Goal: Task Accomplishment & Management: Manage account settings

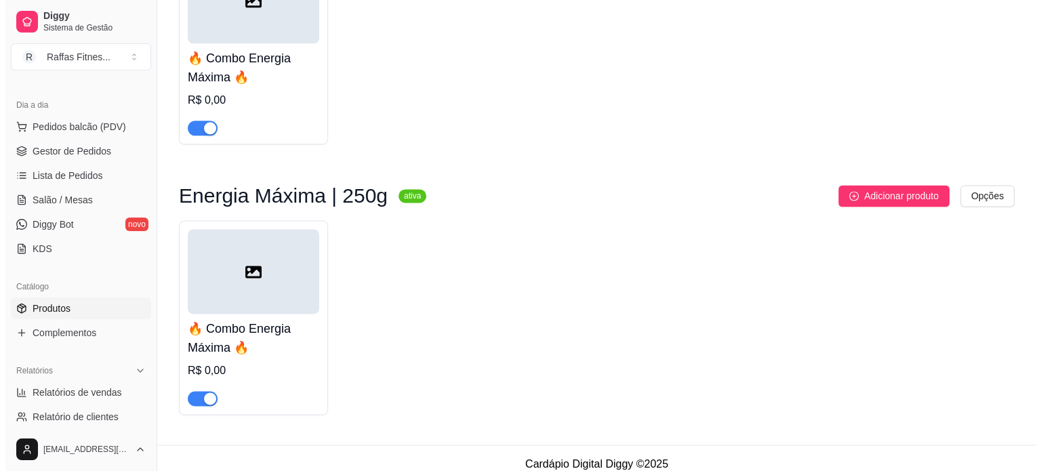
scroll to position [1755, 0]
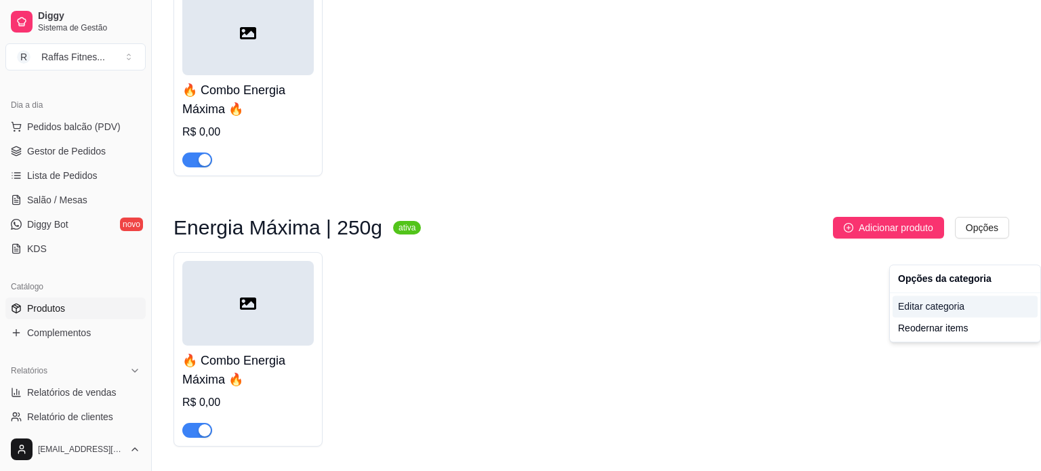
click at [974, 303] on div "Editar categoria" at bounding box center [965, 307] width 145 height 22
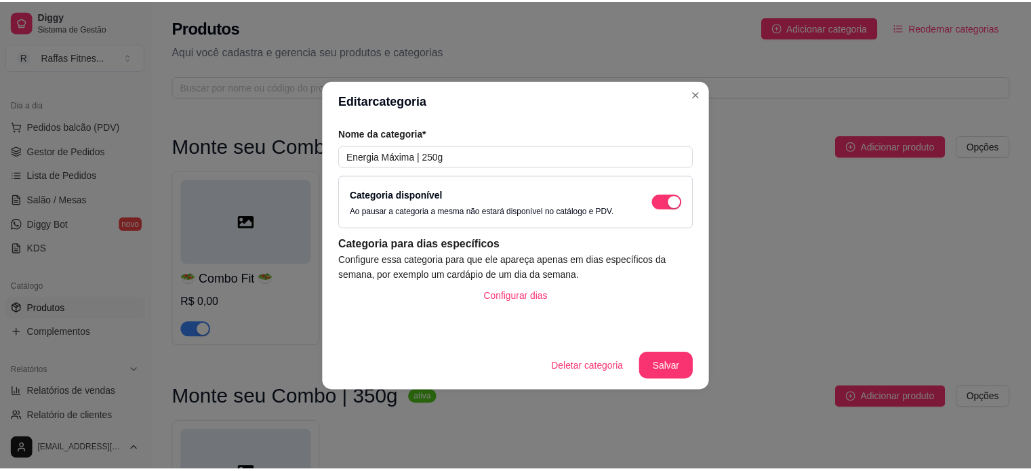
scroll to position [1771, 0]
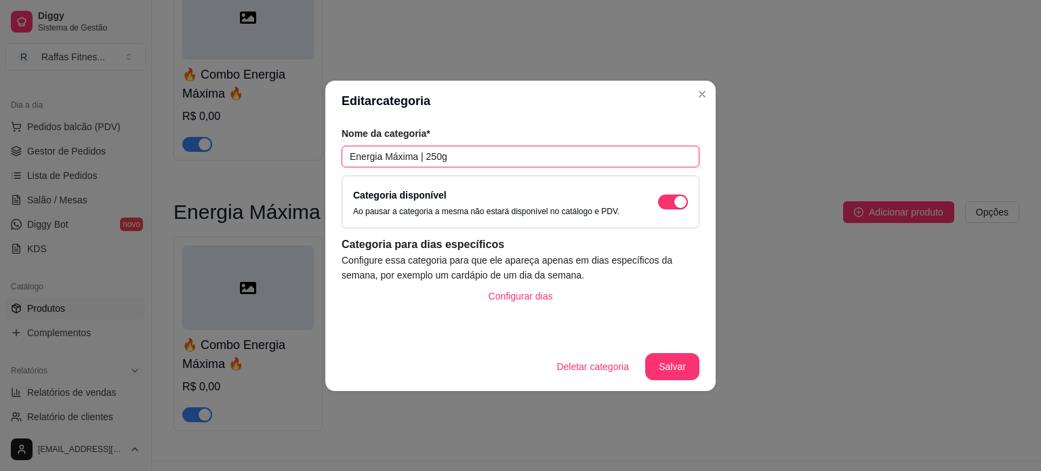
click at [432, 157] on input "Energia Máxima | 250g" at bounding box center [521, 157] width 358 height 22
type input "Energia Máxima | 350g"
click at [678, 359] on button "Salvar" at bounding box center [672, 366] width 54 height 27
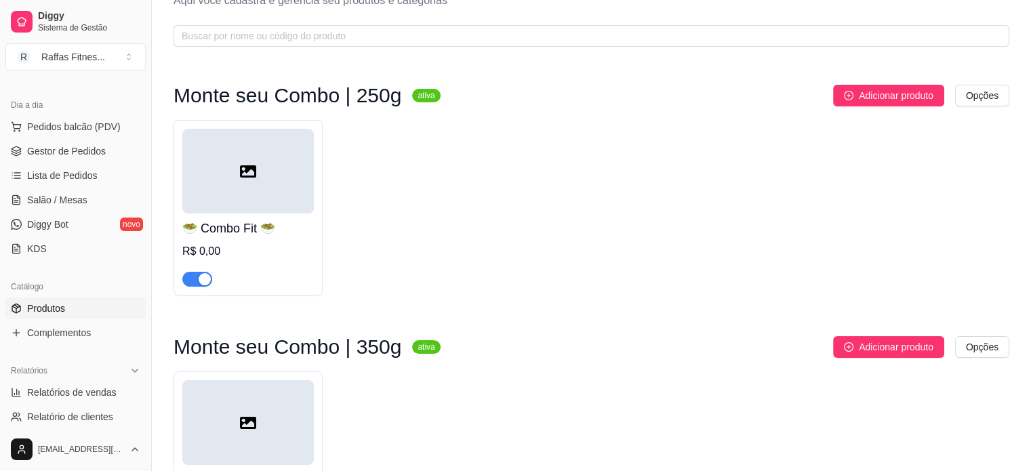
scroll to position [0, 0]
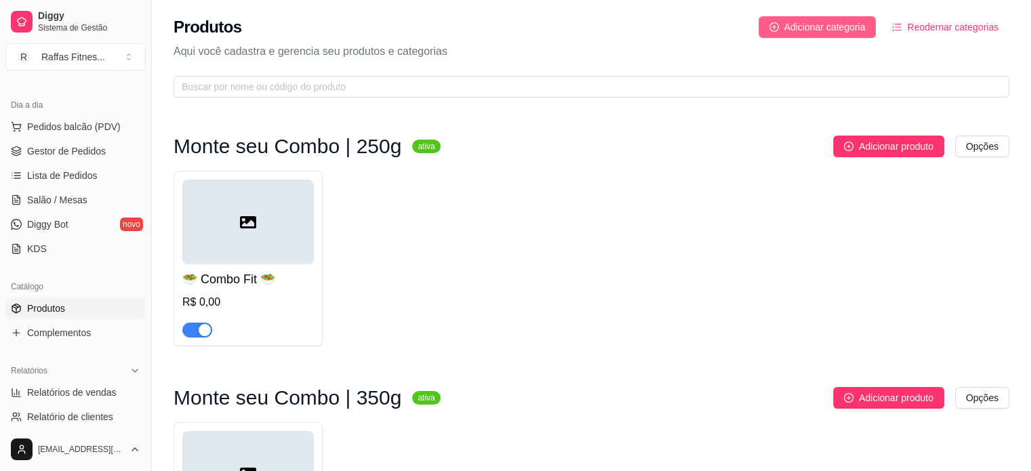
click at [843, 31] on span "Adicionar categoria" at bounding box center [824, 27] width 81 height 15
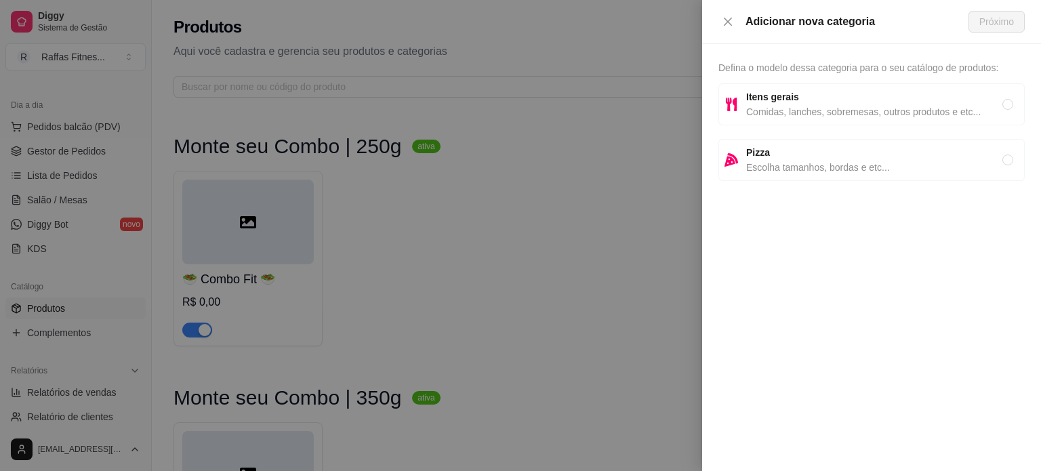
click at [832, 117] on span "Comidas, lanches, sobremesas, outros produtos e etc..." at bounding box center [874, 111] width 256 height 15
radio input "true"
click at [993, 31] on button "Próximo" at bounding box center [997, 22] width 56 height 22
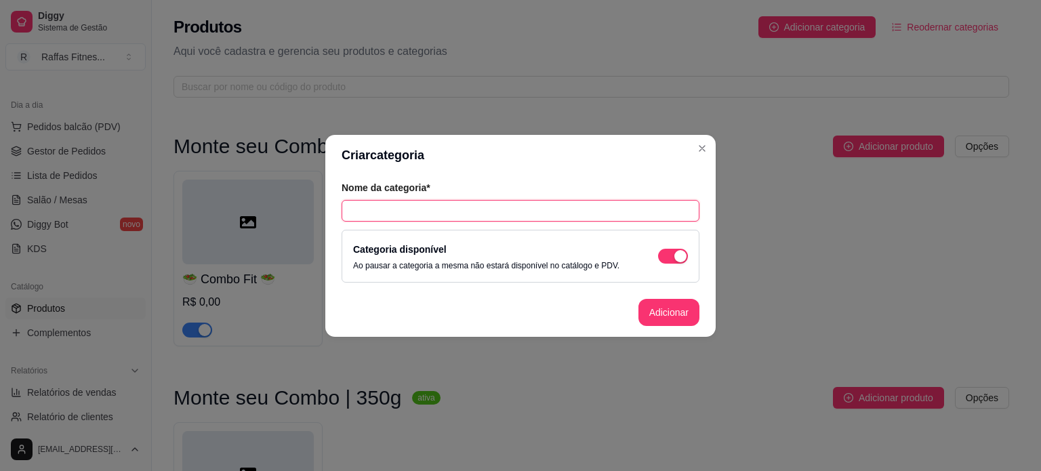
click at [534, 218] on input "text" at bounding box center [521, 211] width 358 height 22
paste input "⭐ Combo Sem Desculpa"
drag, startPoint x: 399, startPoint y: 207, endPoint x: 338, endPoint y: 218, distance: 62.0
click at [338, 218] on div "Nome da categoria* ⭐ Combo Sem Desculpa Categoria disponível Ao pausar a catego…" at bounding box center [520, 232] width 390 height 113
click at [506, 208] on input "Sem Desculpa" at bounding box center [521, 211] width 358 height 22
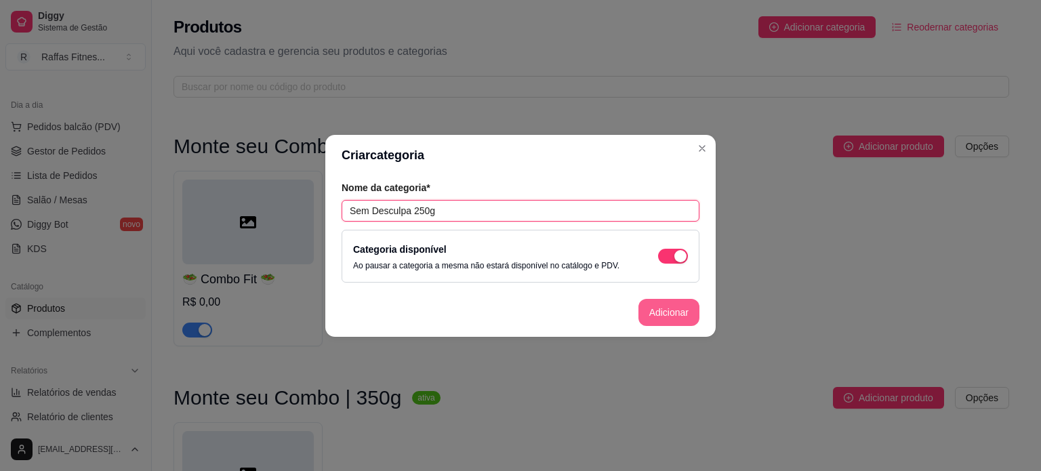
type input "Sem Desculpa 250g"
click at [652, 311] on button "Adicionar" at bounding box center [669, 312] width 60 height 26
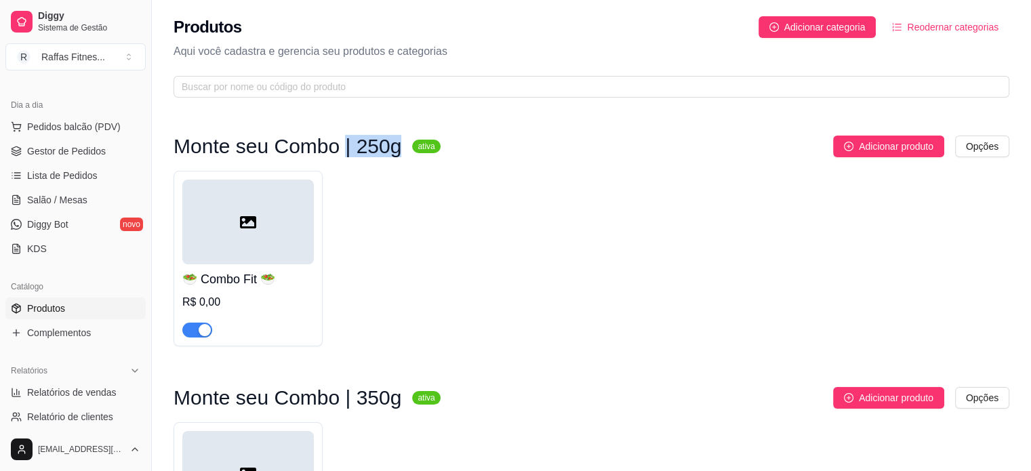
drag, startPoint x: 338, startPoint y: 144, endPoint x: 388, endPoint y: 150, distance: 50.5
click at [388, 150] on h3 "Monte seu Combo | 250g" at bounding box center [288, 146] width 228 height 16
copy h3 "| 250g"
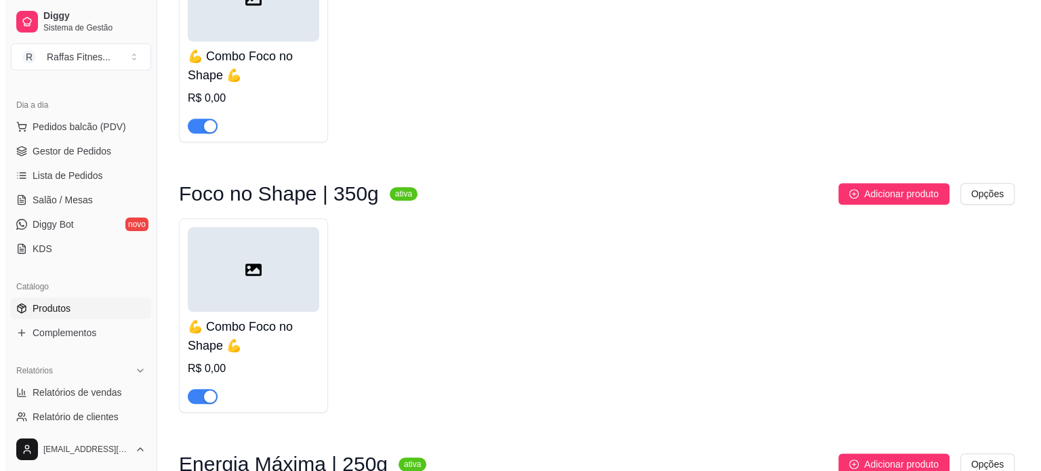
scroll to position [1915, 0]
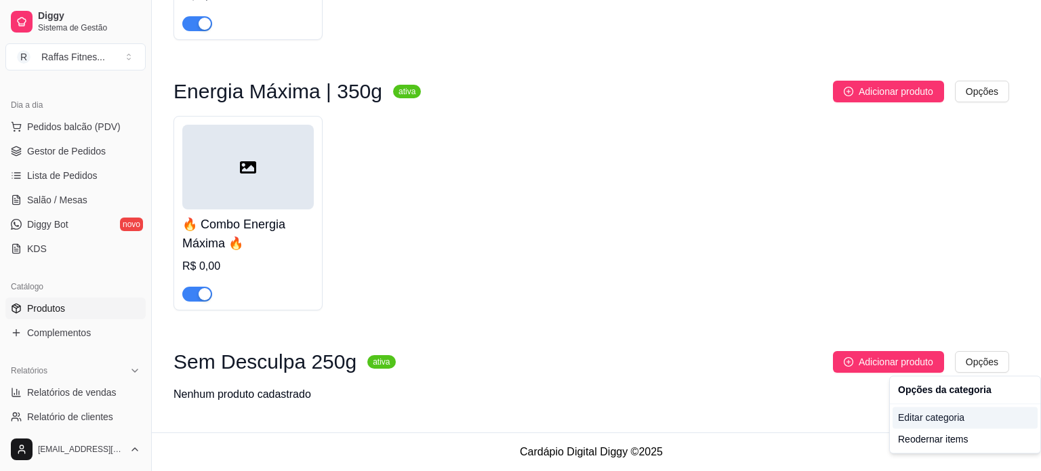
click at [929, 422] on div "Editar categoria" at bounding box center [965, 418] width 145 height 22
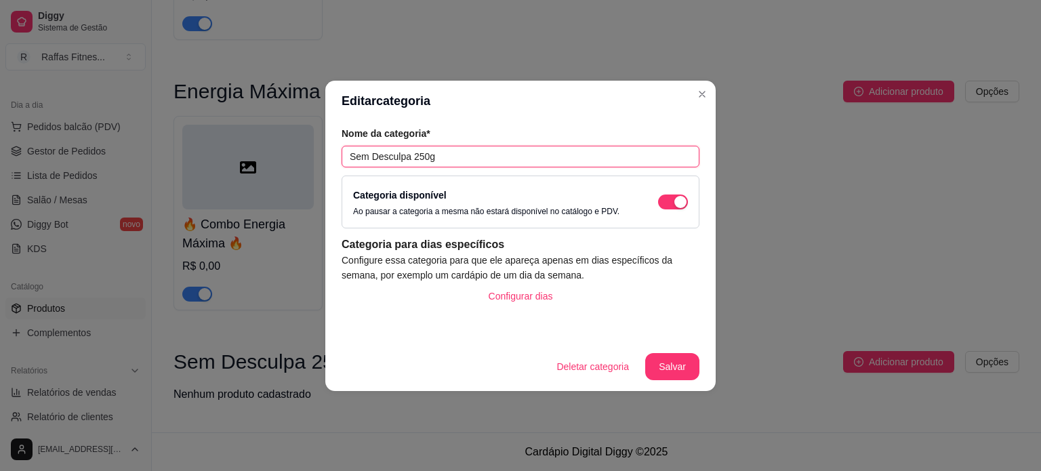
drag, startPoint x: 412, startPoint y: 159, endPoint x: 449, endPoint y: 155, distance: 37.6
click at [449, 155] on input "Sem Desculpa 250g" at bounding box center [521, 157] width 358 height 22
paste input "|"
type input "Sem Desculpa | 250g"
click at [663, 364] on button "Salvar" at bounding box center [672, 366] width 54 height 27
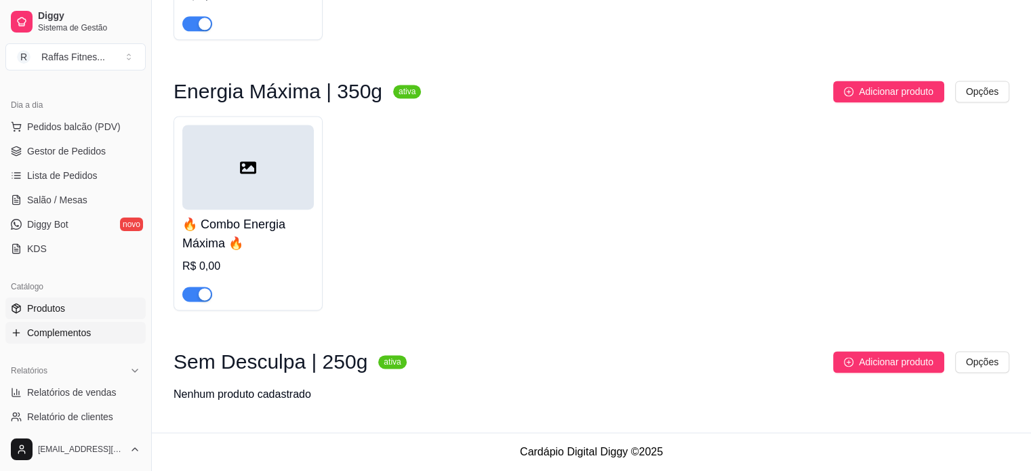
click at [73, 330] on span "Complementos" at bounding box center [59, 333] width 64 height 14
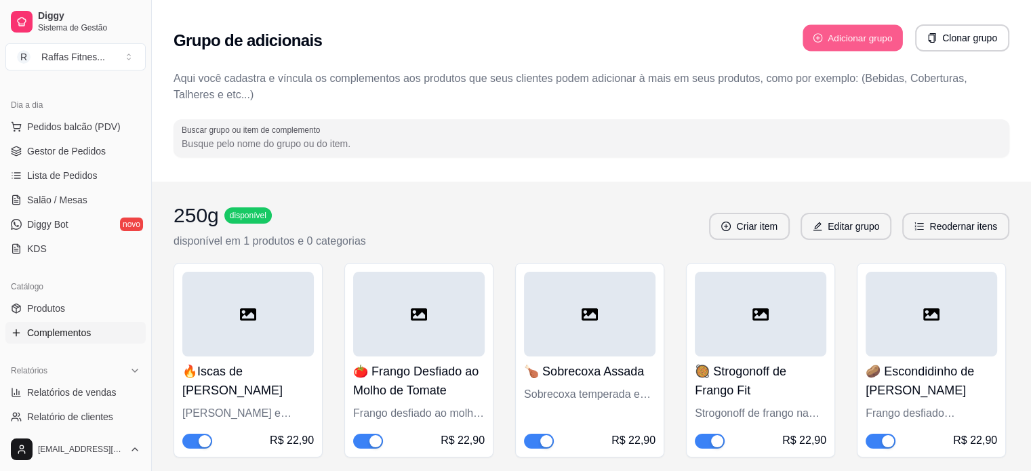
click at [862, 37] on button "Adicionar grupo" at bounding box center [853, 38] width 100 height 26
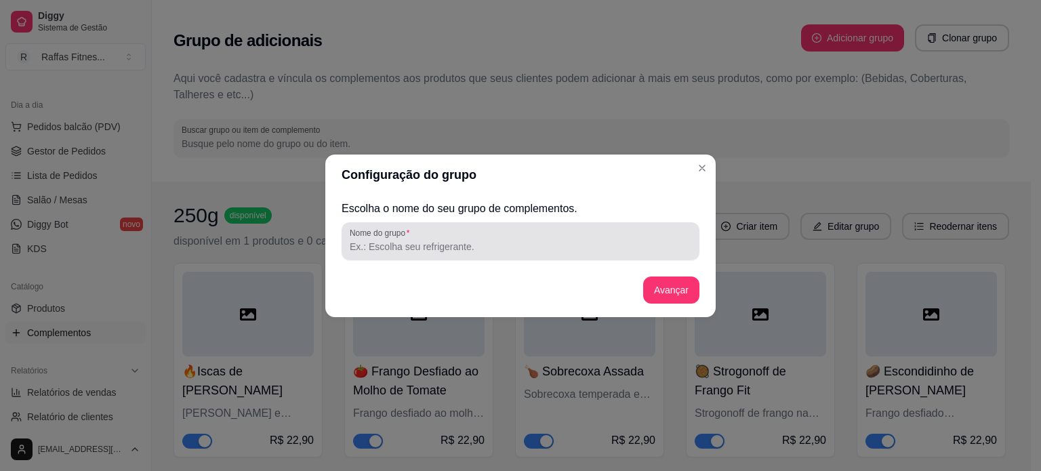
click at [454, 243] on input "Nome do grupo" at bounding box center [521, 247] width 342 height 14
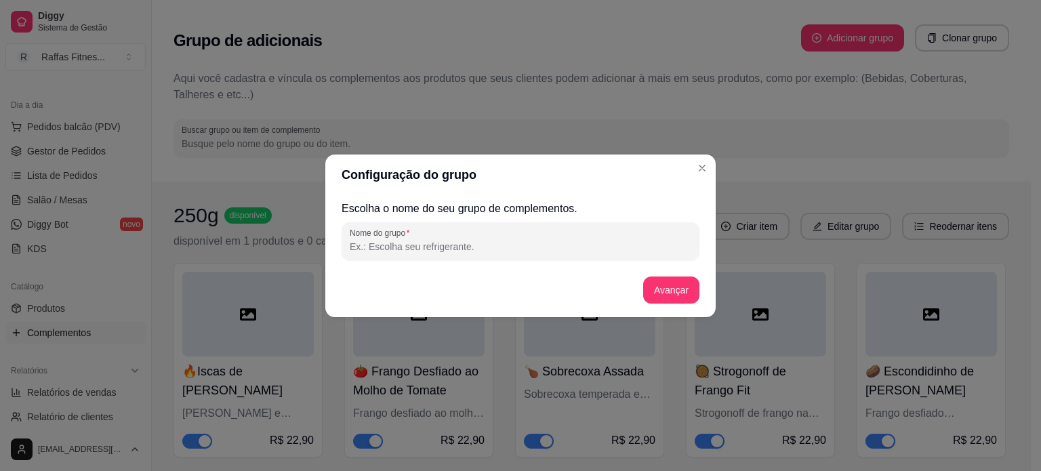
paste input "⭐ Combo Sem Desculpa"
paste input "| 250g"
type input "⭐ Combo Sem Desculpa | 250g"
click at [665, 292] on button "Avançar" at bounding box center [671, 290] width 55 height 26
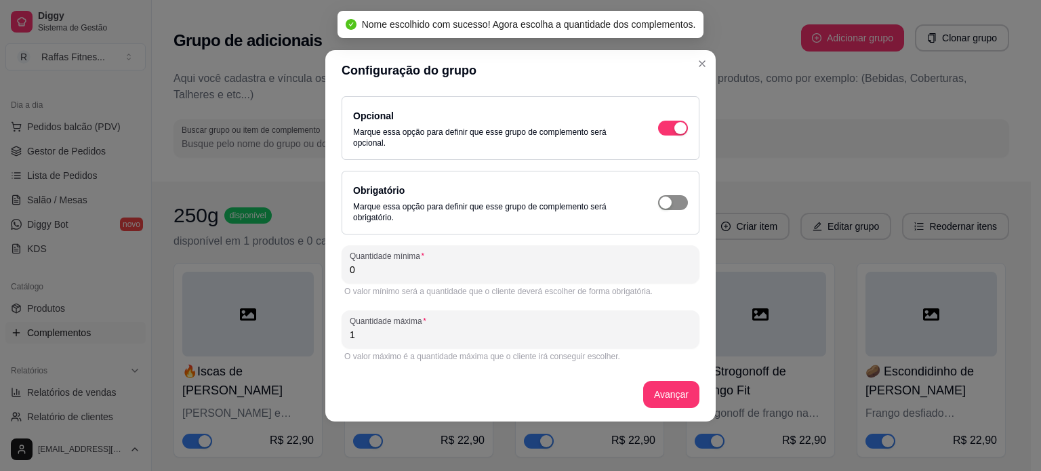
click at [667, 206] on div "button" at bounding box center [666, 203] width 12 height 12
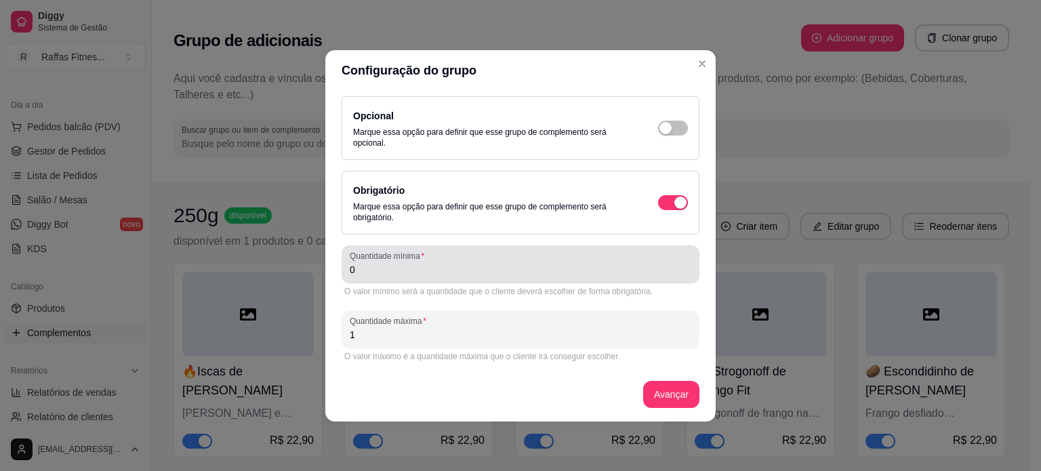
click at [505, 268] on input "0" at bounding box center [521, 270] width 342 height 14
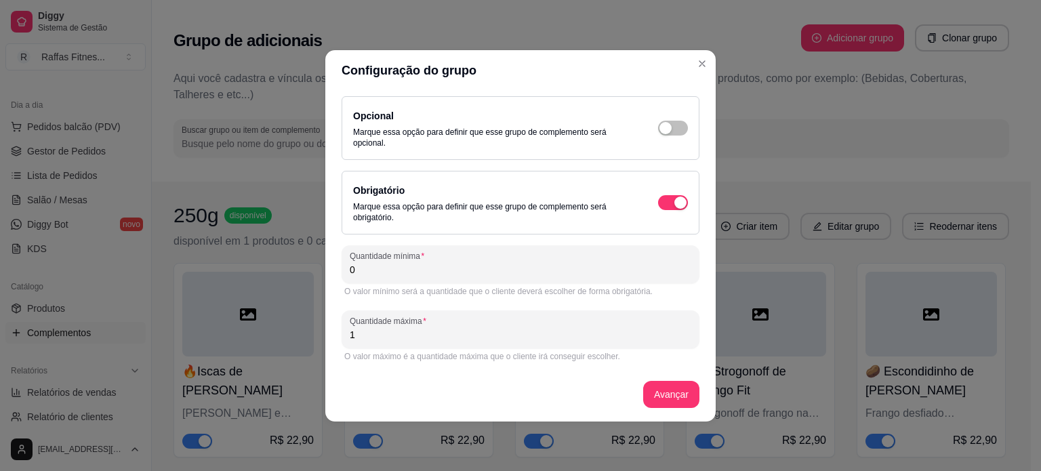
click at [505, 268] on input "0" at bounding box center [521, 270] width 342 height 14
type input "20"
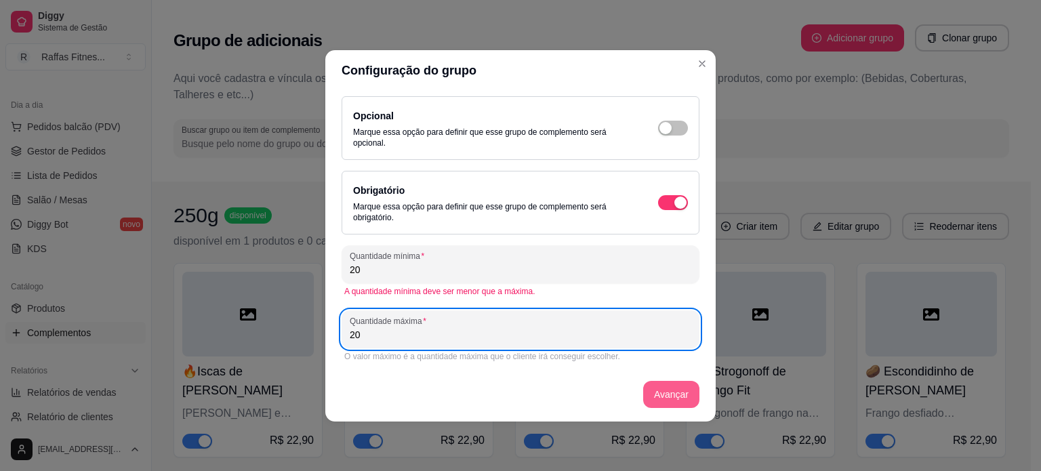
type input "20"
click at [673, 401] on button "Avançar" at bounding box center [671, 394] width 56 height 27
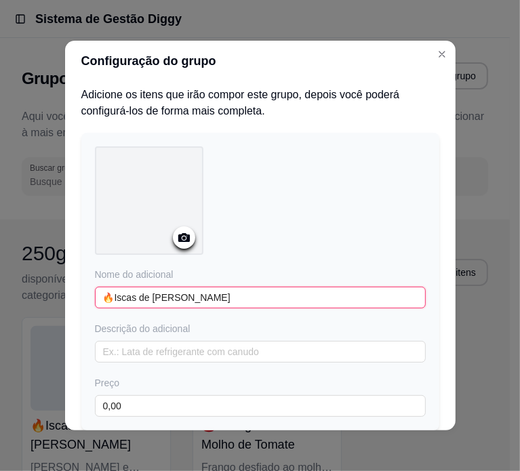
type input "🔥Iscas de Frango Grelhadas"
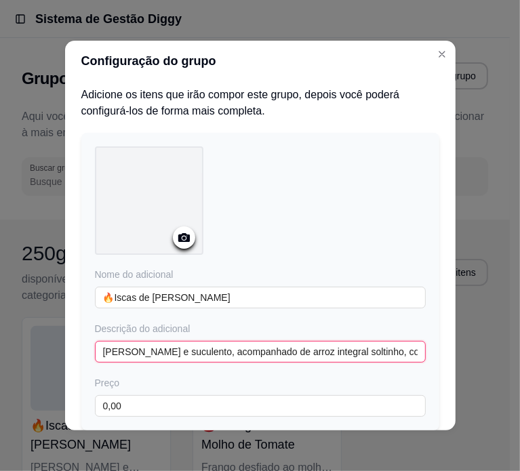
type input "Frango macio e suculento, acompanhado de arroz integral soltinho, couve-flor le…"
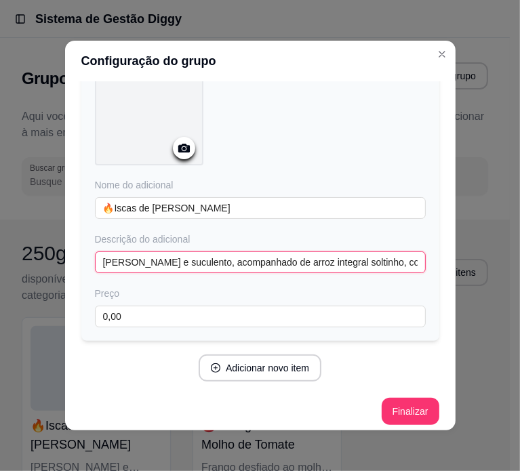
scroll to position [96, 0]
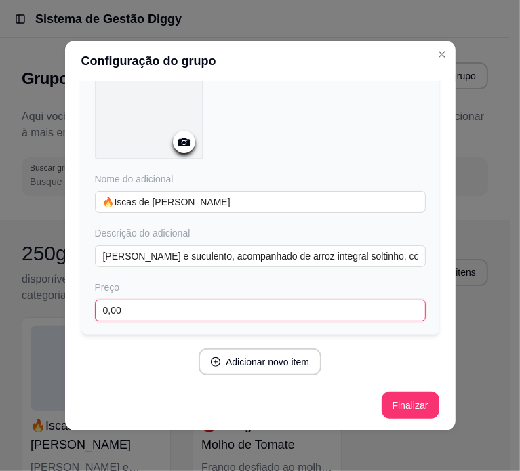
click at [171, 315] on input "0,00" at bounding box center [260, 311] width 331 height 22
click at [170, 317] on input "20,00" at bounding box center [260, 311] width 331 height 22
click at [174, 311] on input "20,00" at bounding box center [260, 311] width 331 height 22
type input "20,00"
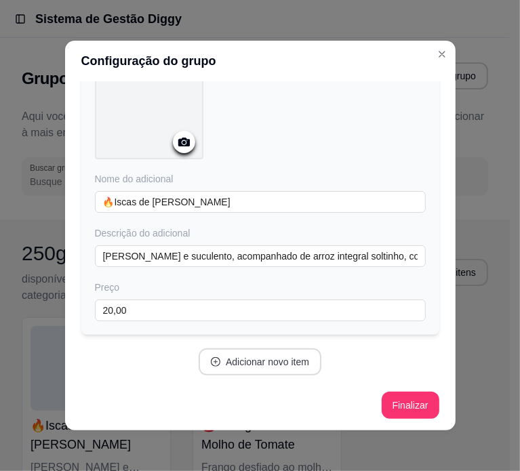
click at [247, 361] on button "Adicionar novo item" at bounding box center [260, 361] width 123 height 27
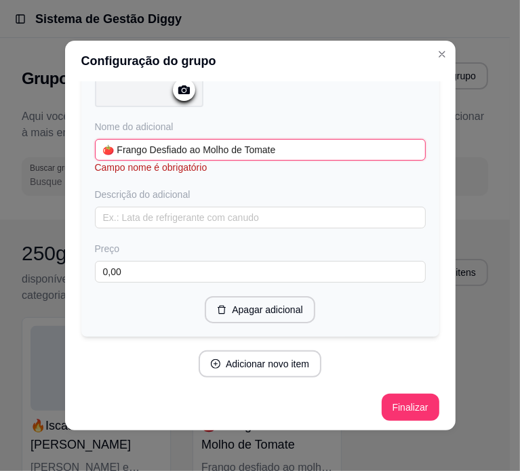
scroll to position [486, 0]
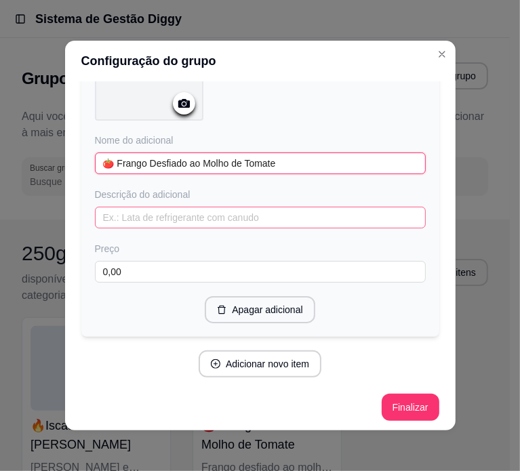
type input "🍅 Frango Desfiado ao Molho de Tomate"
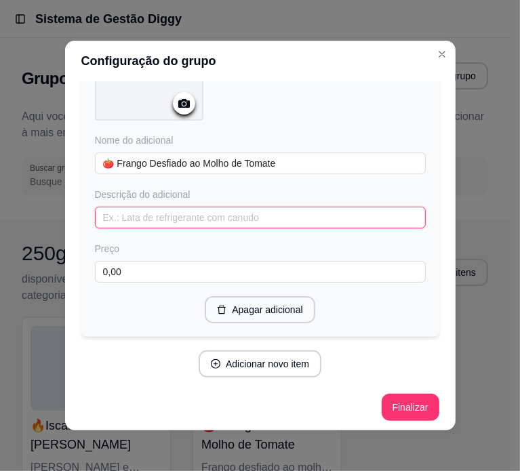
click at [184, 214] on input "text" at bounding box center [260, 218] width 331 height 22
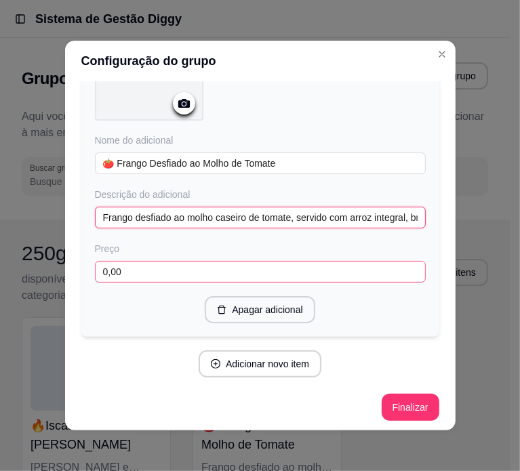
type input "Frango desfiado ao molho caseiro de tomate, servido com arroz integral, brócoli…"
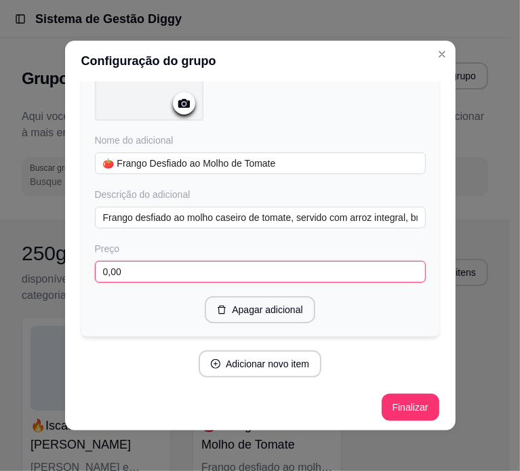
click at [155, 271] on input "0,00" at bounding box center [260, 272] width 331 height 22
paste input "2"
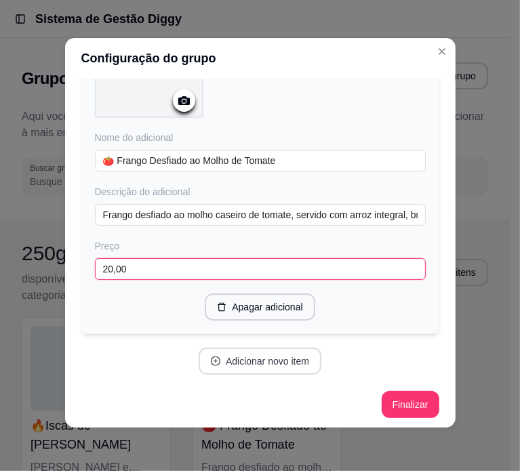
type input "20,00"
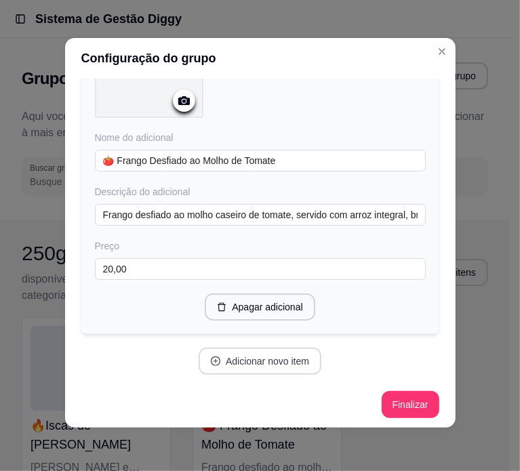
click at [239, 349] on button "Adicionar novo item" at bounding box center [260, 361] width 123 height 27
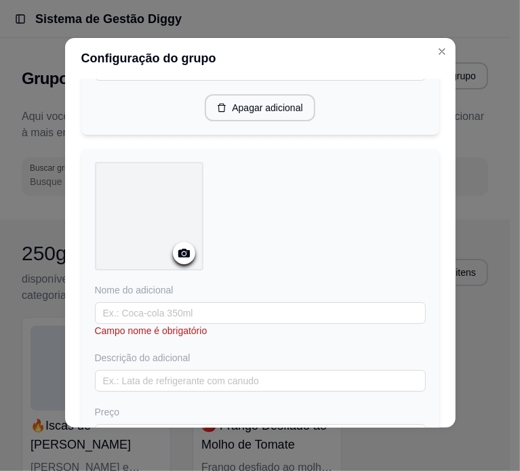
scroll to position [757, 0]
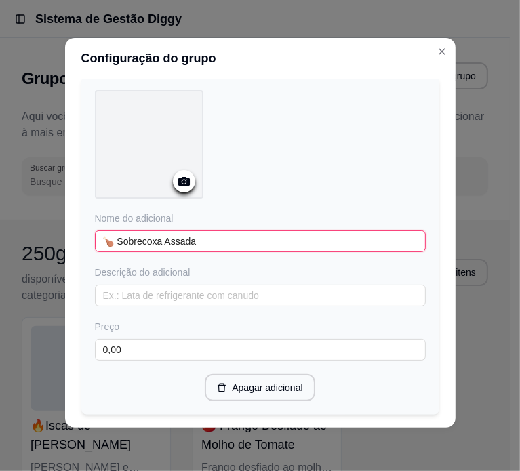
type input "🍗 Sobrecoxa Assada"
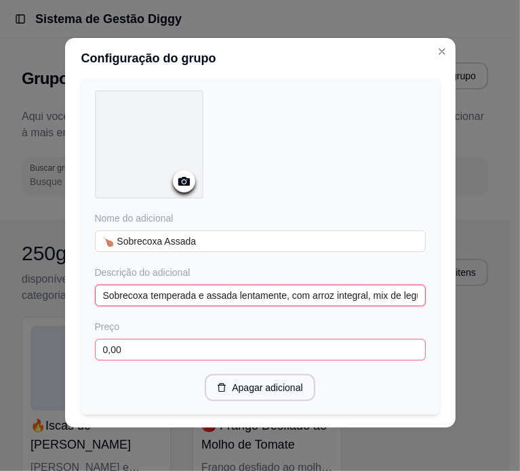
type input "Sobrecoxa temperada e assada lentamente, com arroz integral, mix de legumes col…"
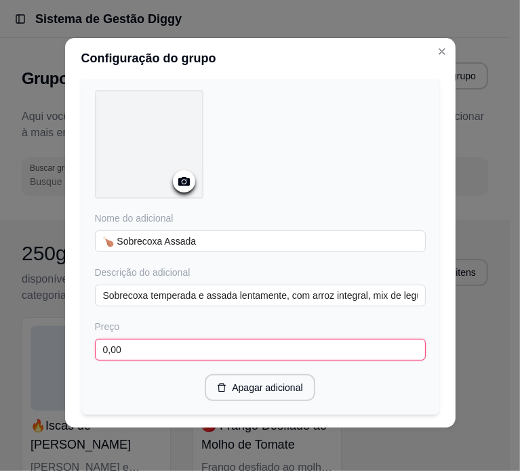
click at [132, 348] on input "0,00" at bounding box center [260, 350] width 331 height 22
paste input "2"
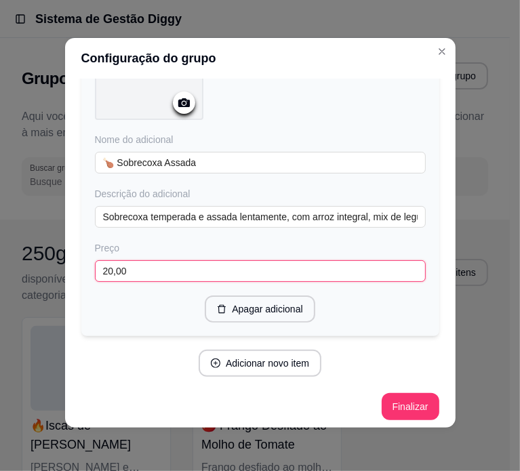
scroll to position [837, 0]
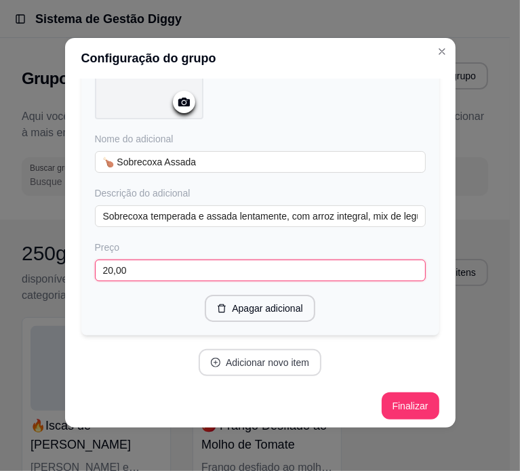
type input "20,00"
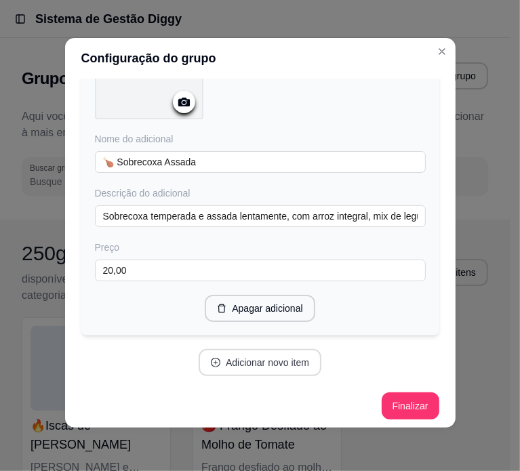
click at [244, 359] on button "Adicionar novo item" at bounding box center [260, 362] width 123 height 27
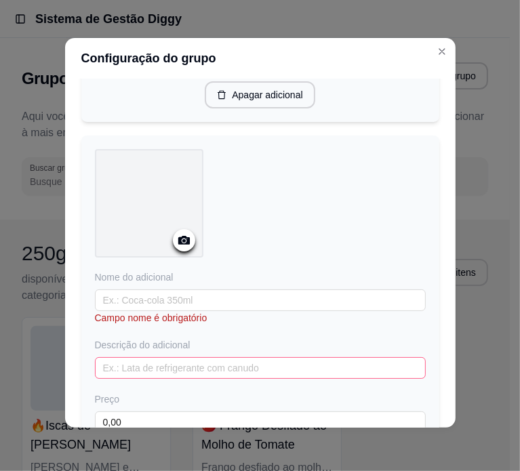
scroll to position [1200, 0]
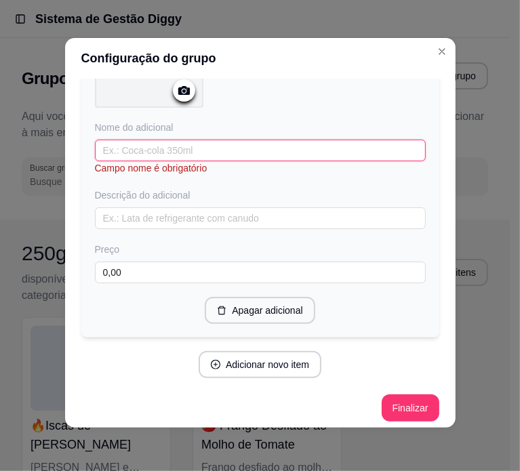
click at [137, 144] on input "text" at bounding box center [260, 151] width 331 height 22
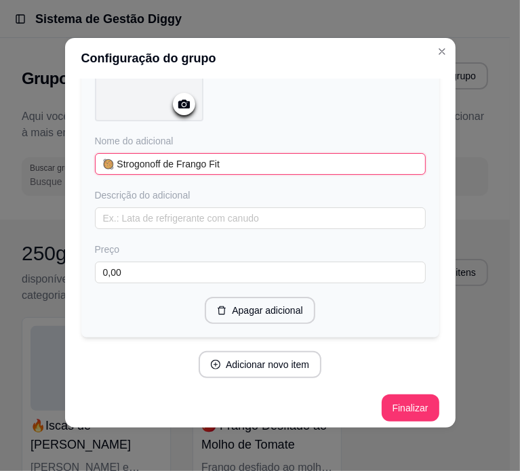
type input "🥘 Strogonoff de Frango Fit"
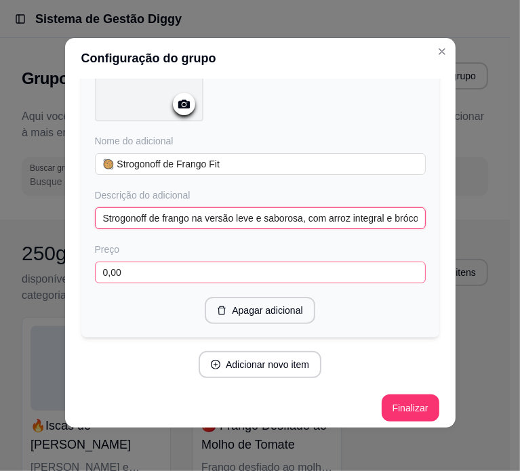
type input "Strogonoff de frango na versão leve e saborosa, com arroz integral e brócolis."
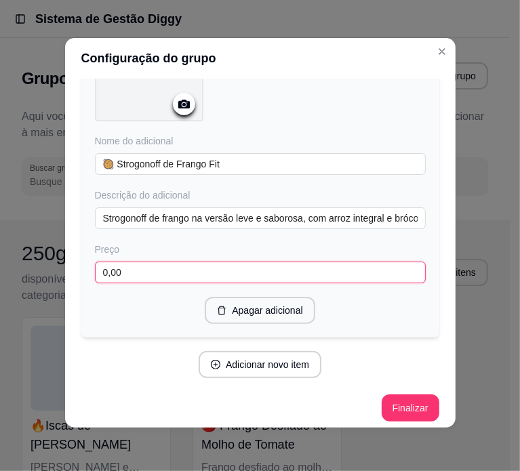
click at [163, 266] on input "0,00" at bounding box center [260, 273] width 331 height 22
paste input "2"
type input "20,00"
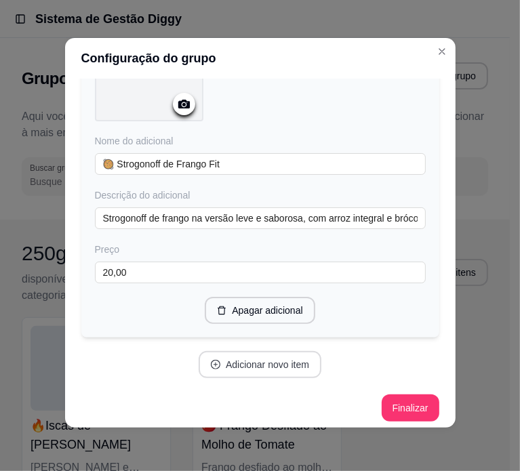
click at [275, 351] on button "Adicionar novo item" at bounding box center [260, 364] width 123 height 27
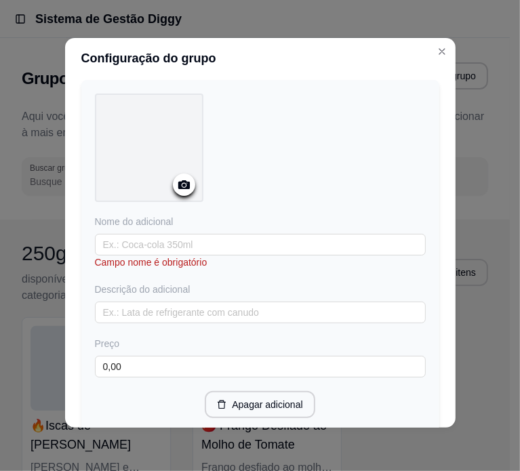
scroll to position [1525, 0]
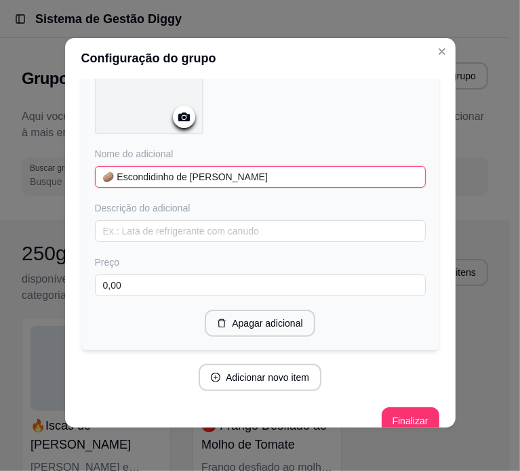
type input "🥔 Escondidinho de Frango"
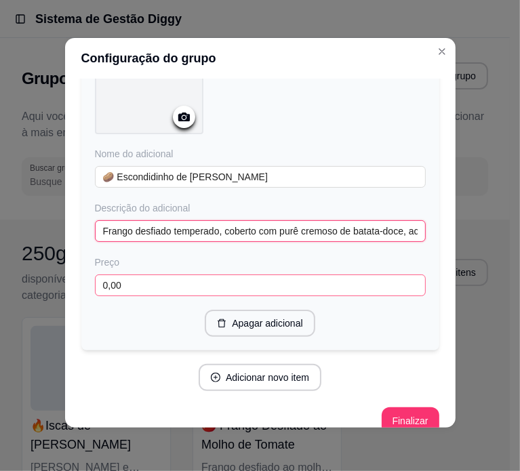
type input "Frango desfiado temperado, coberto com purê cremoso de batata-doce, acompanhado…"
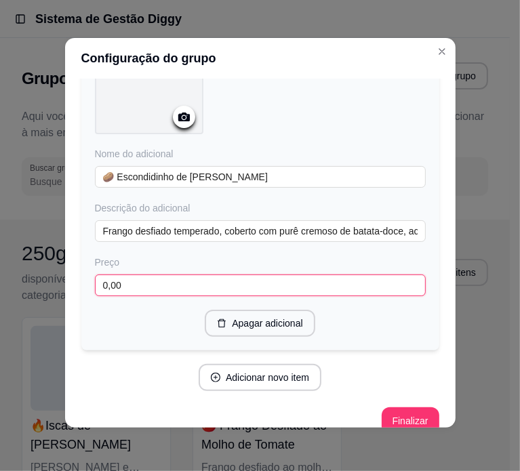
click at [148, 279] on input "0,00" at bounding box center [260, 286] width 331 height 22
paste input "2"
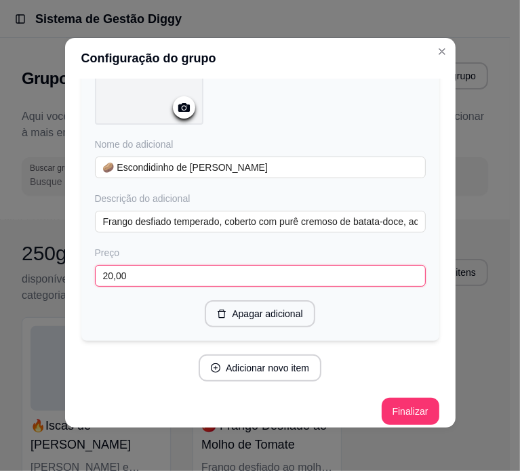
scroll to position [1537, 0]
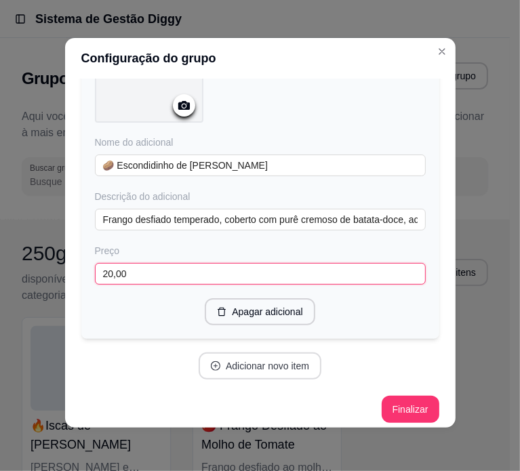
type input "20,00"
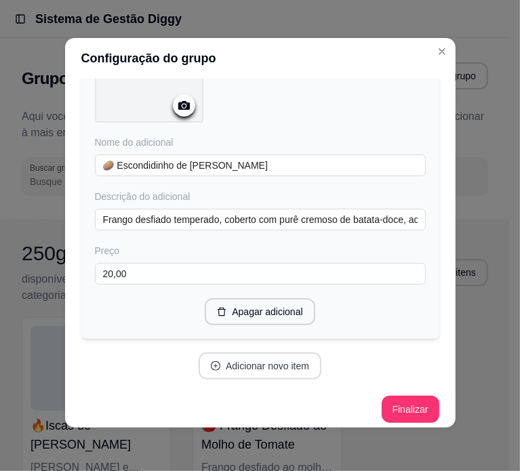
click at [224, 359] on button "Adicionar novo item" at bounding box center [260, 366] width 123 height 27
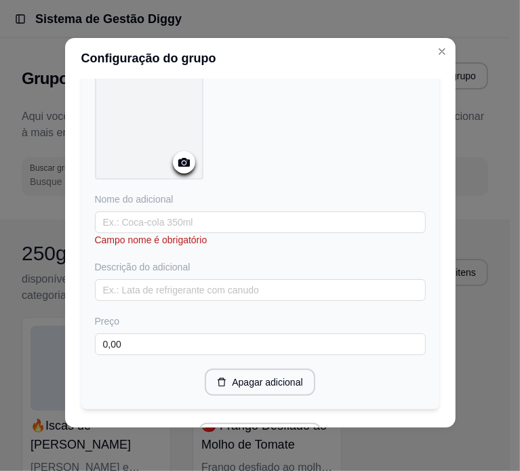
scroll to position [1808, 0]
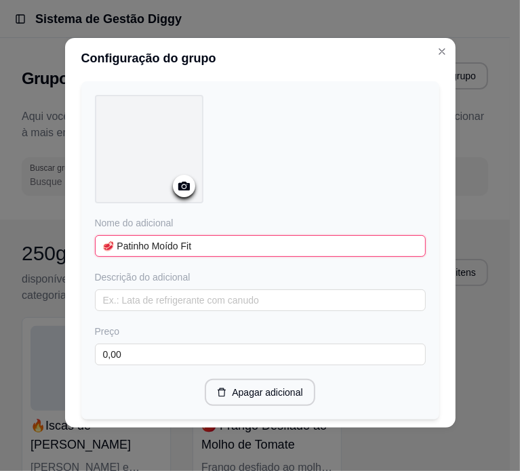
type input "🥩 Patinho Moído Fit"
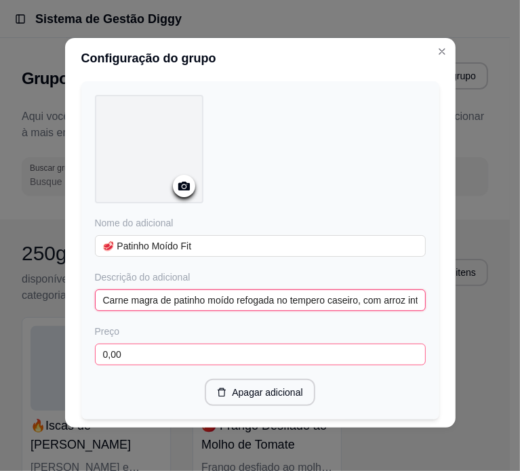
type input "Carne magra de patinho moído refogada no tempero caseiro, com arroz integral, c…"
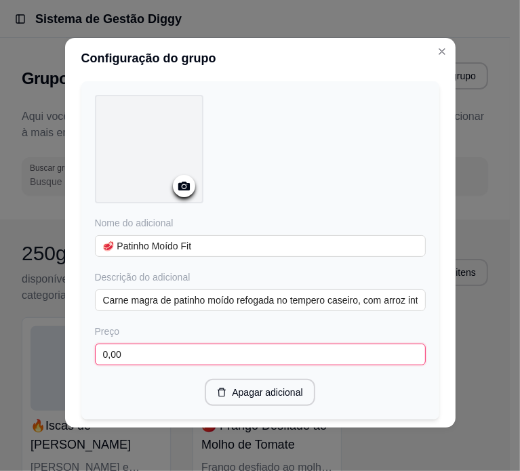
click at [139, 351] on input "0,00" at bounding box center [260, 355] width 331 height 22
paste input "2"
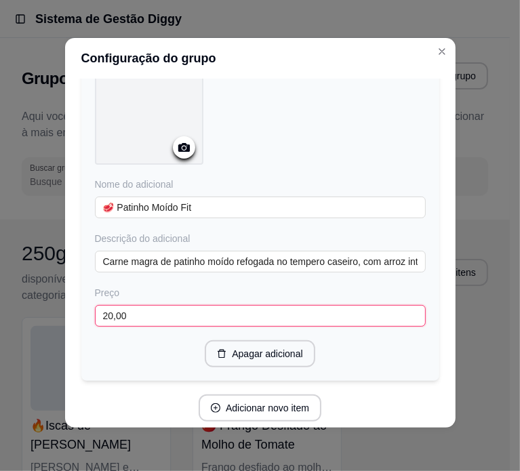
scroll to position [1887, 0]
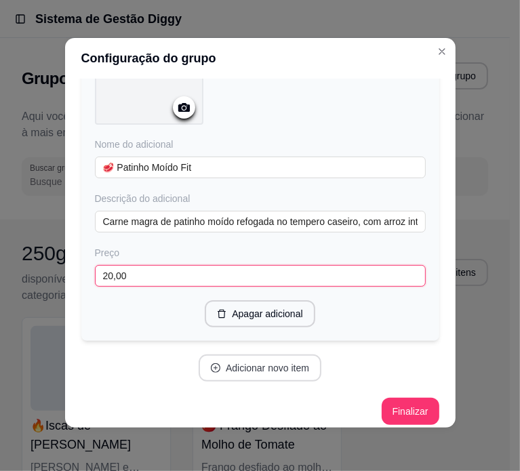
type input "20,00"
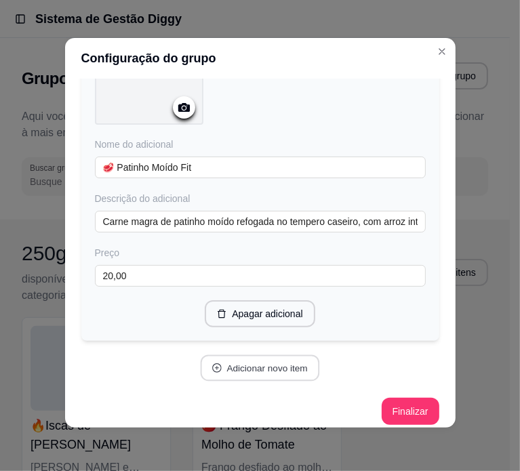
click at [235, 361] on button "Adicionar novo item" at bounding box center [260, 368] width 119 height 26
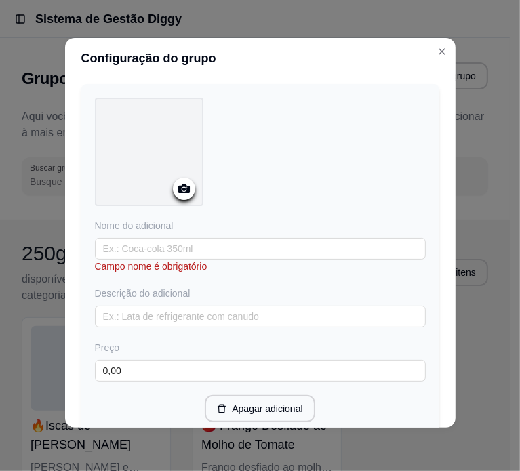
scroll to position [2158, 0]
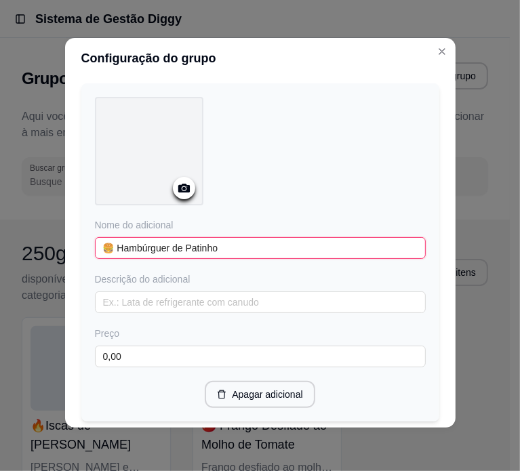
type input "🍔 Hambúrguer de Patinho"
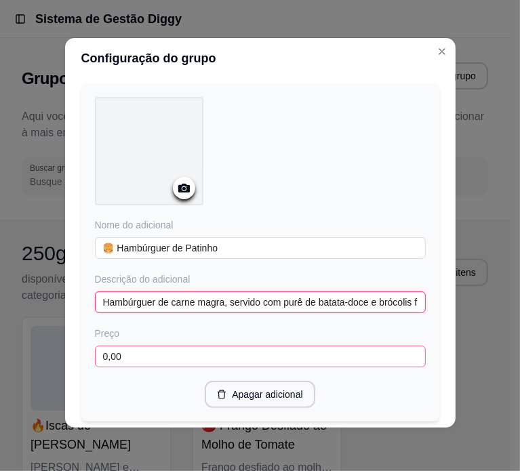
type input "Hambúrguer de carne magra, servido com purê de batata-doce e brócolis frescos."
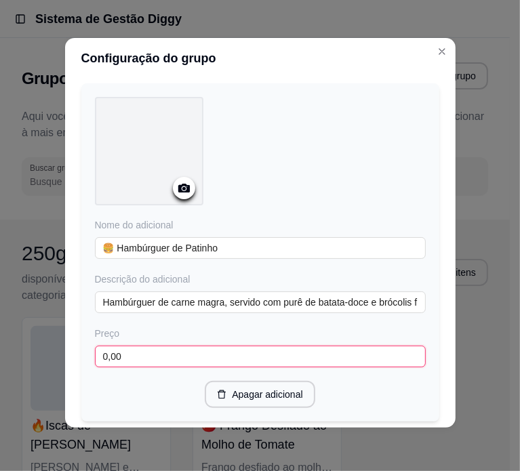
click at [201, 346] on input "0,00" at bounding box center [260, 357] width 331 height 22
paste input "2"
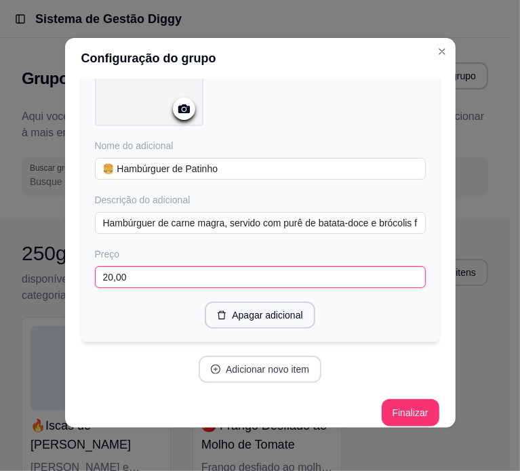
type input "20,00"
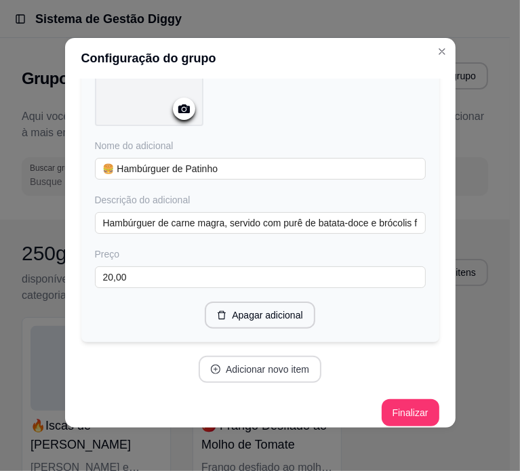
click at [226, 356] on button "Adicionar novo item" at bounding box center [260, 369] width 123 height 27
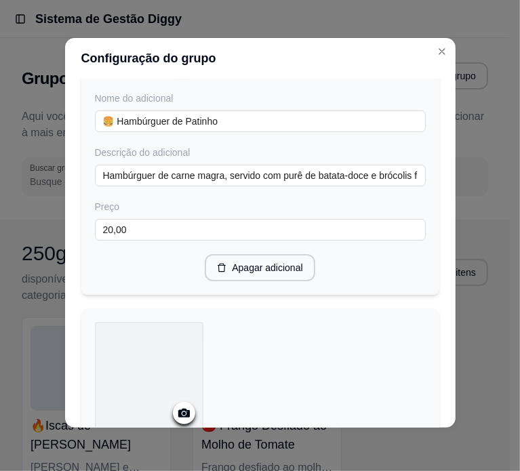
scroll to position [2441, 0]
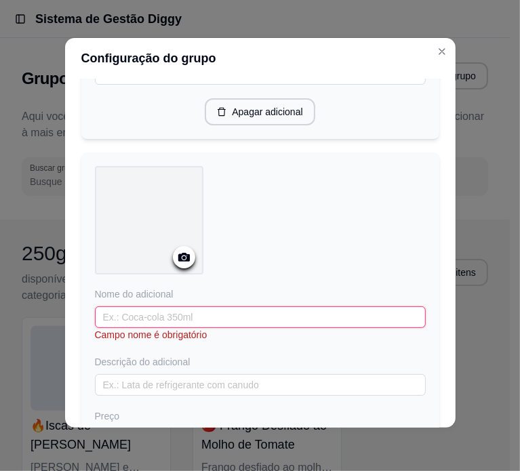
click at [160, 306] on input "text" at bounding box center [260, 317] width 331 height 22
paste input "🥩 Iscas de Carne Aceboladas"
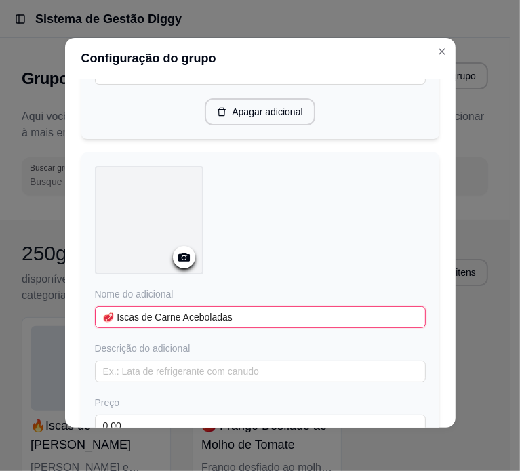
type input "🥩 Iscas de Carne Aceboladas"
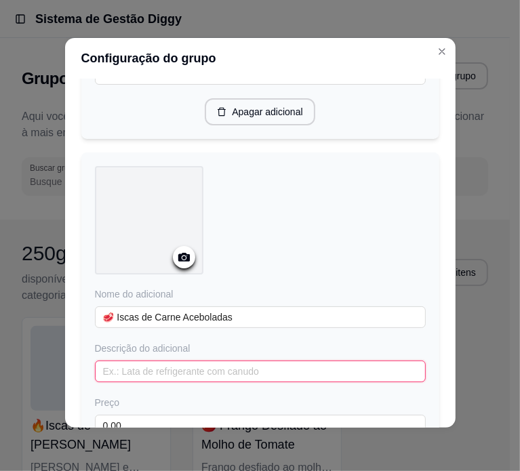
click at [159, 361] on input "text" at bounding box center [260, 372] width 331 height 22
paste input "Carne bovina macia salteada com cebola, acompanhada de arroz integral, batata-d…"
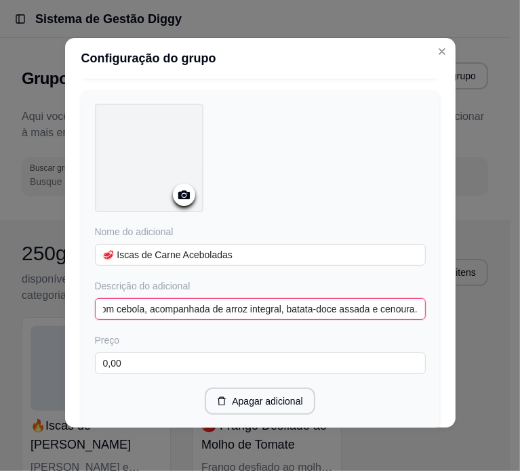
scroll to position [2587, 0]
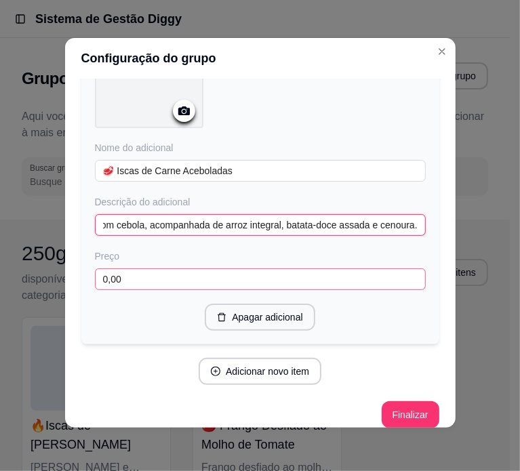
type input "Carne bovina macia salteada com cebola, acompanhada de arroz integral, batata-d…"
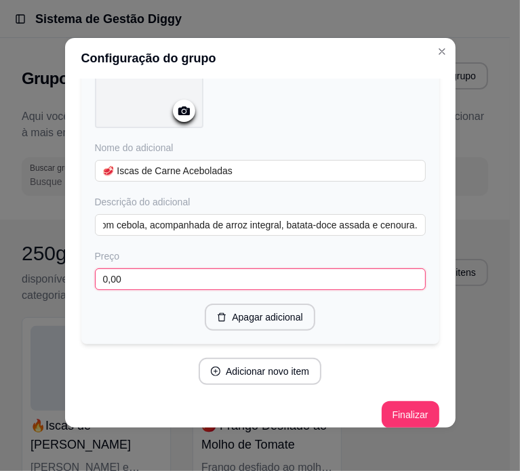
scroll to position [0, 0]
click at [176, 271] on input "0,00" at bounding box center [260, 279] width 331 height 22
click at [176, 271] on input "20,00" at bounding box center [260, 279] width 331 height 22
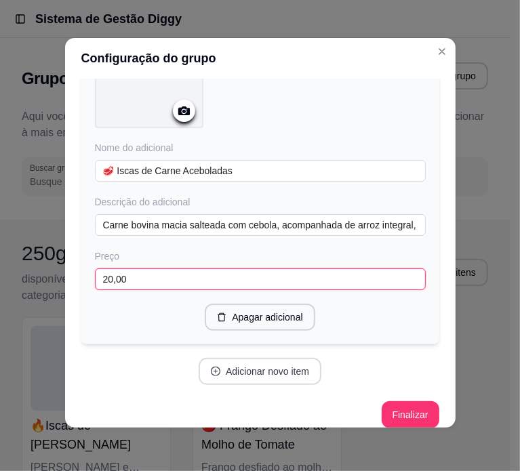
type input "20,00"
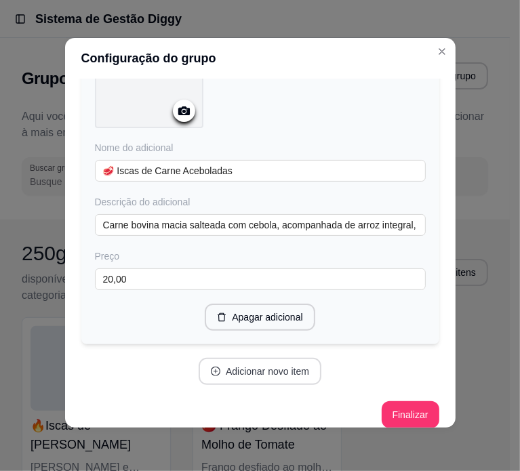
click at [228, 360] on button "Adicionar novo item" at bounding box center [260, 371] width 123 height 27
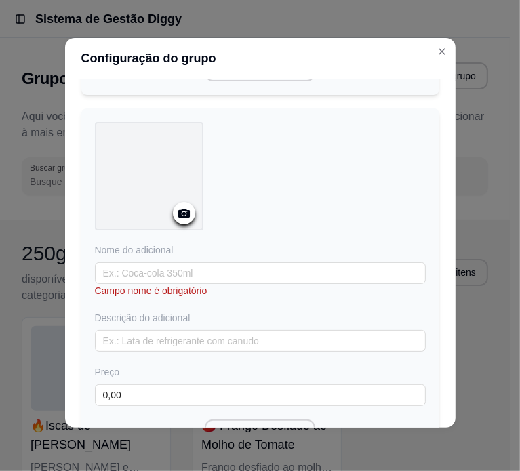
scroll to position [2858, 0]
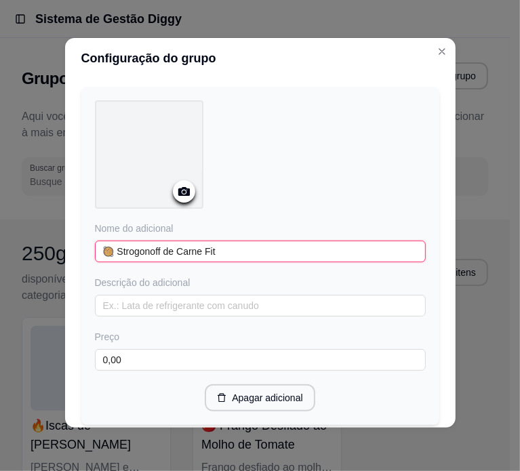
type input "🥘 Strogonoff de Carne Fit"
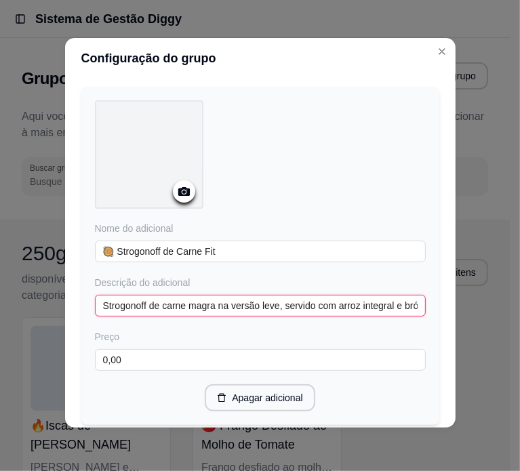
type input "Strogonoff de carne magra na versão leve, servido com arroz integral e brócolis."
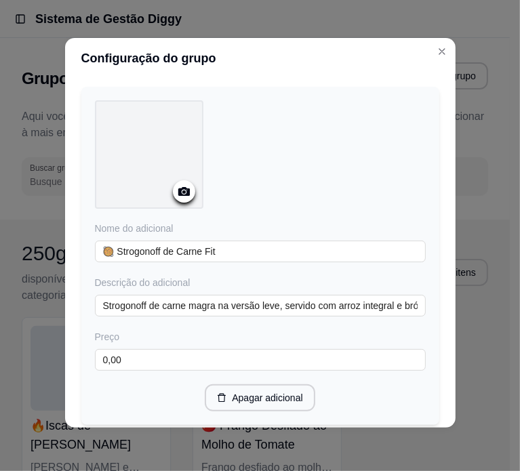
click at [179, 330] on div "Preço 0,00" at bounding box center [260, 350] width 331 height 41
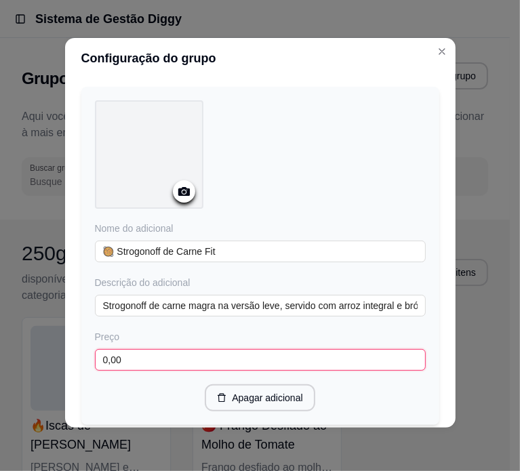
click at [179, 349] on input "0,00" at bounding box center [260, 360] width 331 height 22
paste input "2"
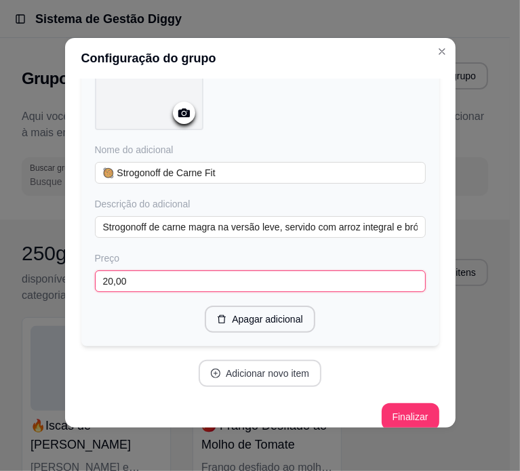
type input "20,00"
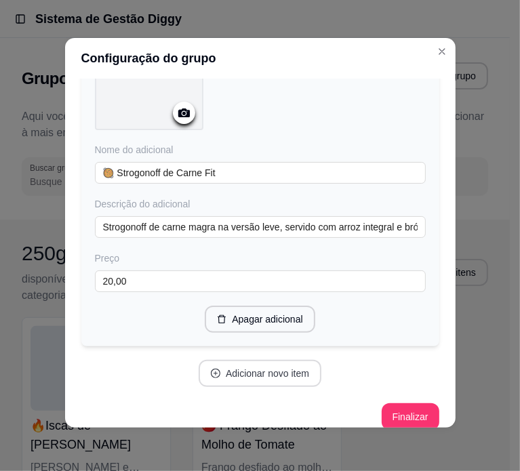
click at [243, 361] on button "Adicionar novo item" at bounding box center [260, 373] width 123 height 27
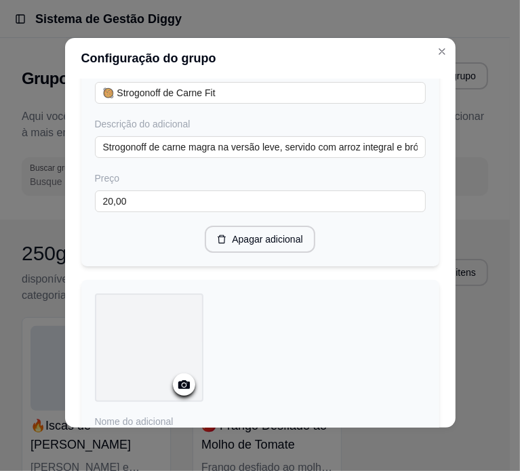
scroll to position [3140, 0]
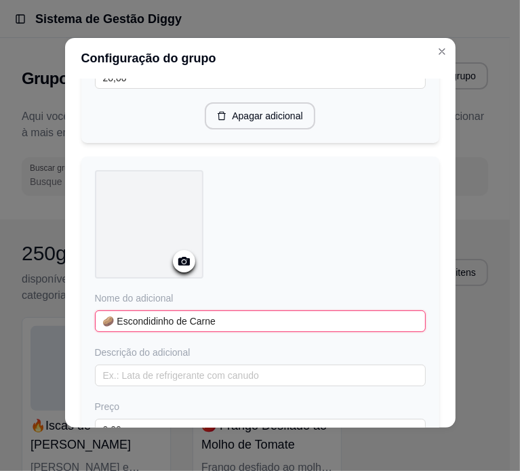
type input "🥔 Escondidinho de Carne"
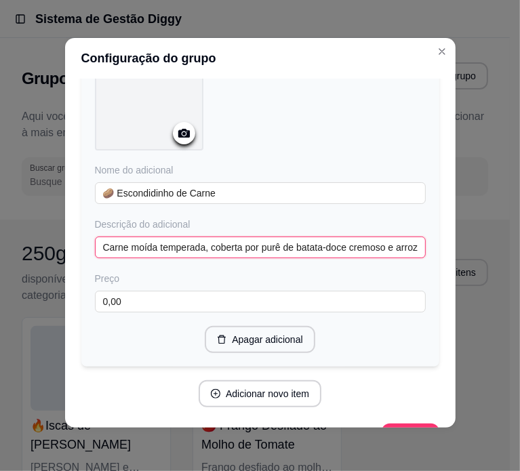
scroll to position [3287, 0]
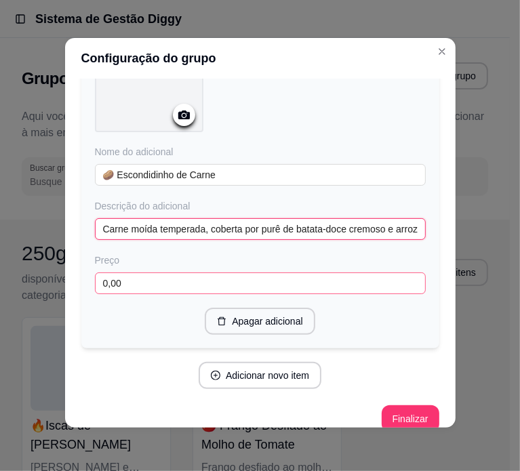
type input "Carne moída temperada, coberta por purê de batata-doce cremoso e arroz integral…"
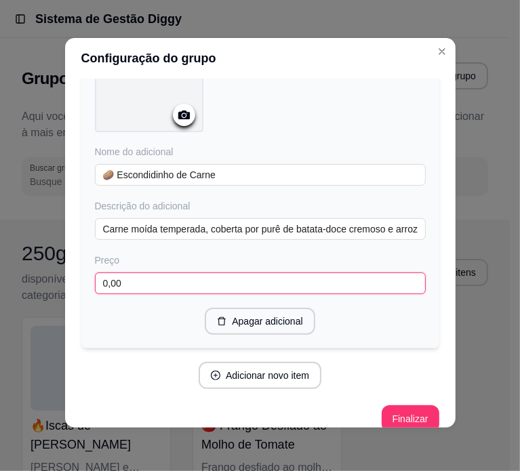
click at [154, 273] on input "0,00" at bounding box center [260, 284] width 331 height 22
paste input "2"
type input "20,00"
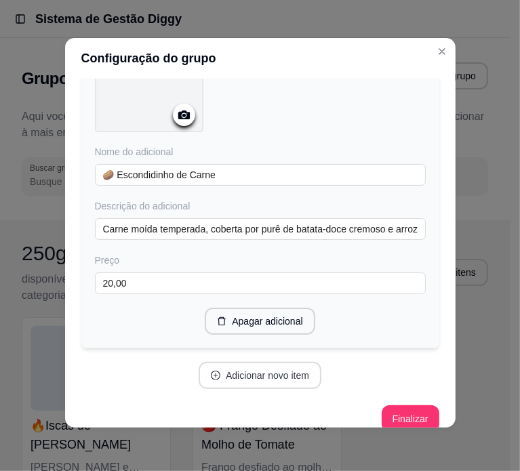
click at [239, 363] on button "Adicionar novo item" at bounding box center [260, 375] width 123 height 27
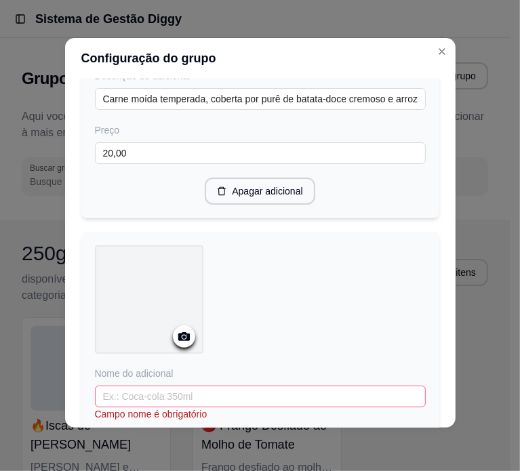
scroll to position [3490, 0]
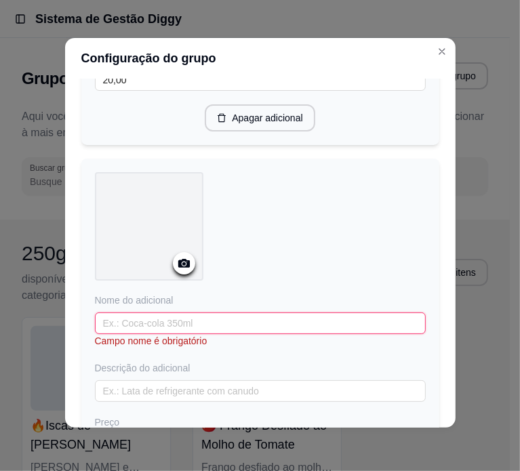
click at [153, 313] on input "text" at bounding box center [260, 324] width 331 height 22
paste input "🍋‍🟩 Tilápia ao Limão"
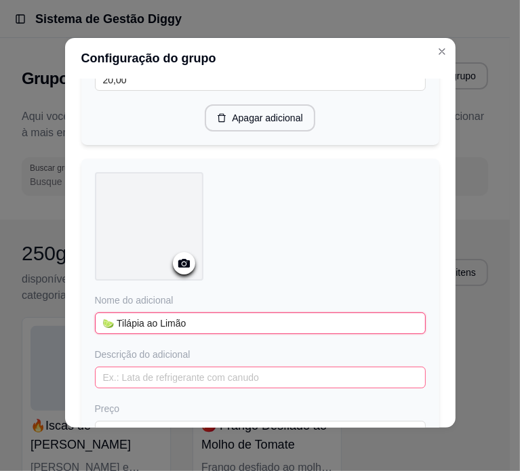
type input "🍋‍🟩 Tilápia ao Limão"
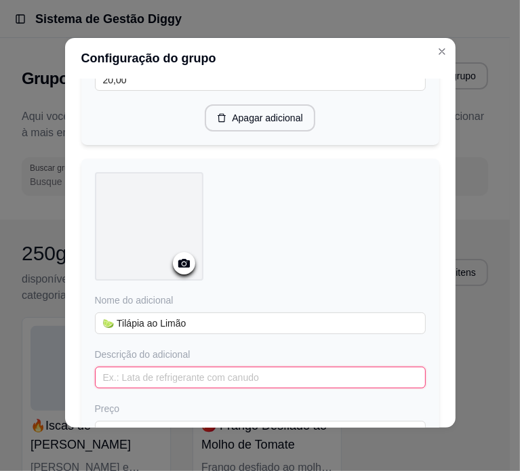
click at [142, 367] on input "text" at bounding box center [260, 378] width 331 height 22
click at [184, 367] on input "text" at bounding box center [260, 378] width 331 height 22
paste input "Filé de tilápia ao toque de limão, com arroz integral, couve-flor no vapor e ce…"
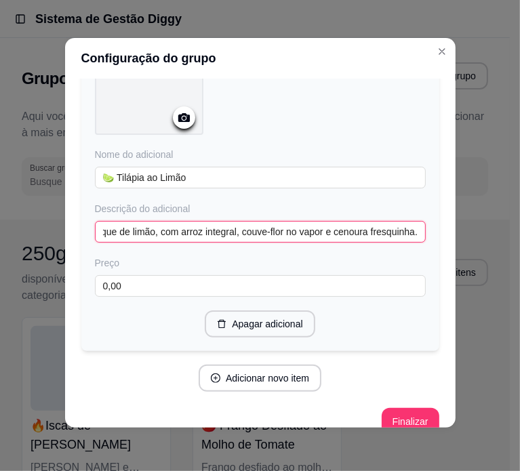
scroll to position [3637, 0]
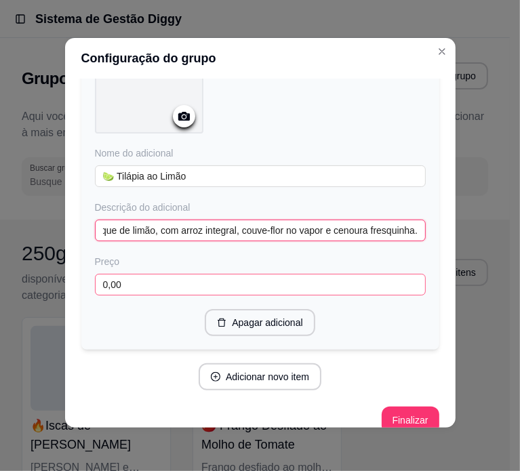
type input "Filé de tilápia ao toque de limão, com arroz integral, couve-flor no vapor e ce…"
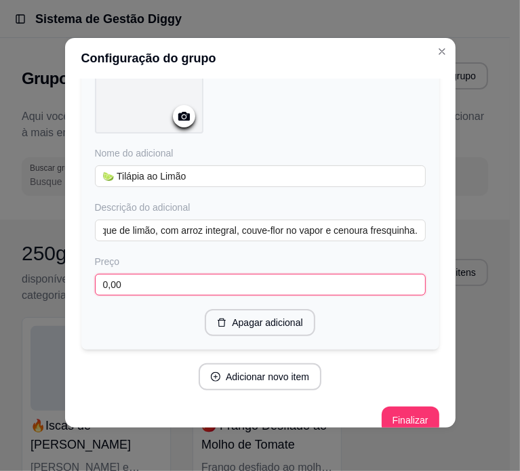
click at [185, 274] on input "0,00" at bounding box center [260, 285] width 331 height 22
type input "22,00"
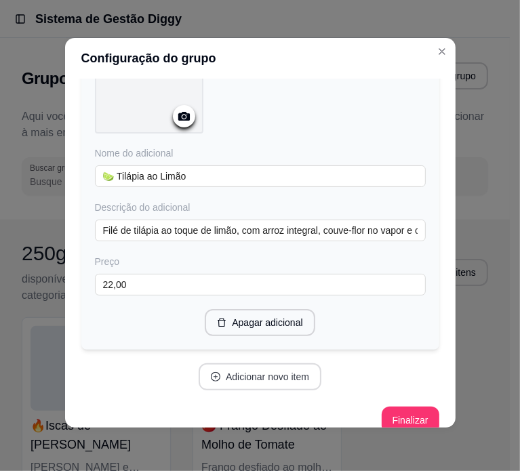
click at [244, 363] on button "Adicionar novo item" at bounding box center [260, 376] width 123 height 27
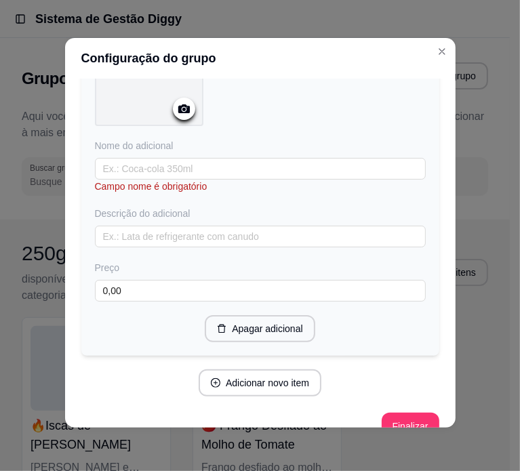
scroll to position [4001, 0]
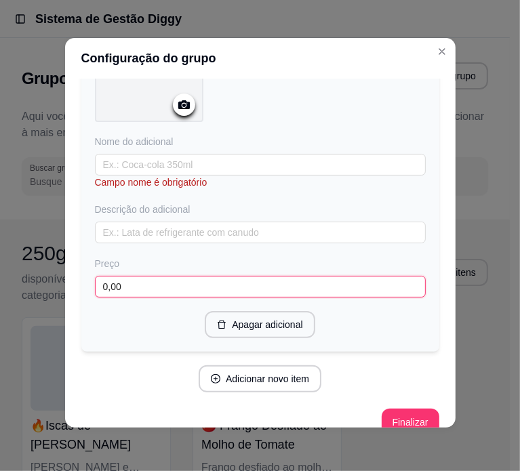
click at [201, 276] on input "0,00" at bounding box center [260, 287] width 331 height 22
type input "22,00"
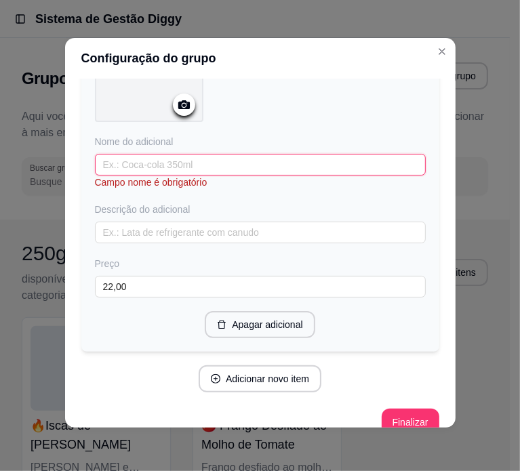
click at [148, 154] on input "text" at bounding box center [260, 165] width 331 height 22
paste input "🐟 Salmão ao Maracujá"
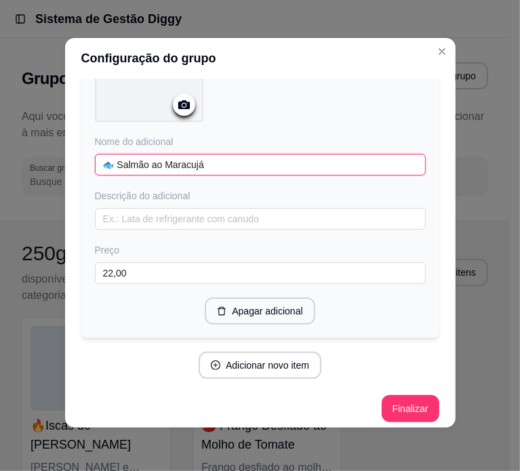
scroll to position [3987, 0]
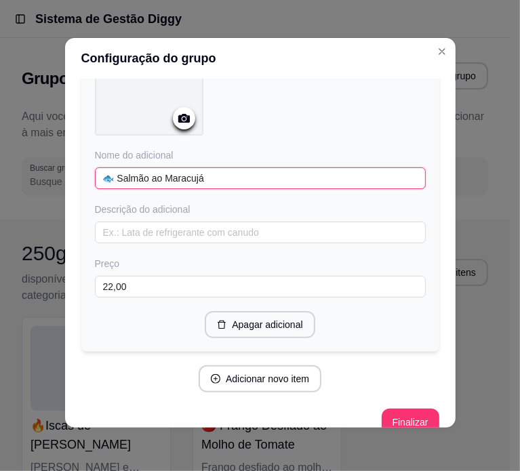
type input "🐟 Salmão ao Maracujá"
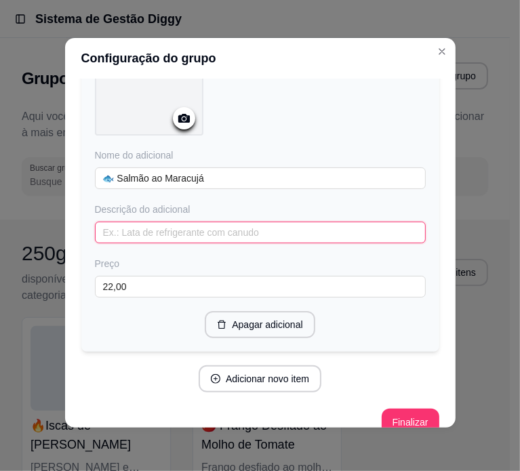
click at [158, 222] on input "text" at bounding box center [260, 233] width 331 height 22
paste input "Salmão grelhado com molho de maracujá leve, servido com arroz integral e brócol…"
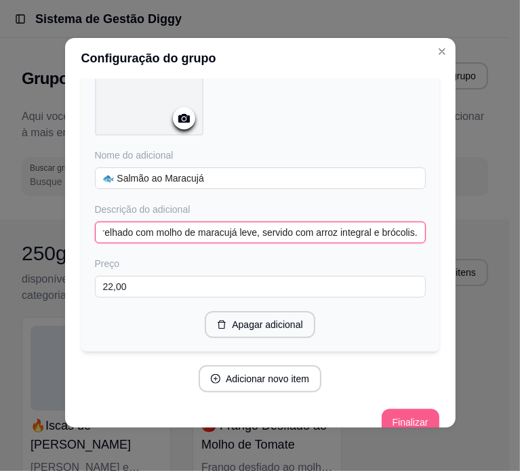
type input "Salmão grelhado com molho de maracujá leve, servido com arroz integral e brócol…"
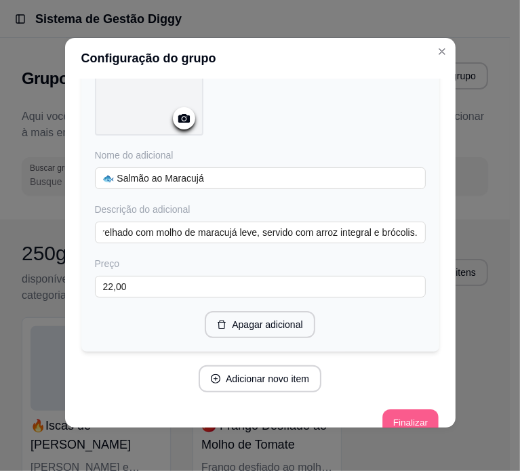
click at [399, 409] on button "Finalizar" at bounding box center [410, 422] width 56 height 26
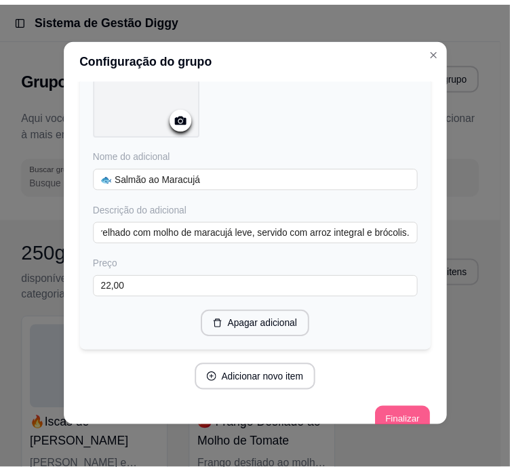
scroll to position [0, 0]
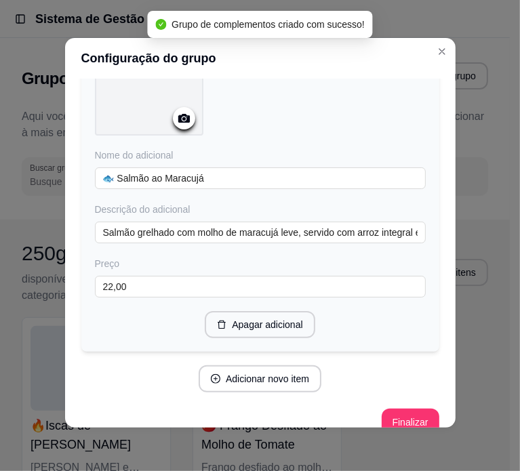
click at [30, 224] on div "Configuração do grupo Adicione os itens que irão compor este grupo, depois você…" at bounding box center [260, 235] width 520 height 471
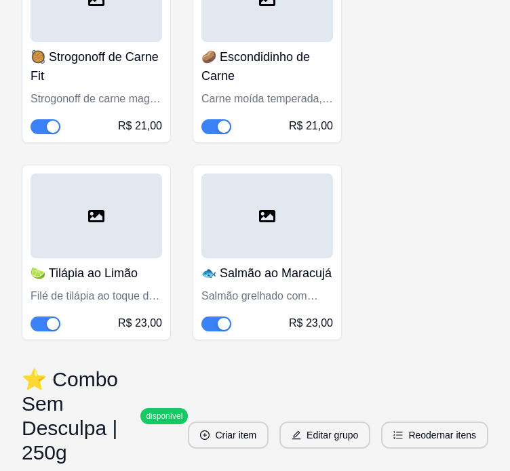
scroll to position [15324, 0]
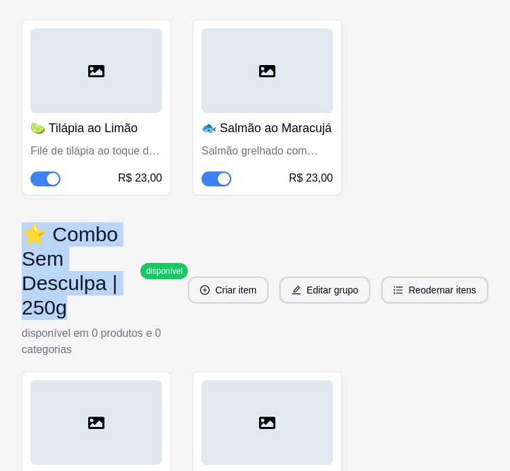
drag, startPoint x: 29, startPoint y: 236, endPoint x: 94, endPoint y: 319, distance: 105.4
click at [94, 319] on div "⭐ Combo Sem Desculpa | 250g disponível disponível em 0 produtos e 0 categorias" at bounding box center [105, 290] width 166 height 136
copy h3 "⭐ Combo Sem Desculpa | 250g"
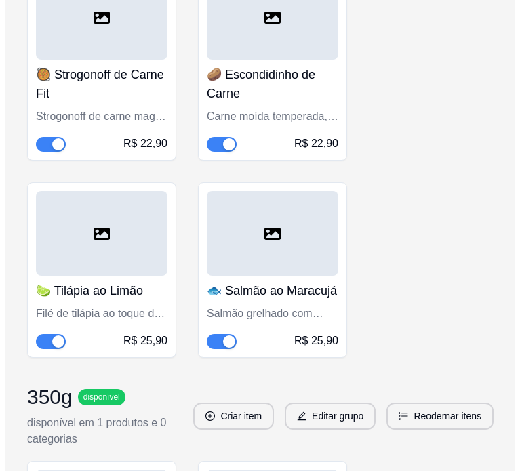
scroll to position [0, 0]
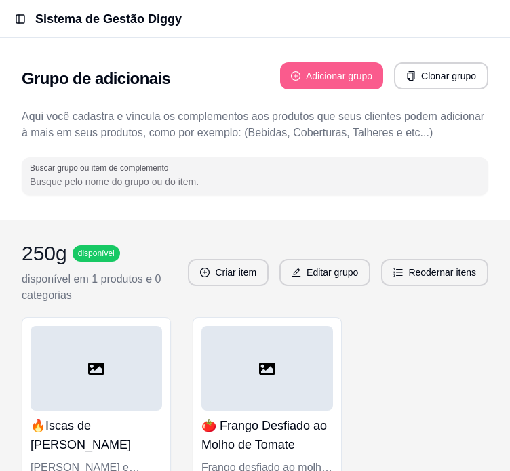
click at [317, 81] on button "Adicionar grupo" at bounding box center [331, 75] width 103 height 27
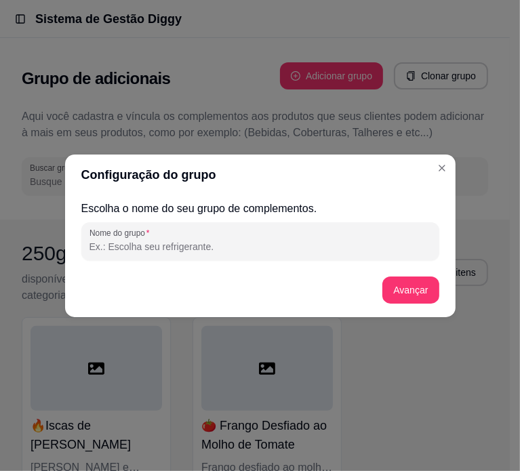
click at [147, 260] on div "Escolha o nome do seu grupo de complementos. Nome do grupo Avançar" at bounding box center [260, 256] width 358 height 111
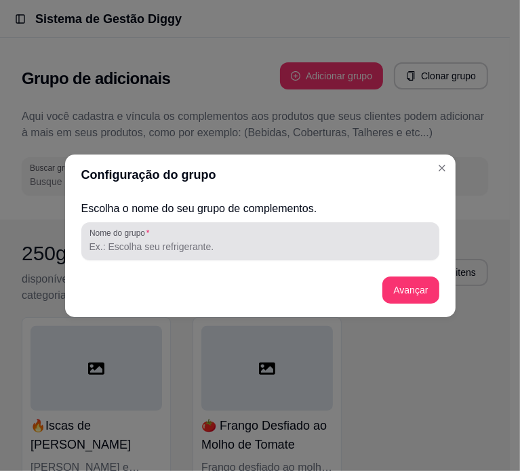
click at [141, 254] on div "Nome do grupo" at bounding box center [260, 241] width 358 height 38
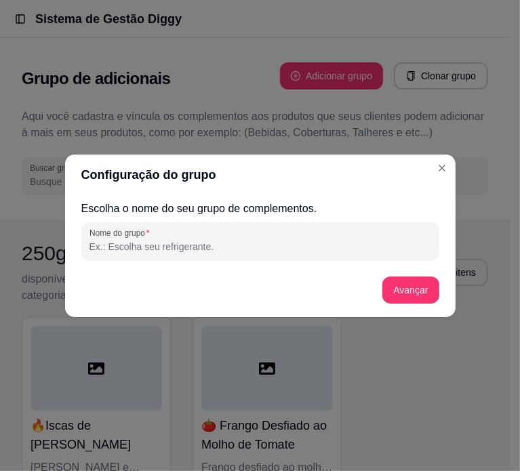
paste input "⭐ Combo Sem Desculpa | 250g"
click at [212, 253] on input "⭐ Combo Sem Desculpa | 250g" at bounding box center [260, 247] width 342 height 14
type input "⭐ Combo Sem Desculpa | 350g"
click at [407, 290] on button "Avançar" at bounding box center [411, 290] width 55 height 26
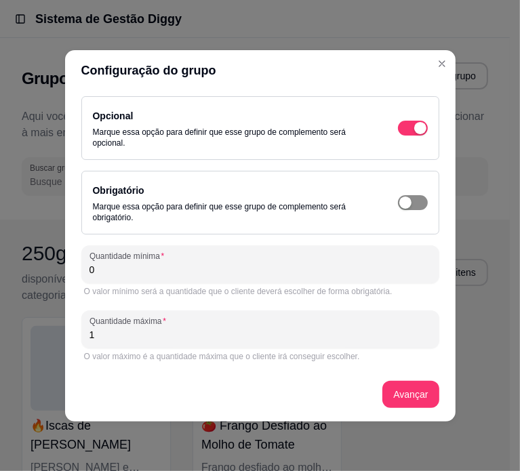
click at [399, 201] on div "button" at bounding box center [405, 203] width 12 height 12
click at [274, 271] on input "0" at bounding box center [260, 270] width 342 height 14
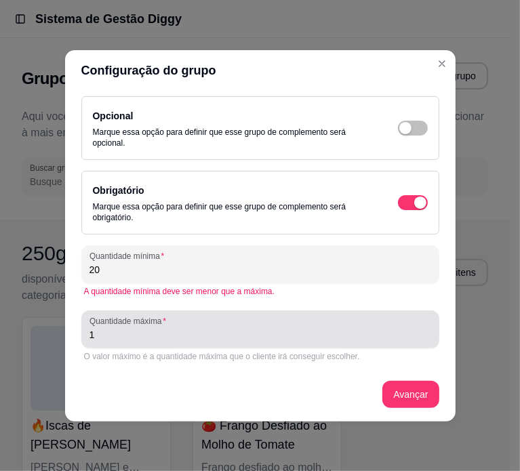
type input "20"
click at [231, 327] on div "1" at bounding box center [260, 329] width 342 height 27
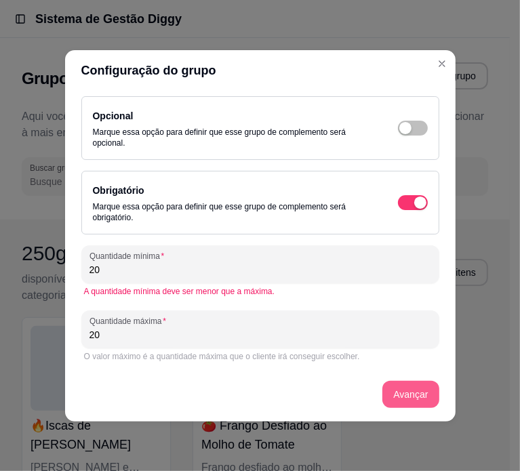
type input "20"
click at [412, 401] on button "Avançar" at bounding box center [411, 394] width 55 height 26
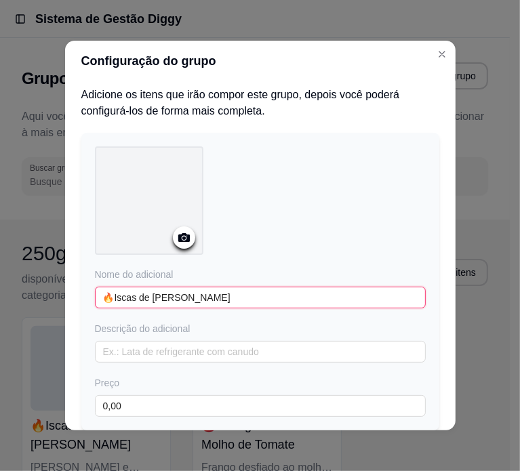
type input "🔥Iscas de Frango Grelhadas"
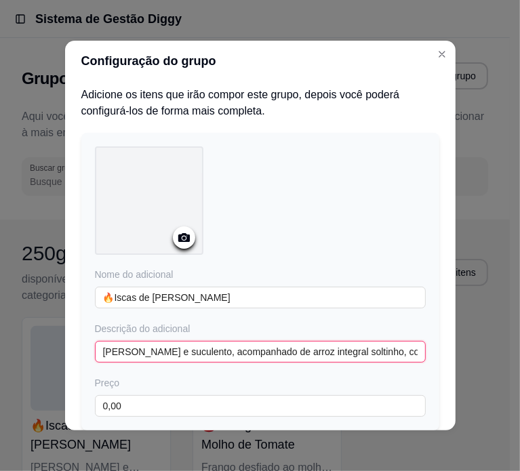
type input "Frango macio e suculento, acompanhado de arroz integral soltinho, couve-flor le…"
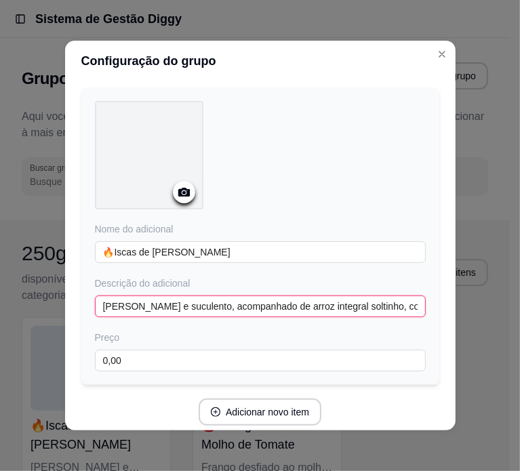
scroll to position [68, 0]
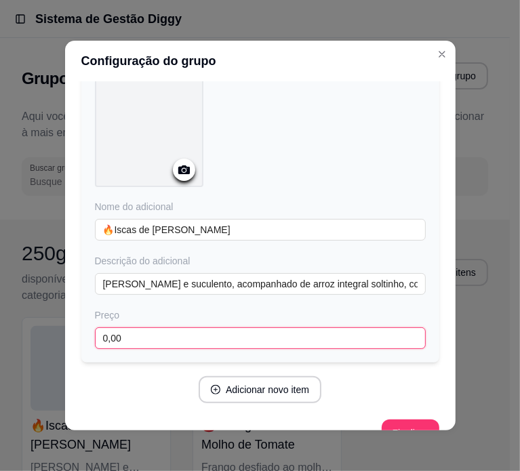
click at [166, 341] on input "0,00" at bounding box center [260, 338] width 331 height 22
click at [171, 340] on input "21,00" at bounding box center [260, 338] width 331 height 22
type input "21,00"
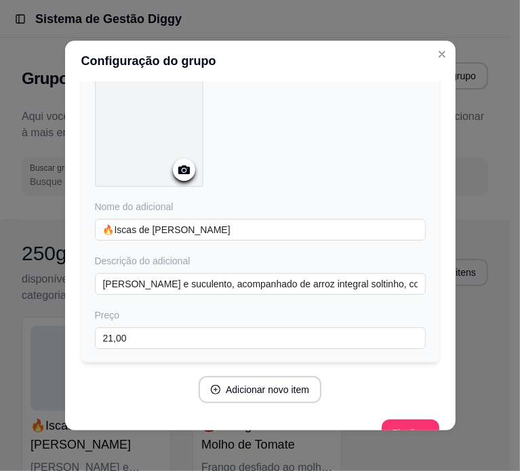
click at [360, 403] on div "Adicione os itens que irão compor este grupo, depois você poderá configurá-los …" at bounding box center [260, 237] width 358 height 436
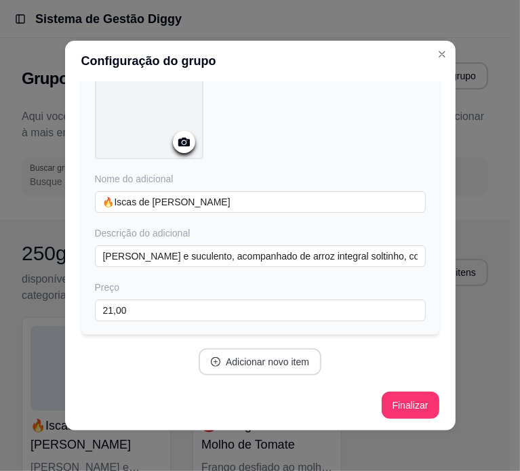
click at [254, 372] on button "Adicionar novo item" at bounding box center [260, 361] width 123 height 27
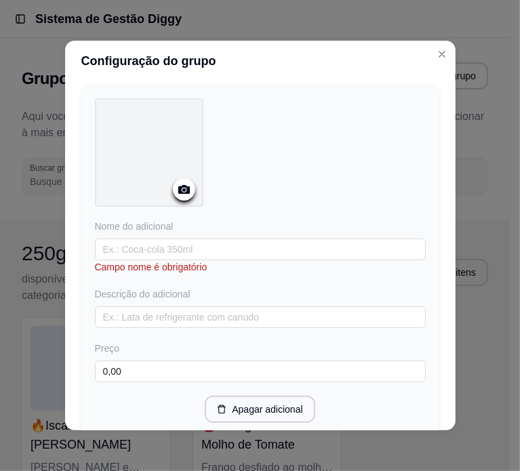
scroll to position [435, 0]
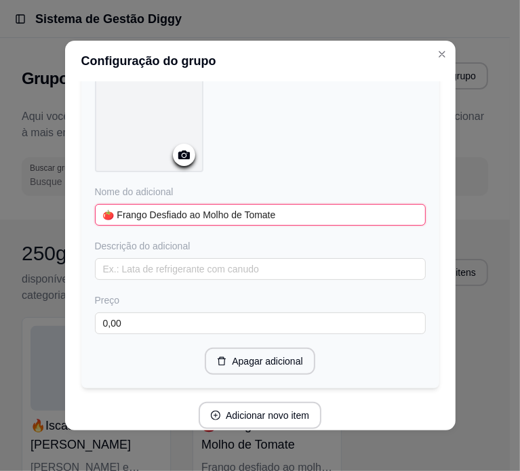
type input "🍅 Frango Desfiado ao Molho de Tomate"
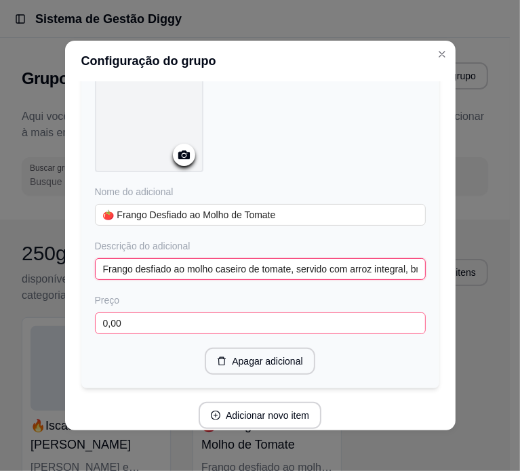
type input "Frango desfiado ao molho caseiro de tomate, servido com arroz integral, brócoli…"
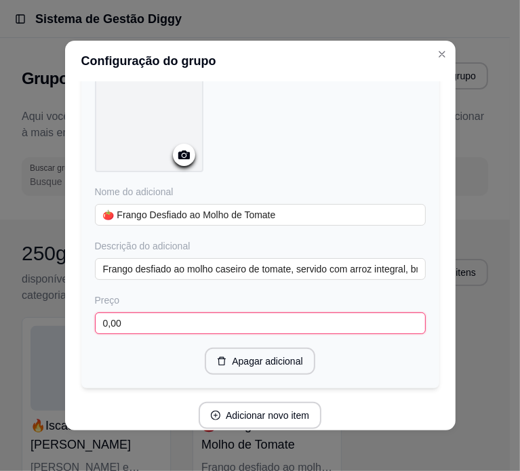
click at [142, 323] on input "0,00" at bounding box center [260, 324] width 331 height 22
paste input "21"
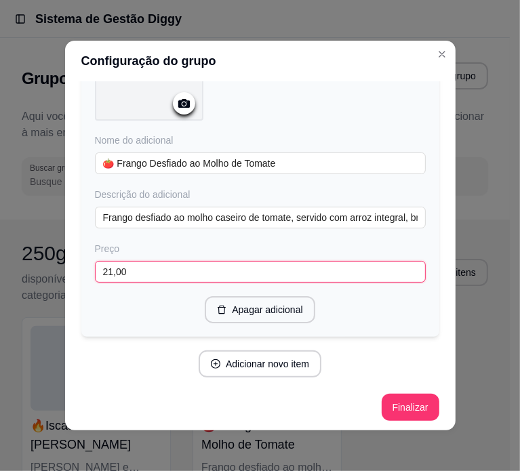
type input "21,00"
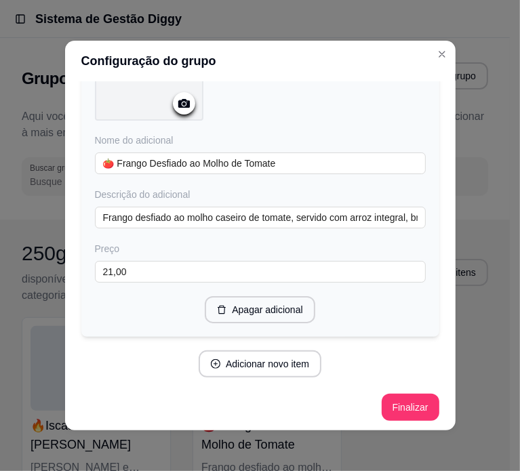
click at [245, 374] on div "Adicionar novo item" at bounding box center [260, 364] width 358 height 27
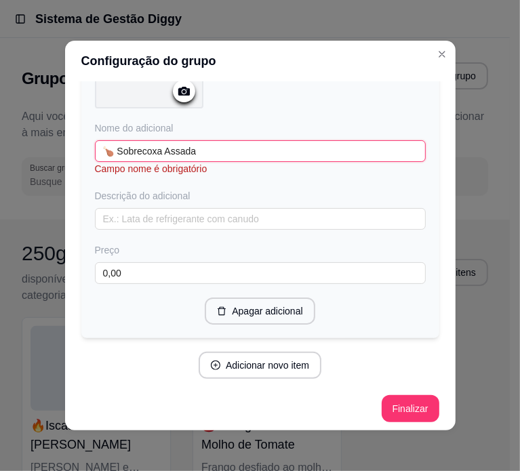
scroll to position [837, 0]
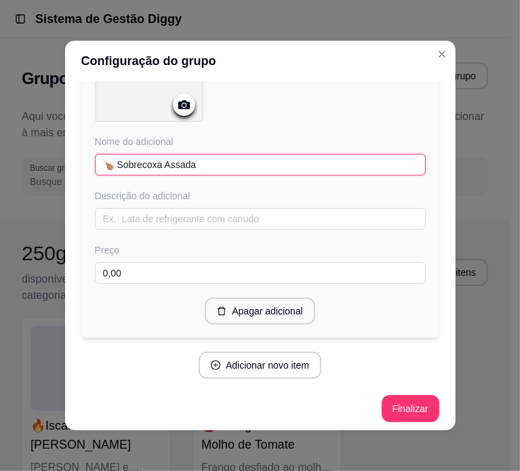
type input "🍗 Sobrecoxa Assada"
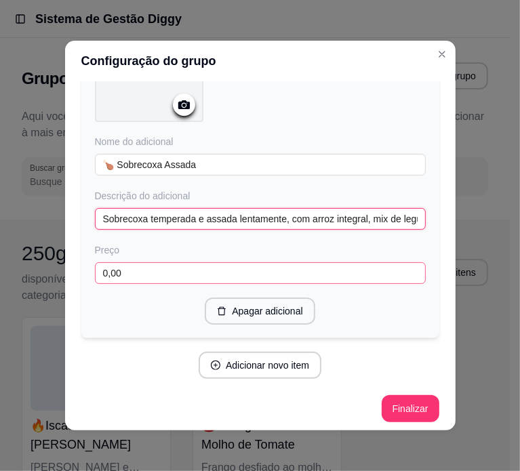
type input "Sobrecoxa temperada e assada lentamente, com arroz integral, mix de legumes col…"
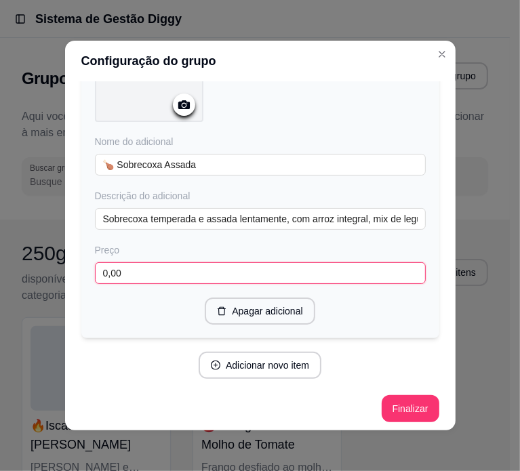
click at [212, 266] on input "0,00" at bounding box center [260, 273] width 331 height 22
paste input "21"
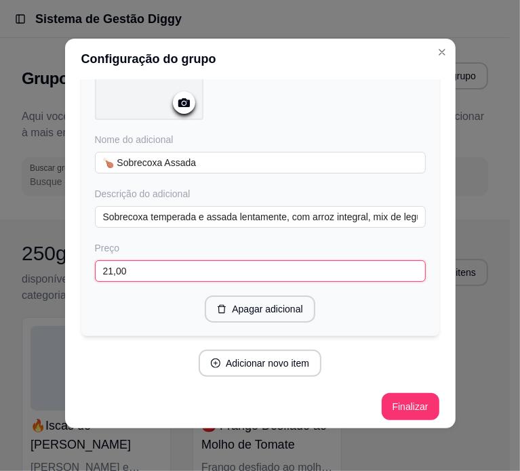
scroll to position [3, 0]
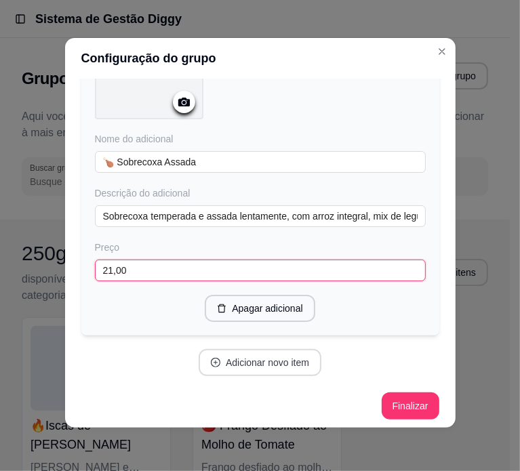
type input "21,00"
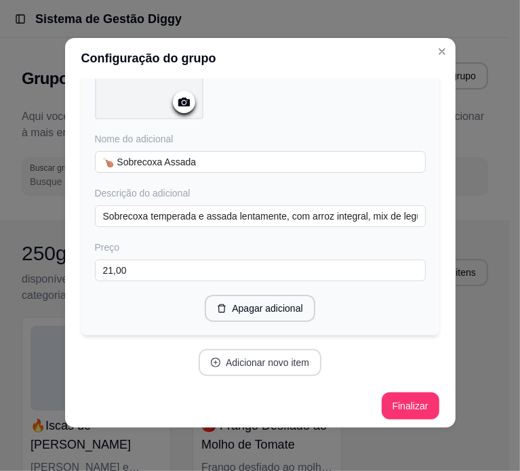
click at [275, 354] on button "Adicionar novo item" at bounding box center [260, 362] width 123 height 27
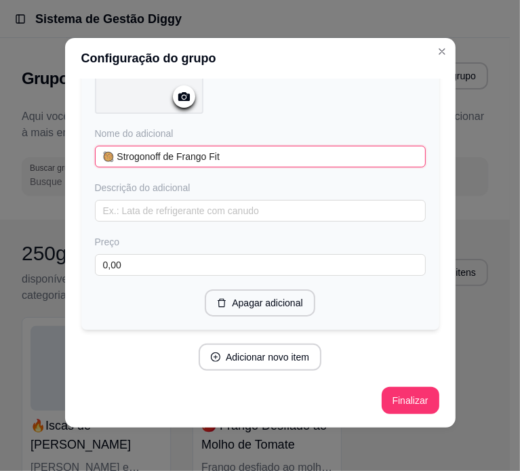
scroll to position [1186, 0]
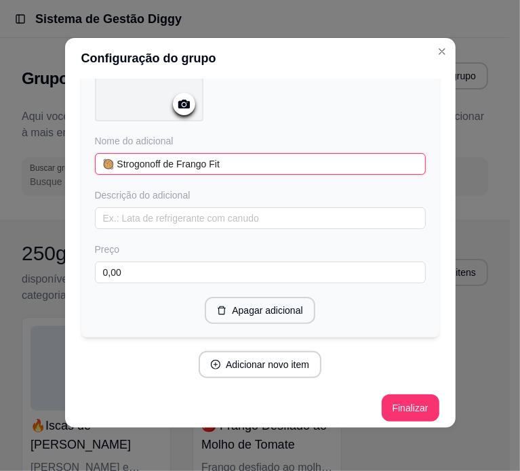
type input "🥘 Strogonoff de Frango Fit"
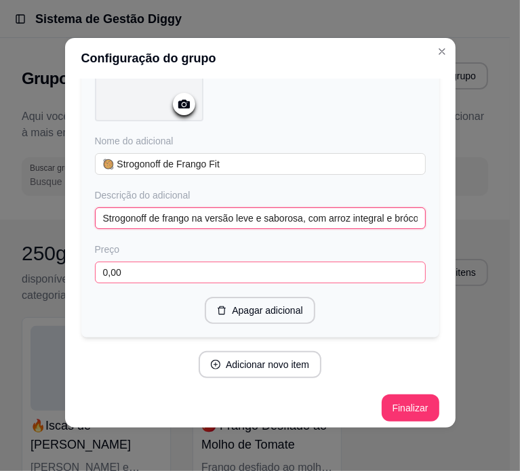
type input "Strogonoff de frango na versão leve e saborosa, com arroz integral e brócolis."
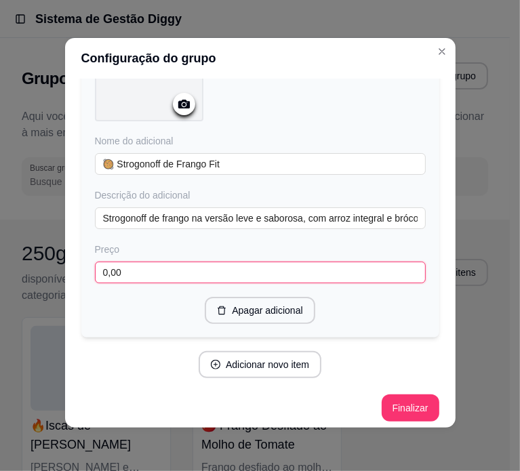
click at [216, 264] on input "0,00" at bounding box center [260, 273] width 331 height 22
paste input "21"
type input "21,00"
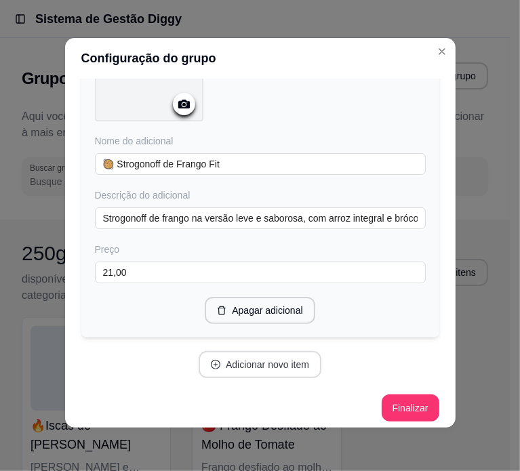
click at [252, 352] on button "Adicionar novo item" at bounding box center [260, 364] width 123 height 27
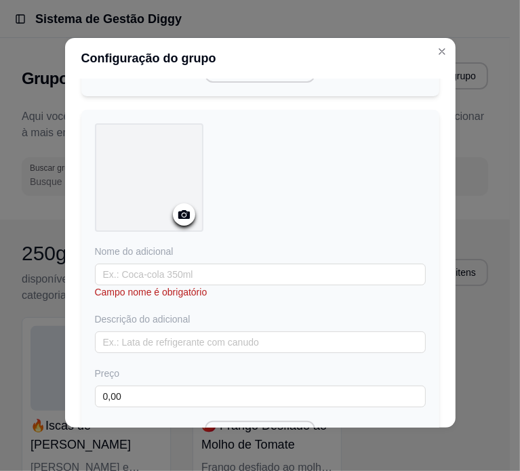
scroll to position [1458, 0]
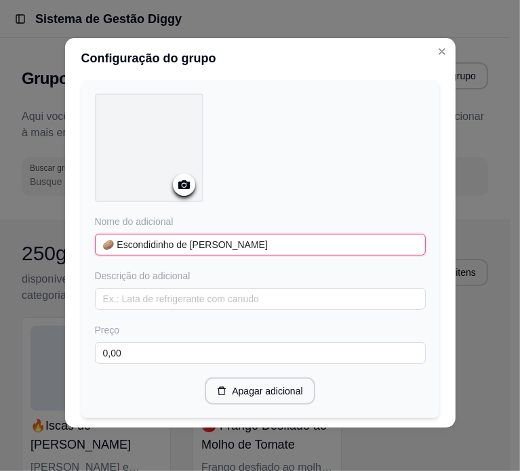
type input "🥔 Escondidinho de Frango"
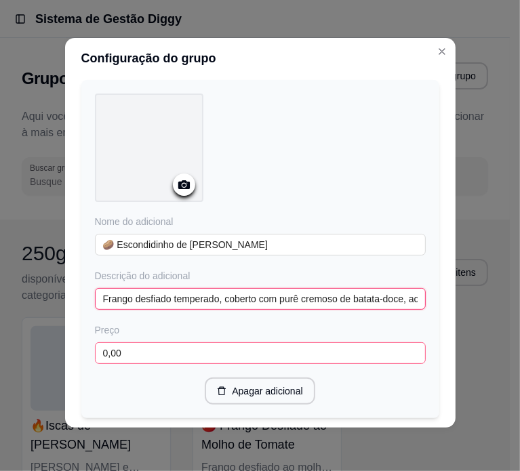
type input "Frango desfiado temperado, coberto com purê cremoso de batata-doce, acompanhado…"
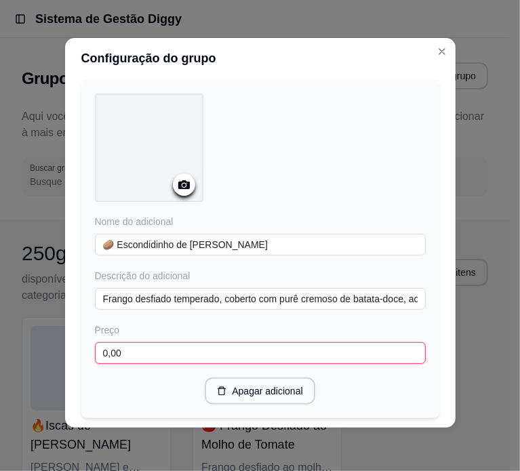
click at [187, 342] on input "0,00" at bounding box center [260, 353] width 331 height 22
paste input "21"
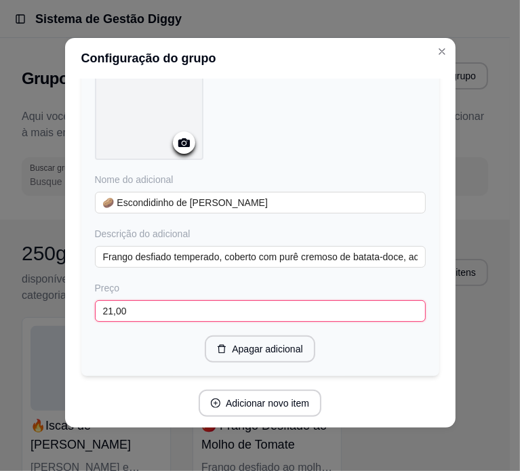
scroll to position [1537, 0]
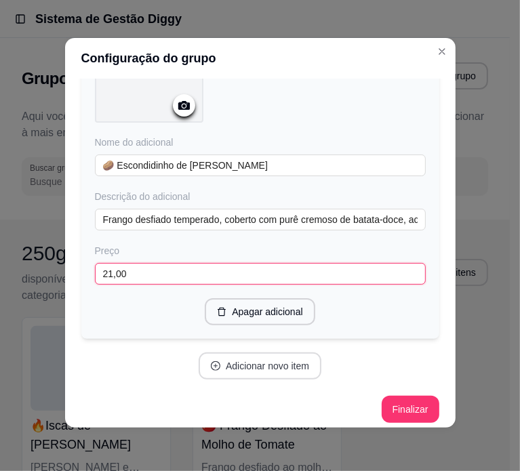
type input "21,00"
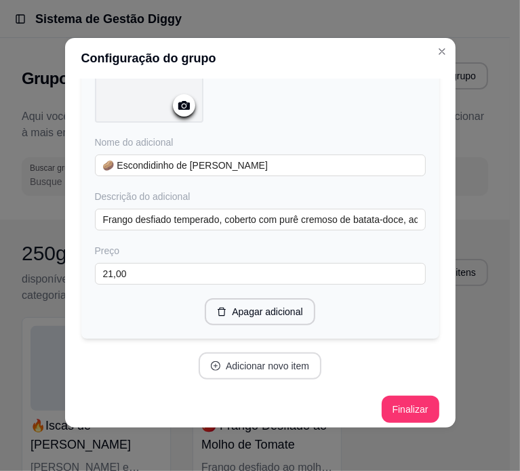
click at [214, 353] on button "Adicionar novo item" at bounding box center [260, 366] width 123 height 27
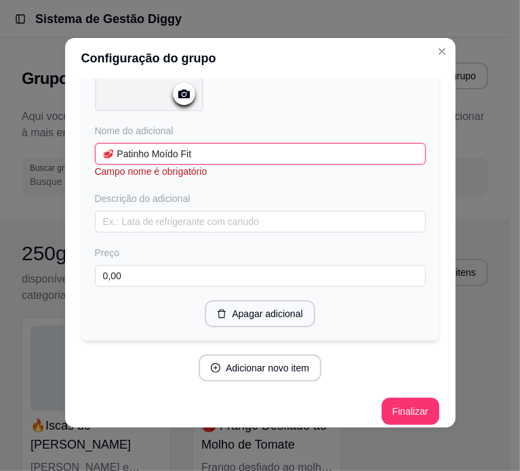
scroll to position [1887, 0]
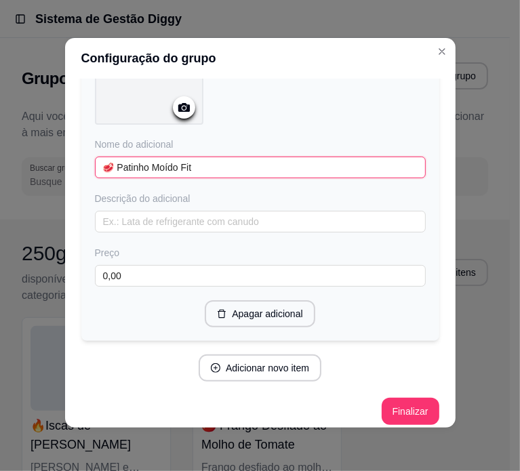
type input "🥩 Patinho Moído Fit"
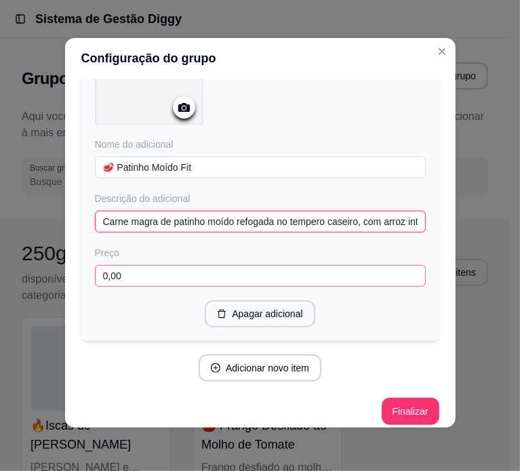
type input "Carne magra de patinho moído refogada no tempero caseiro, com arroz integral, c…"
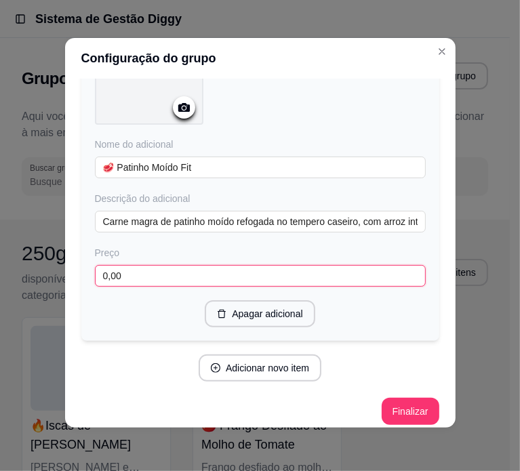
click at [175, 265] on input "0,00" at bounding box center [260, 276] width 331 height 22
paste input "21"
type input "21,00"
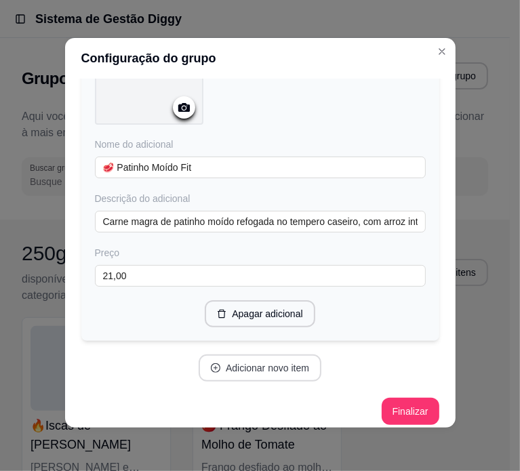
click at [231, 357] on button "Adicionar novo item" at bounding box center [260, 368] width 123 height 27
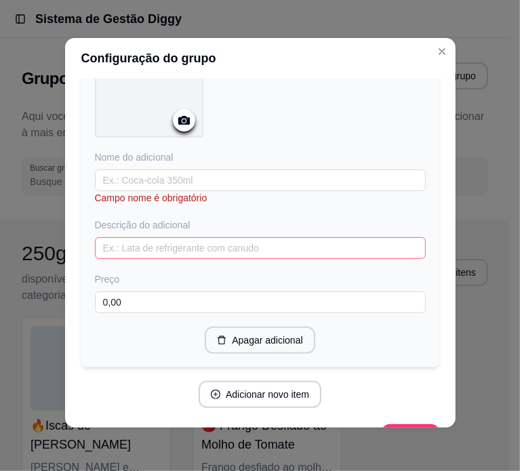
scroll to position [2158, 0]
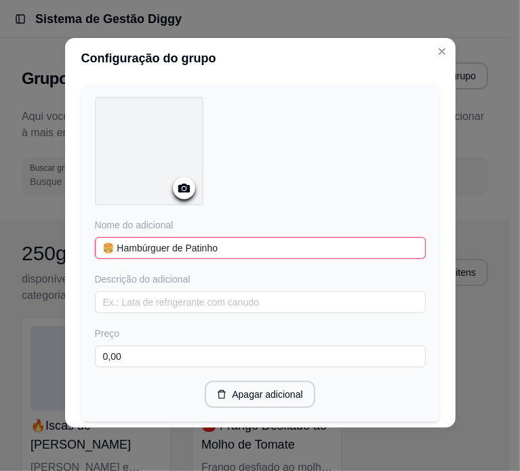
type input "🍔 Hambúrguer de Patinho"
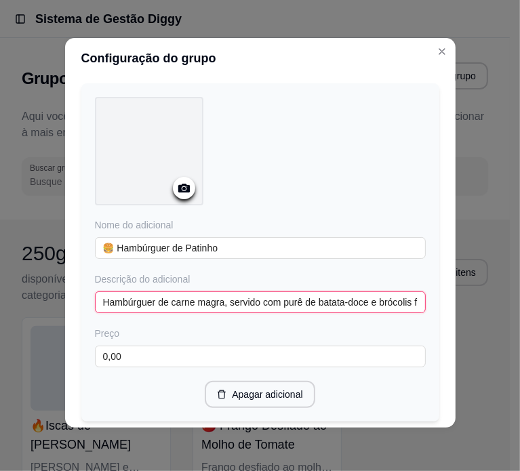
type input "Hambúrguer de carne magra, servido com purê de batata-doce e brócolis frescos."
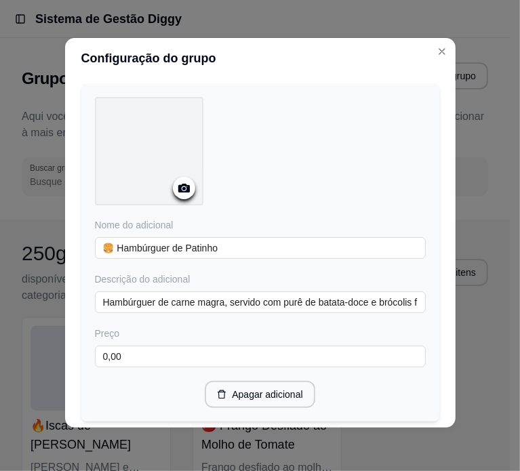
click at [312, 327] on div "Preço" at bounding box center [260, 334] width 331 height 14
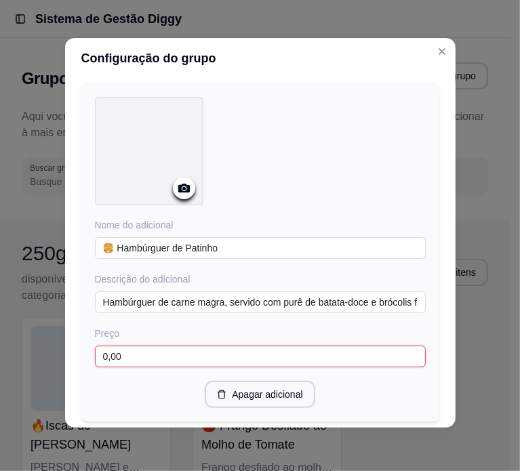
click at [265, 347] on input "0,00" at bounding box center [260, 357] width 331 height 22
paste input "21"
type input "21,00"
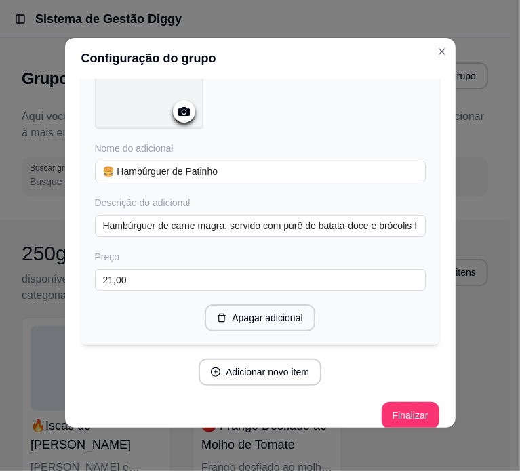
scroll to position [2237, 0]
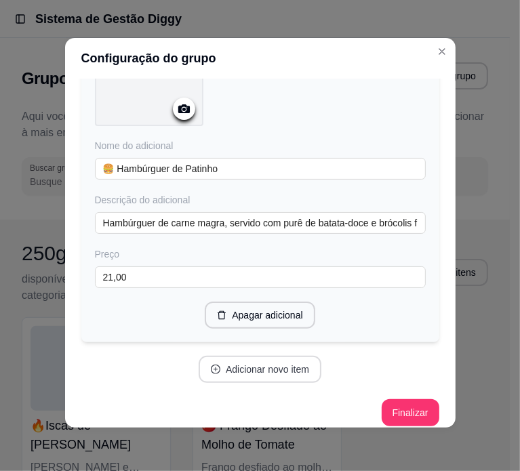
click at [279, 368] on button "Adicionar novo item" at bounding box center [260, 369] width 123 height 27
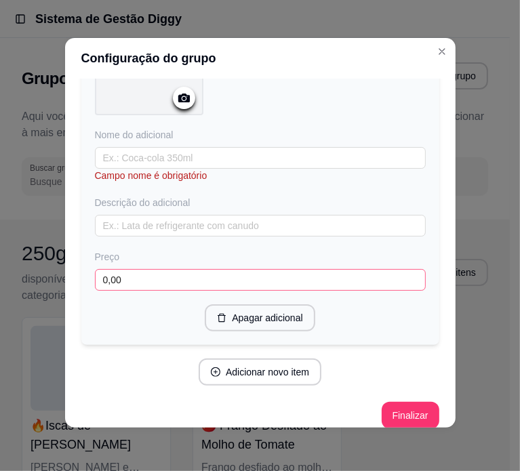
scroll to position [2601, 0]
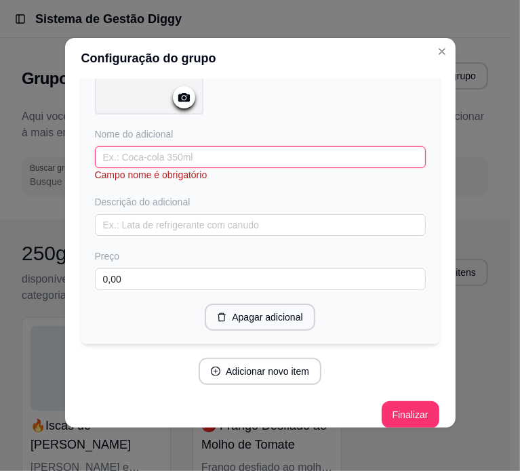
click at [152, 146] on input "text" at bounding box center [260, 157] width 331 height 22
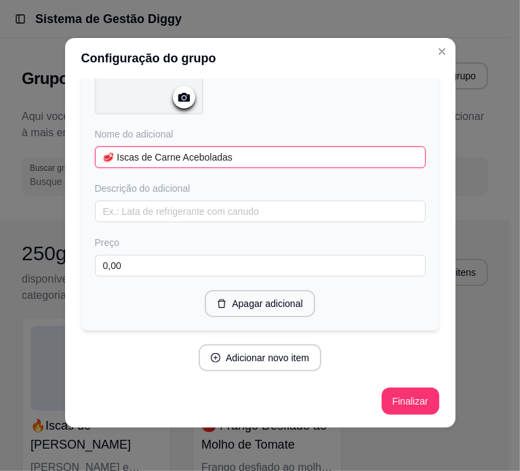
scroll to position [2587, 0]
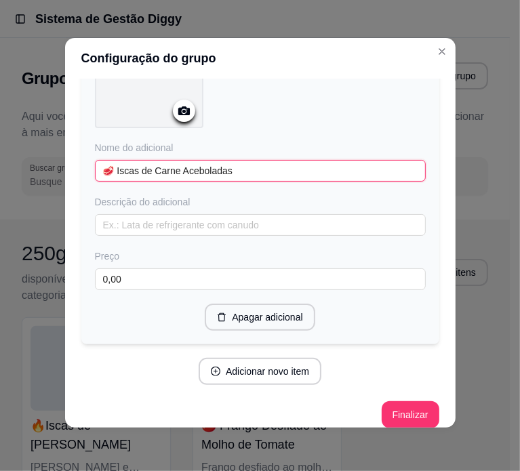
type input "🥩 Iscas de Carne Aceboladas"
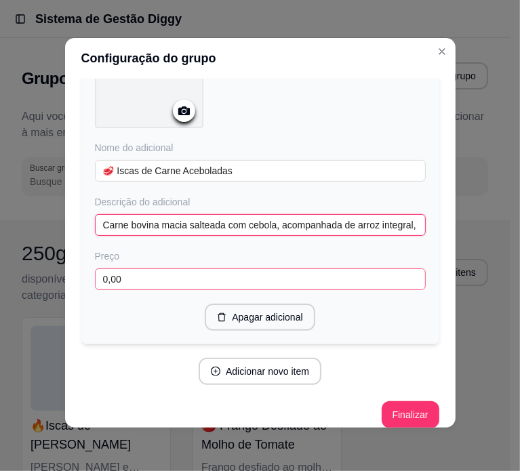
type input "Carne bovina macia salteada com cebola, acompanhada de arroz integral, batata-d…"
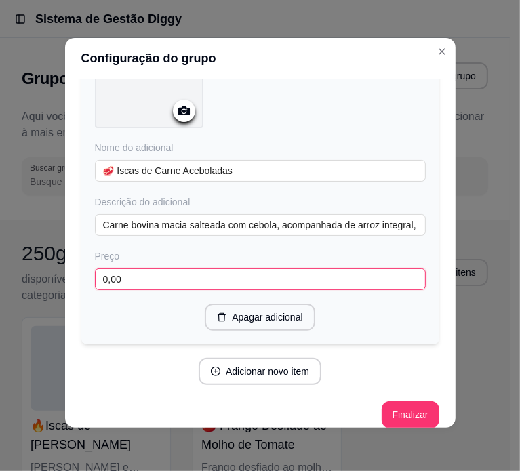
click at [214, 268] on input "0,00" at bounding box center [260, 279] width 331 height 22
paste input "21"
type input "21,00"
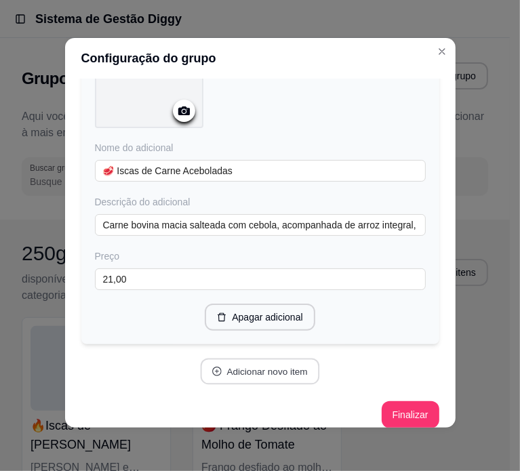
click at [218, 364] on button "Adicionar novo item" at bounding box center [260, 372] width 119 height 26
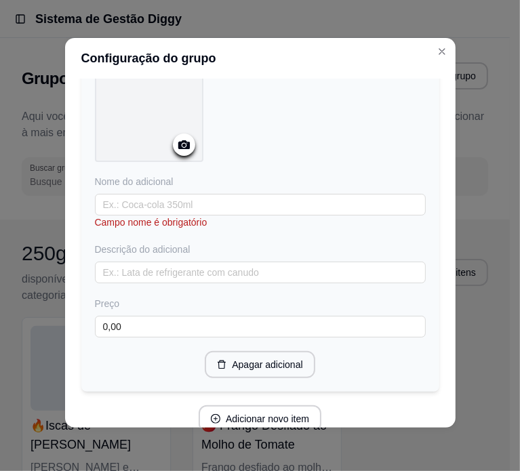
scroll to position [2926, 0]
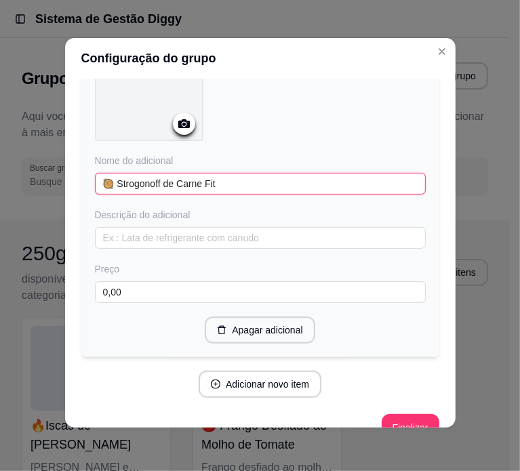
type input "🥘 Strogonoff de Carne Fit"
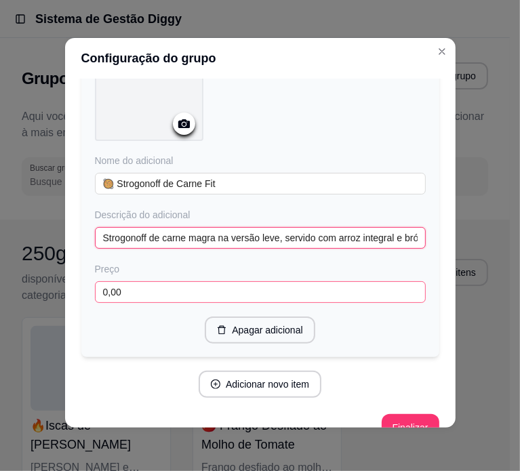
type input "Strogonoff de carne magra na versão leve, servido com arroz integral e brócolis."
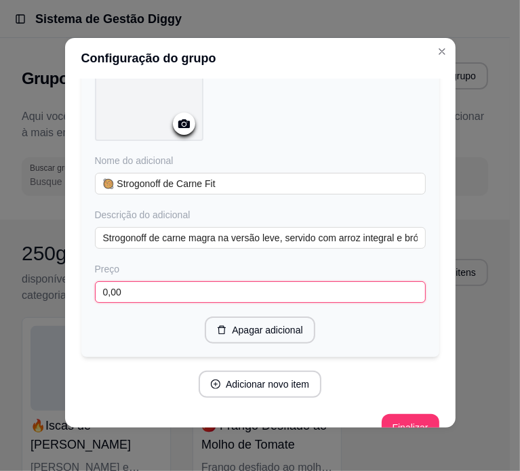
click at [153, 283] on input "0,00" at bounding box center [260, 292] width 331 height 22
paste input "21"
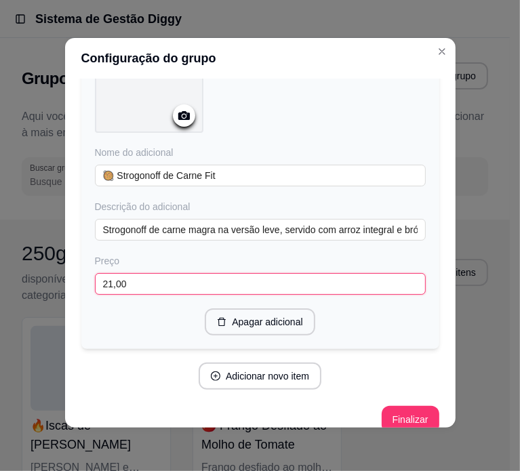
scroll to position [2937, 0]
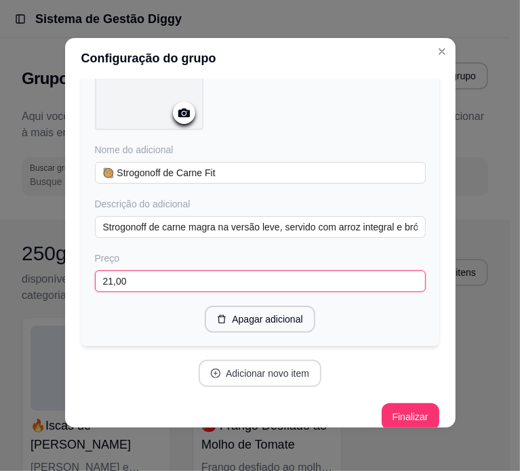
type input "21,00"
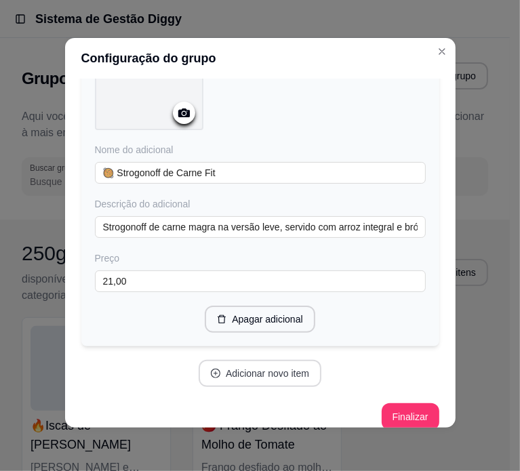
click at [252, 366] on button "Adicionar novo item" at bounding box center [260, 373] width 123 height 27
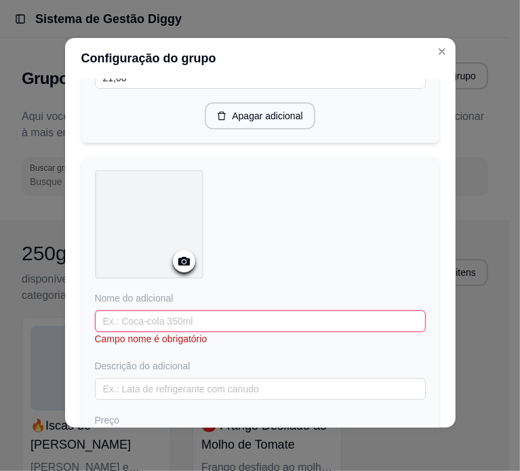
scroll to position [3208, 0]
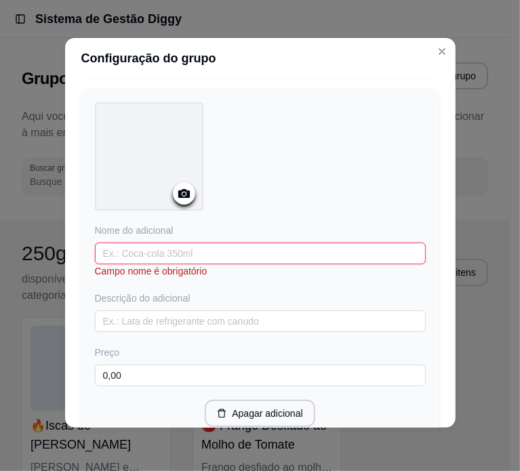
click at [184, 273] on div "Nome do adicional Campo nome é obrigatório Descrição do adicional Preço 0,00" at bounding box center [260, 305] width 331 height 163
click at [182, 246] on input "text" at bounding box center [260, 254] width 331 height 22
paste input "🥔 Escondidinho de Carne"
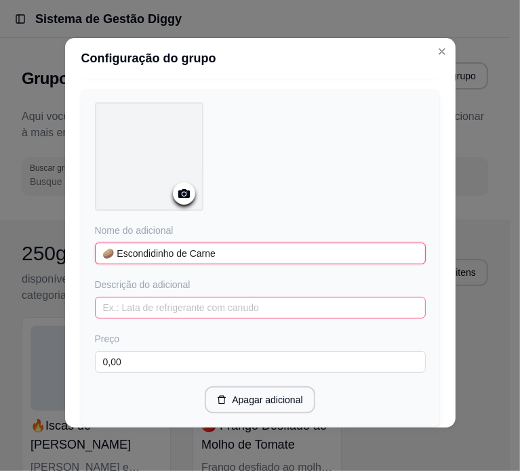
type input "🥔 Escondidinho de Carne"
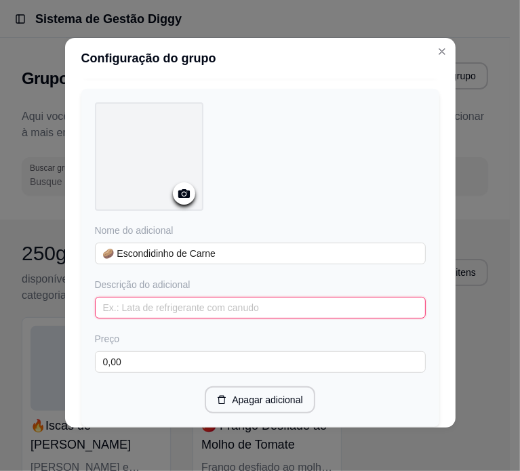
click at [181, 297] on input "text" at bounding box center [260, 308] width 331 height 22
click at [167, 298] on input "text" at bounding box center [260, 308] width 331 height 22
paste input "Carne moída temperada, coberta por purê de batata-doce cremoso e arroz integral…"
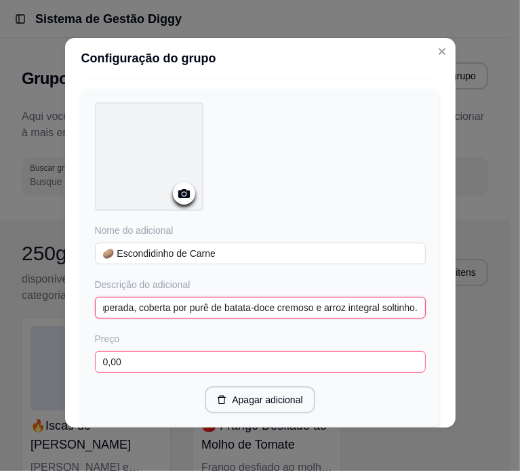
type input "Carne moída temperada, coberta por purê de batata-doce cremoso e arroz integral…"
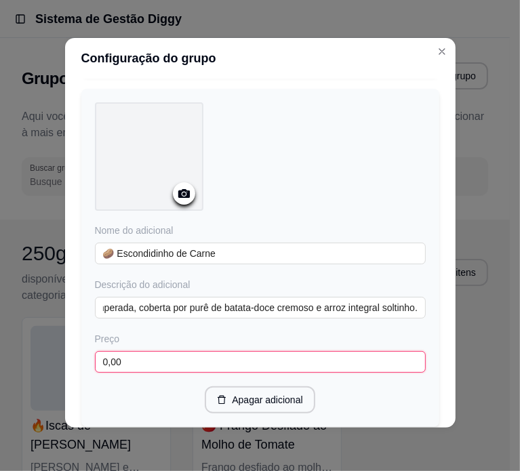
click at [165, 351] on input "0,00" at bounding box center [260, 362] width 331 height 22
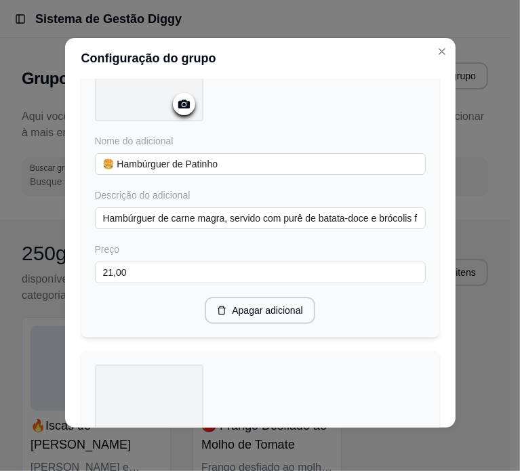
scroll to position [3287, 0]
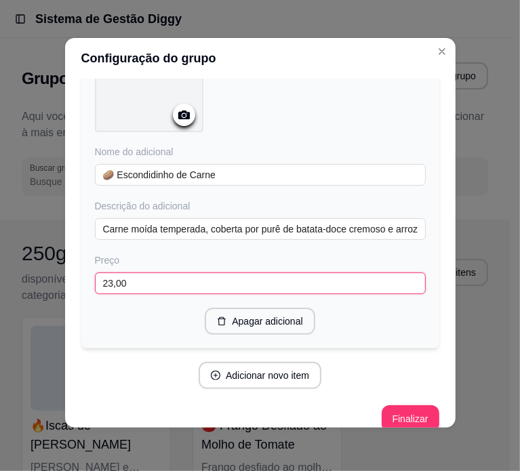
click at [228, 273] on input "23,00" at bounding box center [260, 284] width 331 height 22
type input "21,00"
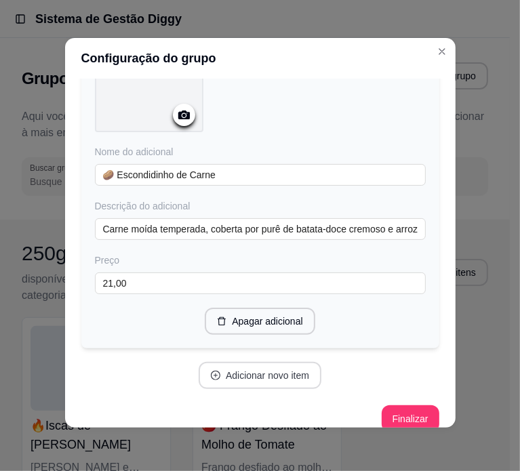
click at [281, 365] on button "Adicionar novo item" at bounding box center [260, 375] width 123 height 27
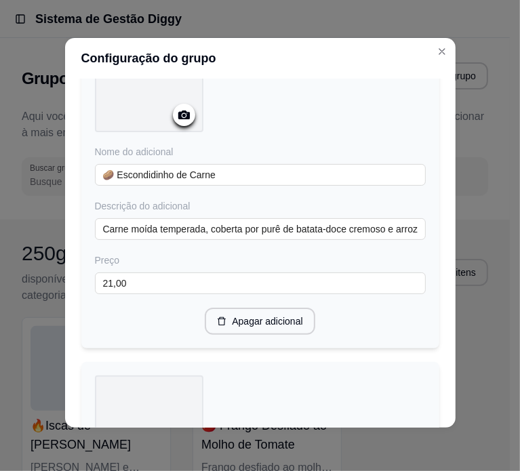
scroll to position [3626, 0]
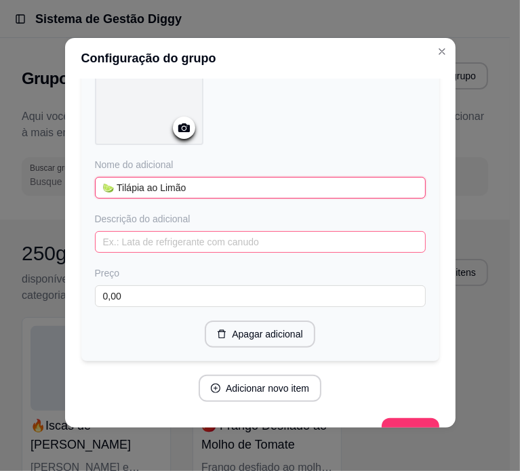
type input "🍋‍🟩 Tilápia ao Limão"
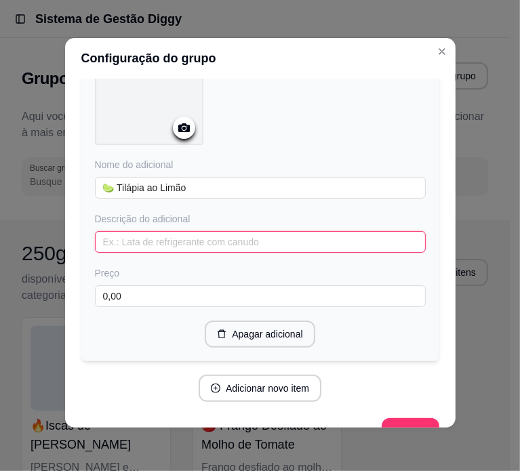
click at [144, 231] on input "text" at bounding box center [260, 242] width 331 height 22
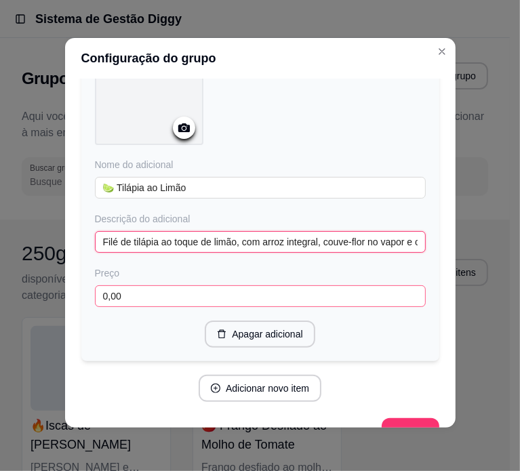
type input "Filé de tilápia ao toque de limão, com arroz integral, couve-flor no vapor e ce…"
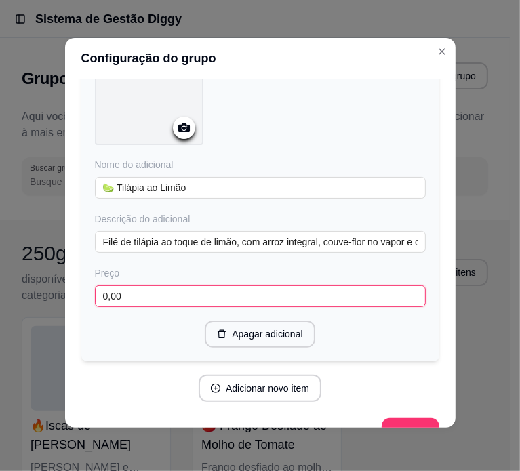
click at [136, 285] on input "0,00" at bounding box center [260, 296] width 331 height 22
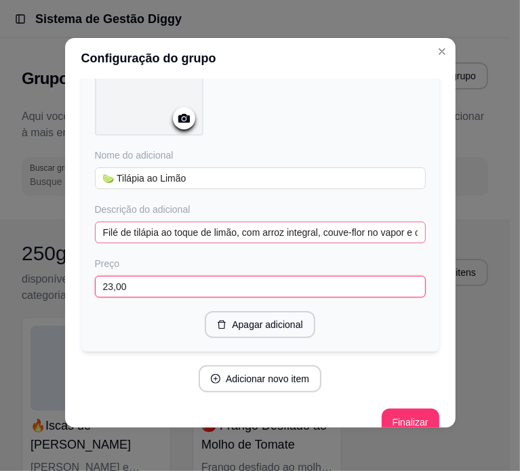
scroll to position [3637, 0]
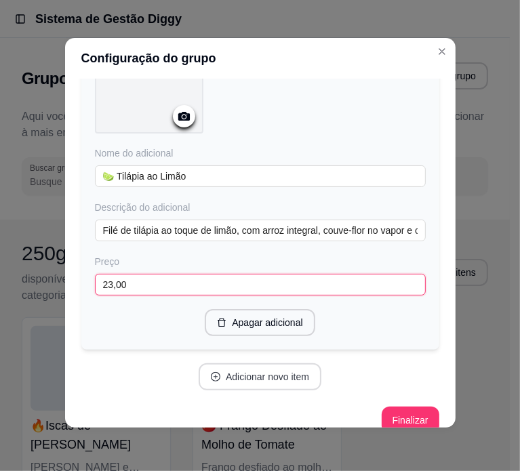
type input "23,00"
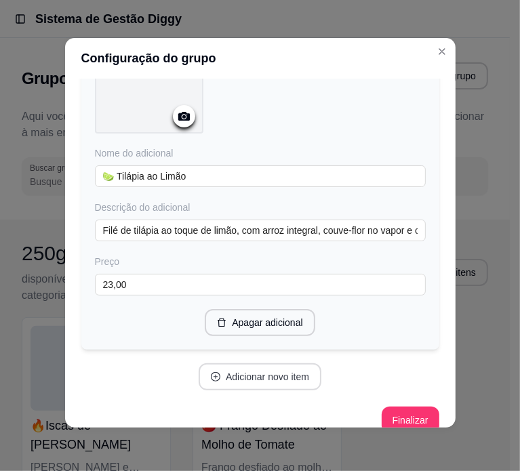
click at [238, 363] on button "Adicionar novo item" at bounding box center [260, 376] width 123 height 27
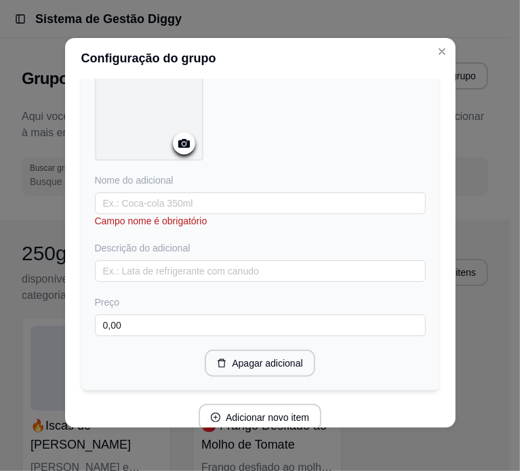
scroll to position [3977, 0]
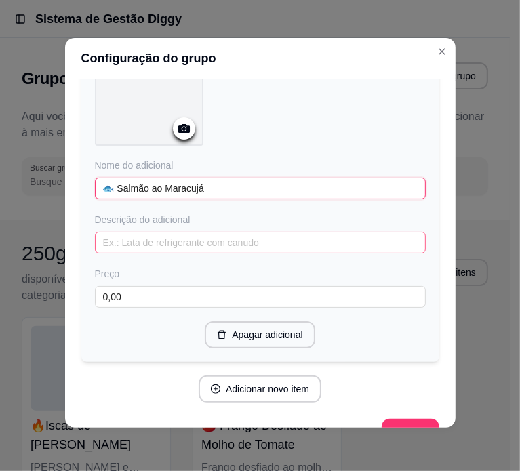
type input "🐟 Salmão ao Maracujá"
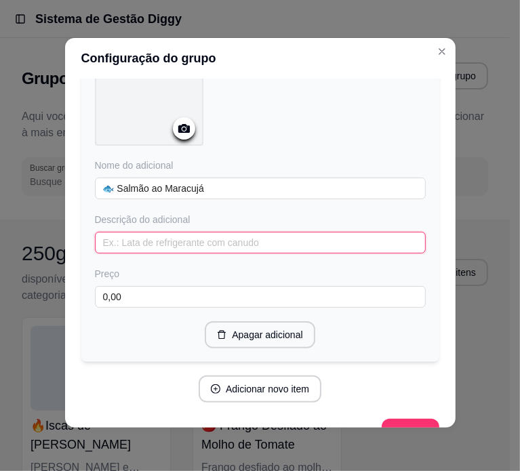
click at [195, 232] on input "text" at bounding box center [260, 243] width 331 height 22
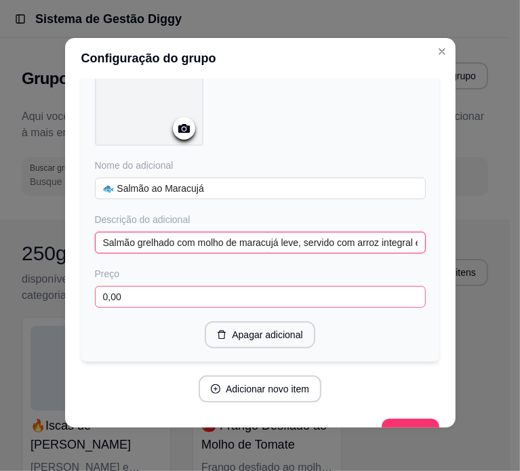
type input "Salmão grelhado com molho de maracujá leve, servido com arroz integral e brócol…"
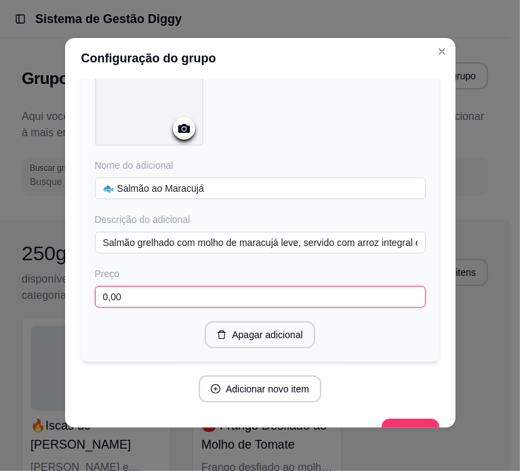
click at [178, 286] on input "0,00" at bounding box center [260, 297] width 331 height 22
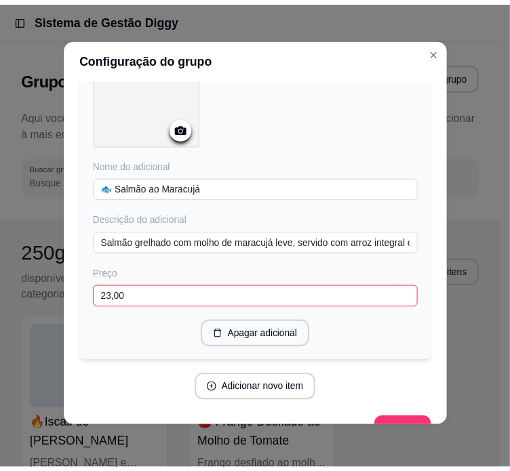
scroll to position [3987, 0]
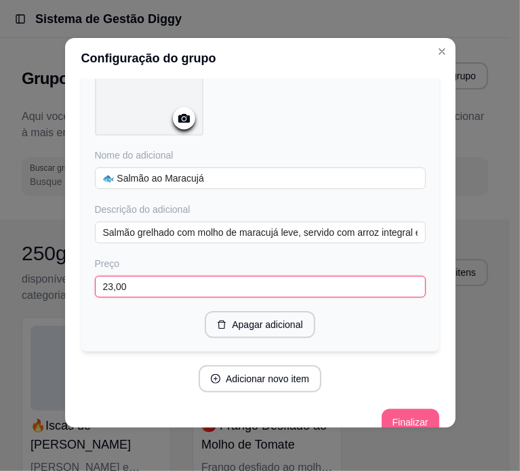
type input "23,00"
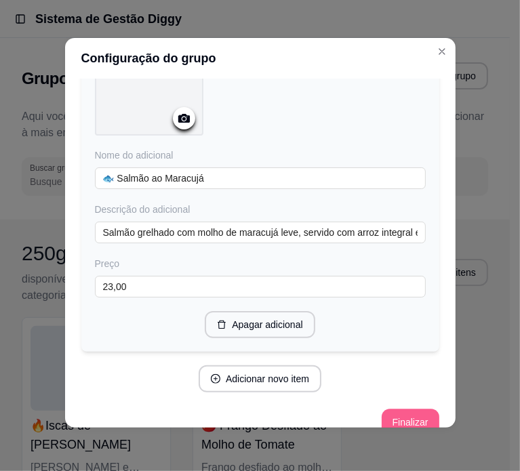
click at [390, 409] on button "Finalizar" at bounding box center [411, 422] width 58 height 27
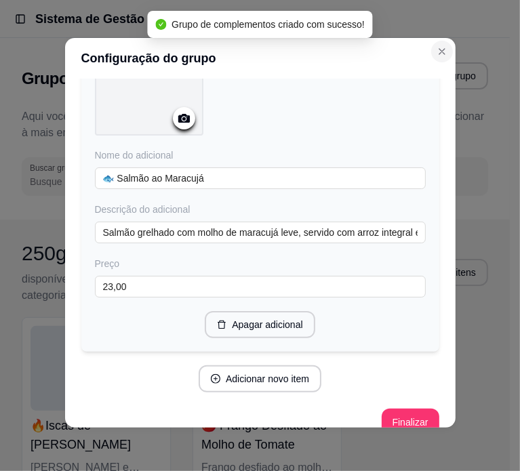
click at [439, 50] on icon "Close" at bounding box center [442, 51] width 11 height 11
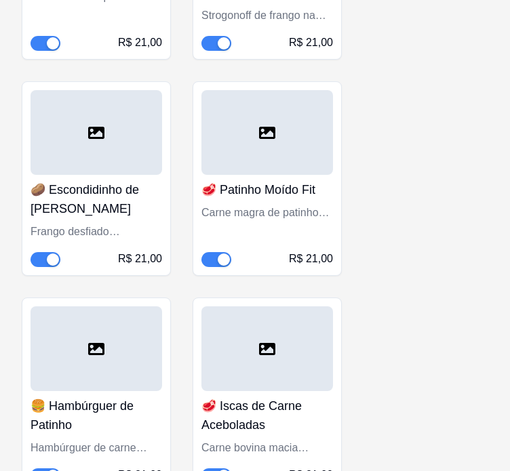
scroll to position [18030, 0]
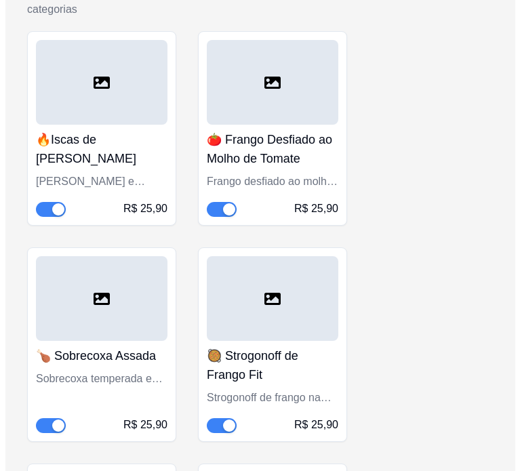
scroll to position [0, 0]
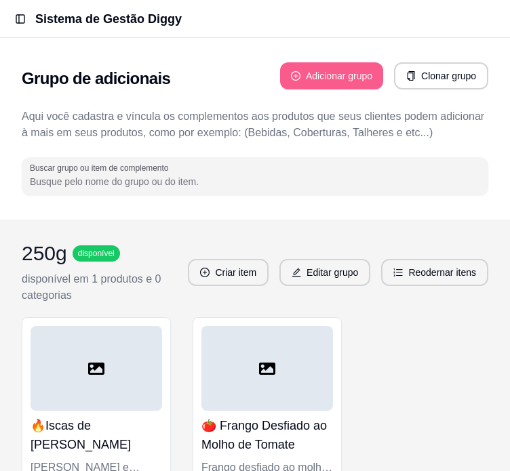
click at [374, 73] on button "Adicionar grupo" at bounding box center [331, 75] width 103 height 27
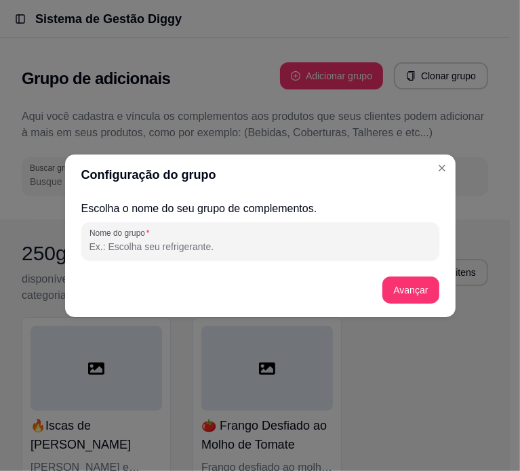
click at [171, 243] on input "Nome do grupo" at bounding box center [260, 247] width 342 height 14
click at [90, 244] on input "Sucos Detox" at bounding box center [260, 247] width 342 height 14
paste input "⭐"
type input "⭐ Sucos Detox"
click at [416, 295] on button "Avançar" at bounding box center [411, 290] width 55 height 26
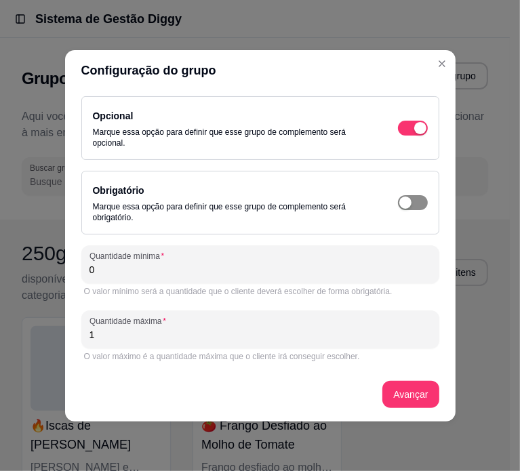
click at [406, 208] on span "button" at bounding box center [413, 202] width 30 height 15
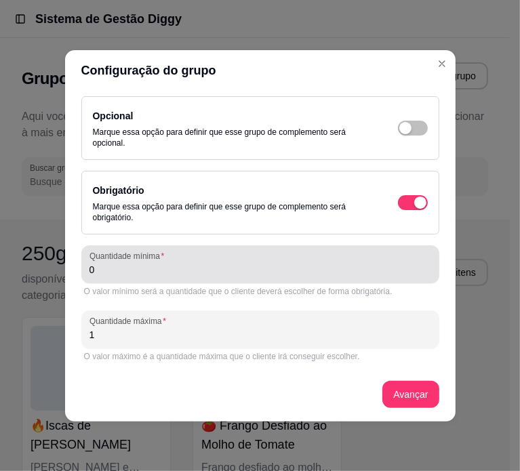
click at [196, 281] on div "Quantidade mínima 0" at bounding box center [260, 264] width 358 height 38
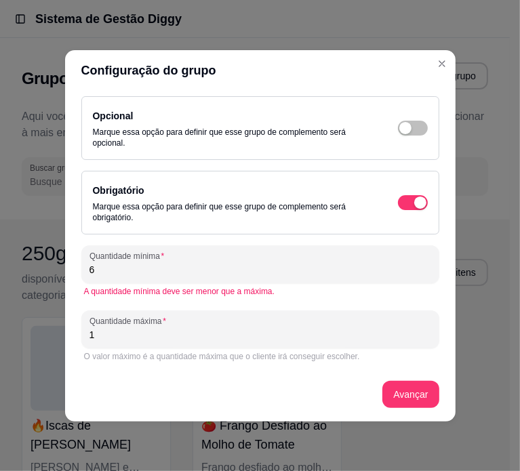
type input "6"
click at [203, 351] on div "O valor máximo é a quantidade máxima que o cliente irá conseguir escolher." at bounding box center [260, 356] width 353 height 11
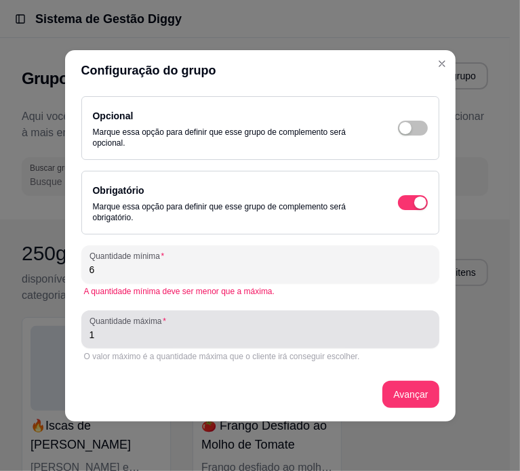
click at [203, 344] on div "Quantidade máxima 1" at bounding box center [260, 330] width 358 height 38
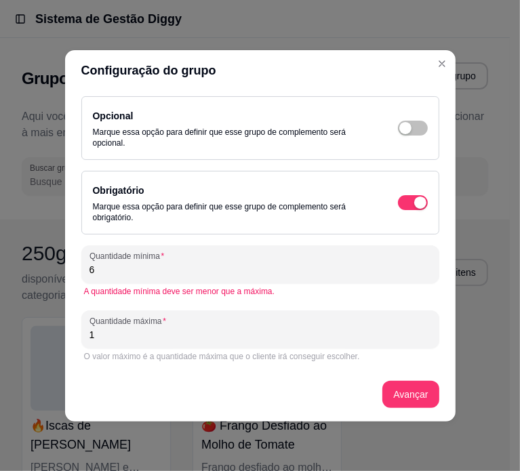
click at [203, 344] on div "Quantidade máxima 1" at bounding box center [260, 330] width 358 height 38
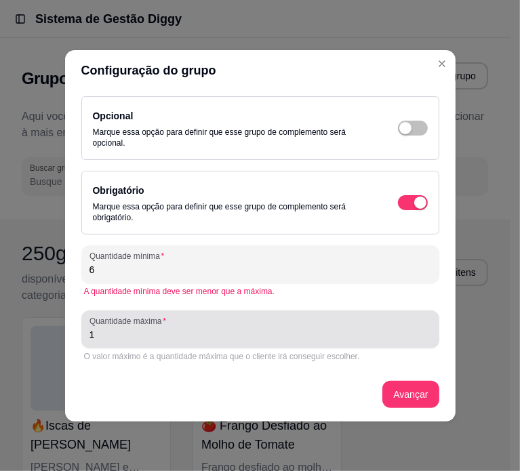
click at [203, 344] on div "Quantidade máxima 1" at bounding box center [260, 330] width 358 height 38
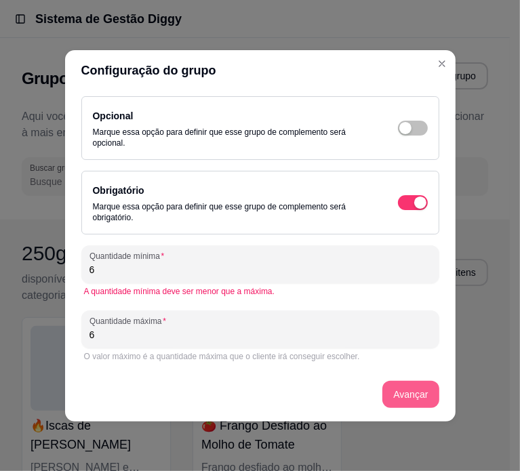
type input "6"
click at [412, 399] on button "Avançar" at bounding box center [410, 394] width 56 height 27
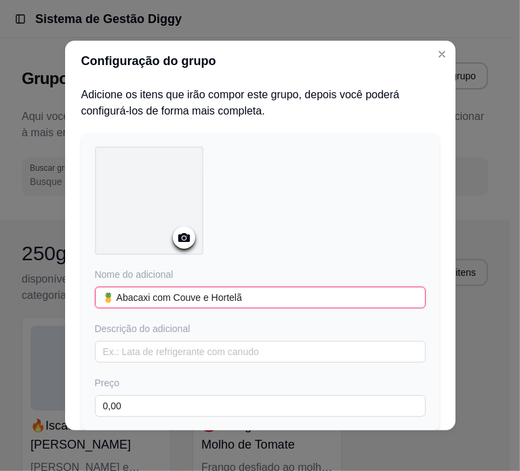
type input "🍍 Abacaxi com Couve e Hortelã"
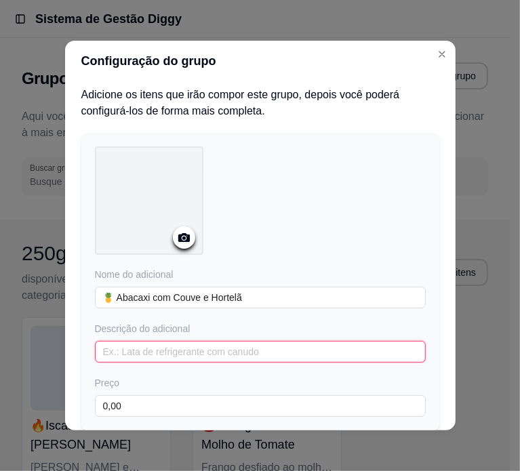
click at [274, 351] on input "text" at bounding box center [260, 352] width 331 height 22
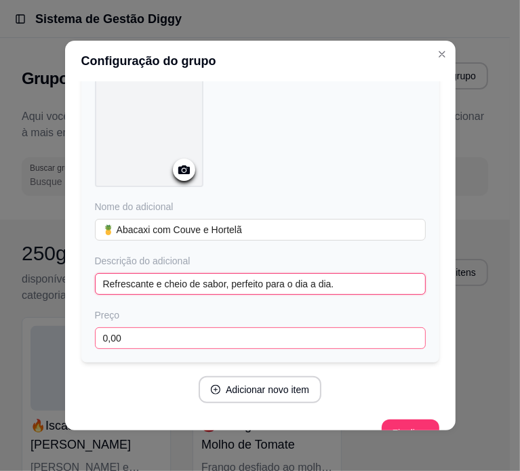
type input "Refrescante e cheio de sabor, perfeito para o dia a dia."
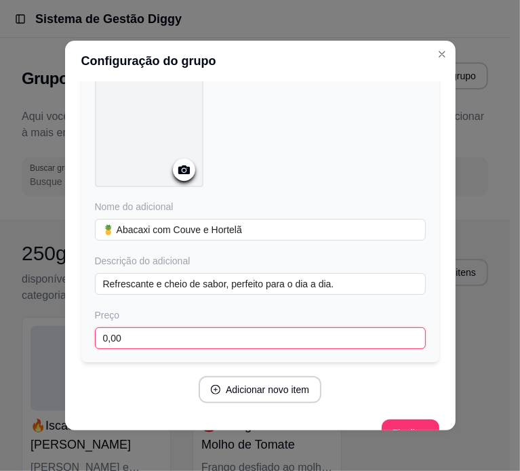
click at [205, 339] on input "0,00" at bounding box center [260, 338] width 331 height 22
click at [206, 342] on input "10,00" at bounding box center [260, 338] width 331 height 22
type input "10,00"
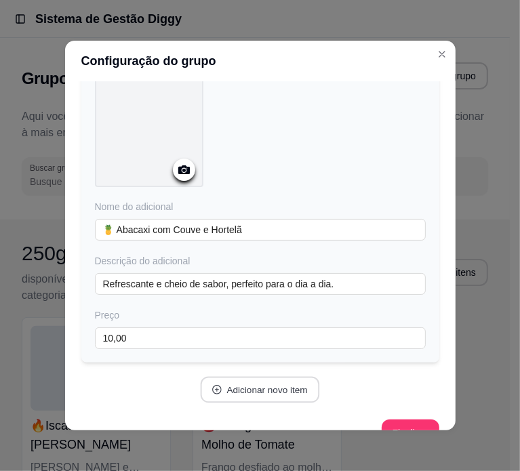
click at [245, 382] on button "Adicionar novo item" at bounding box center [260, 390] width 119 height 26
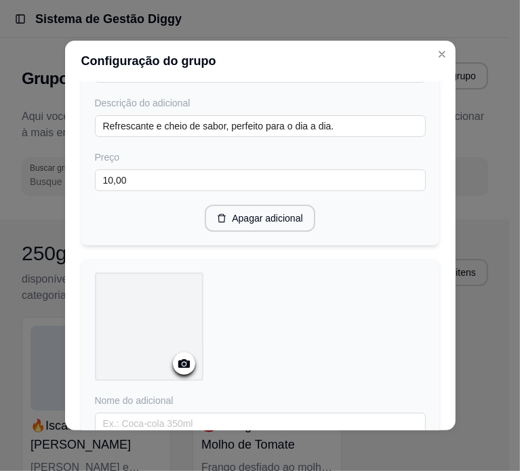
scroll to position [407, 0]
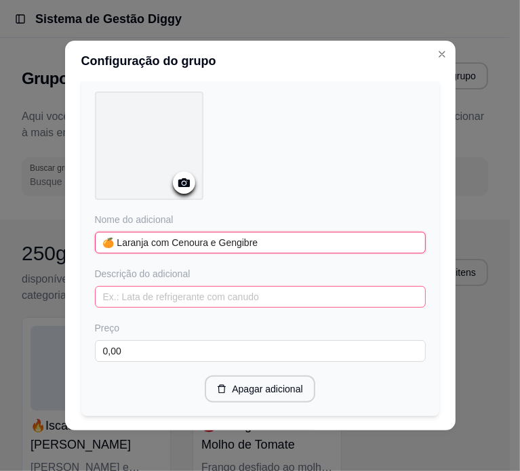
type input "🍊 Laranja com Cenoura e Gengibre"
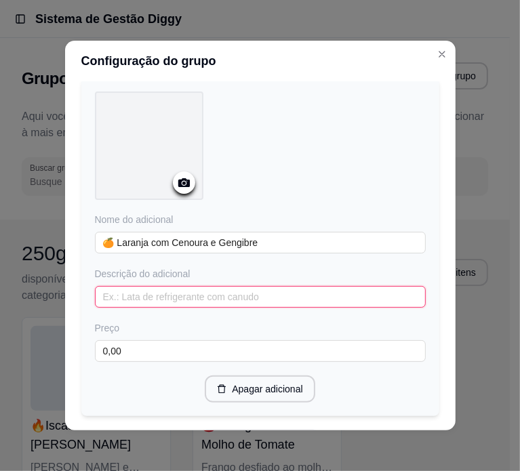
click at [190, 300] on input "text" at bounding box center [260, 297] width 331 height 22
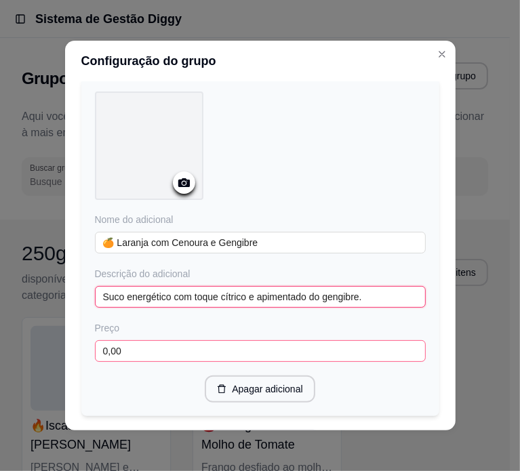
type input "Suco energético com toque cítrico e apimentado do gengibre."
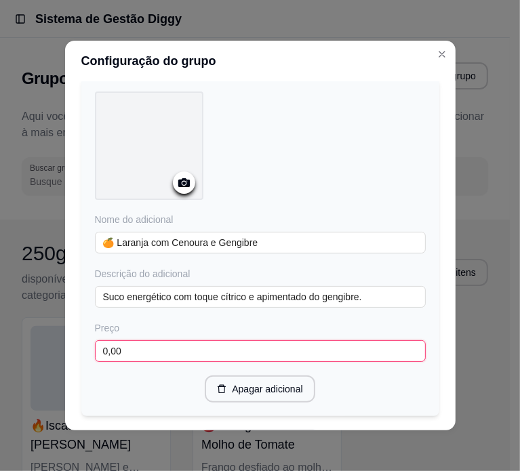
click at [197, 344] on input "0,00" at bounding box center [260, 351] width 331 height 22
paste input "1"
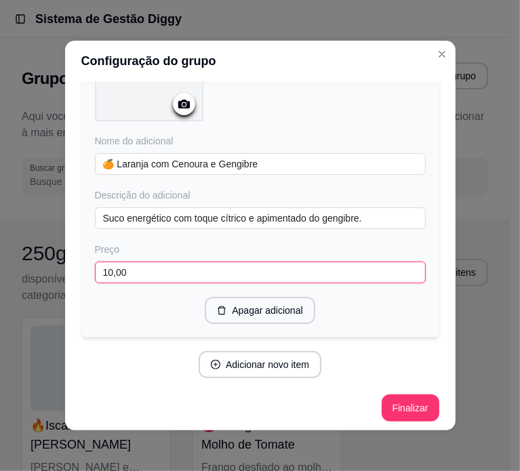
scroll to position [486, 0]
type input "10,00"
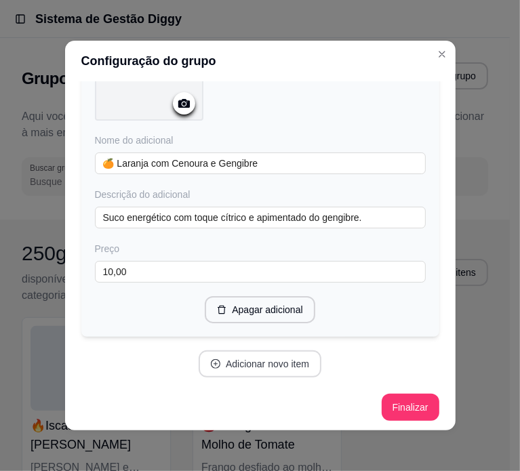
click at [251, 360] on button "Adicionar novo item" at bounding box center [260, 364] width 123 height 27
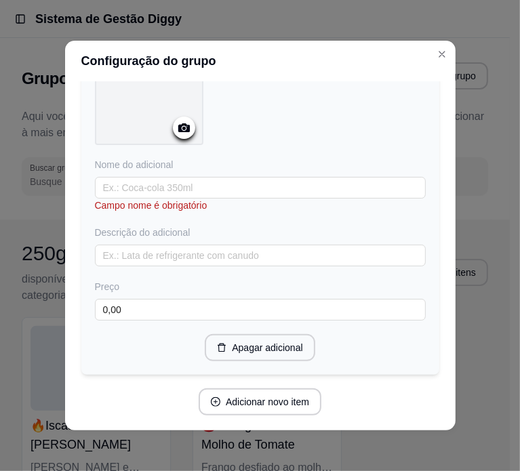
scroll to position [825, 0]
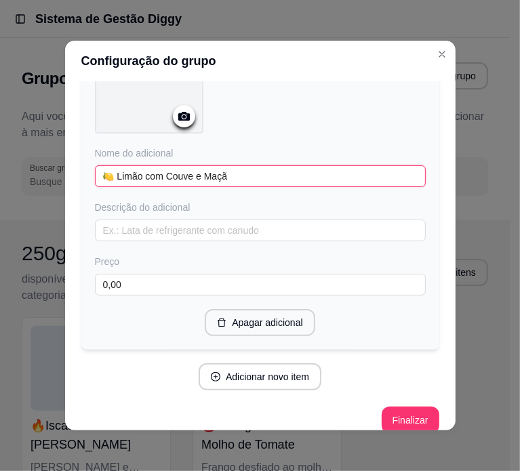
type input "🍋 Limão com Couve e Maçã"
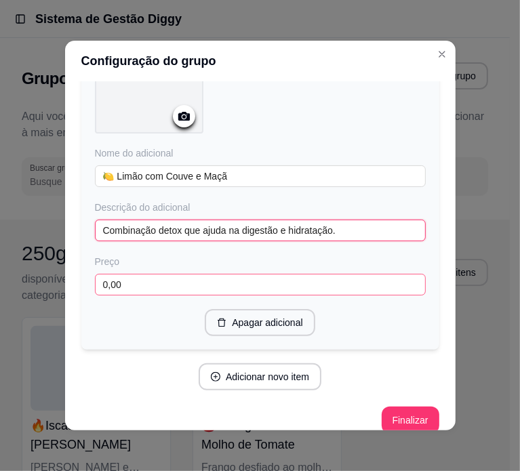
type input "Combinação detox que ajuda na digestão e hidratação."
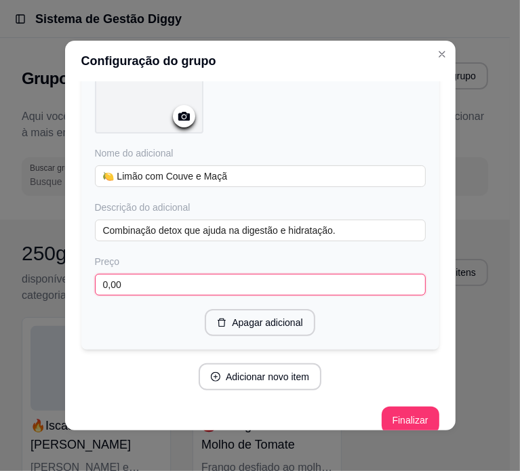
click at [186, 279] on input "0,00" at bounding box center [260, 285] width 331 height 22
paste input "1"
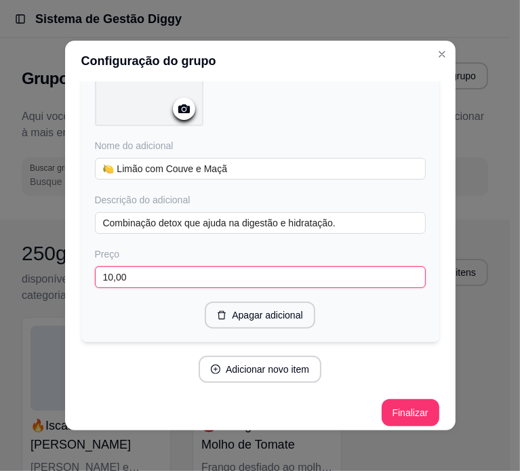
scroll to position [837, 0]
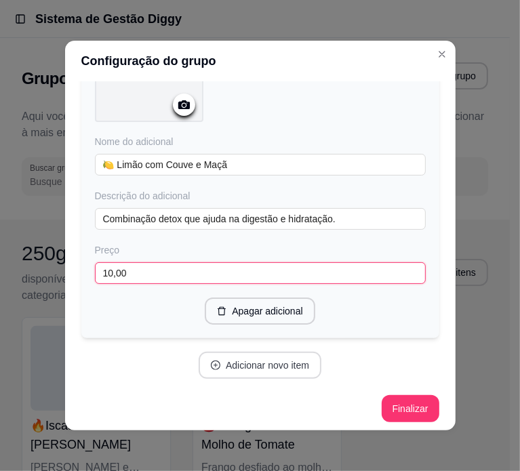
type input "10,00"
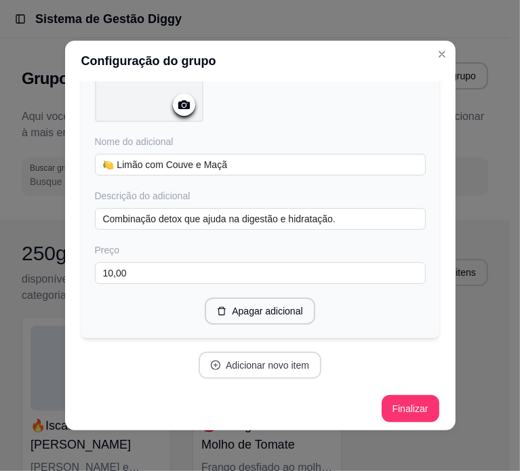
click at [282, 369] on button "Adicionar novo item" at bounding box center [260, 365] width 123 height 27
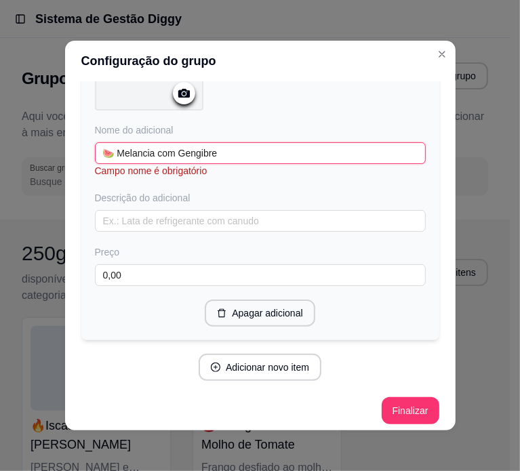
scroll to position [1186, 0]
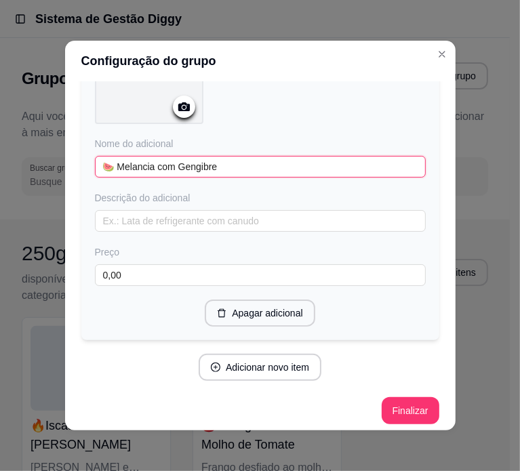
type input "🍉 Melancia com Gengibre"
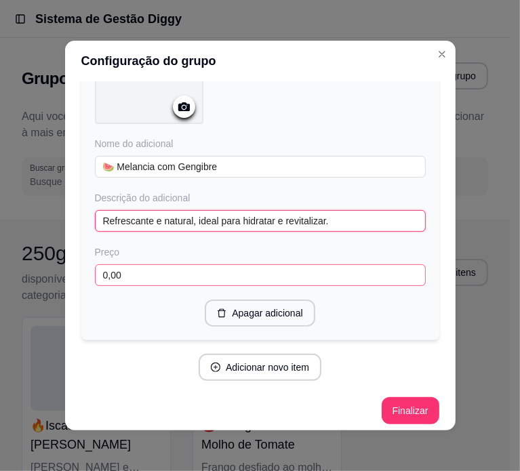
type input "Refrescante e natural, ideal para hidratar e revitalizar."
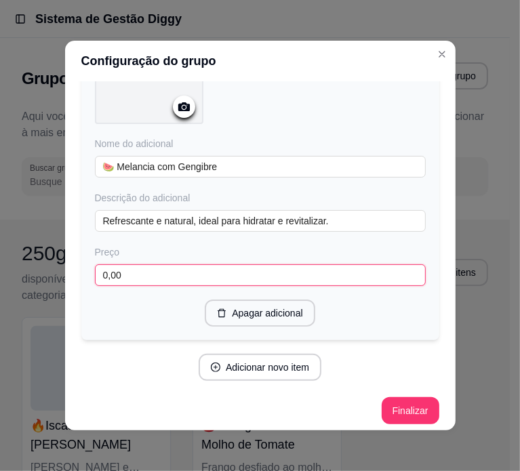
click at [165, 268] on input "0,00" at bounding box center [260, 275] width 331 height 22
paste input "1"
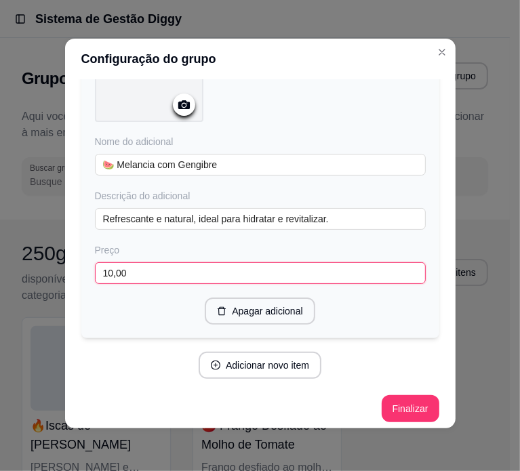
scroll to position [3, 0]
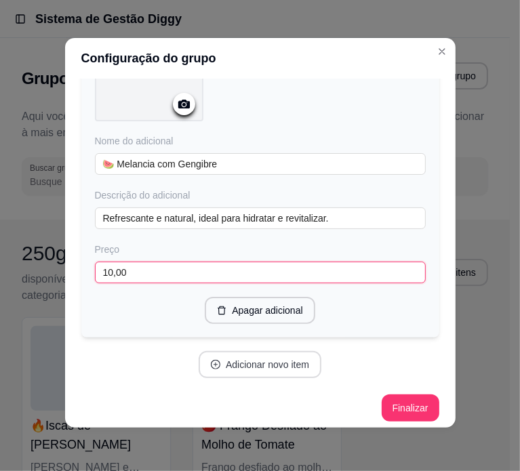
type input "10,00"
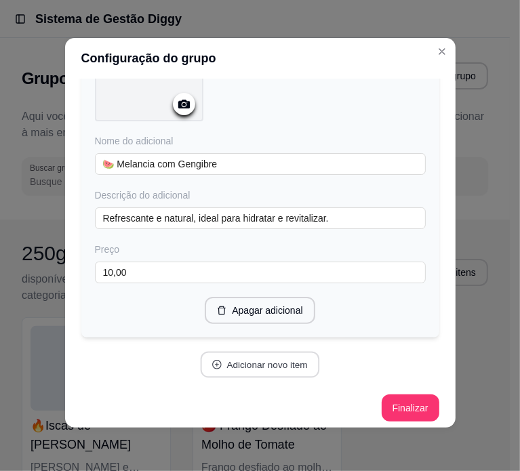
click at [301, 359] on button "Adicionar novo item" at bounding box center [260, 365] width 119 height 26
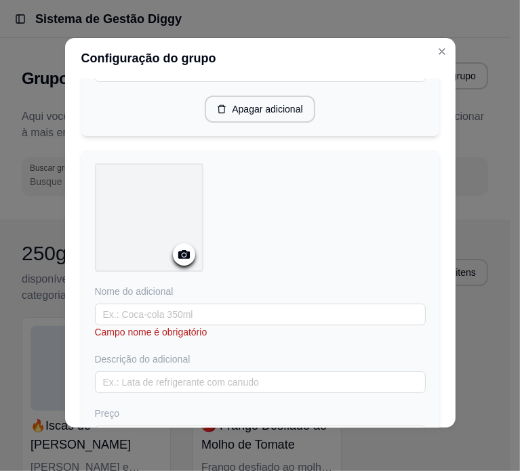
scroll to position [1390, 0]
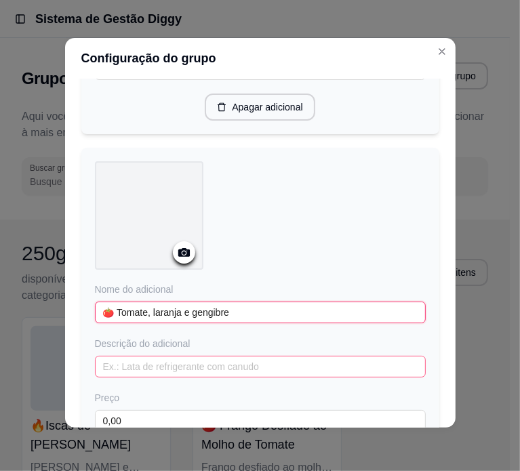
type input "🍅 Tomate, laranja e gengibre"
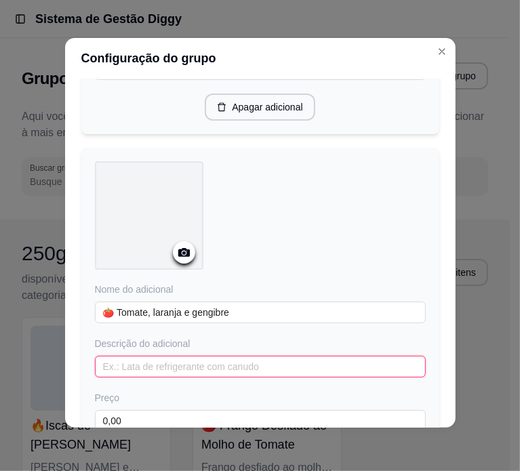
click at [144, 368] on input "text" at bounding box center [260, 367] width 331 height 22
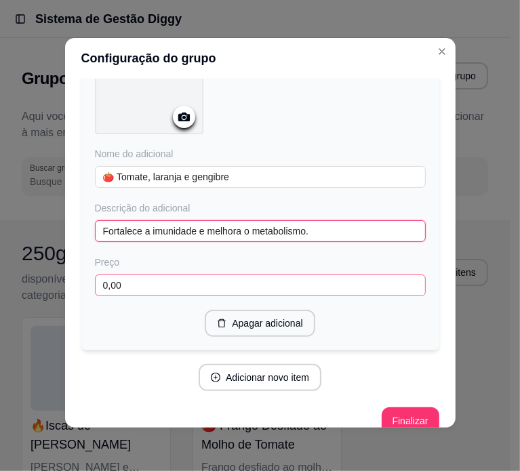
type input "Fortalece a imunidade e melhora o metabolismo."
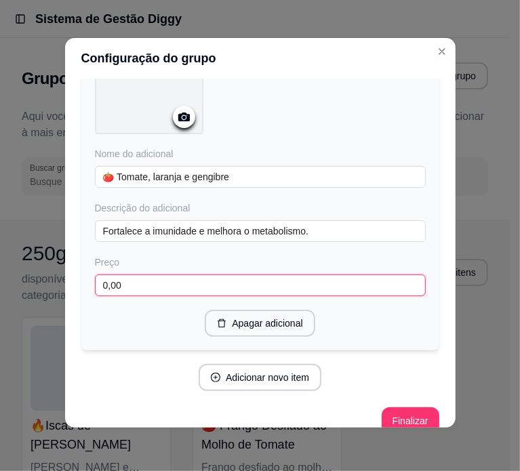
click at [149, 281] on input "0,00" at bounding box center [260, 286] width 331 height 22
paste input "1"
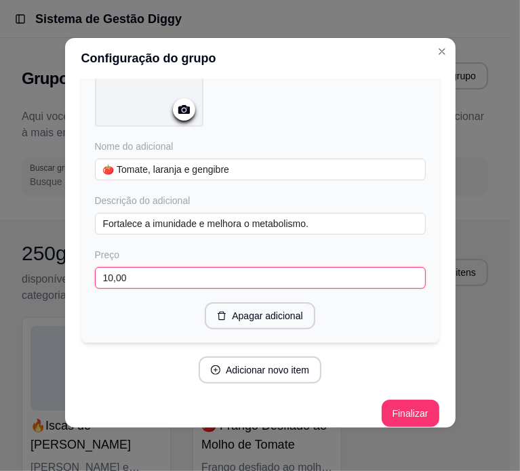
scroll to position [1537, 0]
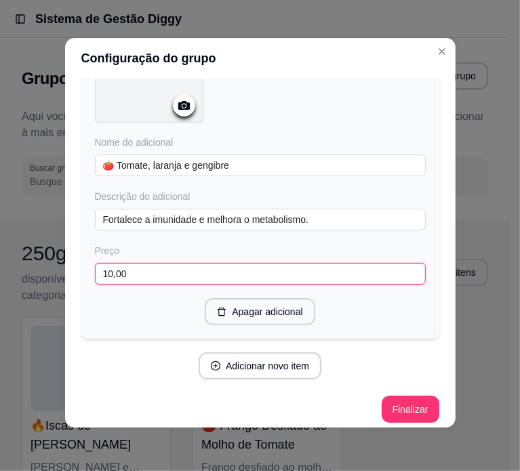
type input "10,00"
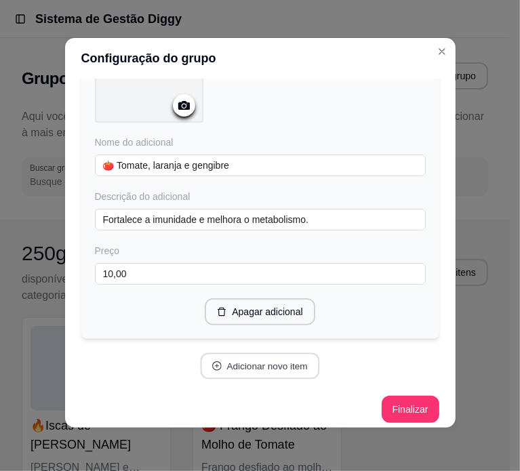
click at [245, 353] on button "Adicionar novo item" at bounding box center [260, 366] width 119 height 26
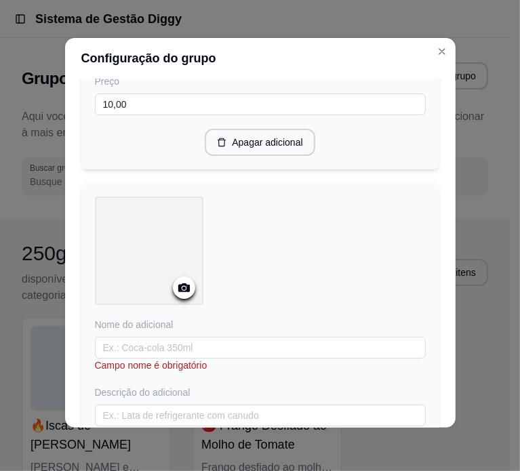
scroll to position [1740, 0]
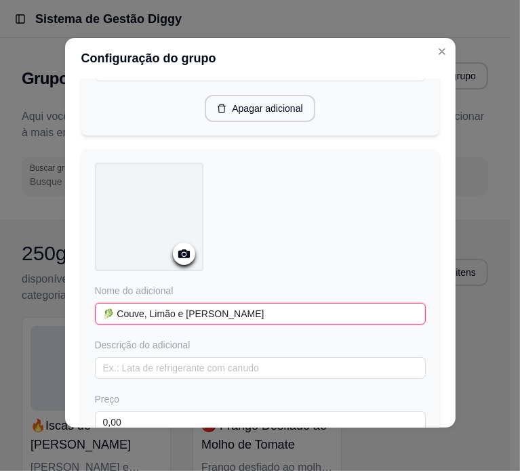
type input "🥬 Couve, Limão e Pepino"
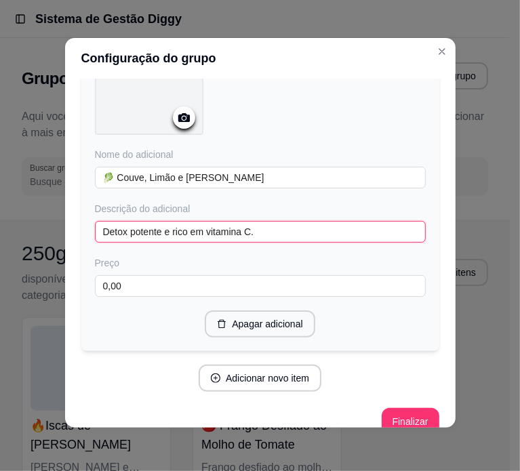
scroll to position [1887, 0]
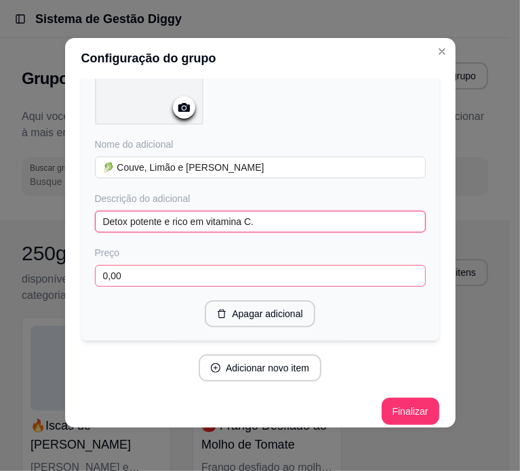
type input "Detox potente e rico em vitamina C."
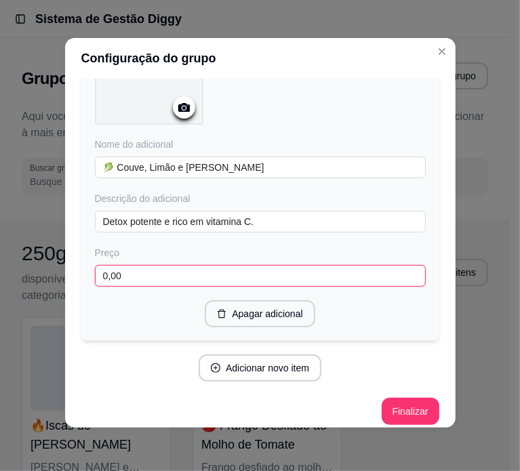
click at [184, 269] on input "0,00" at bounding box center [260, 276] width 331 height 22
paste input "1"
type input "10,00"
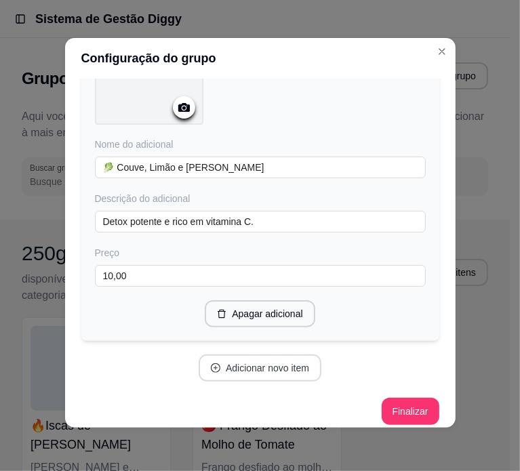
click at [252, 365] on button "Adicionar novo item" at bounding box center [260, 368] width 123 height 27
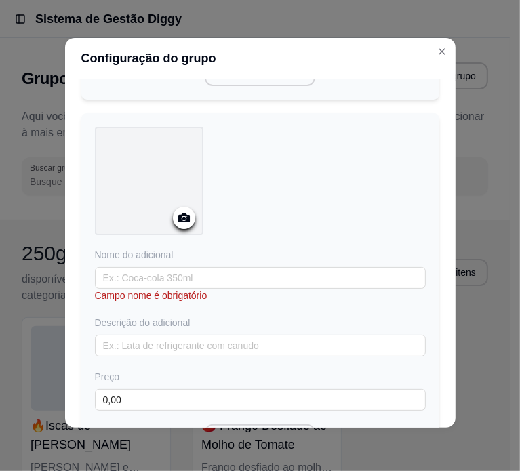
scroll to position [2158, 0]
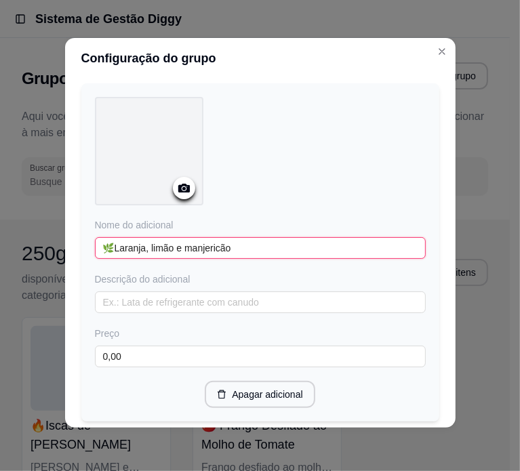
type input "🌿Laranja, limão e manjericão"
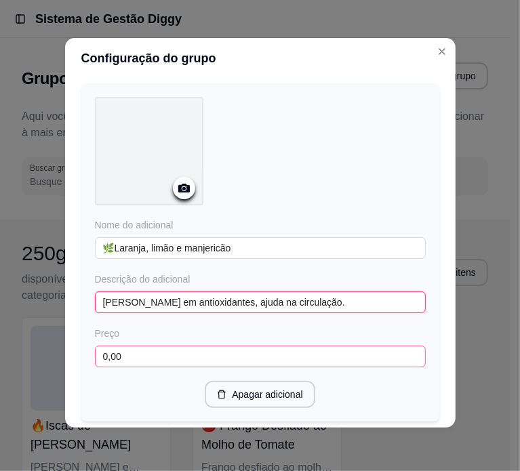
type input "Rico em antioxidantes, ajuda na circulação."
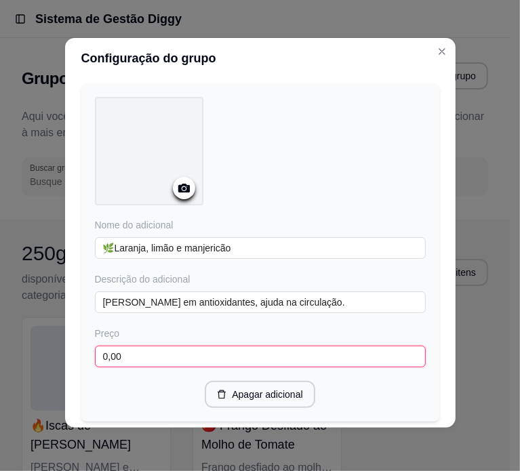
click at [146, 346] on input "0,00" at bounding box center [260, 357] width 331 height 22
paste input "1"
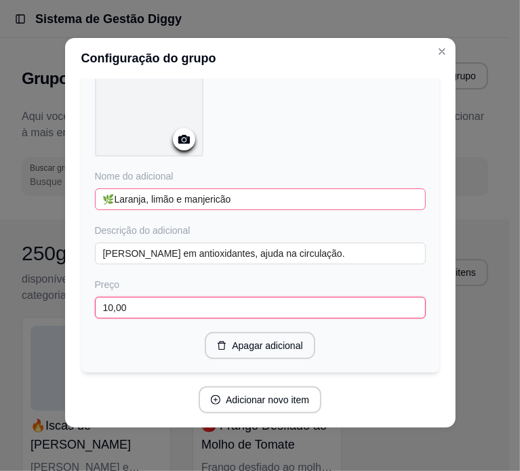
scroll to position [2237, 0]
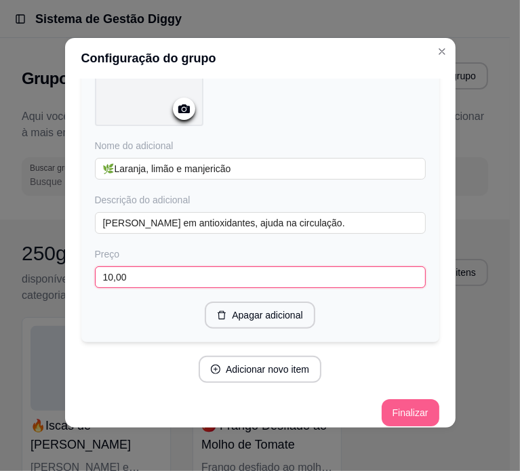
type input "10,00"
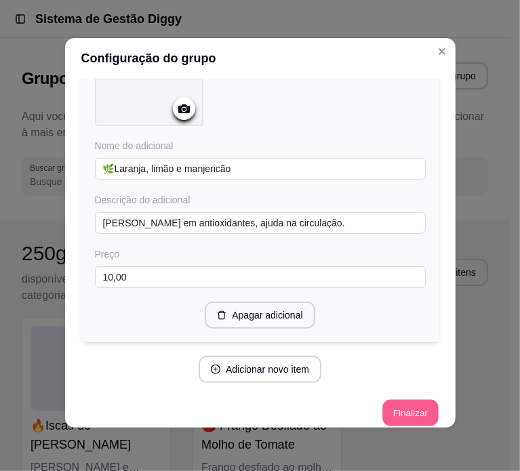
click at [396, 400] on button "Finalizar" at bounding box center [410, 413] width 56 height 26
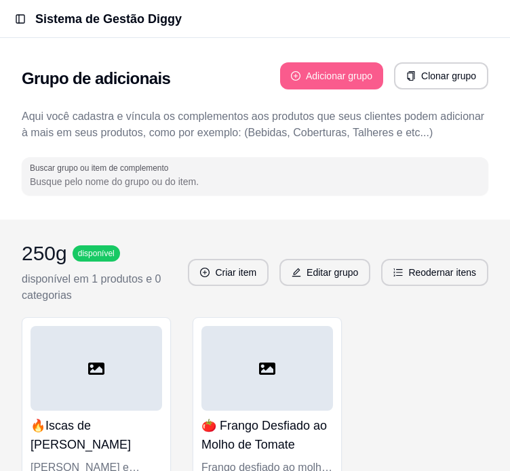
click at [352, 75] on button "Adicionar grupo" at bounding box center [331, 75] width 103 height 27
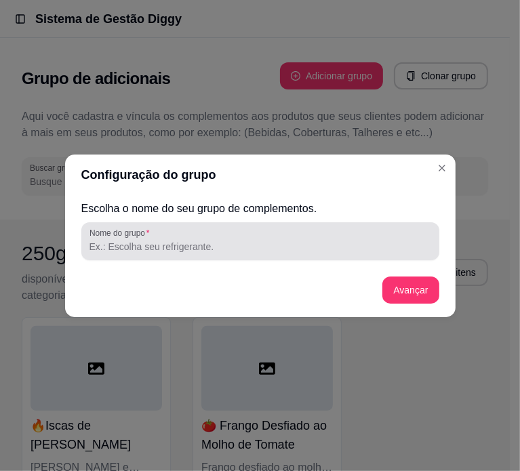
click at [153, 252] on input "Nome do grupo" at bounding box center [260, 247] width 342 height 14
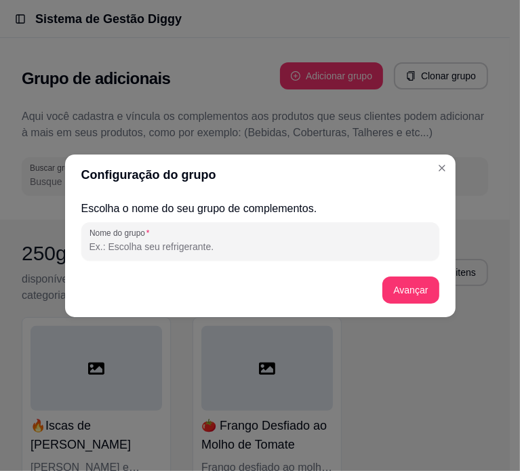
paste input "⭐"
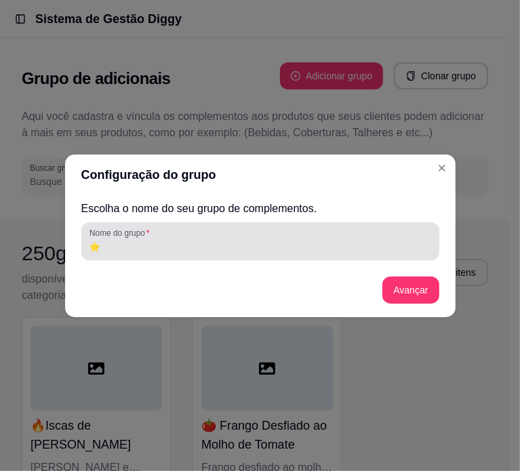
click at [157, 252] on input "⭐" at bounding box center [260, 247] width 342 height 14
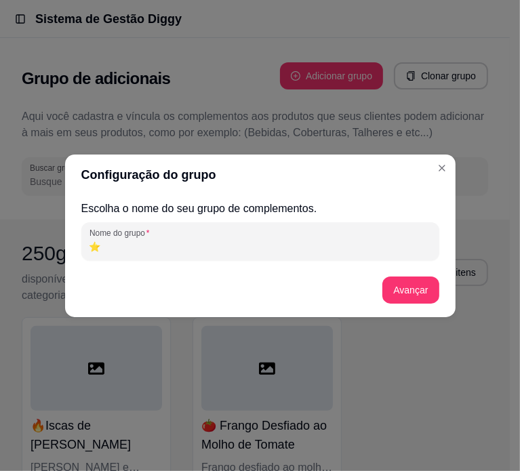
paste input "Caldos"
type input "⭐Caldos"
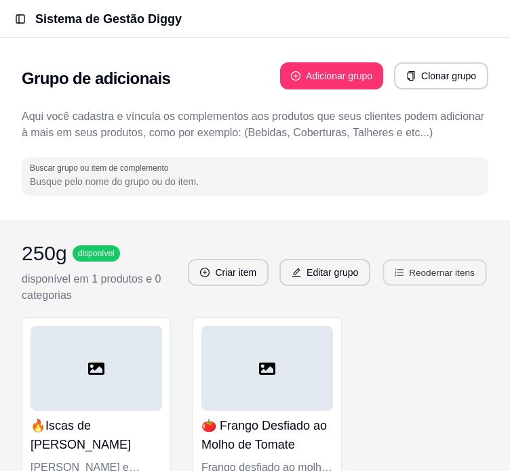
click at [407, 262] on button "Reodernar itens" at bounding box center [435, 273] width 104 height 26
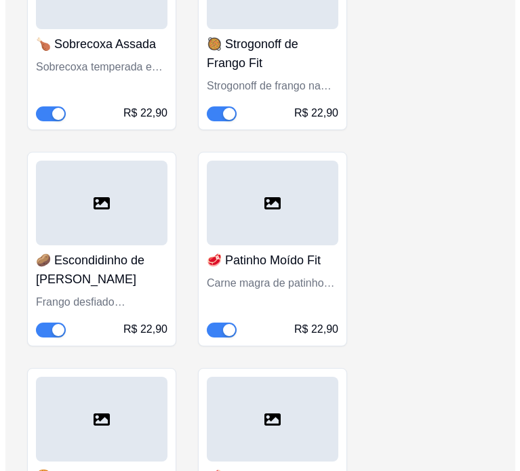
scroll to position [0, 0]
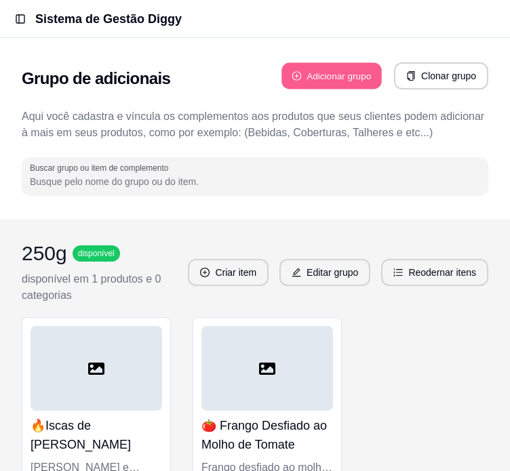
click at [343, 70] on button "Adicionar grupo" at bounding box center [331, 76] width 100 height 26
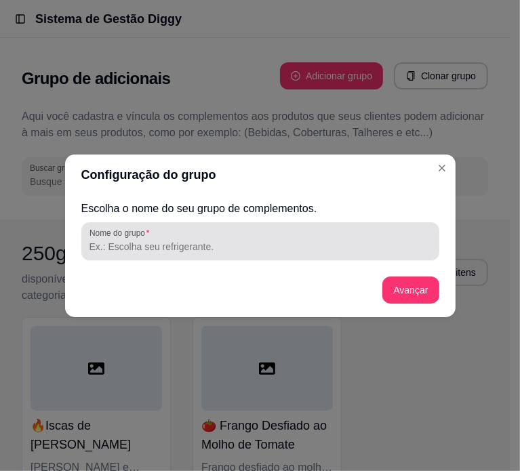
click at [254, 250] on input "Nome do grupo" at bounding box center [260, 247] width 342 height 14
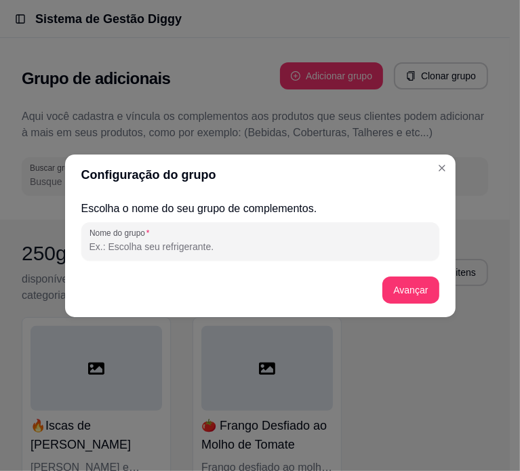
paste input "⭐"
type input "⭐ Caldos"
click at [422, 285] on button "Avançar" at bounding box center [410, 290] width 56 height 27
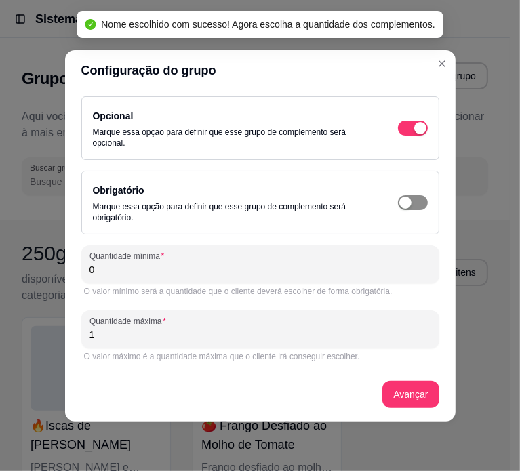
click at [405, 197] on div "button" at bounding box center [405, 203] width 12 height 12
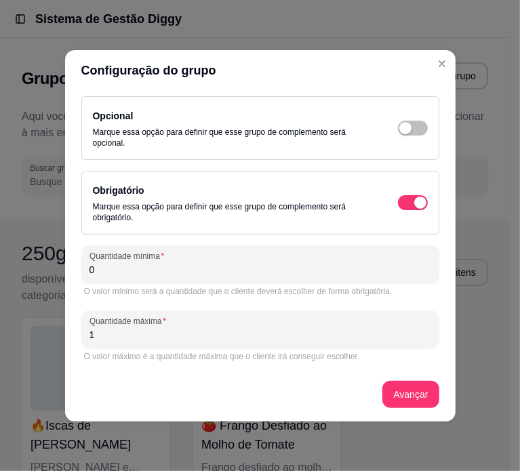
click at [168, 263] on input "0" at bounding box center [260, 270] width 342 height 14
type input "4"
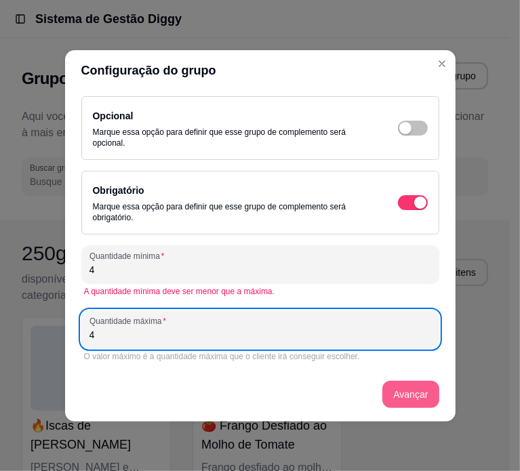
type input "4"
click at [398, 398] on button "Avançar" at bounding box center [410, 394] width 56 height 27
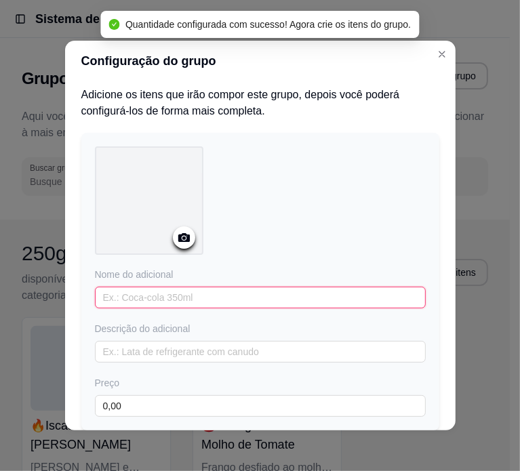
click at [165, 289] on input "text" at bounding box center [260, 298] width 331 height 22
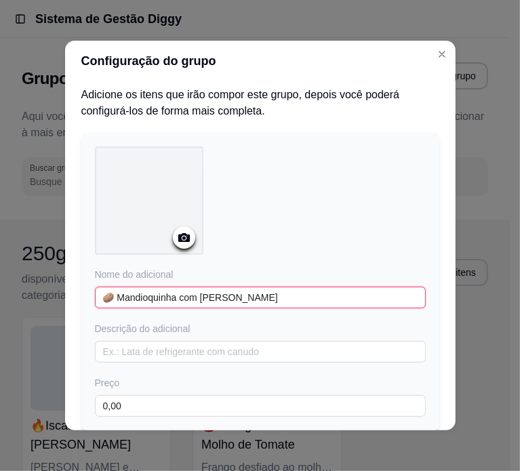
type input "🥔 Mandioquinha com Frango"
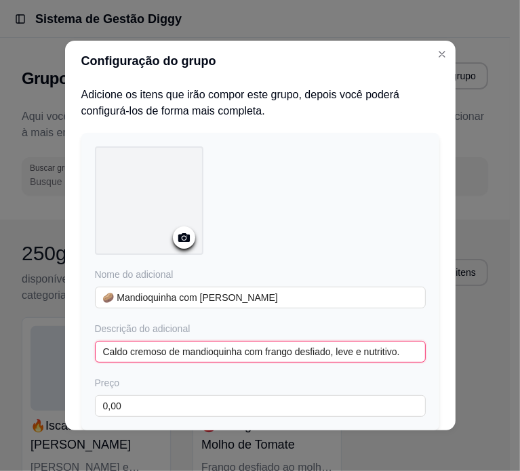
type input "Caldo cremoso de mandioquinha com frango desfiado, leve e nutritivo."
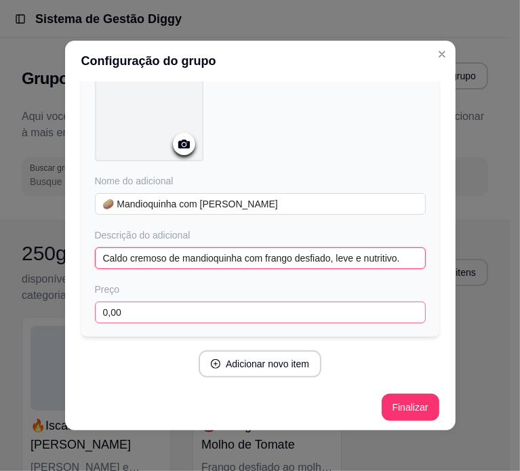
scroll to position [96, 0]
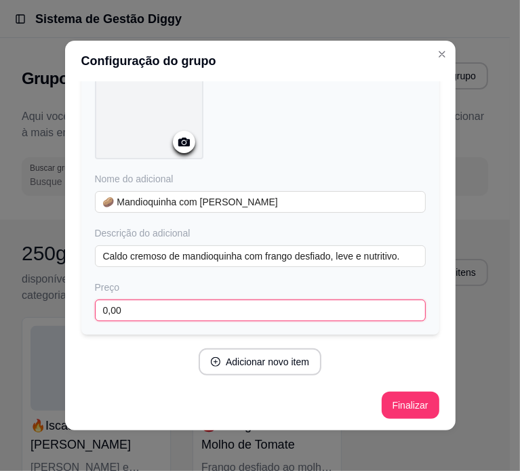
click at [171, 304] on input "0,00" at bounding box center [260, 311] width 331 height 22
click at [172, 306] on input "13,00" at bounding box center [260, 311] width 331 height 22
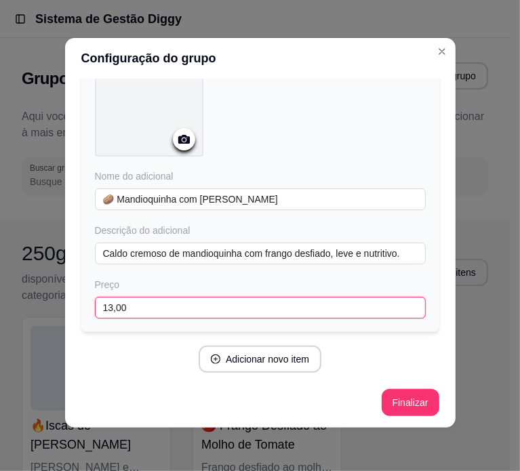
type input "13,00"
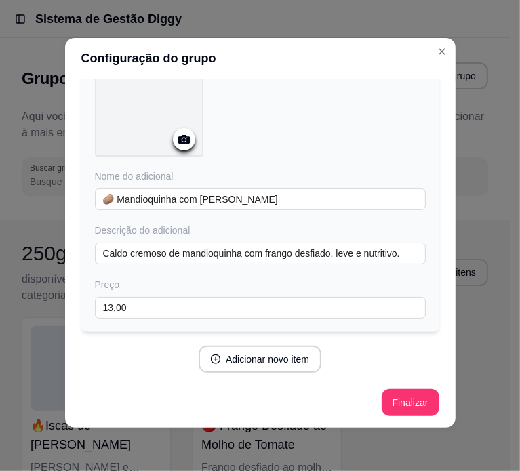
click at [318, 342] on div "Adicione os itens que irão compor este grupo, depois você poderá configurá-los …" at bounding box center [260, 206] width 358 height 436
click at [247, 357] on button "Adicionar novo item" at bounding box center [260, 359] width 123 height 27
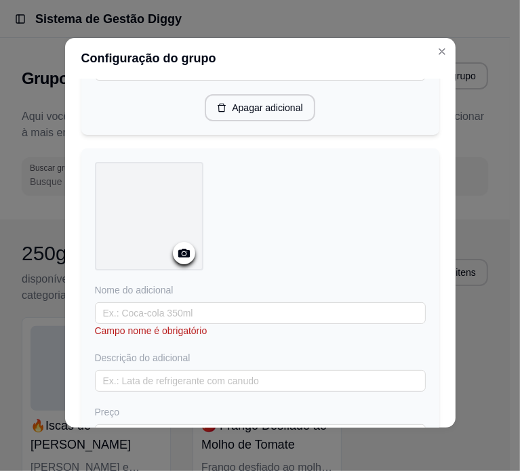
scroll to position [367, 0]
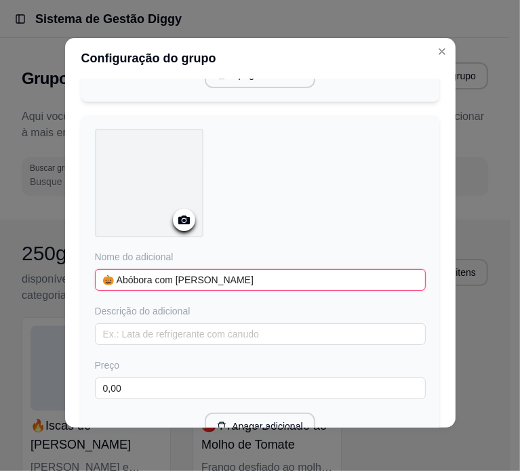
type input "🎃 Abóbora com Carne Moída"
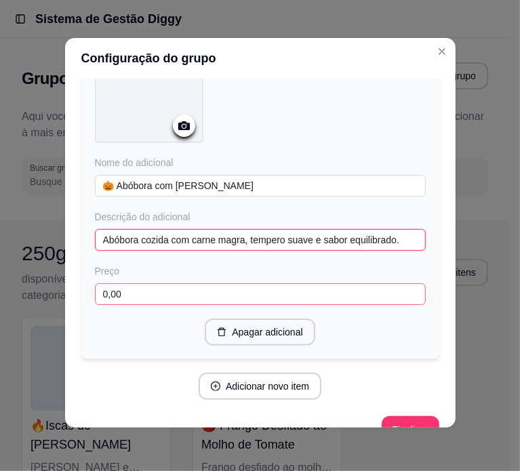
scroll to position [486, 0]
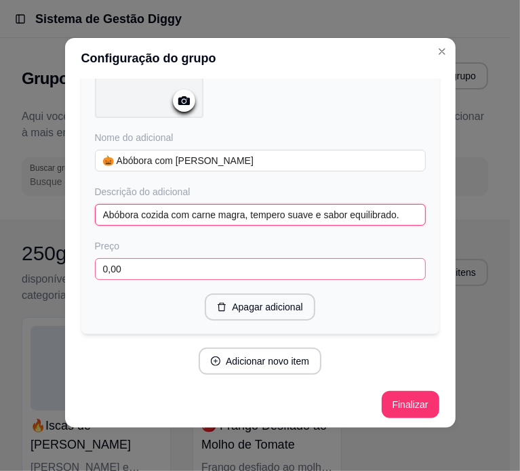
type input "Abóbora cozida com carne magra, tempero suave e sabor equilibrado."
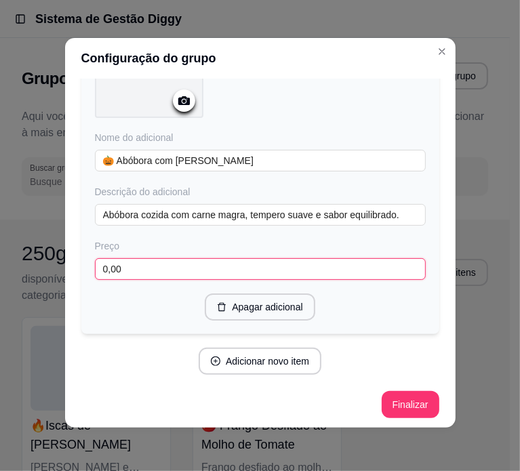
click at [153, 267] on input "0,00" at bounding box center [260, 269] width 331 height 22
paste input "13"
type input "13,00"
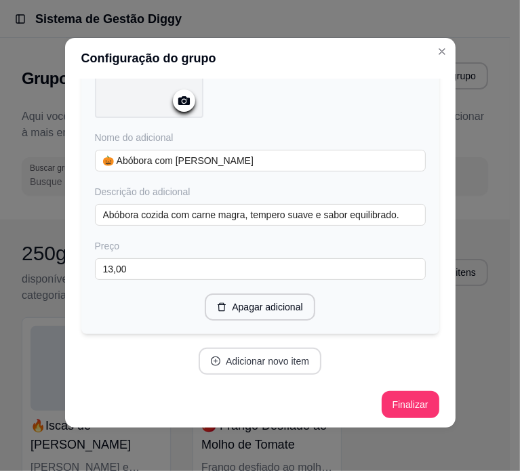
click at [279, 359] on button "Adicionar novo item" at bounding box center [260, 361] width 123 height 27
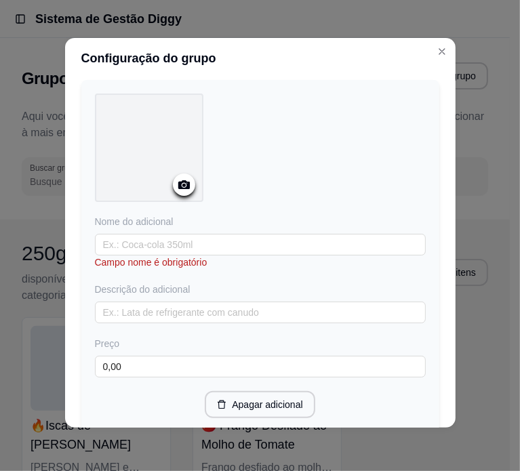
scroll to position [757, 0]
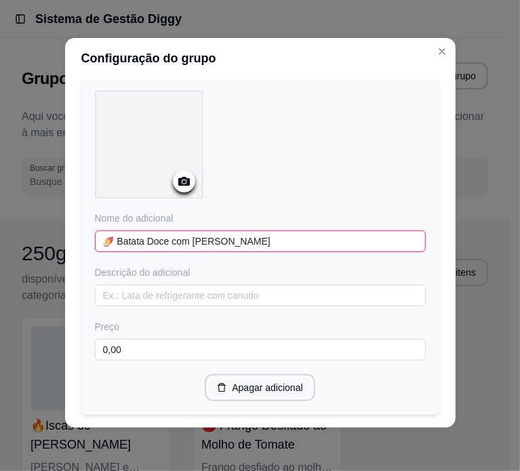
type input "🍠 Batata Doce com Frango"
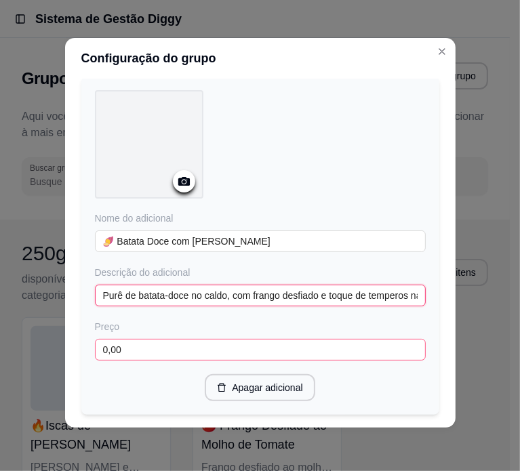
type input "Purê de batata-doce no caldo, com frango desfiado e toque de temperos naturais."
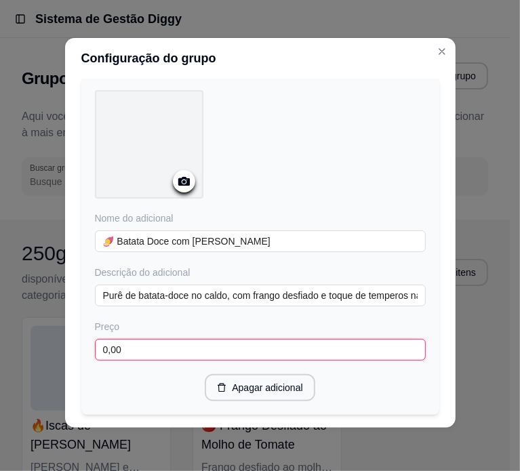
click at [171, 339] on input "0,00" at bounding box center [260, 350] width 331 height 22
paste input "13"
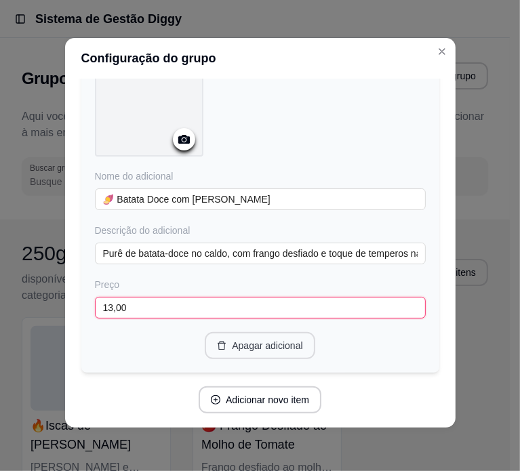
scroll to position [837, 0]
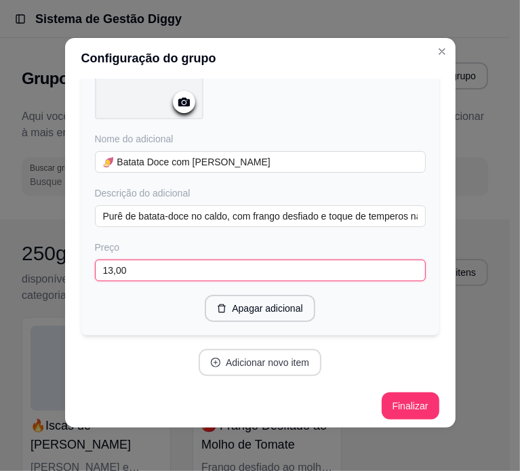
type input "13,00"
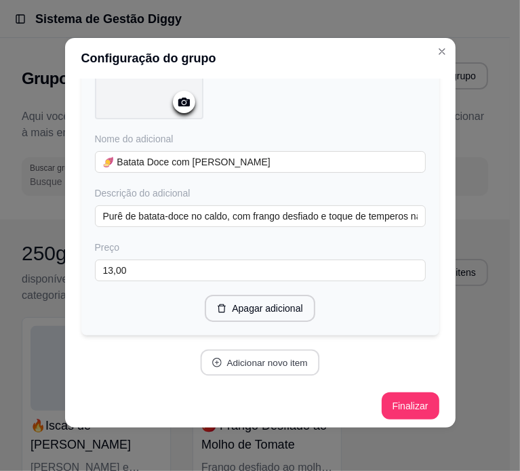
click at [231, 361] on button "Adicionar novo item" at bounding box center [260, 363] width 119 height 26
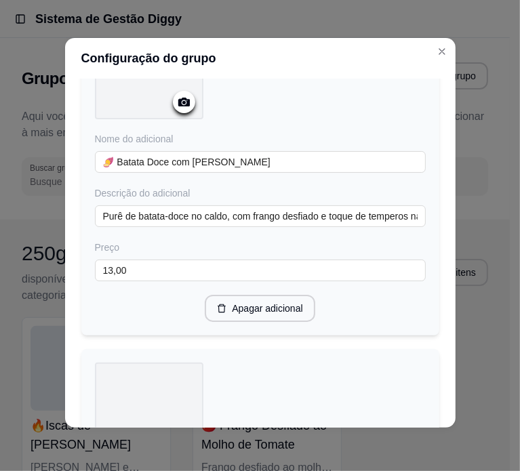
scroll to position [1176, 0]
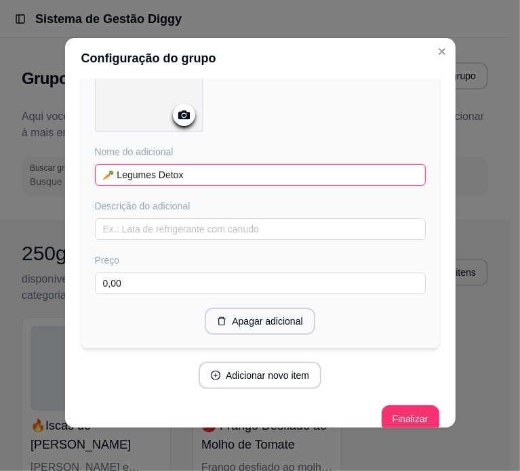
type input "🥕 Legumes Detox"
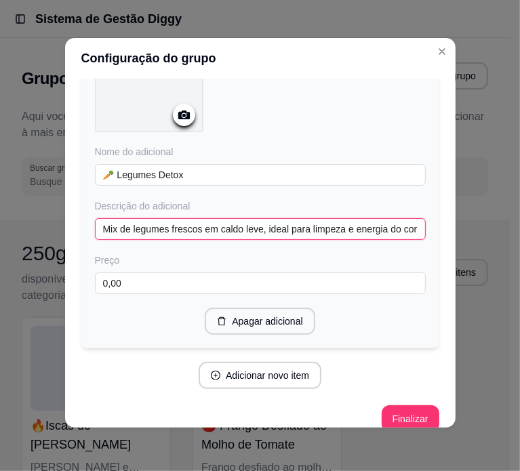
type input "Mix de legumes frescos em caldo leve, ideal para limpeza e energia do corpo."
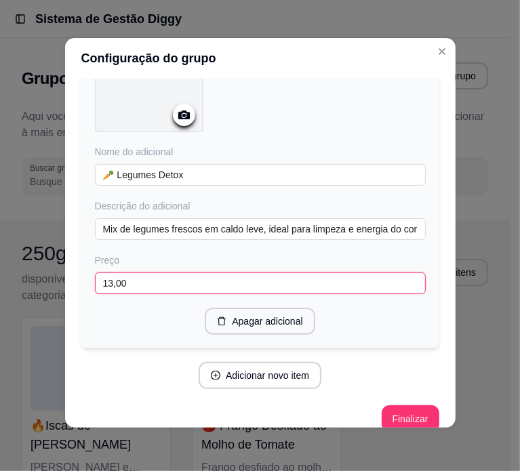
scroll to position [1186, 0]
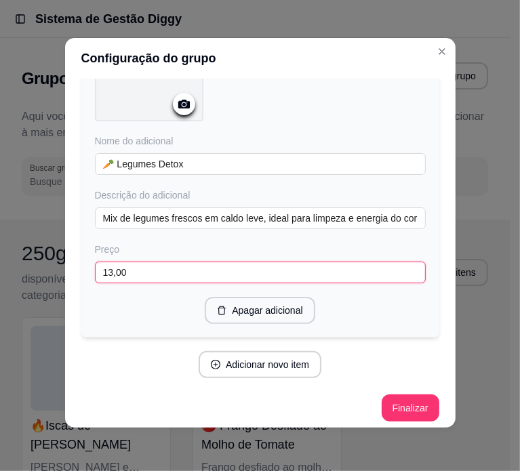
type input "13,00"
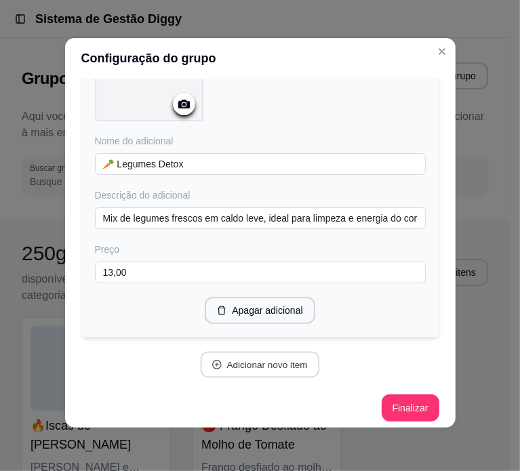
click at [220, 367] on button "Adicionar novo item" at bounding box center [260, 365] width 119 height 26
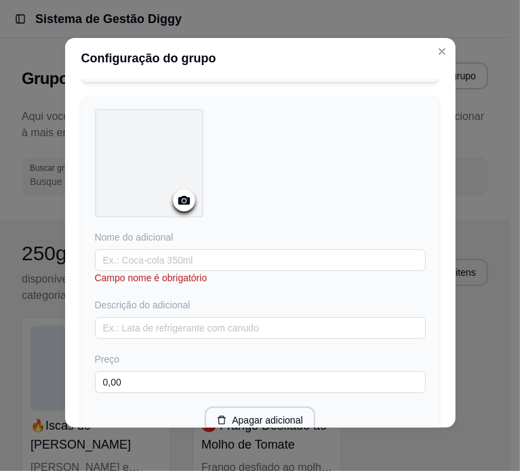
scroll to position [1458, 0]
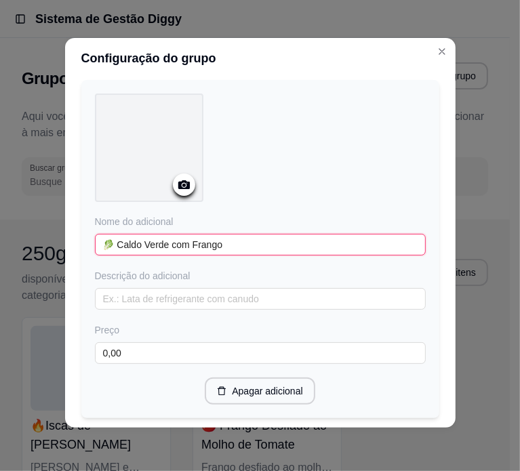
type input "🥬 Caldo Verde com Frango"
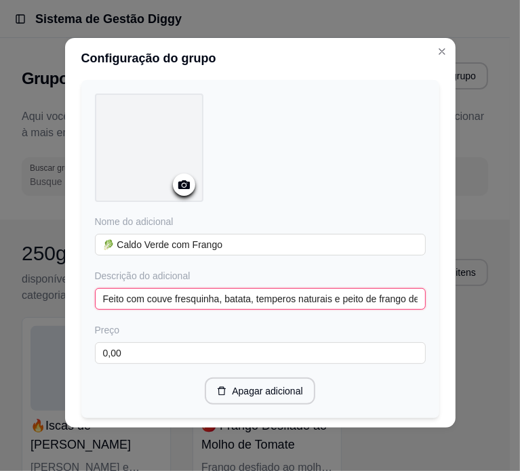
type input "Feito com couve fresquinha, batata, temperos naturais e peito de frango desfiad…"
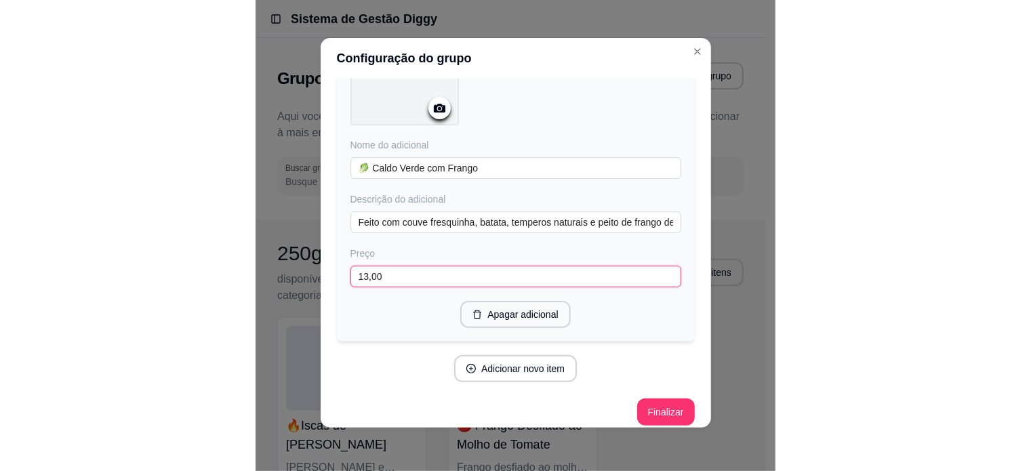
scroll to position [1537, 0]
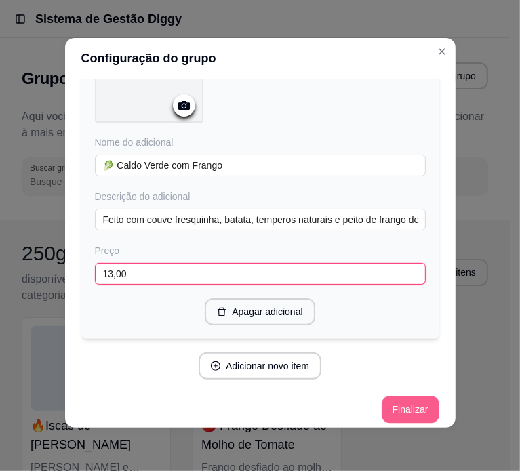
type input "13,00"
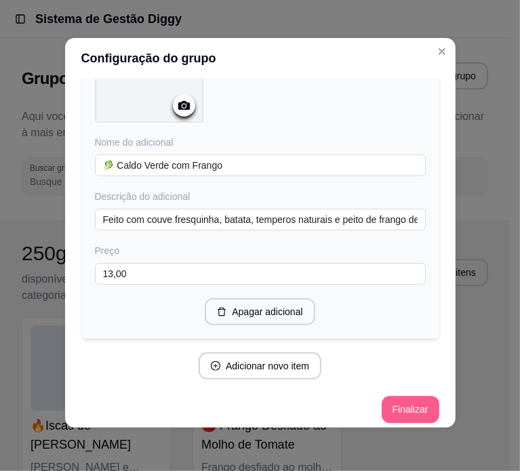
click at [387, 407] on button "Finalizar" at bounding box center [411, 409] width 58 height 27
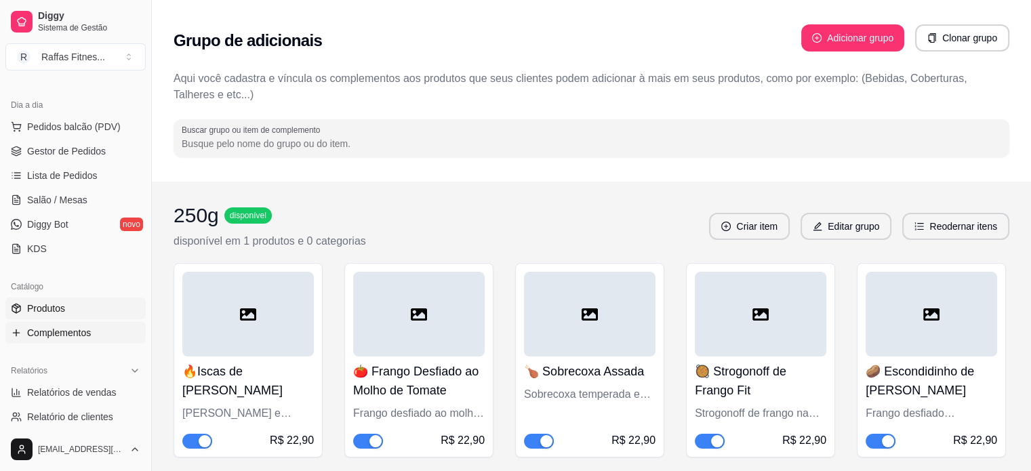
click at [66, 308] on link "Produtos" at bounding box center [75, 309] width 140 height 22
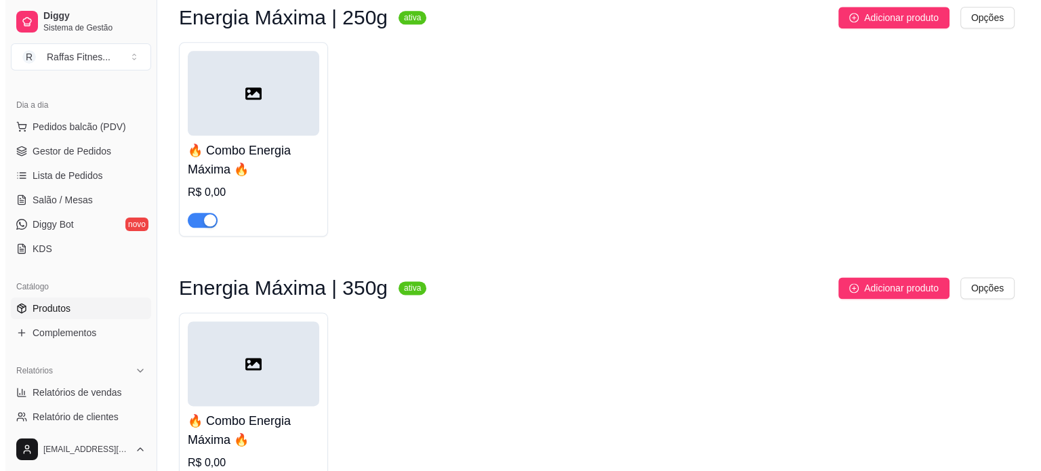
scroll to position [1915, 0]
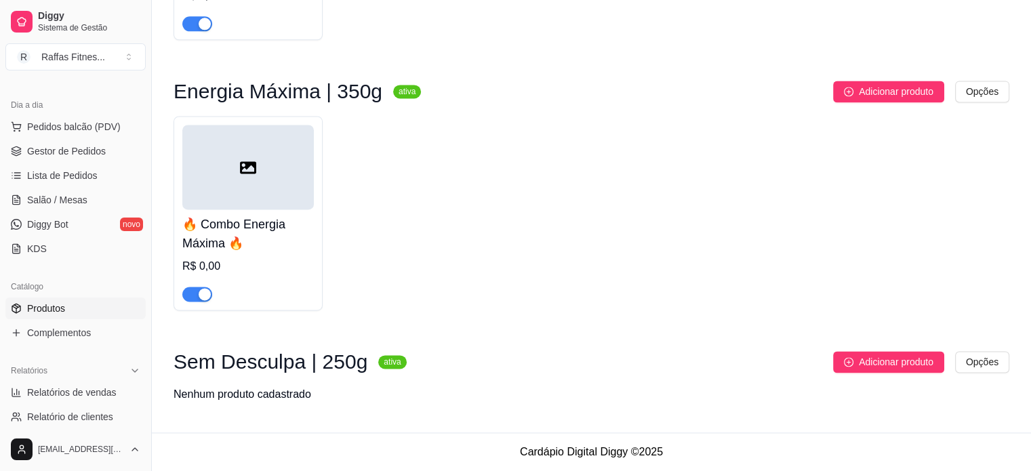
click at [282, 186] on div at bounding box center [248, 167] width 132 height 85
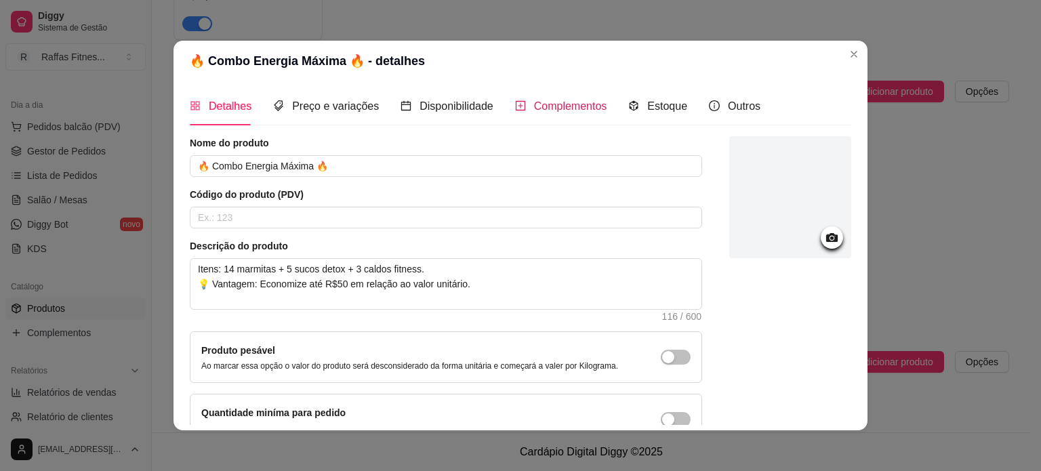
click at [555, 104] on span "Complementos" at bounding box center [570, 106] width 73 height 12
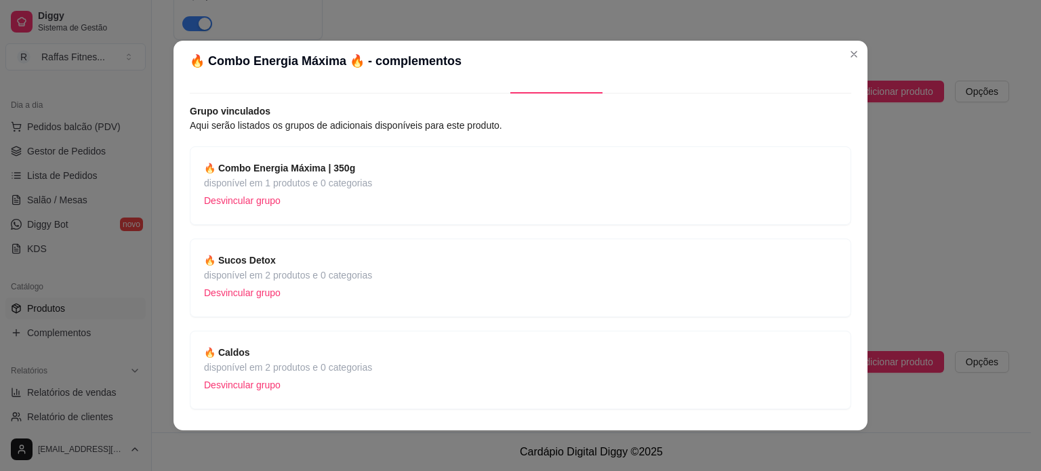
scroll to position [0, 0]
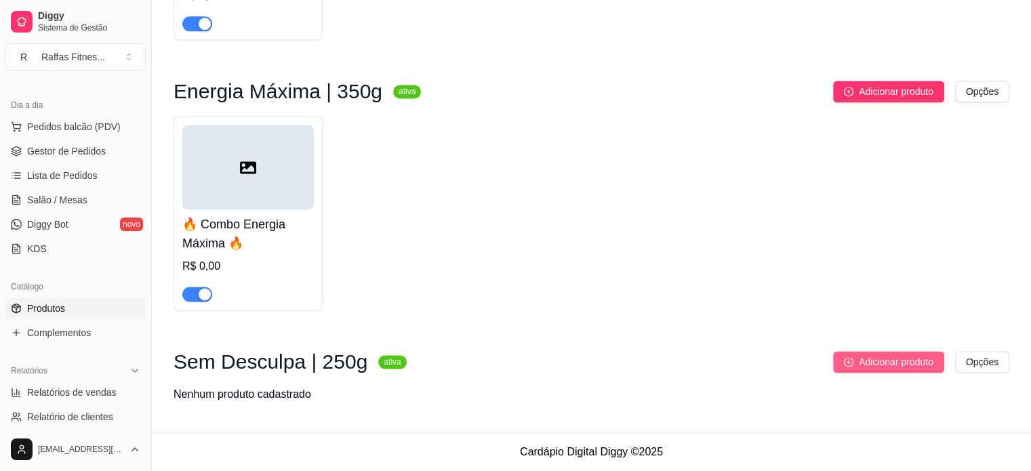
click at [897, 366] on span "Adicionar produto" at bounding box center [896, 362] width 75 height 15
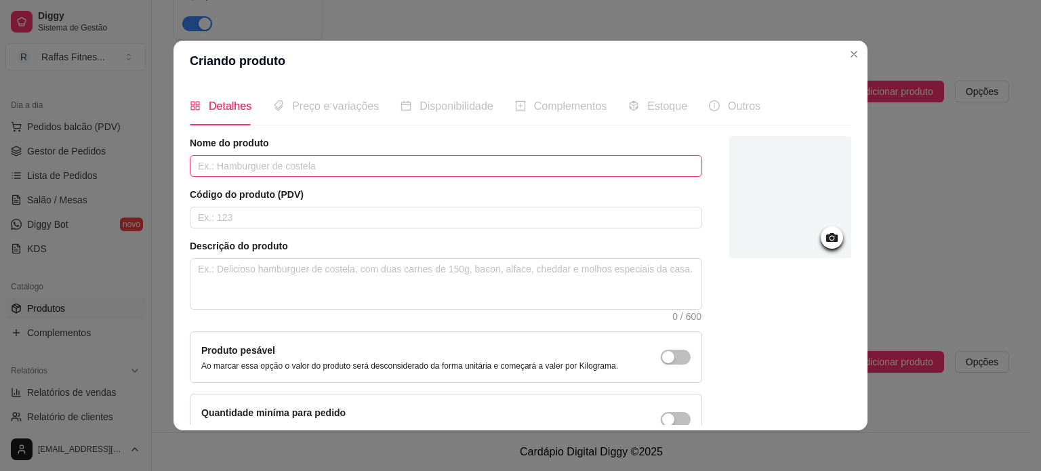
click at [396, 172] on input "text" at bounding box center [446, 166] width 513 height 22
paste input "⭐ Combo Sem Desculpa"
type input "⭐ Combo Sem Desculpa"
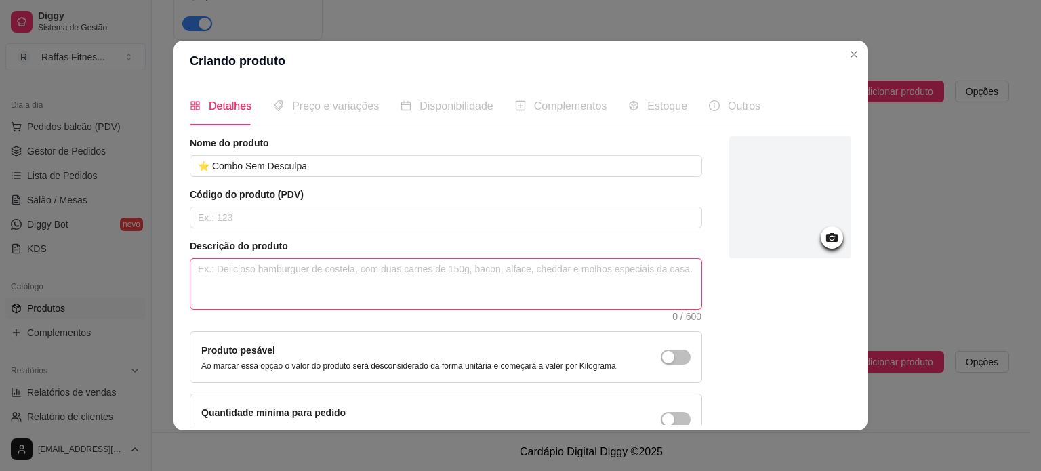
click at [265, 260] on textarea at bounding box center [446, 284] width 511 height 50
paste textarea "Itens: 20 marmitas + 6 sucos detox + 4 caldos fitness"
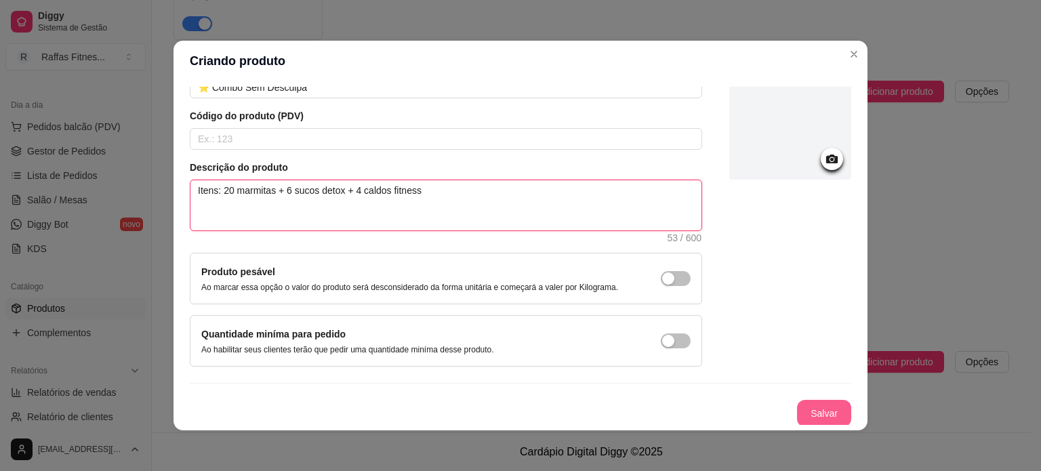
type textarea "Itens: 20 marmitas + 6 sucos detox + 4 caldos fitness"
click at [824, 412] on button "Salvar" at bounding box center [824, 413] width 54 height 27
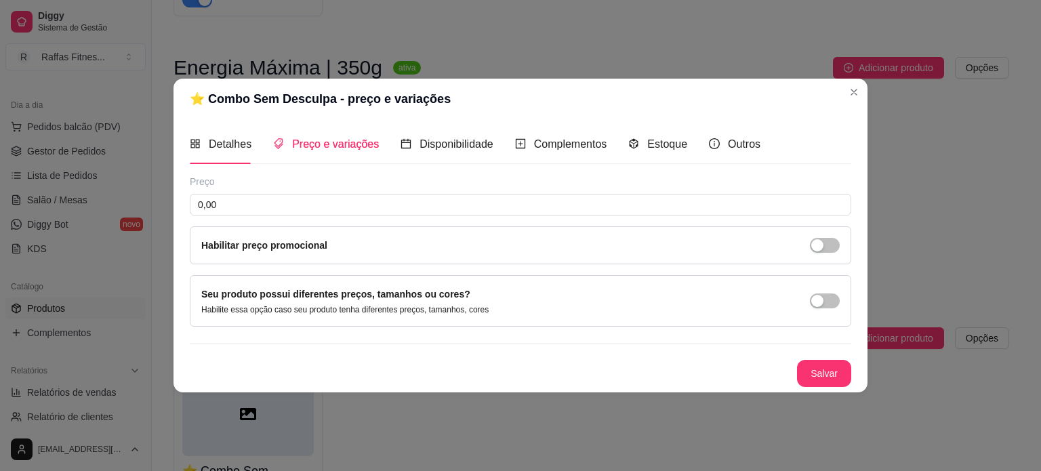
scroll to position [0, 0]
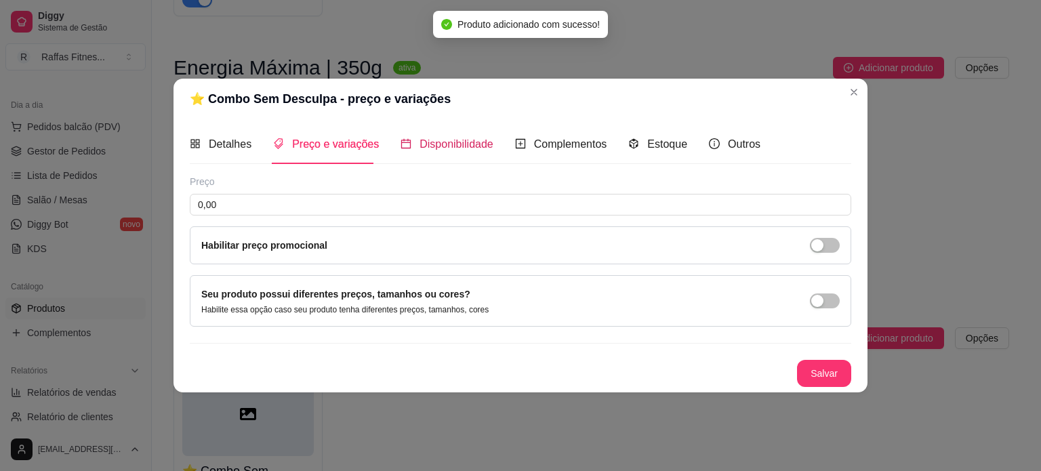
click at [477, 142] on span "Disponibilidade" at bounding box center [457, 144] width 74 height 12
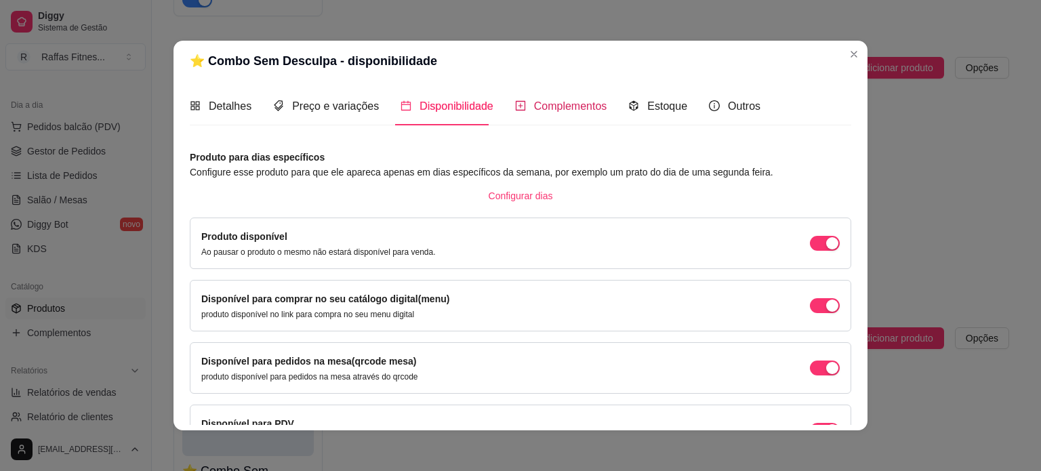
click at [565, 103] on span "Complementos" at bounding box center [570, 106] width 73 height 12
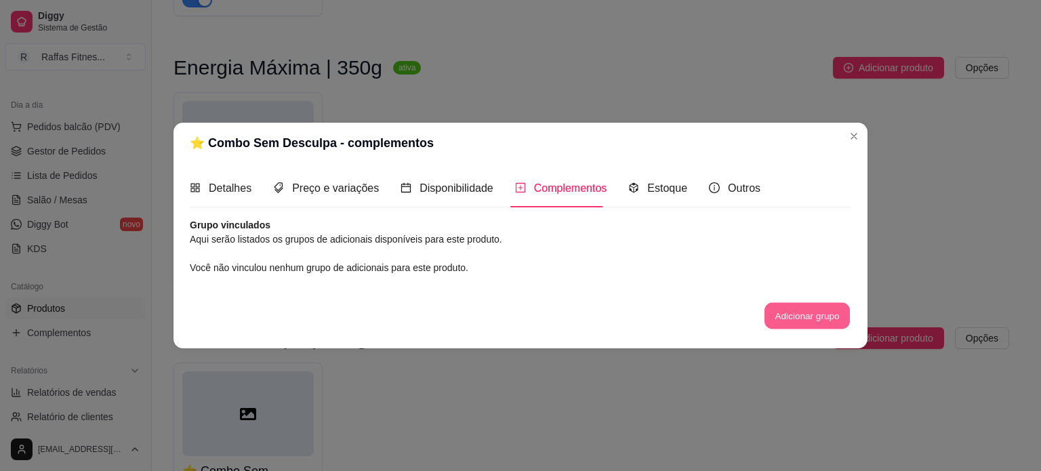
click at [803, 307] on button "Adicionar grupo" at bounding box center [807, 316] width 85 height 26
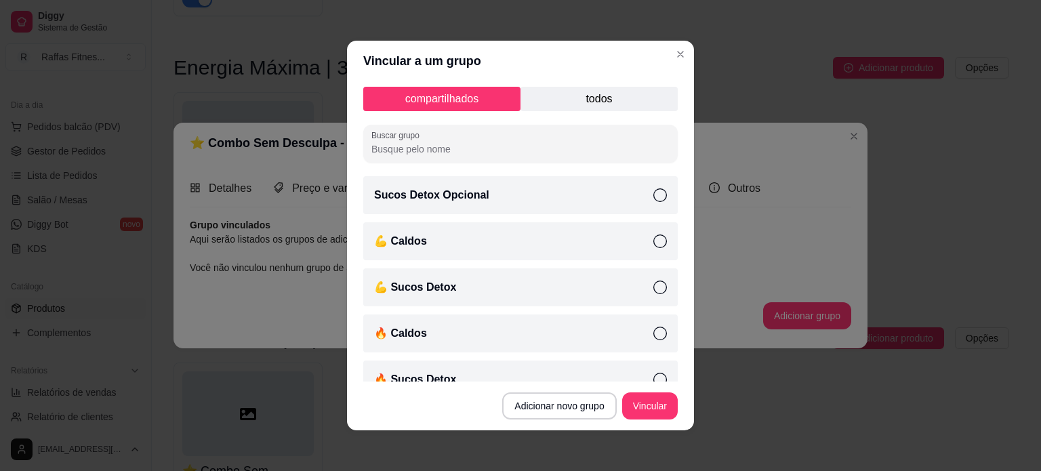
click at [578, 95] on p "todos" at bounding box center [599, 99] width 157 height 24
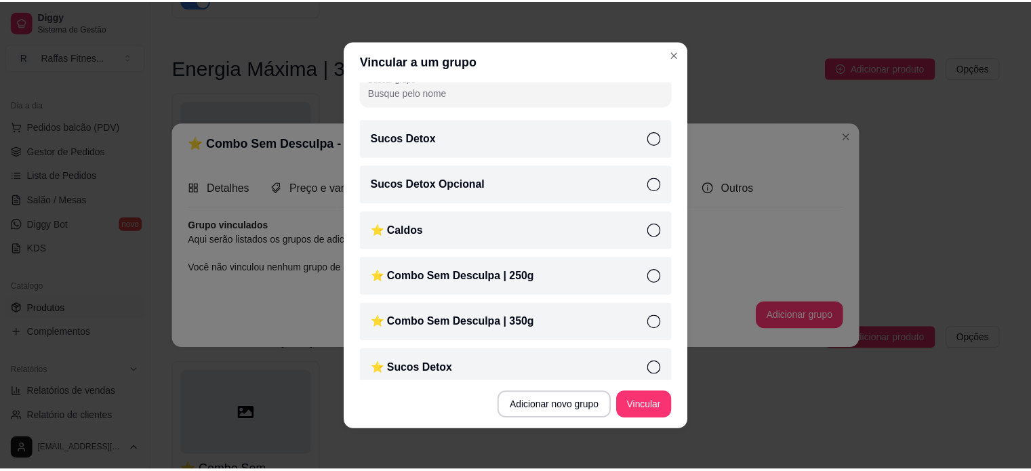
scroll to position [136, 0]
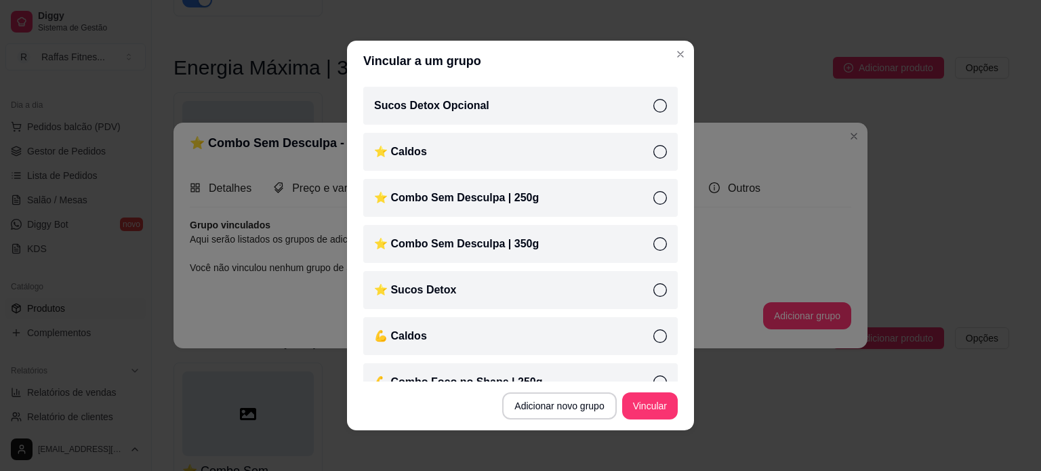
click at [611, 204] on div "⭐ Combo Sem Desculpa | 250g" at bounding box center [520, 198] width 315 height 38
click at [631, 285] on div "⭐ Sucos Detox" at bounding box center [520, 290] width 315 height 38
click at [630, 149] on div "⭐ Caldos" at bounding box center [520, 152] width 315 height 38
click at [642, 416] on button "Vincular" at bounding box center [650, 406] width 56 height 27
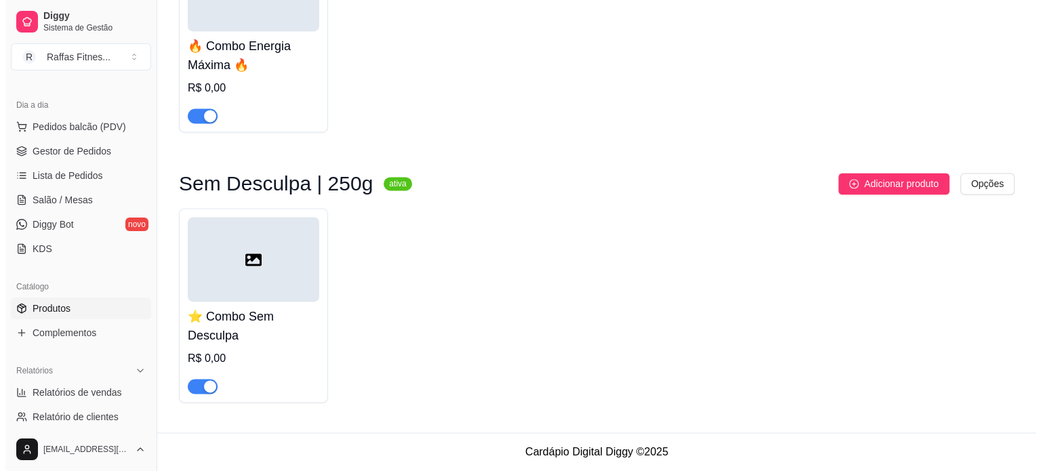
scroll to position [2094, 0]
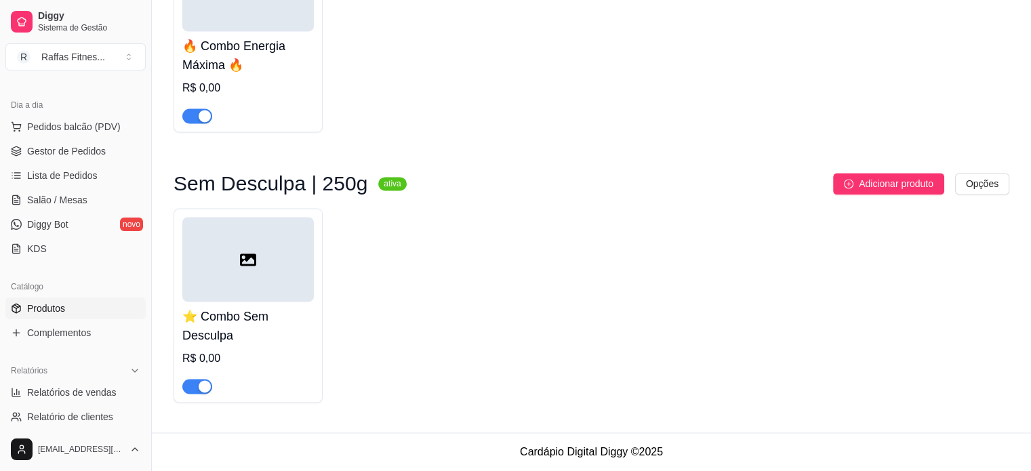
click at [317, 254] on div "⭐ Combo Sem Desculpa R$ 0,00" at bounding box center [248, 305] width 149 height 195
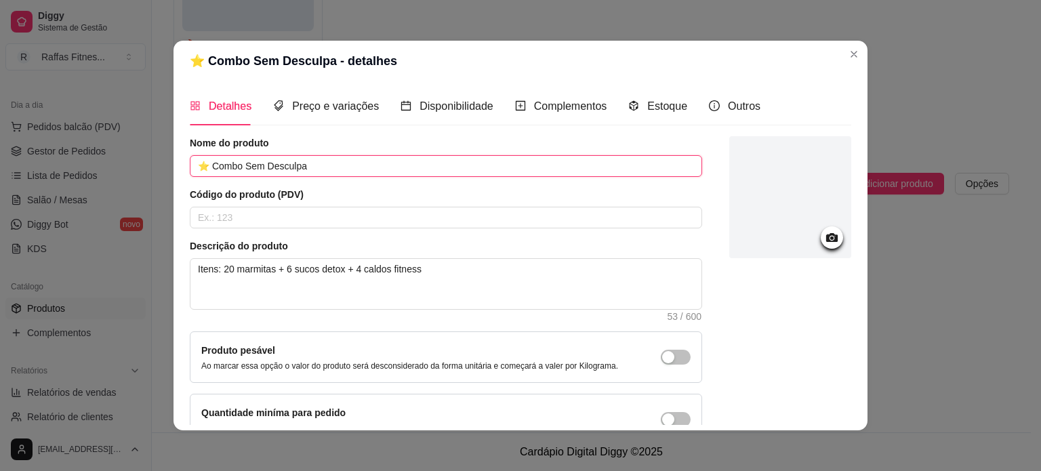
drag, startPoint x: 203, startPoint y: 166, endPoint x: 195, endPoint y: 168, distance: 8.4
click at [195, 168] on input "⭐ Combo Sem Desculpa" at bounding box center [446, 166] width 513 height 22
click at [338, 169] on input "⭐ Combo Sem Desculpa" at bounding box center [446, 166] width 513 height 22
paste input "⭐"
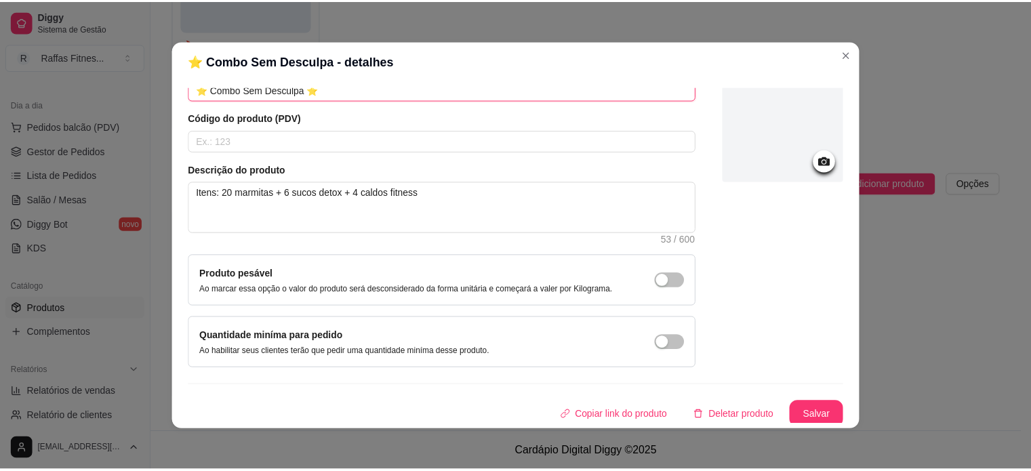
scroll to position [79, 0]
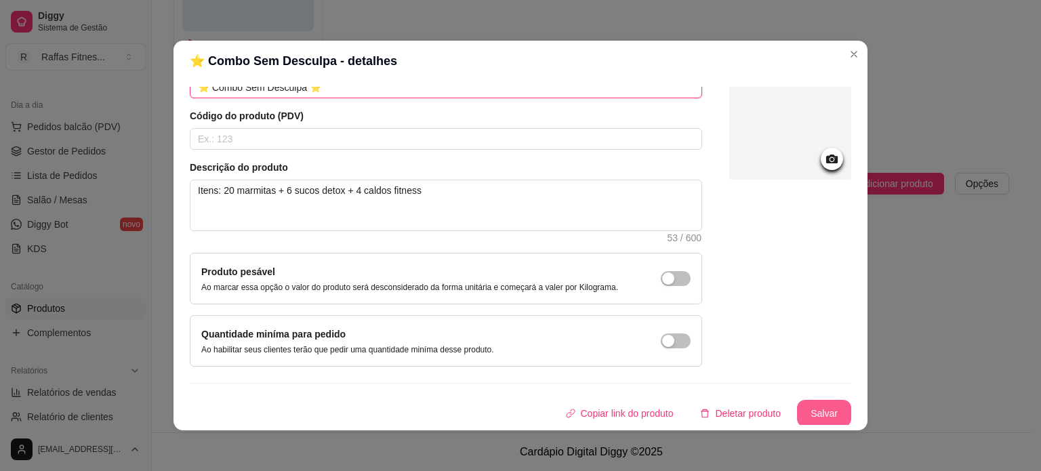
type input "⭐ Combo Sem Desculpa ⭐"
click at [803, 407] on button "Salvar" at bounding box center [824, 414] width 53 height 26
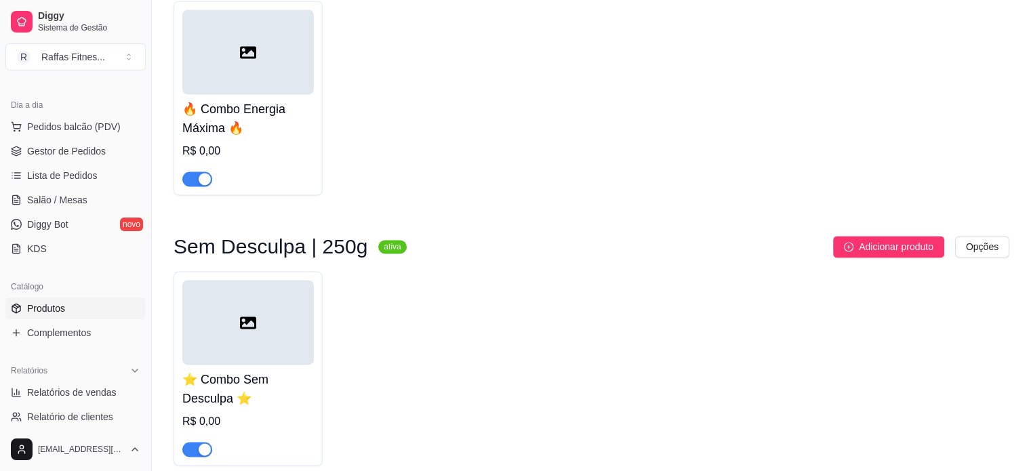
scroll to position [2094, 0]
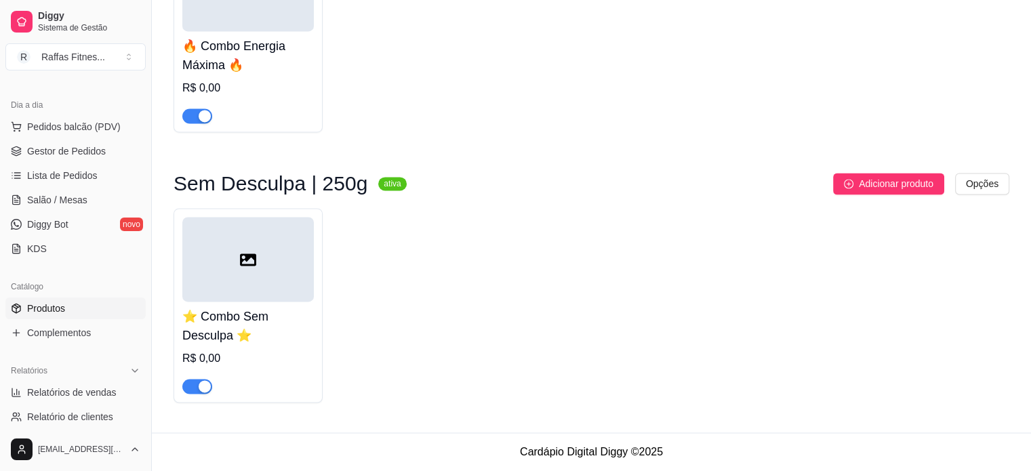
click at [309, 186] on h3 "Sem Desculpa | 250g" at bounding box center [271, 184] width 194 height 16
copy h3 "Sem Desculpa | 250g"
click at [532, 268] on div "⭐ Combo Sem Desculpa ⭐ R$ 0,00" at bounding box center [592, 305] width 836 height 195
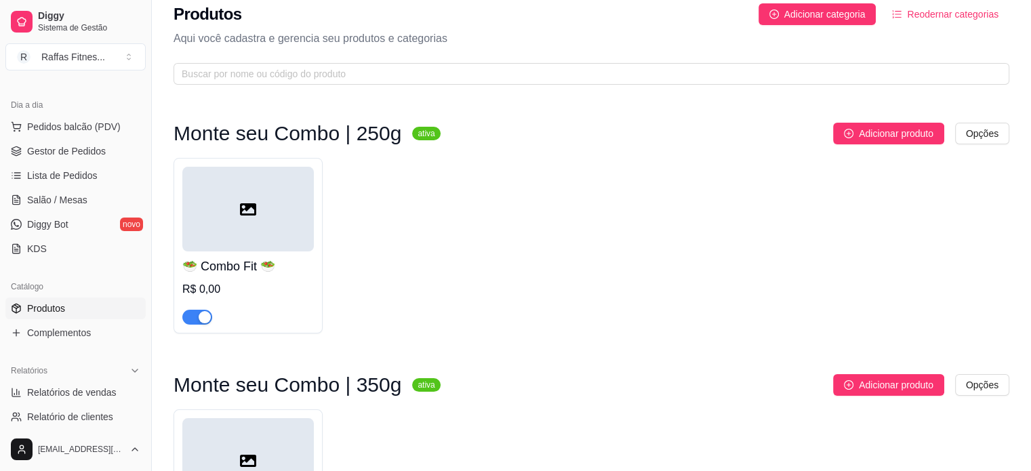
scroll to position [0, 0]
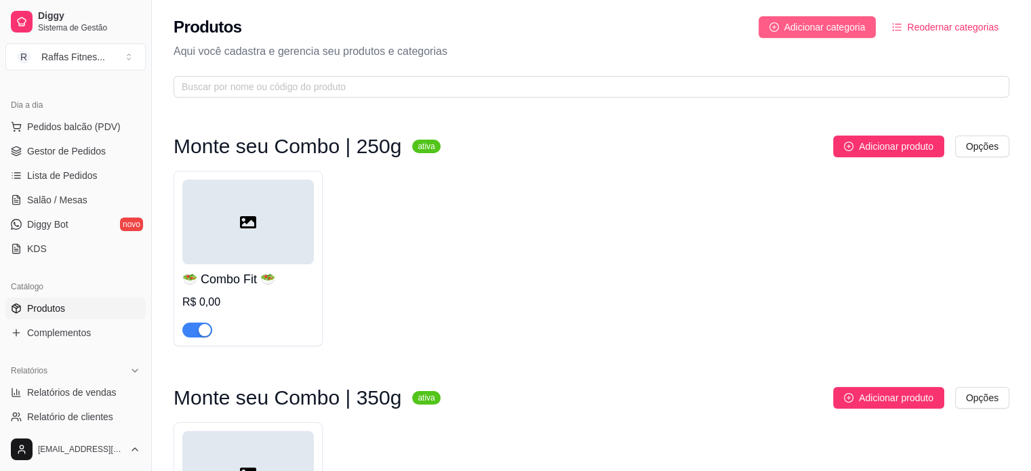
click at [812, 32] on span "Adicionar categoria" at bounding box center [824, 27] width 81 height 15
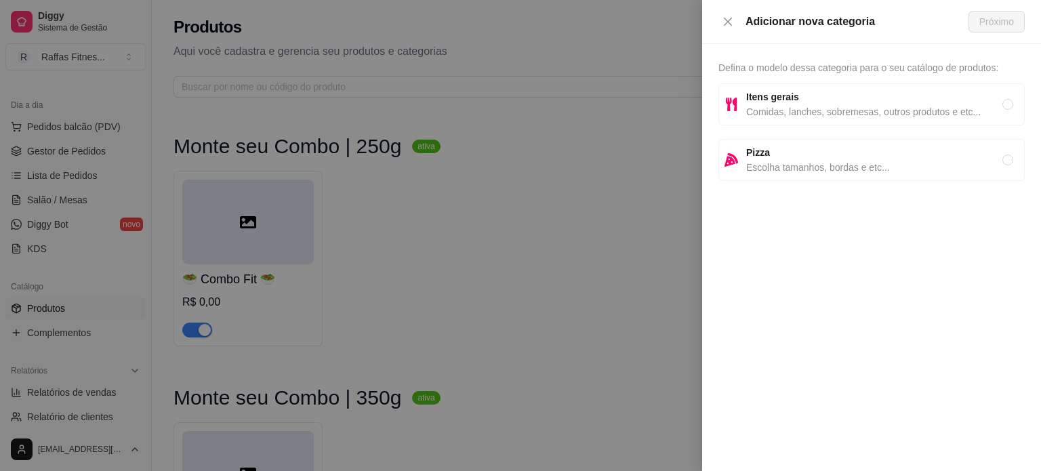
click at [843, 82] on div "Defina o modelo dessa categoria para o seu catálogo de produtos: Itens gerais C…" at bounding box center [871, 257] width 339 height 427
click at [856, 95] on span "Itens gerais" at bounding box center [874, 96] width 256 height 15
radio input "true"
click at [1005, 27] on span "Próximo" at bounding box center [997, 21] width 35 height 15
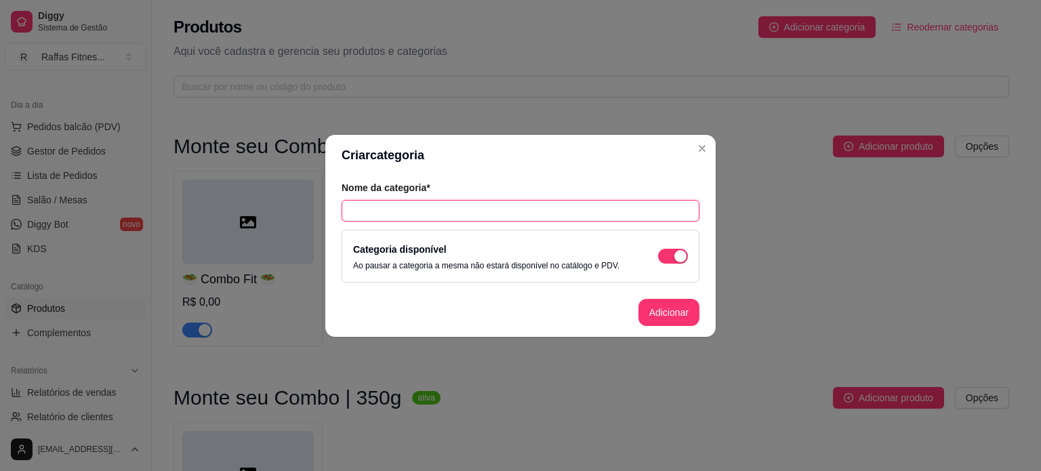
paste input "Sem Desculpa | 250g"
click at [422, 210] on input "Sem Desculpa | 250g" at bounding box center [521, 211] width 358 height 22
type input "Sem Desculpa | 350g"
click at [659, 306] on button "Adicionar" at bounding box center [669, 312] width 61 height 27
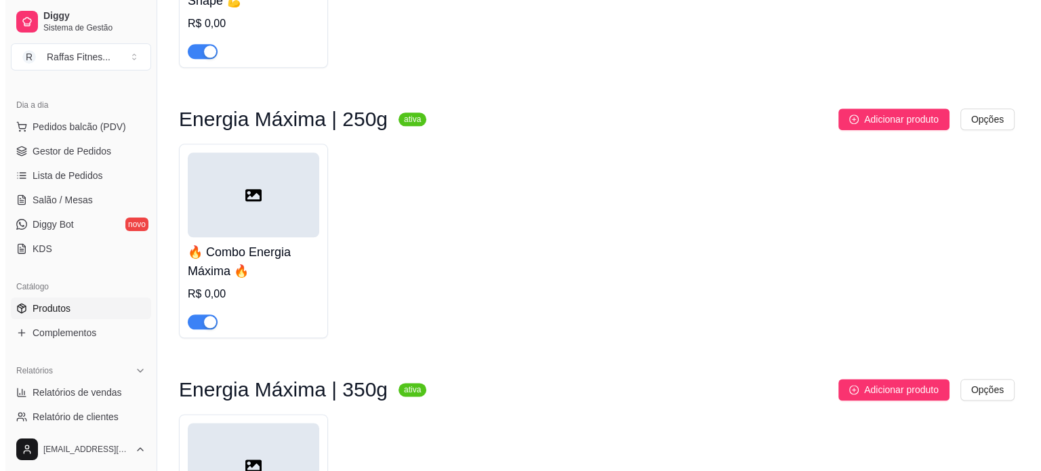
scroll to position [2186, 0]
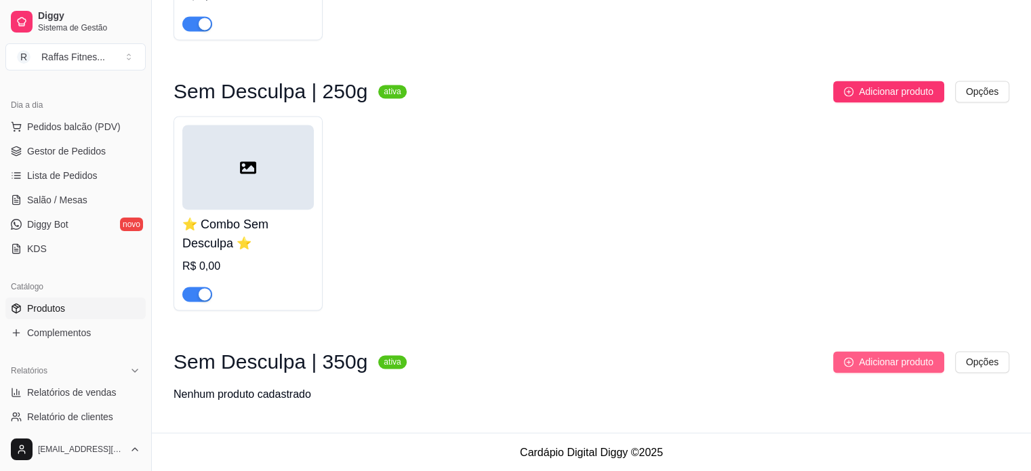
click at [871, 355] on span "Adicionar produto" at bounding box center [896, 362] width 75 height 15
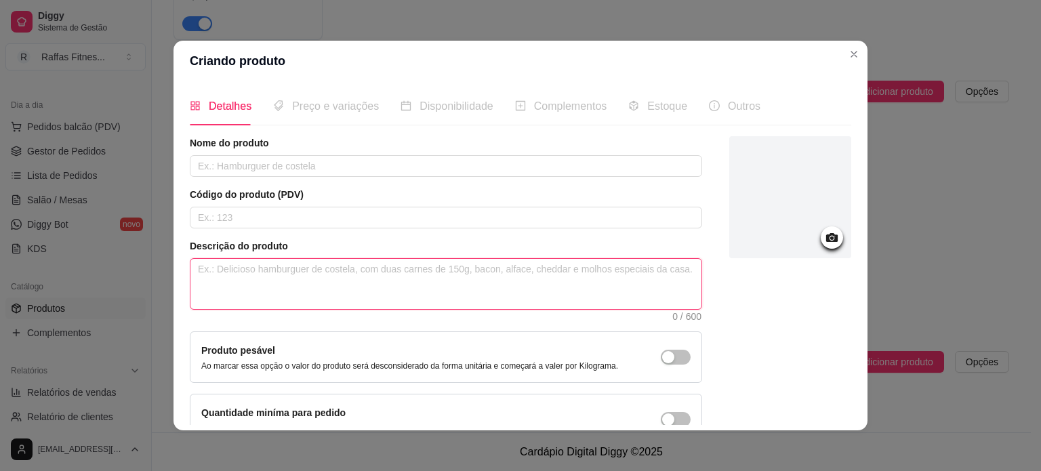
paste textarea "Itens: 20 marmitas + 6 sucos detox + 4 caldos fitness"
type textarea "Itens: 20 marmitas + 6 sucos detox + 4 caldos fitness"
type textarea "Itens: 20 marmitas + 6 sucos detox + 4 caldos fitness."
type textarea "Itens: 20 marmitas + 6 sucos detox + 4 caldos fitness"
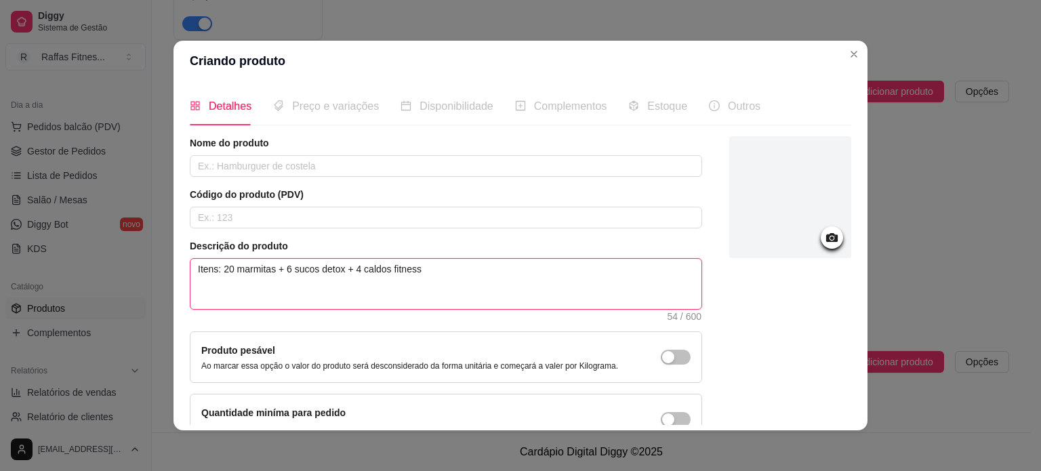
paste textarea "💡 Vantagem: Ótimo para clientes que querem planejar a semana inteira."
type textarea "Itens: 20 marmitas + 6 sucos detox + 4 caldos fitness 💡 Vantagem: Ótimo para cl…"
drag, startPoint x: 390, startPoint y: 285, endPoint x: 303, endPoint y: 292, distance: 87.0
click at [303, 292] on textarea "Itens: 20 marmitas + 6 sucos detox + 4 caldos fitness 💡 Vantagem: Ótimo para cl…" at bounding box center [446, 284] width 511 height 50
type textarea "Itens: 20 marmitas + 6 sucos detox + 4 caldos fitness 💡 Vantagem: Ótimo para pl…"
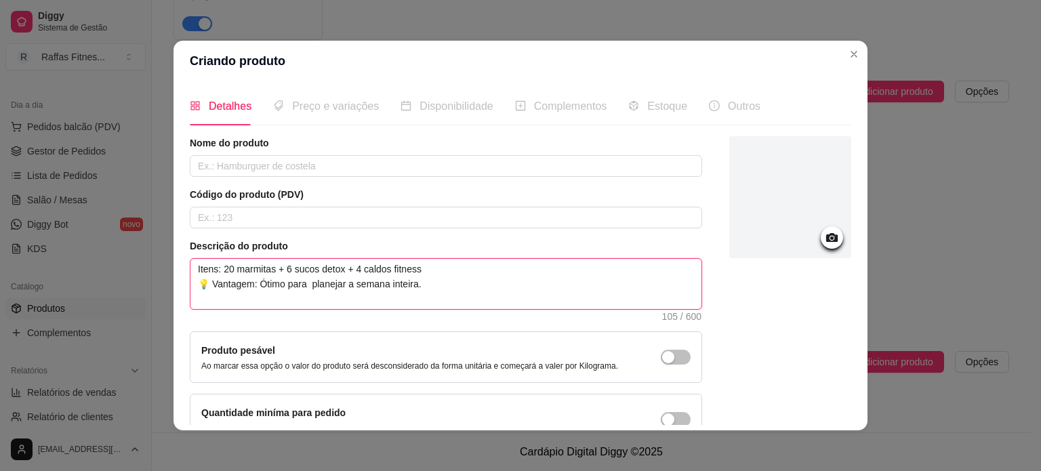
type textarea "Itens: 20 marmitas + 6 sucos detox + 4 caldos fitness 💡 Vantagem: Ótimo para v …"
type textarea "Itens: 20 marmitas + 6 sucos detox + 4 caldos fitness 💡 Vantagem: Ótimo para vp…"
type textarea "Itens: 20 marmitas + 6 sucos detox + 4 caldos fitness 💡 Vantagem: Ótimo para v …"
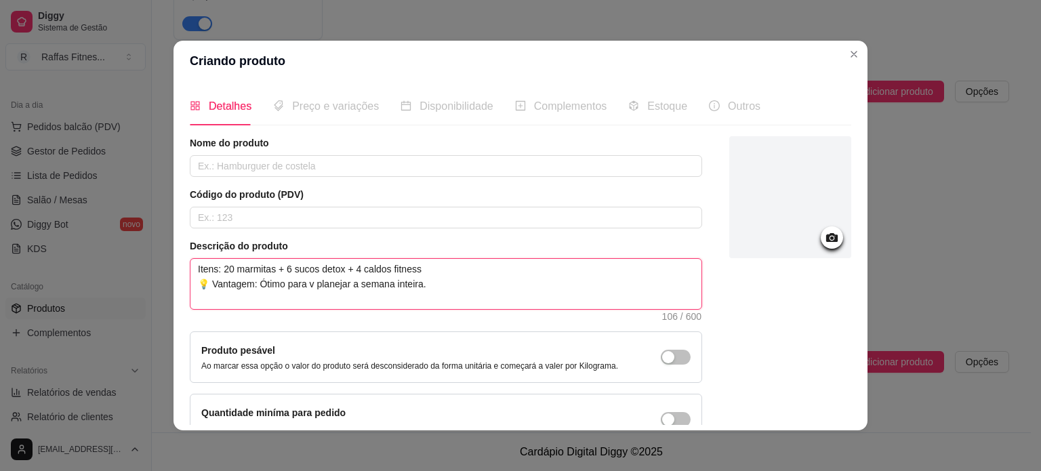
type textarea "Itens: 20 marmitas + 6 sucos detox + 4 caldos fitness 💡 Vantagem: Ótimo para vo…"
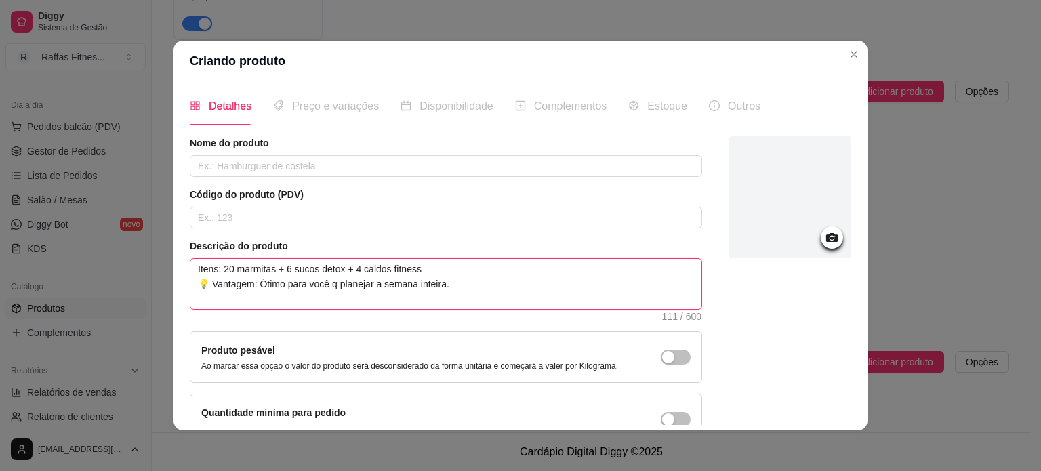
type textarea "Itens: 20 marmitas + 6 sucos detox + 4 caldos fitness 💡 Vantagem: Ótimo para vo…"
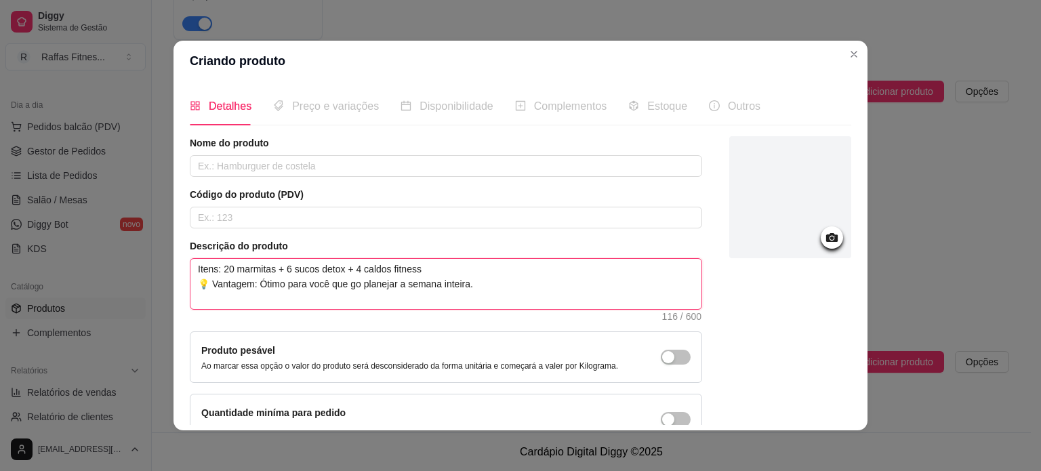
type textarea "Itens: 20 marmitas + 6 sucos detox + 4 caldos fitness 💡 Vantagem: Ótimo para vo…"
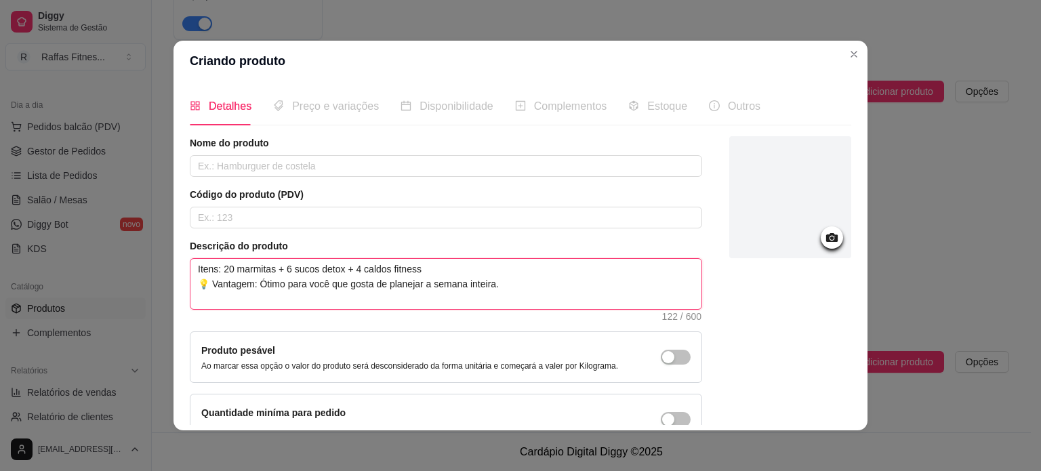
click at [605, 279] on textarea "Itens: 20 marmitas + 6 sucos detox + 4 caldos fitness 💡 Vantagem: Ótimo para vo…" at bounding box center [446, 284] width 511 height 50
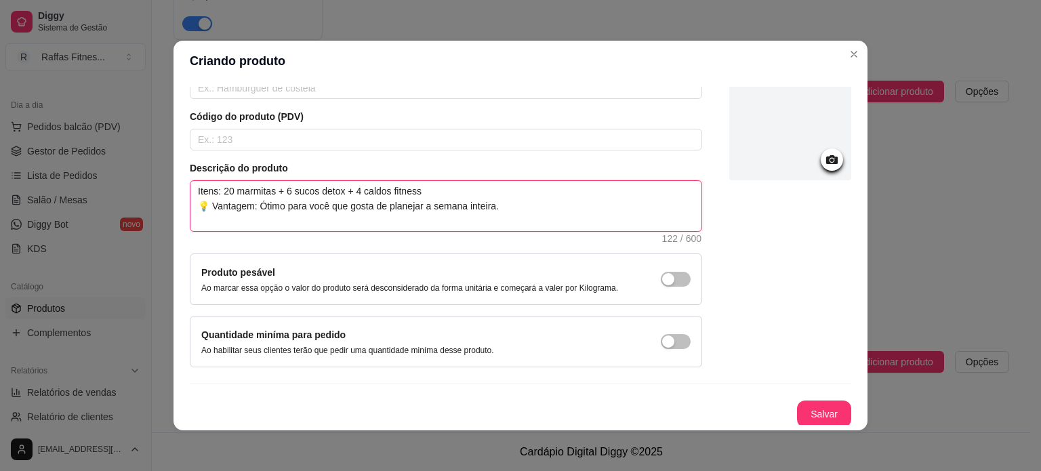
scroll to position [79, 0]
type textarea "Itens: 20 marmitas + 6 sucos detox + 4 caldos fitness 💡 Vantagem: Ótimo para vo…"
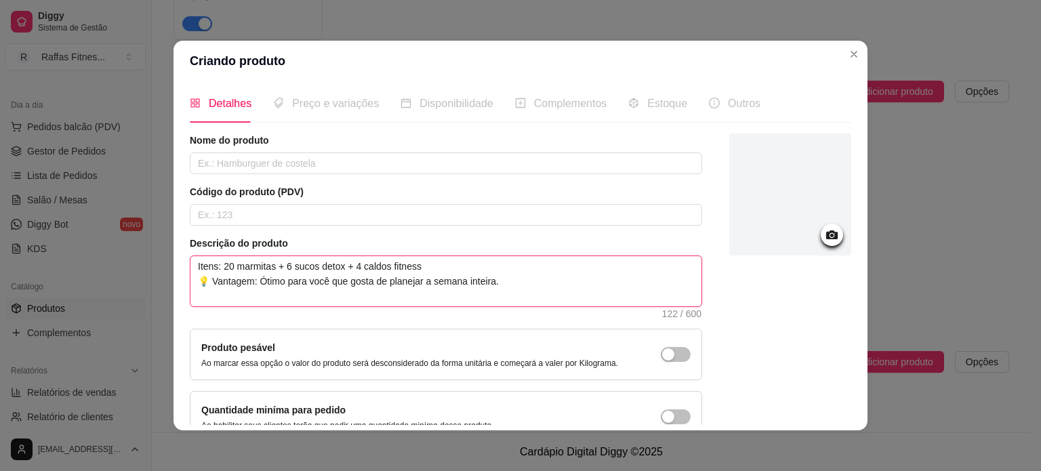
scroll to position [0, 0]
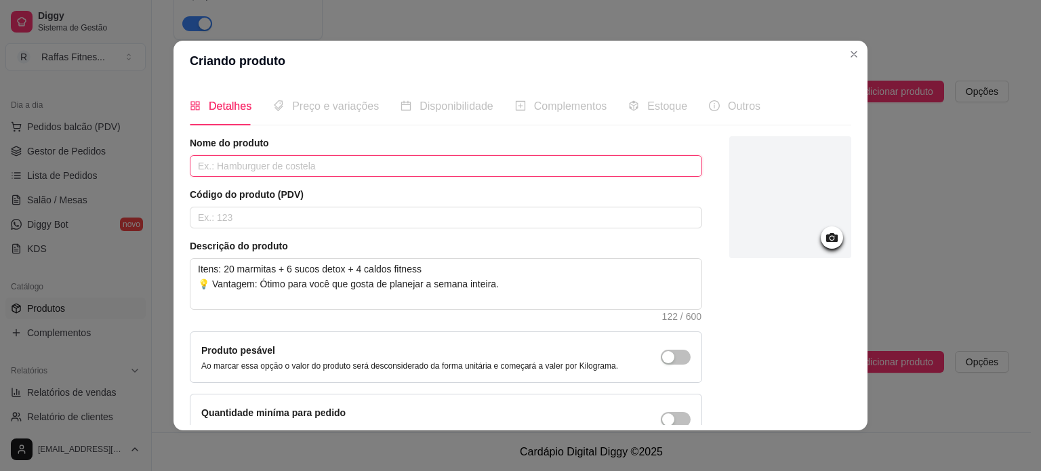
paste input "⭐ Combo Sem Desculpa"
click at [194, 165] on input "⭐ Combo Sem Desculpa" at bounding box center [446, 166] width 513 height 22
click at [201, 165] on input "⭐ Combo Sem Desculpa" at bounding box center [446, 166] width 513 height 22
click at [200, 165] on input "⭐ Combo Sem Desculpa" at bounding box center [446, 166] width 513 height 22
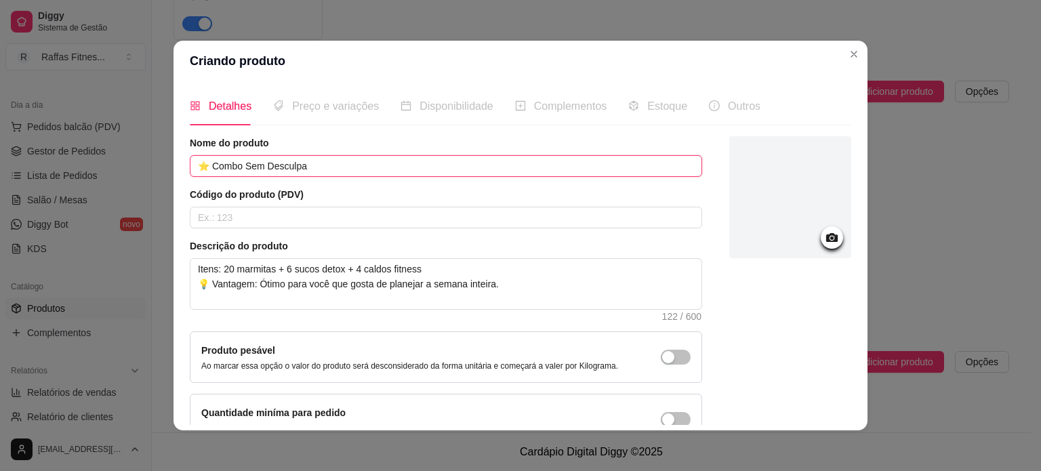
click at [200, 165] on input "⭐ Combo Sem Desculpa" at bounding box center [446, 166] width 513 height 22
click at [201, 165] on input "⭐ Combo Sem Desculpa" at bounding box center [446, 166] width 513 height 22
click at [203, 163] on input "⭐ Combo Sem Desculpa" at bounding box center [446, 166] width 513 height 22
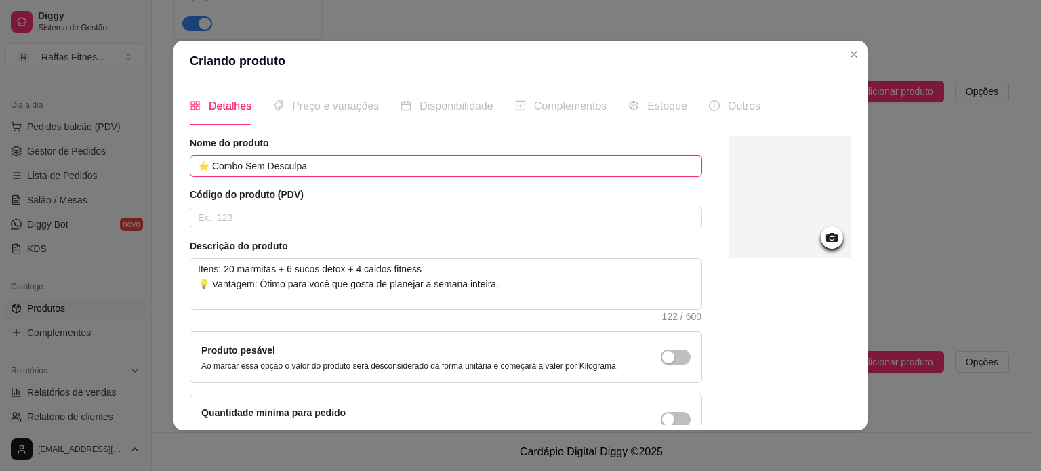
drag, startPoint x: 203, startPoint y: 163, endPoint x: 197, endPoint y: 167, distance: 7.6
click at [197, 167] on input "⭐ Combo Sem Desculpa" at bounding box center [446, 166] width 513 height 22
drag, startPoint x: 303, startPoint y: 166, endPoint x: 345, endPoint y: 161, distance: 42.3
click at [304, 166] on input "⭐ Combo Sem Desculpa" at bounding box center [446, 166] width 513 height 22
paste input "⭐"
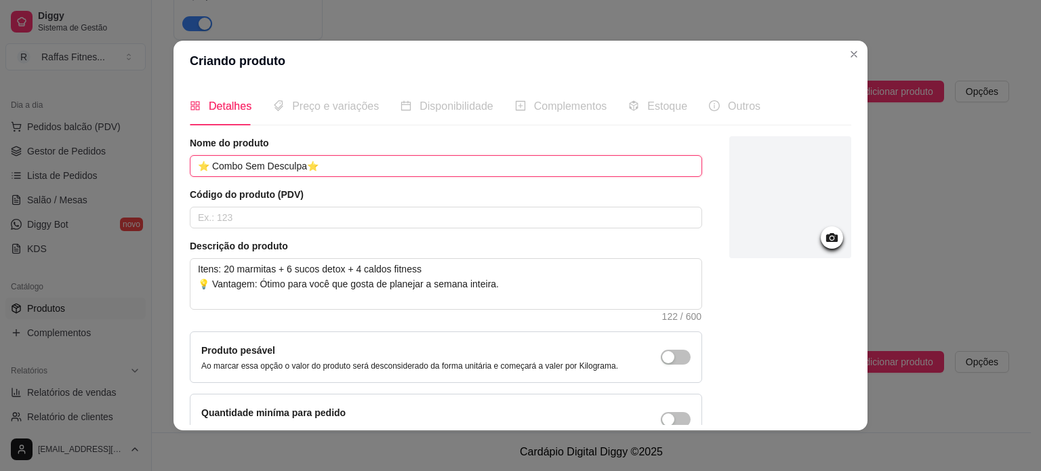
click at [299, 171] on input "⭐ Combo Sem Desculpa⭐" at bounding box center [446, 166] width 513 height 22
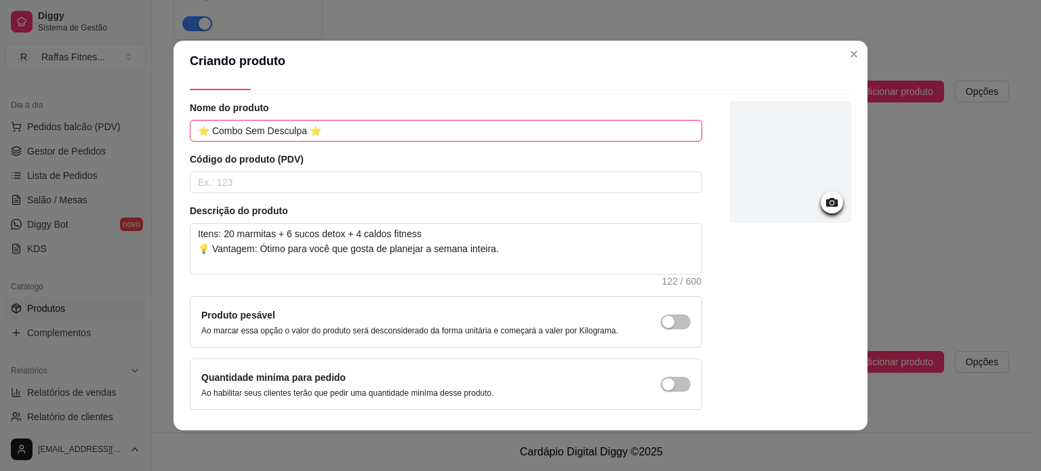
scroll to position [79, 0]
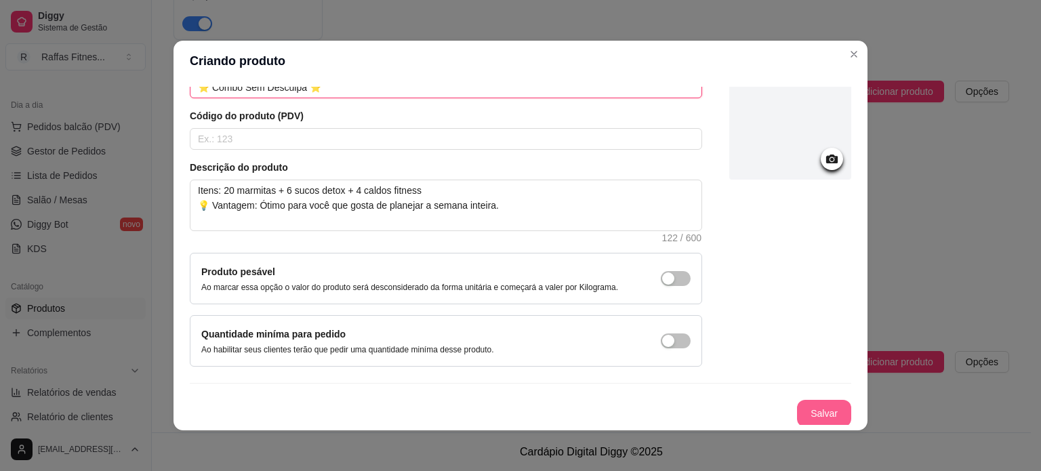
type input "⭐ Combo Sem Desculpa ⭐"
click at [812, 422] on button "Salvar" at bounding box center [824, 413] width 54 height 27
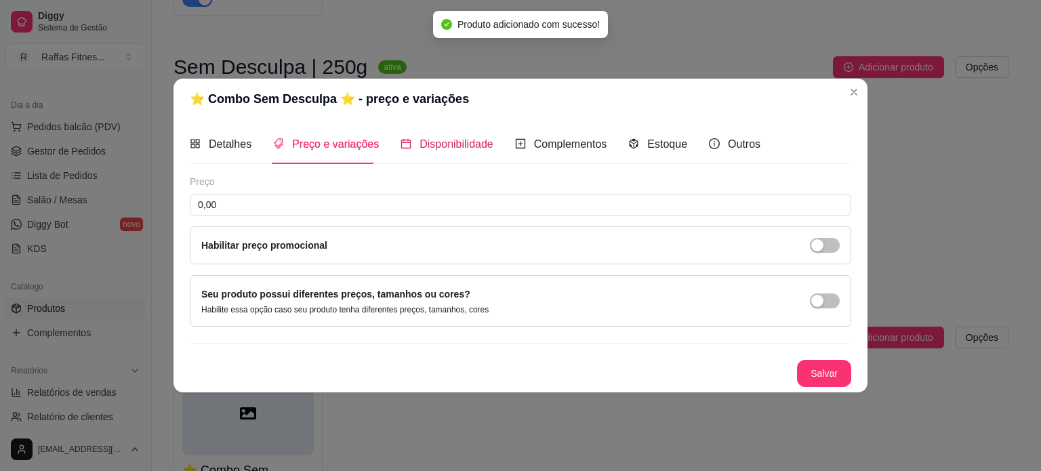
drag, startPoint x: 454, startPoint y: 142, endPoint x: 494, endPoint y: 142, distance: 39.3
click at [455, 142] on span "Disponibilidade" at bounding box center [457, 144] width 74 height 12
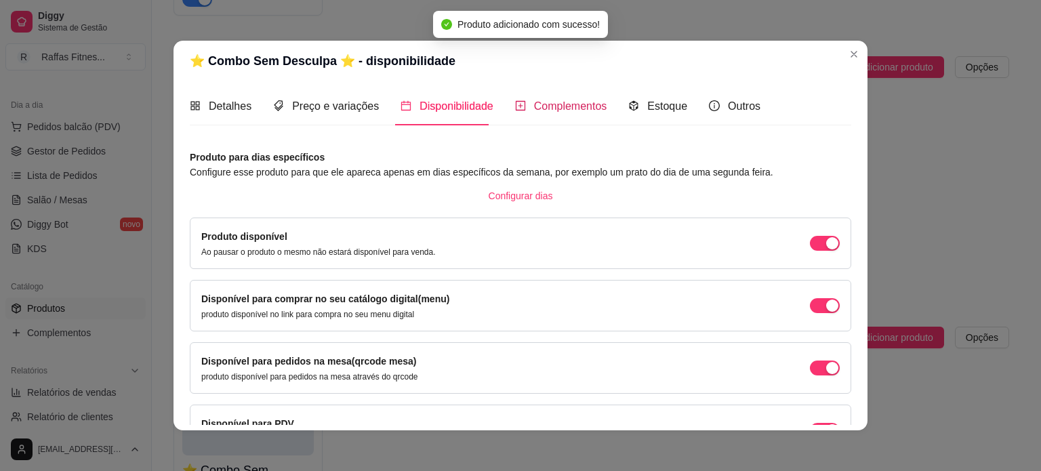
click at [554, 108] on span "Complementos" at bounding box center [570, 106] width 73 height 12
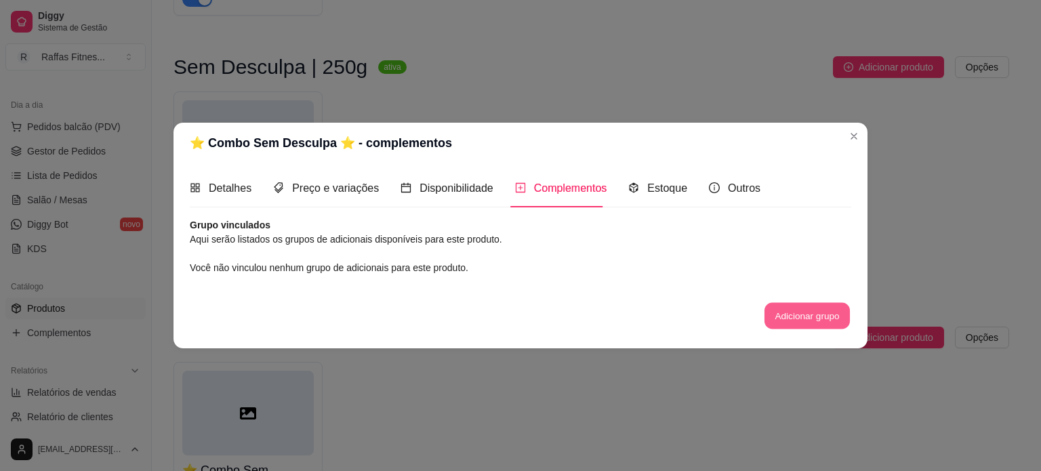
click at [824, 319] on button "Adicionar grupo" at bounding box center [807, 316] width 85 height 26
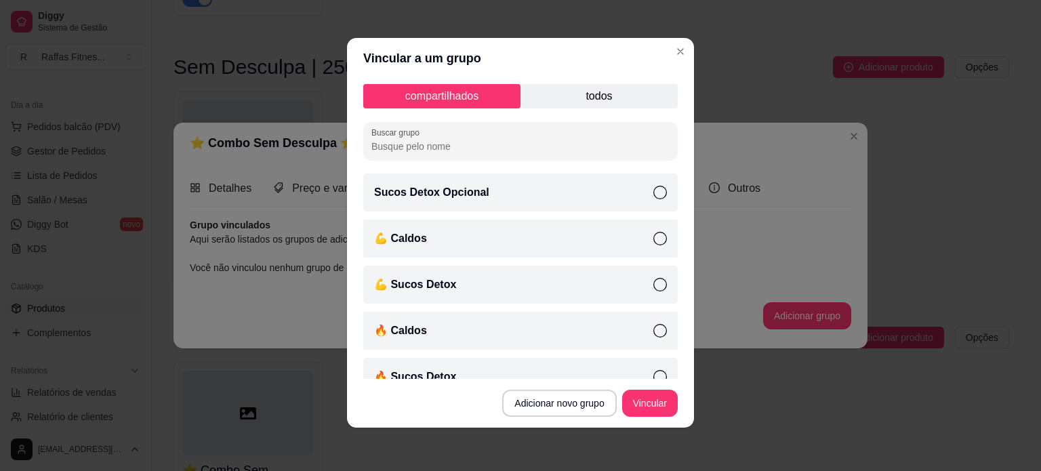
click at [573, 95] on p "todos" at bounding box center [599, 96] width 157 height 24
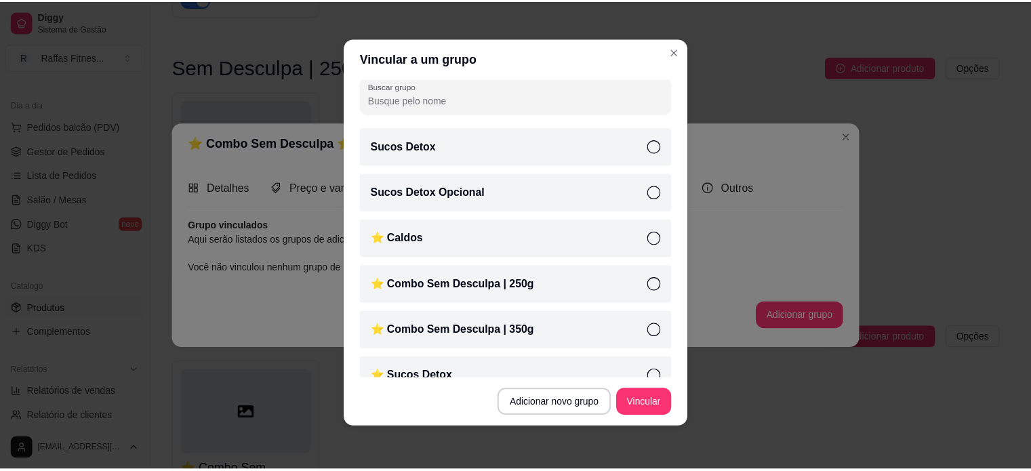
scroll to position [68, 0]
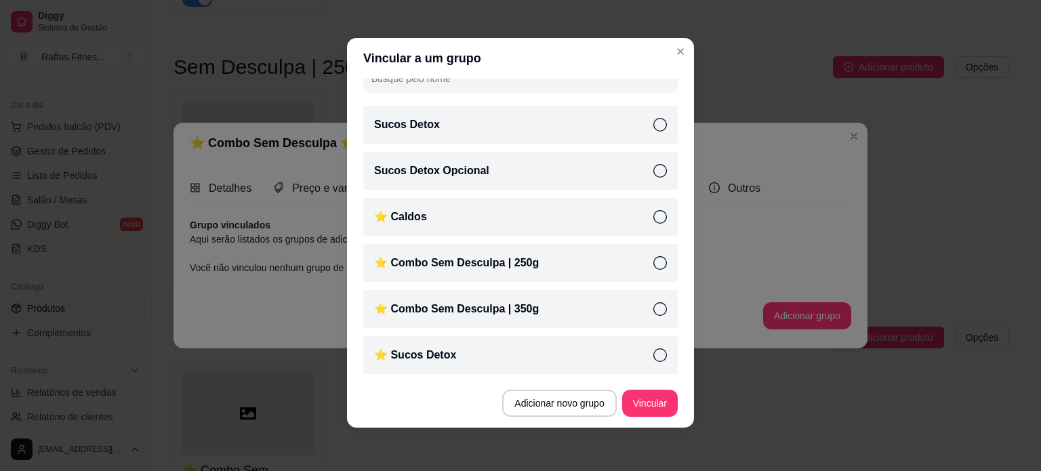
click at [583, 314] on div "⭐ Combo Sem Desculpa | 350g" at bounding box center [520, 309] width 315 height 38
click at [567, 365] on div "⭐ Sucos Detox" at bounding box center [520, 355] width 315 height 38
click at [578, 226] on div "⭐ Caldos" at bounding box center [520, 217] width 315 height 38
click at [639, 395] on button "Vincular" at bounding box center [650, 403] width 56 height 27
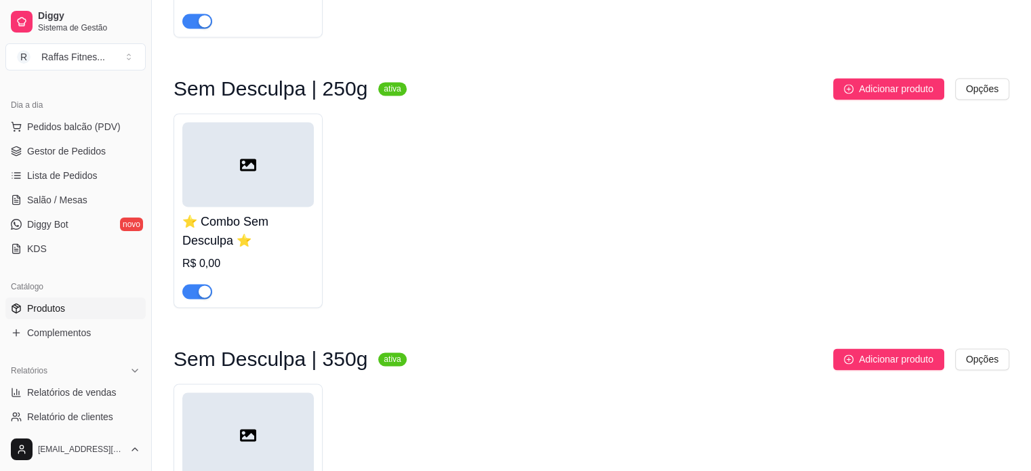
scroll to position [2162, 0]
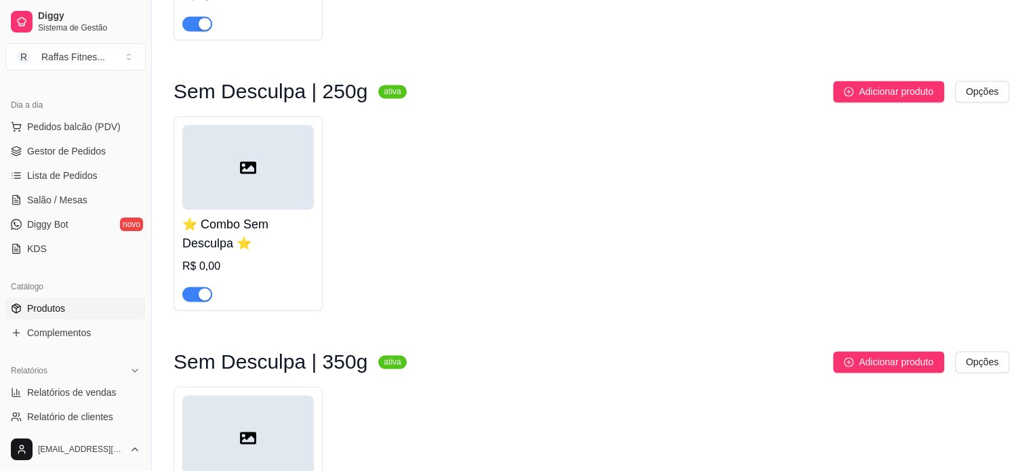
click at [321, 184] on div "⭐ Combo Sem Desculpa ⭐ R$ 0,00" at bounding box center [248, 213] width 149 height 195
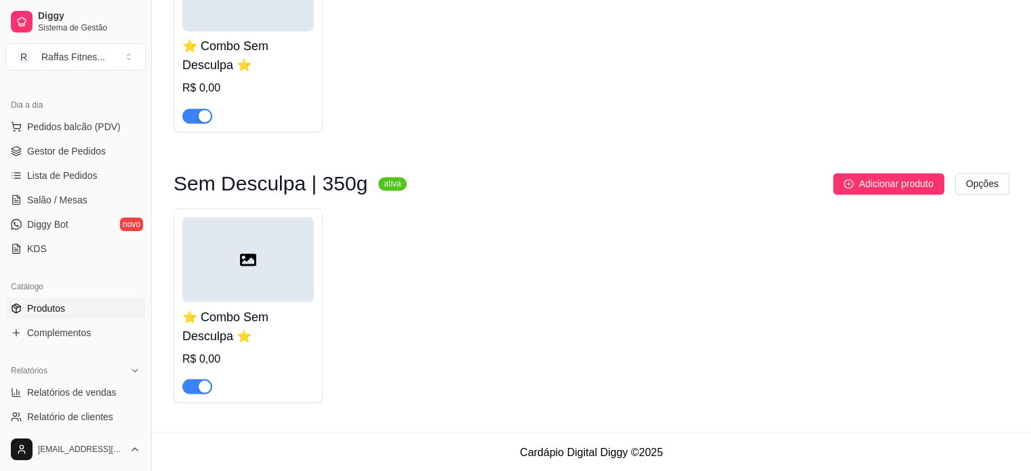
scroll to position [2365, 0]
click at [315, 314] on div "⭐ Combo Sem Desculpa ⭐ R$ 0,00" at bounding box center [248, 305] width 149 height 195
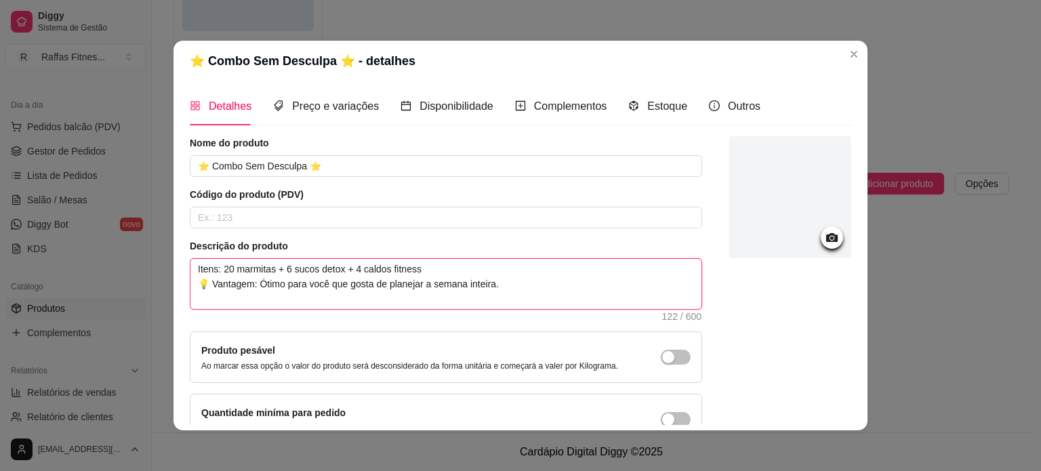
click at [277, 281] on textarea "Itens: 20 marmitas + 6 sucos detox + 4 caldos fitness 💡 Vantagem: Ótimo para vo…" at bounding box center [446, 284] width 511 height 50
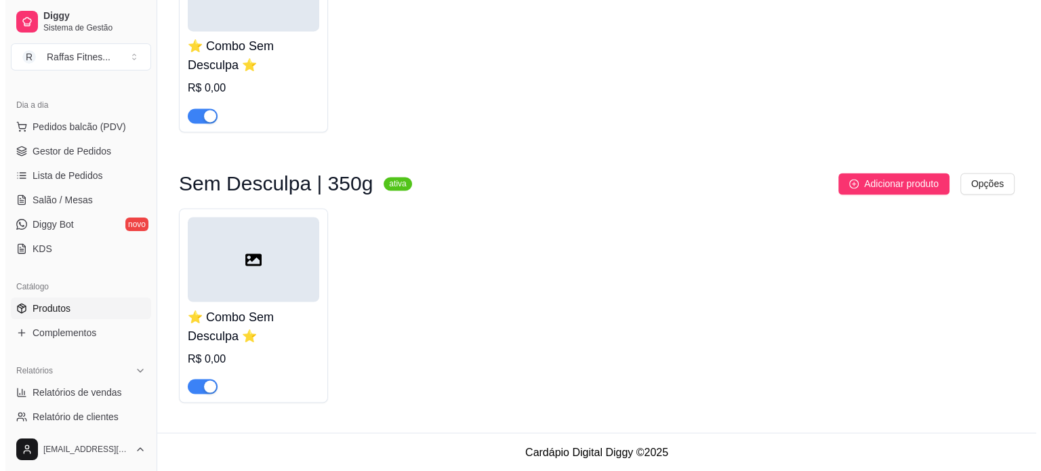
scroll to position [2230, 0]
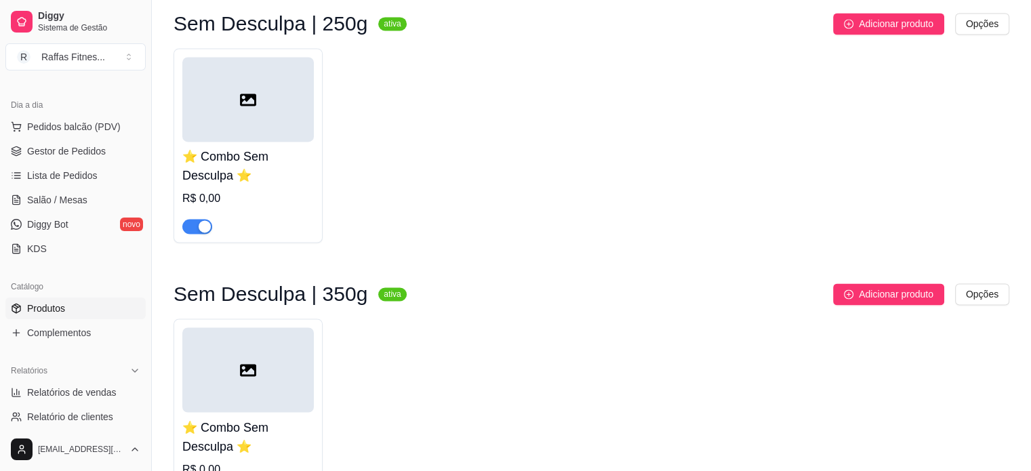
click at [294, 134] on div at bounding box center [248, 99] width 132 height 85
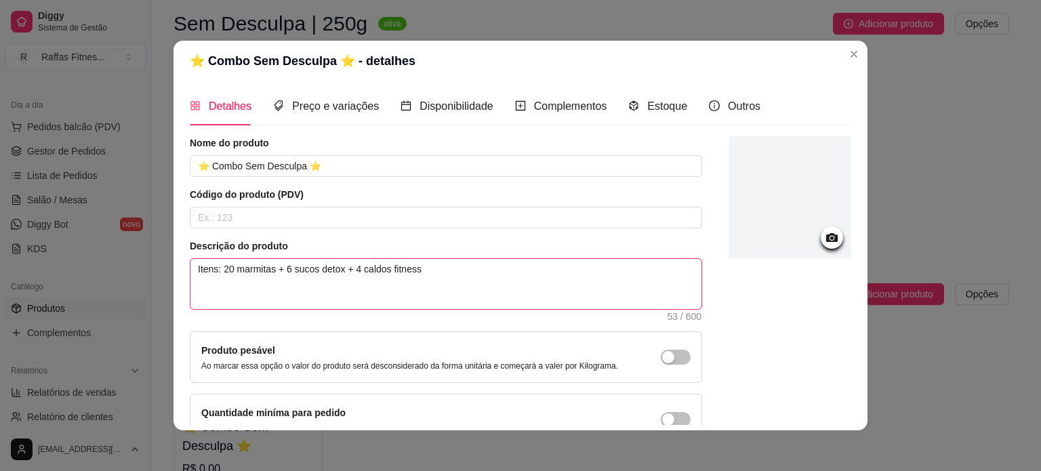
click at [437, 273] on textarea "Itens: 20 marmitas + 6 sucos detox + 4 caldos fitness" at bounding box center [446, 284] width 511 height 50
type textarea "Itens: 20 marmitas + 6 sucos detox + 4 caldos fitness."
paste textarea "💡 Vantagem: Ótimo para você que gosta de planejar a semana inteira."
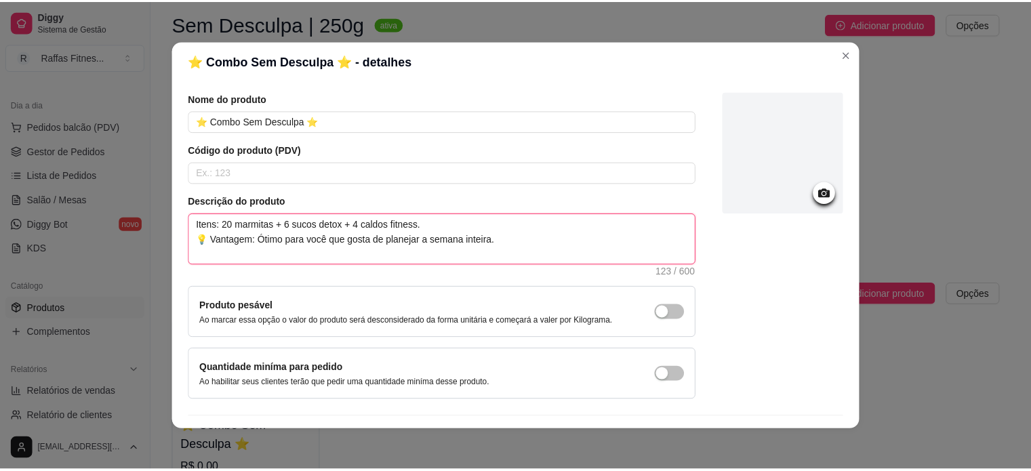
scroll to position [79, 0]
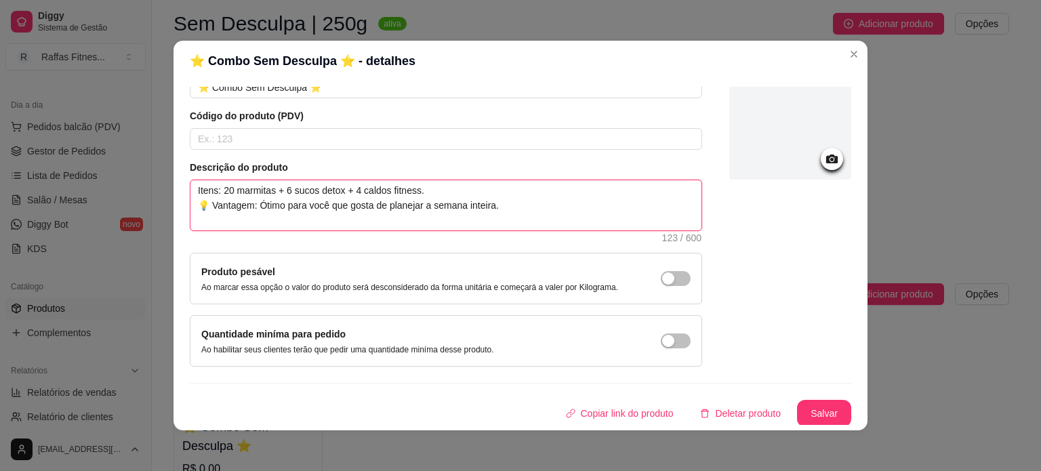
type textarea "Itens: 20 marmitas + 6 sucos detox + 4 caldos fitness. 💡 Vantagem: Ótimo para v…"
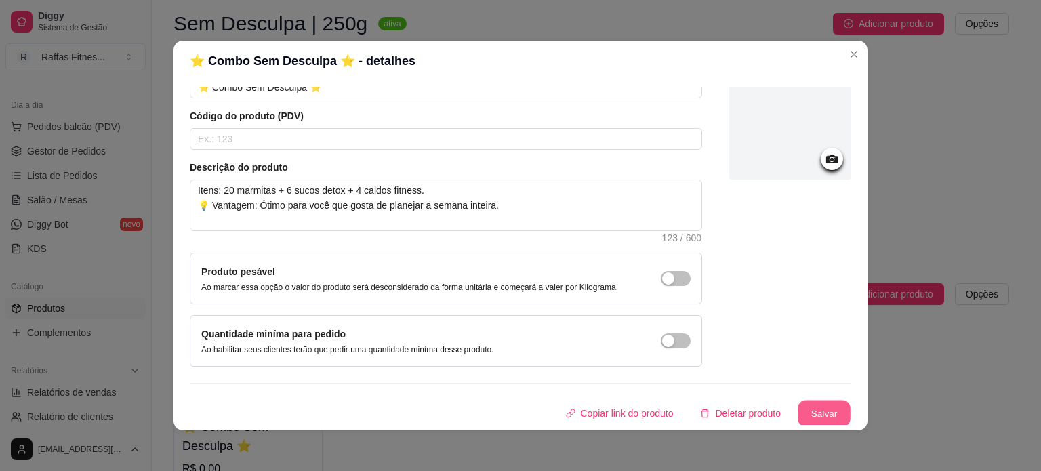
click at [819, 408] on button "Salvar" at bounding box center [824, 414] width 53 height 26
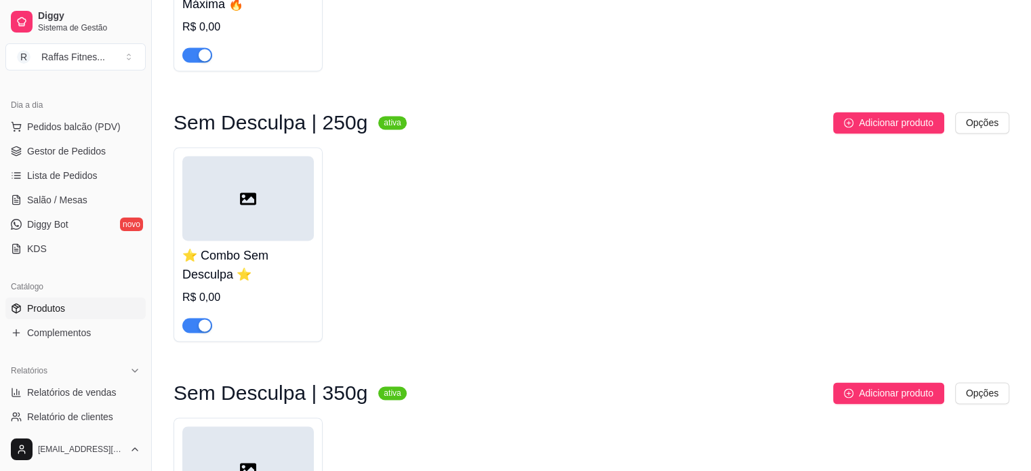
scroll to position [1979, 0]
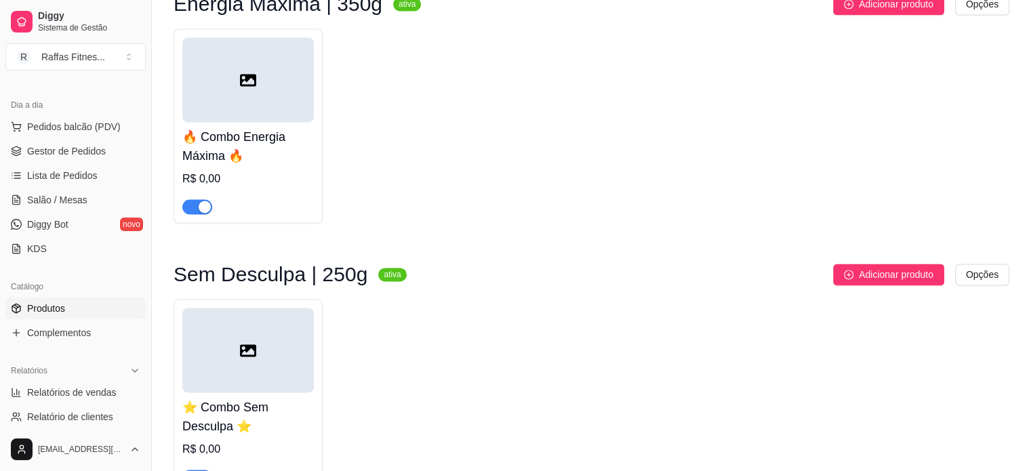
click at [306, 108] on div at bounding box center [248, 79] width 132 height 85
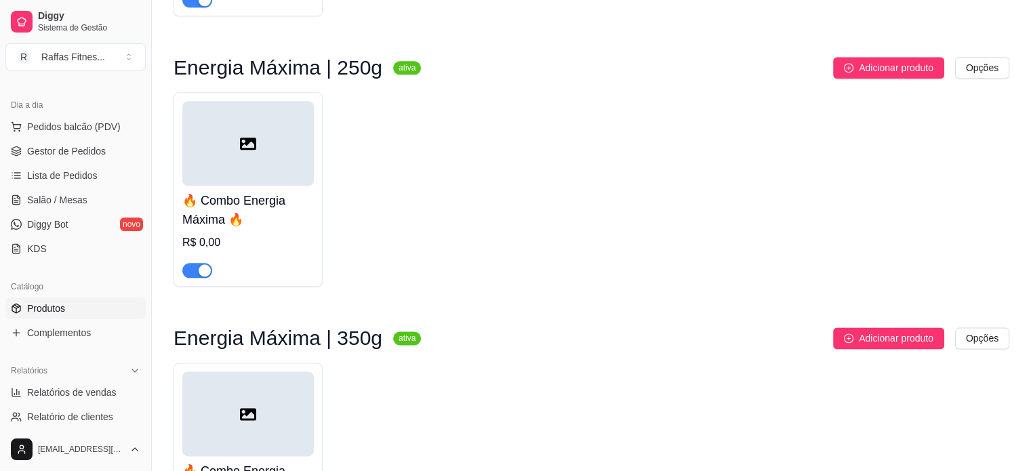
scroll to position [1640, 0]
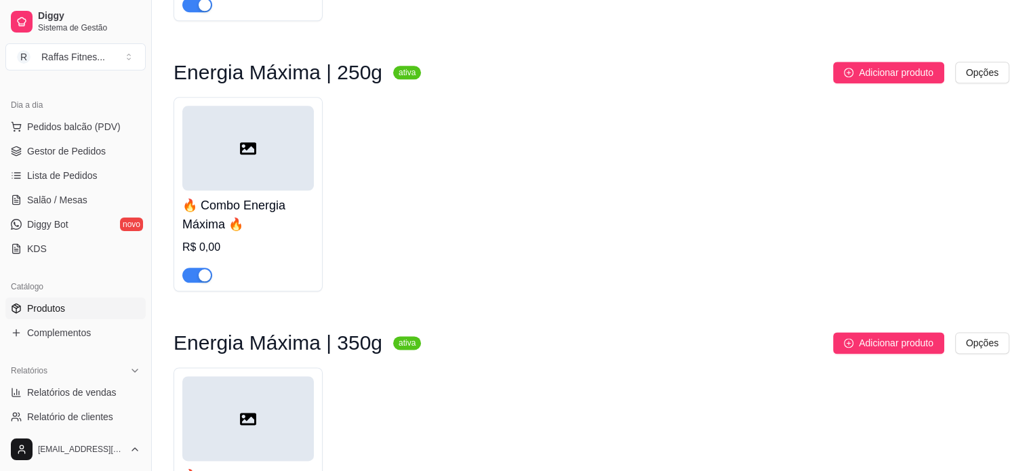
click at [277, 127] on div at bounding box center [248, 148] width 132 height 85
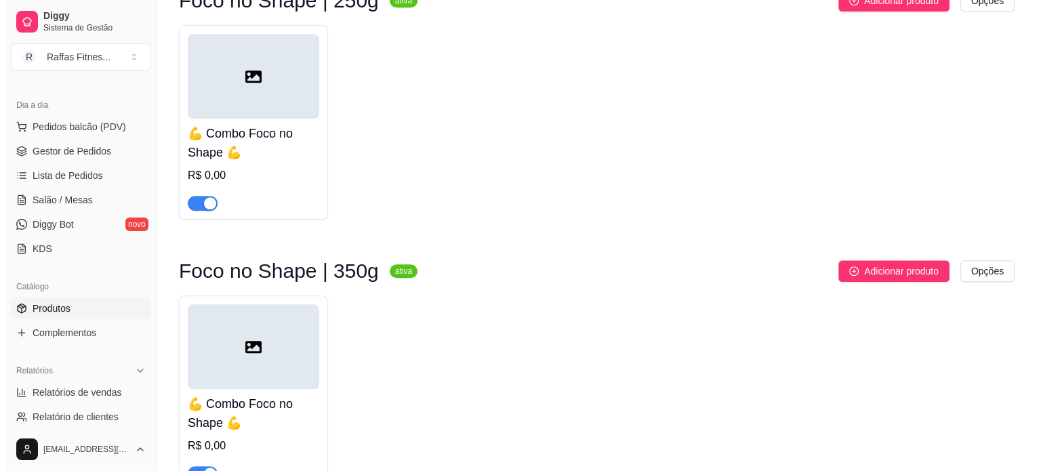
scroll to position [1165, 0]
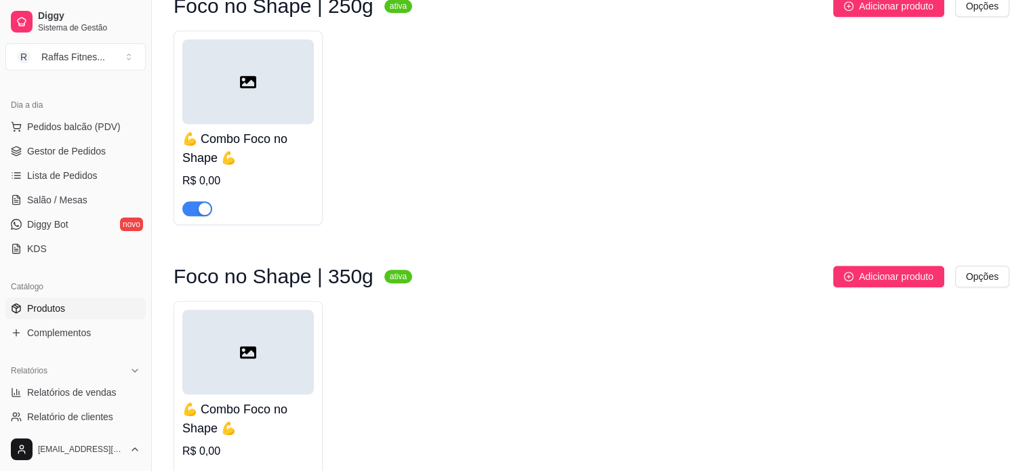
click at [293, 376] on div at bounding box center [248, 352] width 132 height 85
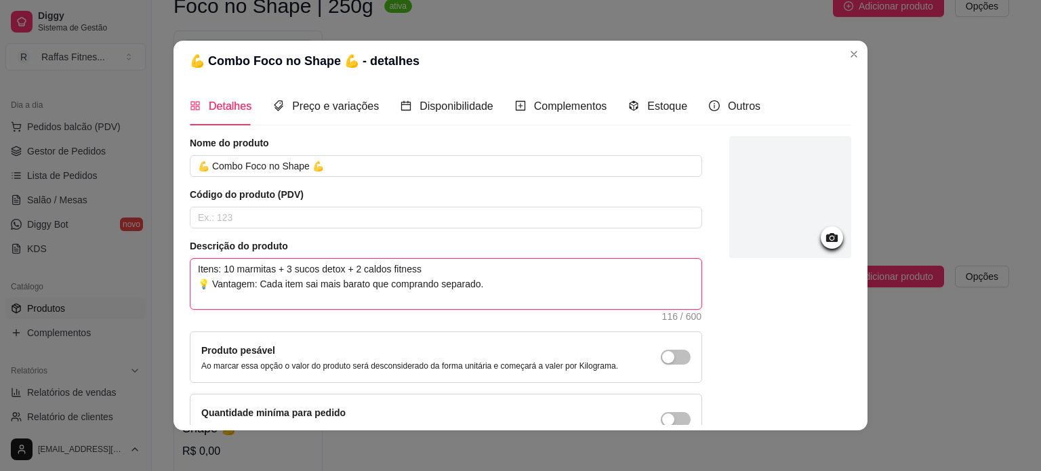
click at [435, 274] on textarea "Itens: 10 marmitas + 3 sucos detox + 2 caldos fitness 💡 Vantagem: Cada item sai…" at bounding box center [446, 284] width 511 height 50
type textarea "Itens: 10 marmitas + 3 sucos detox + 2 caldos fitness, 💡 Vantagem: Cada item sa…"
type textarea "Itens: 10 marmitas + 3 sucos detox + 2 caldos fitness 💡 Vantagem: Cada item sai…"
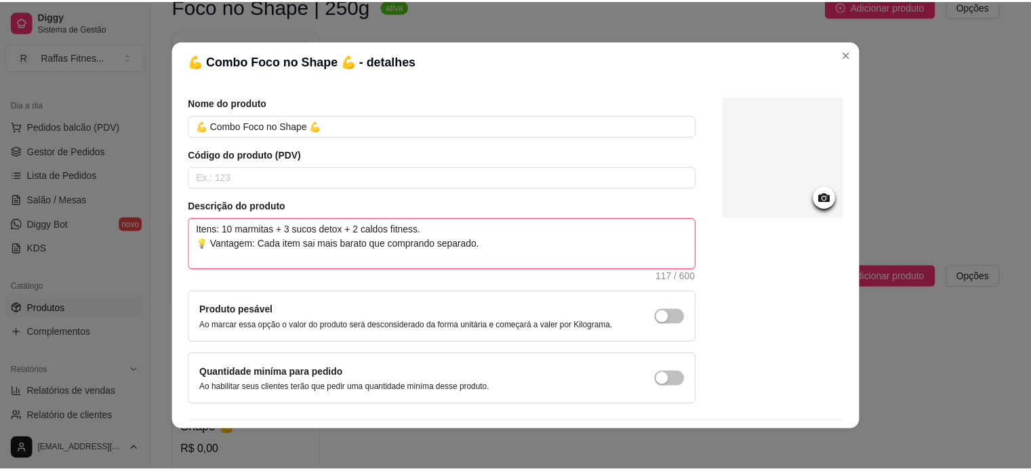
scroll to position [79, 0]
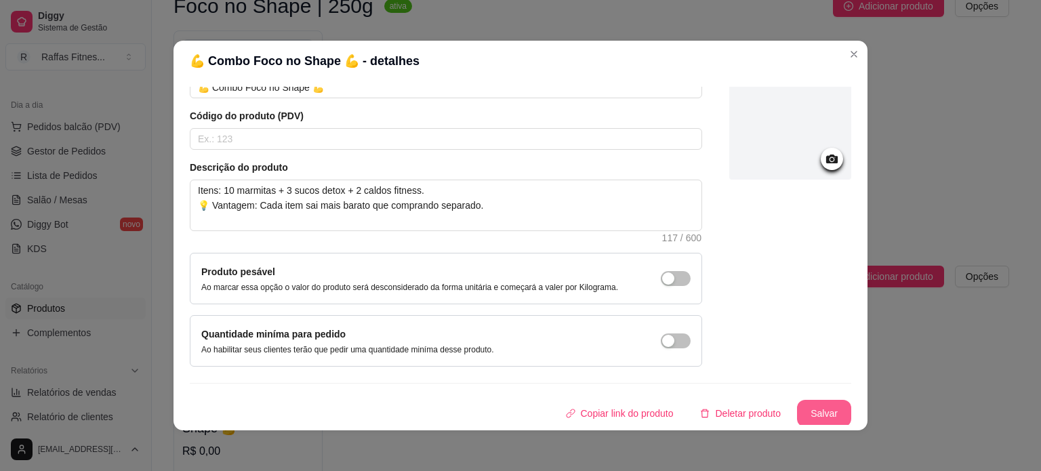
click at [814, 416] on button "Salvar" at bounding box center [824, 413] width 54 height 27
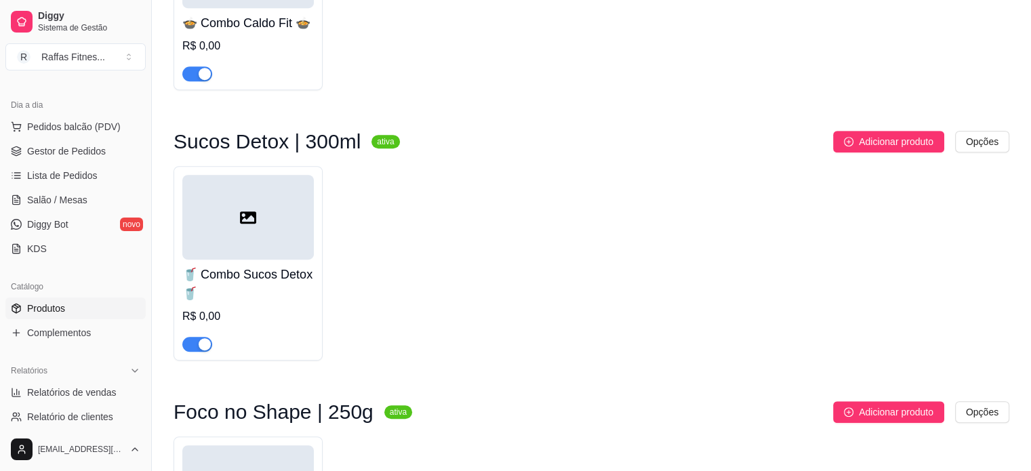
scroll to position [759, 0]
click at [310, 211] on div at bounding box center [248, 218] width 132 height 85
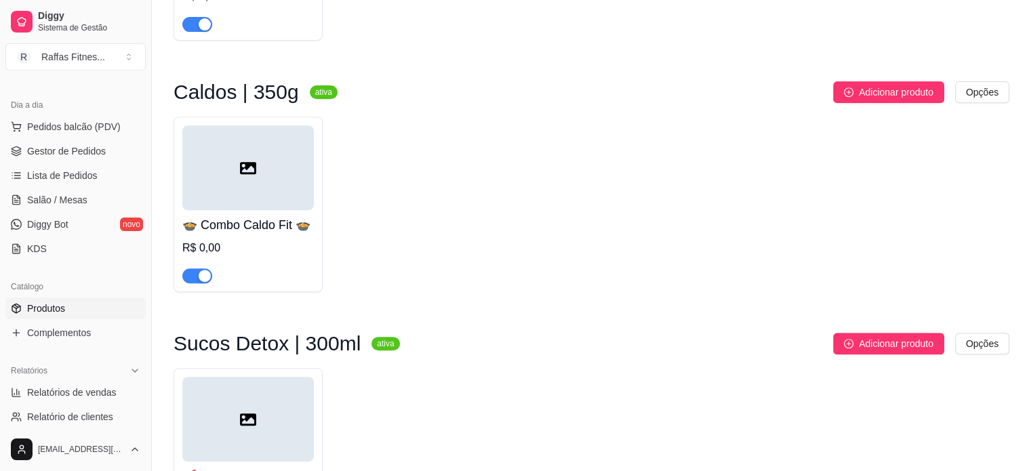
scroll to position [555, 0]
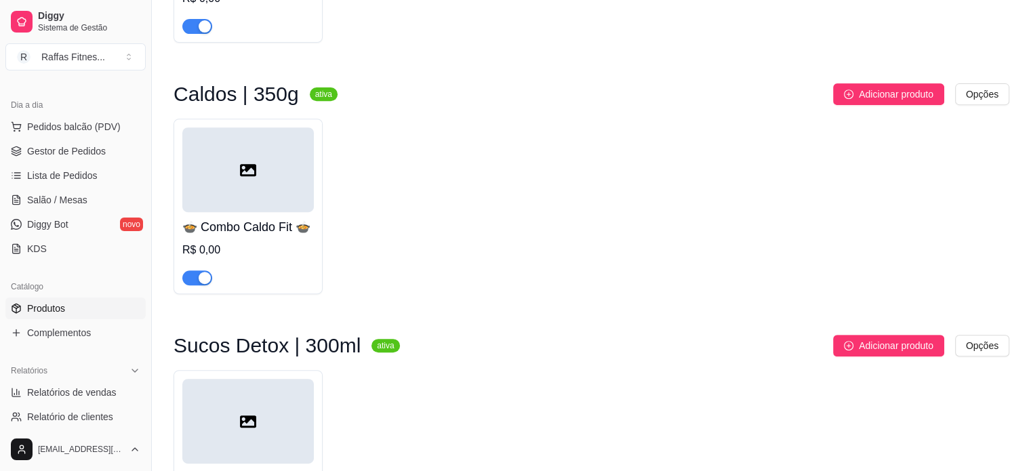
click at [300, 221] on h4 "🍲 Combo Caldo Fit 🍲" at bounding box center [248, 227] width 132 height 19
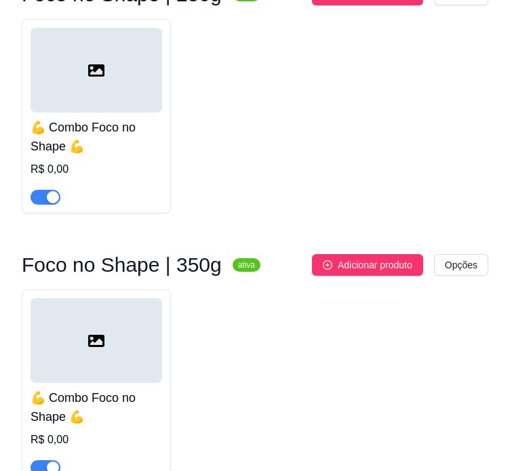
scroll to position [1183, 0]
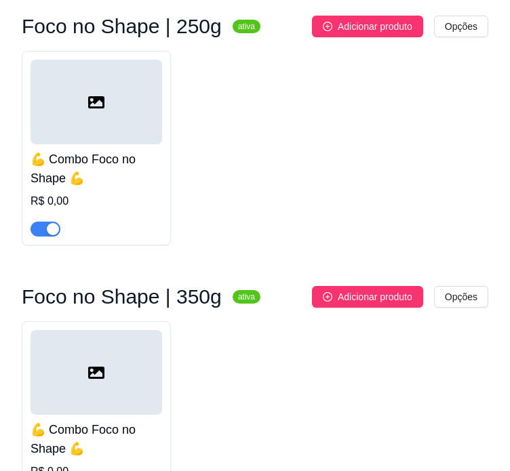
click at [139, 128] on div at bounding box center [97, 102] width 132 height 85
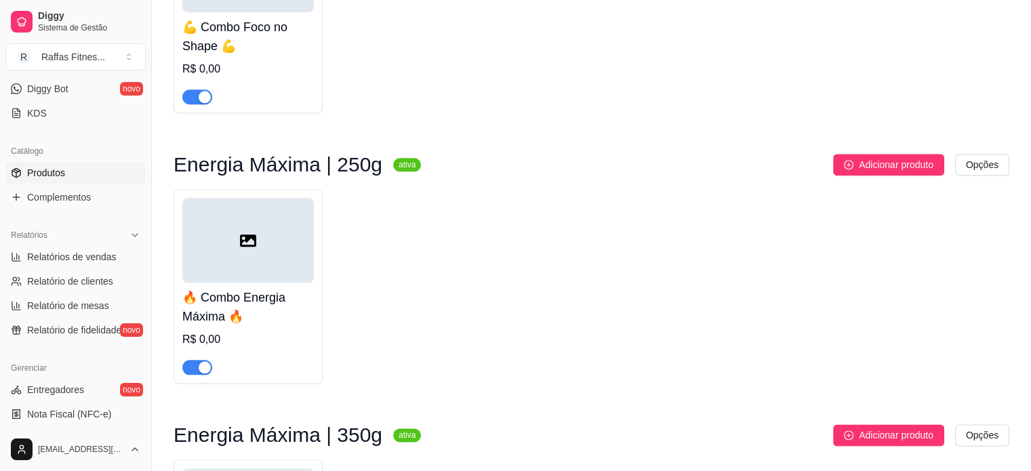
scroll to position [1508, 0]
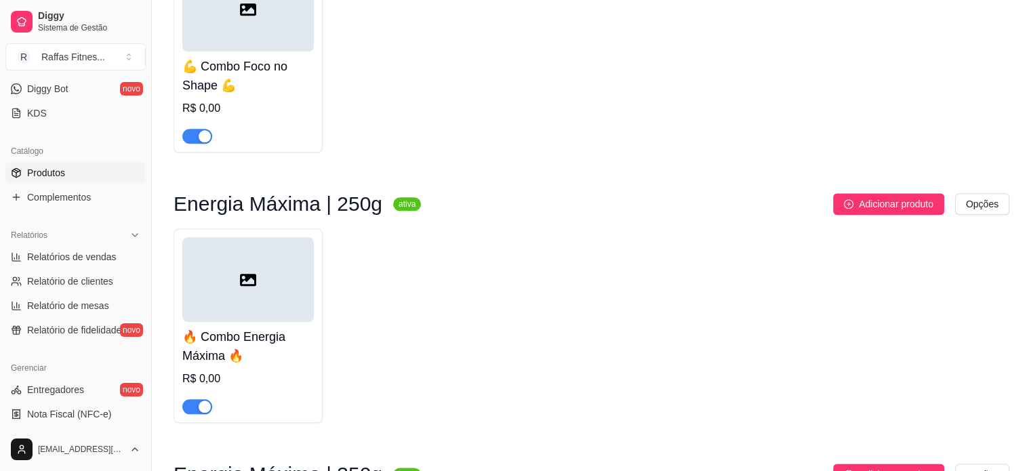
click at [235, 276] on div at bounding box center [248, 279] width 132 height 85
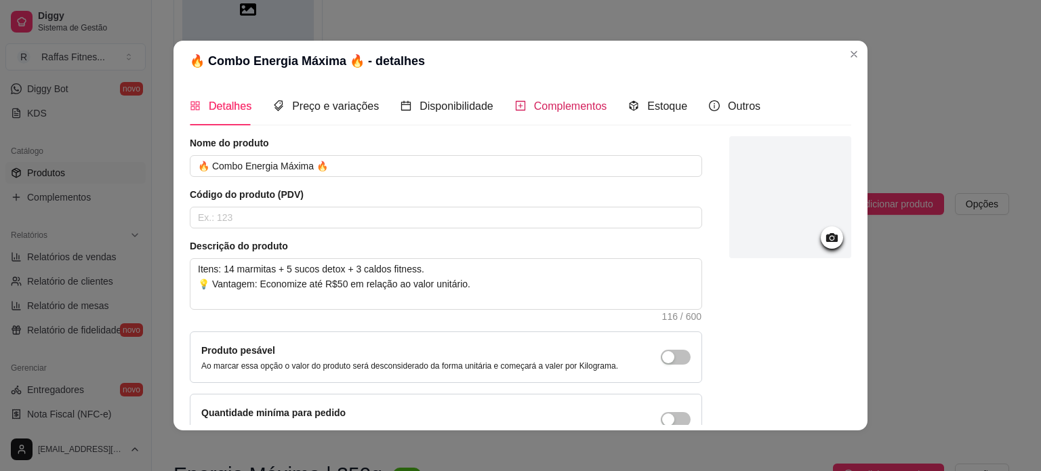
click at [545, 105] on span "Complementos" at bounding box center [570, 106] width 73 height 12
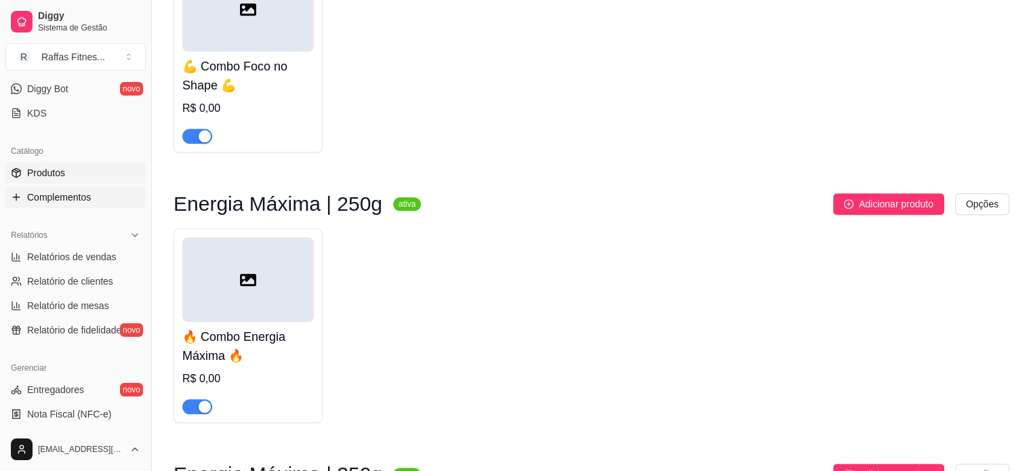
click at [95, 199] on link "Complementos" at bounding box center [75, 197] width 140 height 22
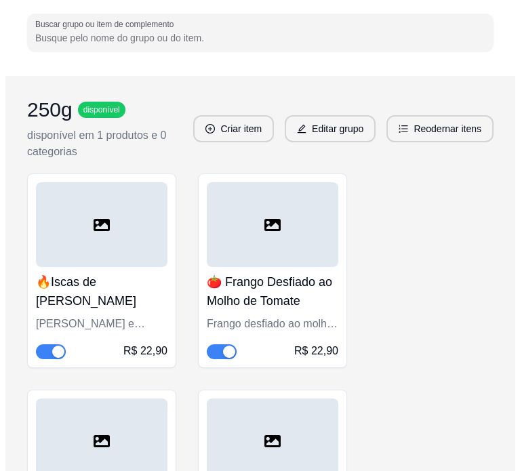
scroll to position [136, 0]
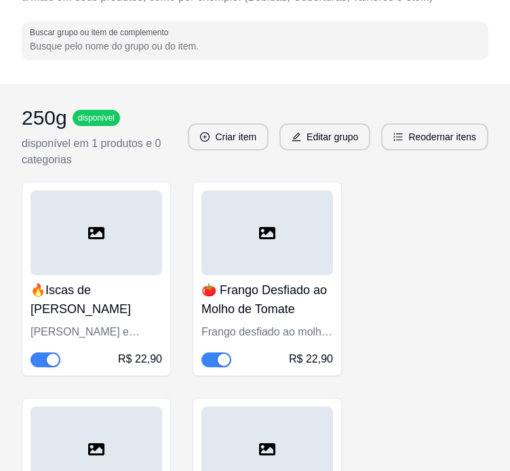
click at [81, 207] on div at bounding box center [97, 233] width 132 height 85
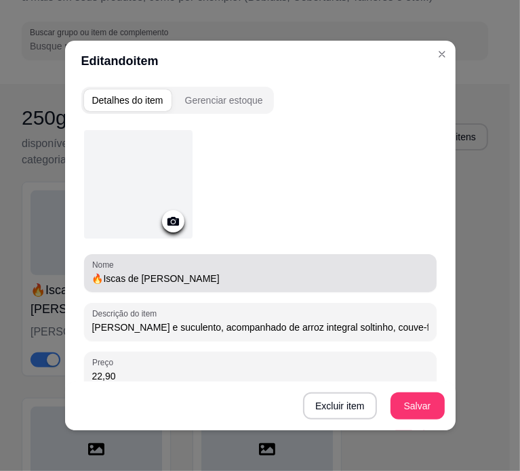
click at [133, 273] on input "🔥Iscas de Frango Grelhadas" at bounding box center [260, 279] width 336 height 14
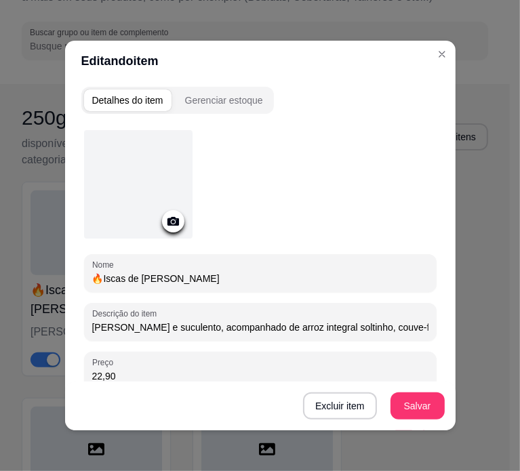
click at [133, 273] on input "🔥Iscas de Frango Grelhadas" at bounding box center [260, 279] width 336 height 14
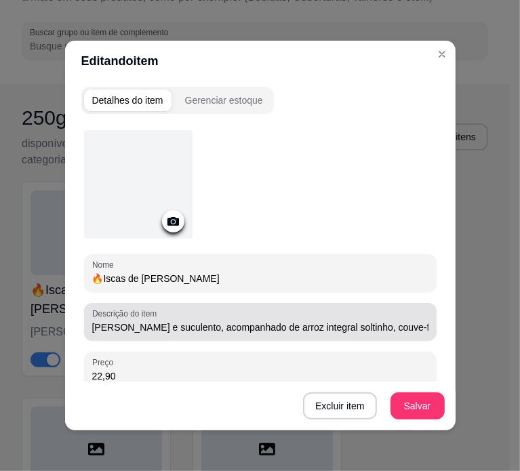
click at [310, 317] on div "Frango macio e suculento, acompanhado de arroz integral soltinho, couve-flor le…" at bounding box center [260, 321] width 336 height 27
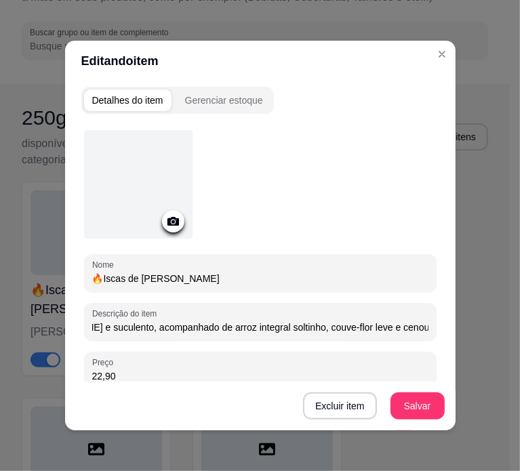
click at [309, 332] on input "Frango macio e suculento, acompanhado de arroz integral soltinho, couve-flor le…" at bounding box center [260, 328] width 336 height 14
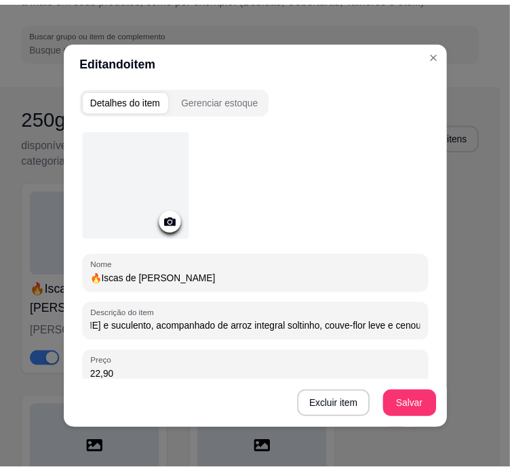
scroll to position [0, 0]
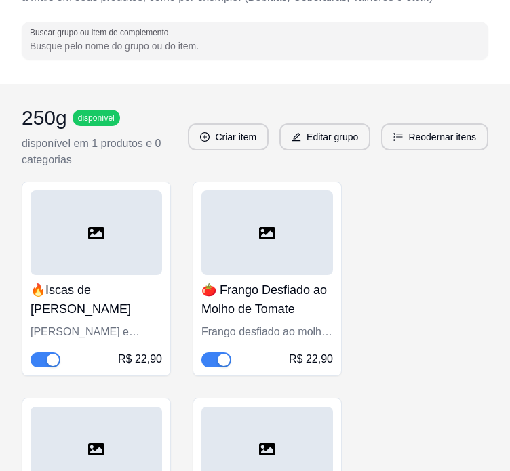
click at [295, 245] on div at bounding box center [267, 233] width 132 height 85
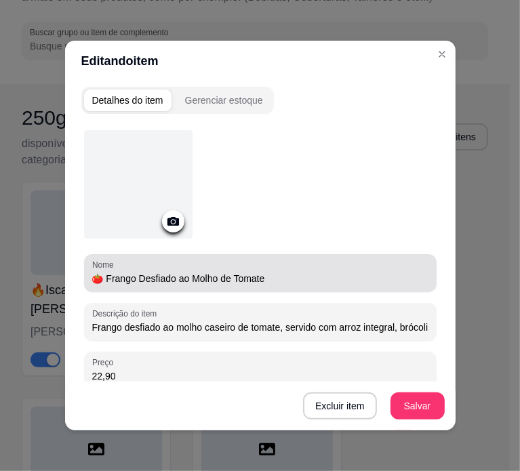
click at [203, 287] on div "Nome 🍅 Frango Desfiado ao Molho de Tomate" at bounding box center [260, 273] width 353 height 38
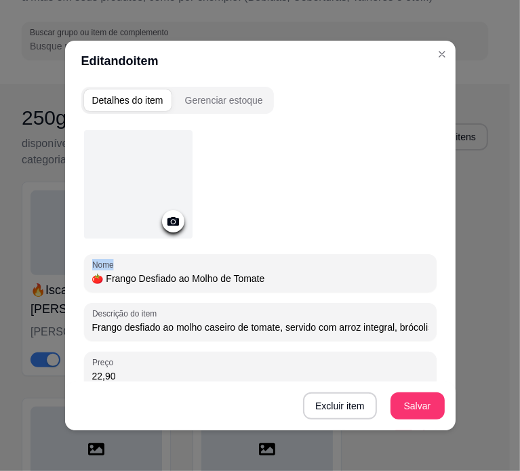
click at [203, 287] on div "Nome 🍅 Frango Desfiado ao Molho de Tomate" at bounding box center [260, 273] width 353 height 38
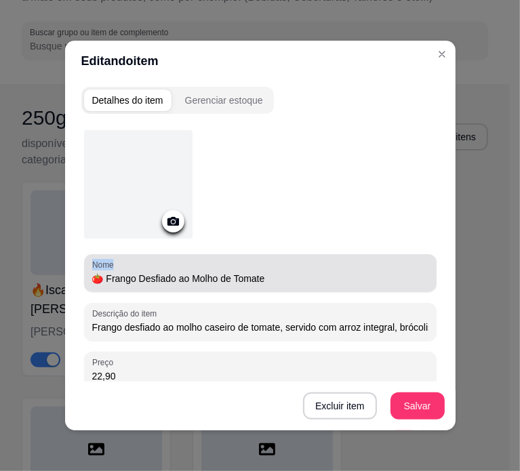
click at [203, 287] on div "Nome 🍅 Frango Desfiado ao Molho de Tomate" at bounding box center [260, 273] width 353 height 38
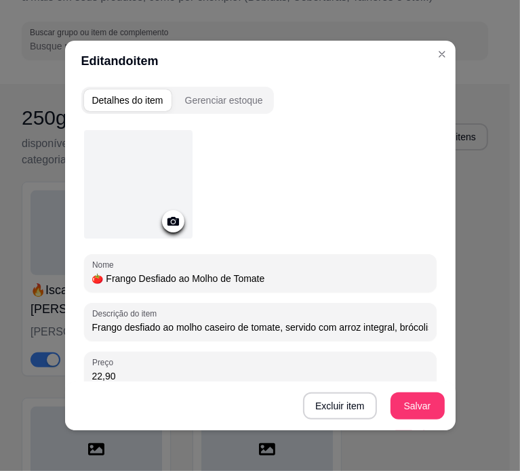
click at [207, 281] on input "🍅 Frango Desfiado ao Molho de Tomate" at bounding box center [260, 279] width 336 height 14
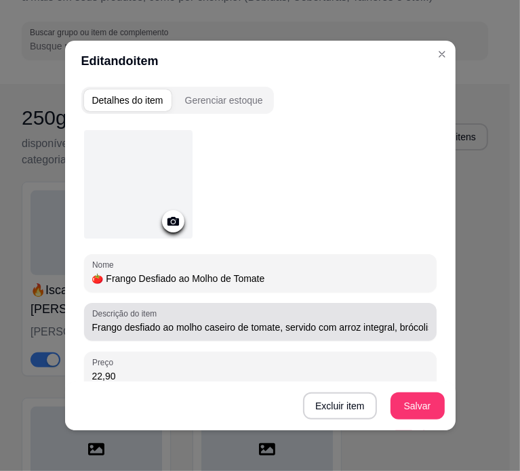
click at [197, 330] on input "Frango desfiado ao molho caseiro de tomate, servido com arroz integral, brócoli…" at bounding box center [260, 328] width 336 height 14
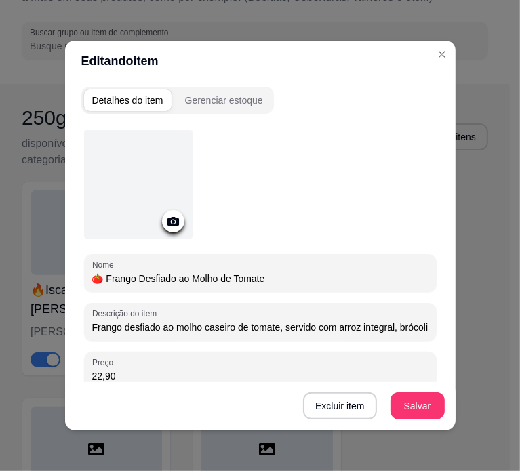
click at [197, 330] on input "Frango desfiado ao molho caseiro de tomate, servido com arroz integral, brócoli…" at bounding box center [260, 328] width 336 height 14
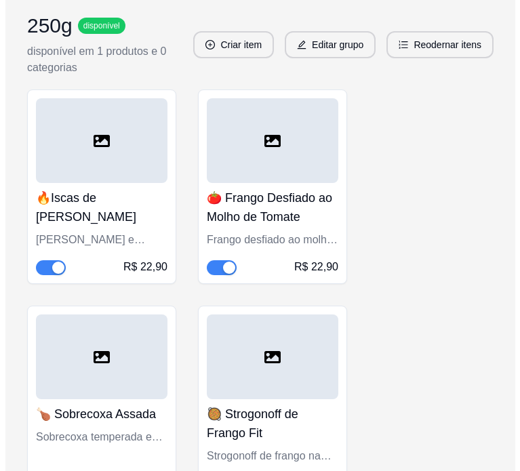
scroll to position [339, 0]
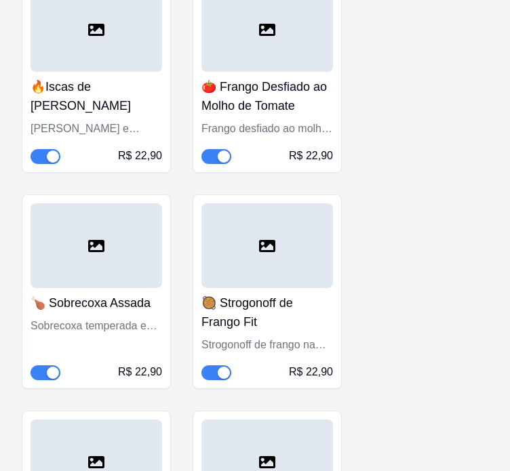
click at [84, 294] on h4 "🍗 Sobrecoxa Assada" at bounding box center [97, 303] width 132 height 19
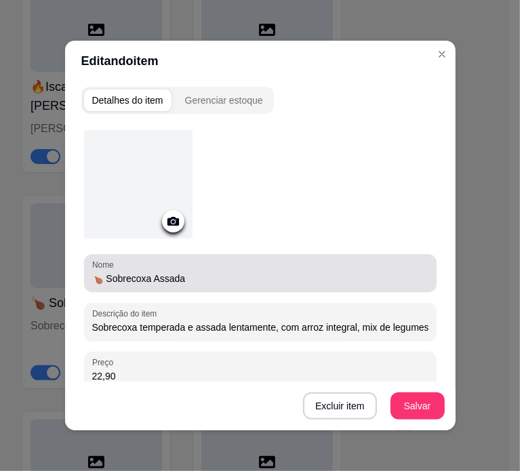
click at [174, 283] on input "🍗 Sobrecoxa Assada" at bounding box center [260, 279] width 336 height 14
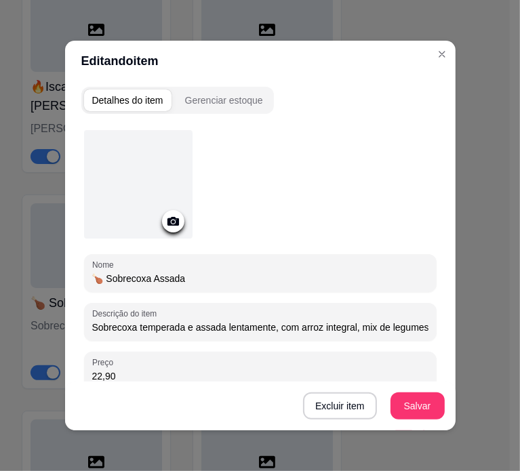
click at [174, 283] on input "🍗 Sobrecoxa Assada" at bounding box center [260, 279] width 336 height 14
click at [233, 327] on input "Sobrecoxa temperada e assada lentamente, com arroz integral, mix de legumes col…" at bounding box center [260, 328] width 336 height 14
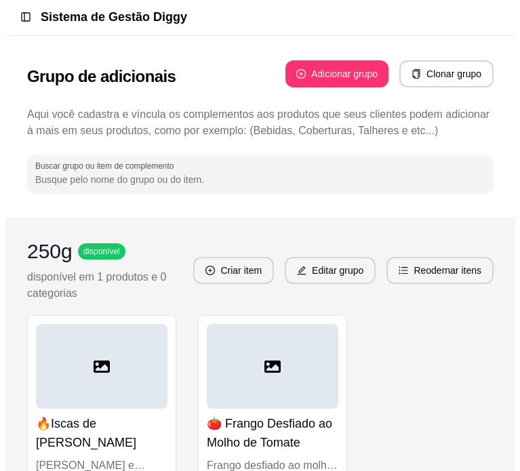
scroll to position [0, 0]
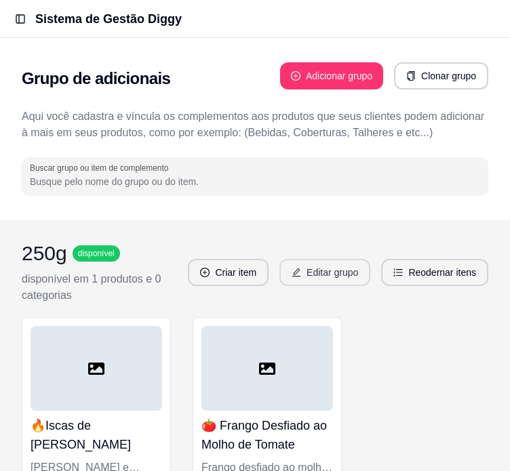
click at [337, 269] on button "Editar grupo" at bounding box center [324, 272] width 91 height 27
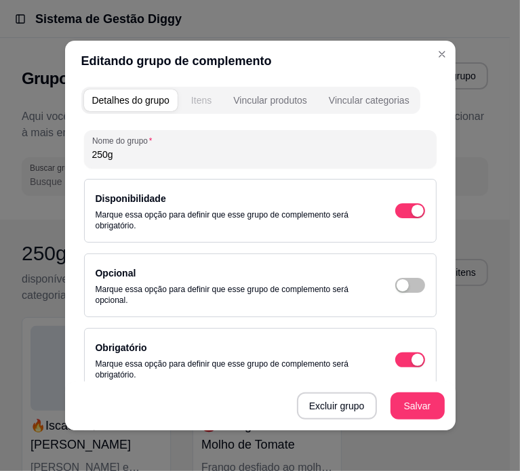
click at [204, 96] on div "Itens" at bounding box center [201, 101] width 20 height 14
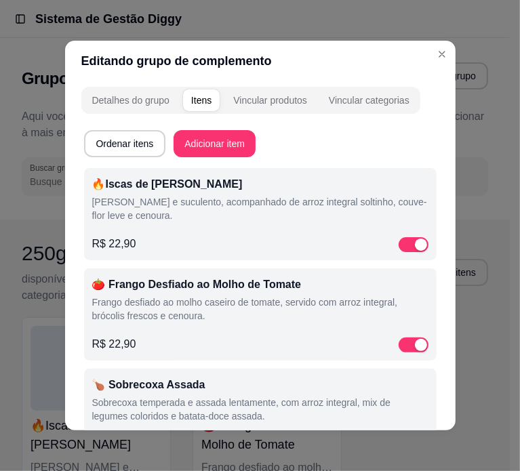
drag, startPoint x: 92, startPoint y: 187, endPoint x: 249, endPoint y: 181, distance: 156.7
click at [249, 181] on p "🔥Iscas de Frango Grelhadas" at bounding box center [260, 184] width 336 height 16
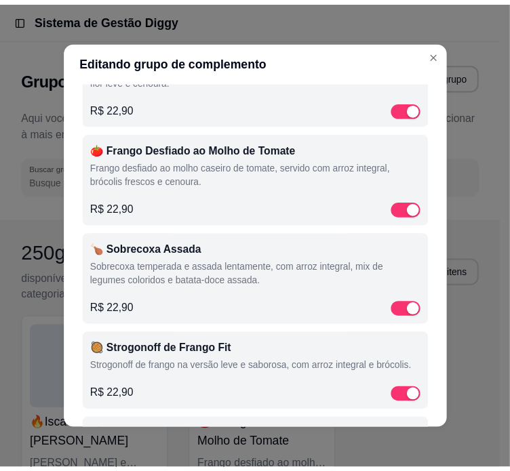
scroll to position [203, 0]
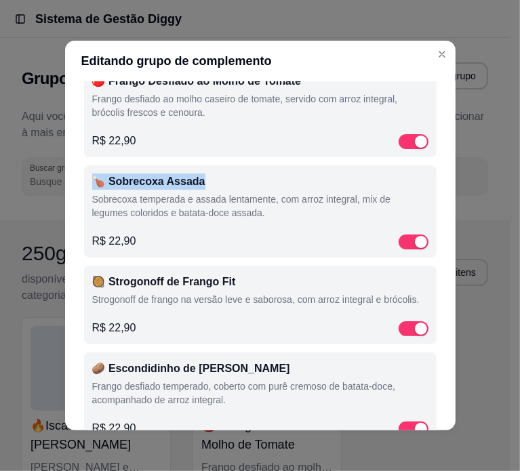
drag, startPoint x: 92, startPoint y: 181, endPoint x: 200, endPoint y: 176, distance: 108.6
click at [200, 176] on p "🍗 Sobrecoxa Assada" at bounding box center [260, 182] width 336 height 16
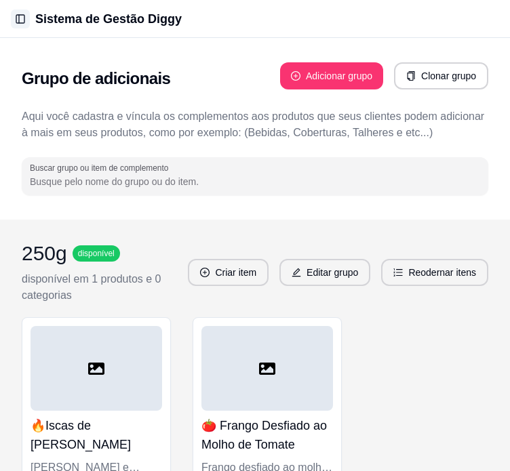
click at [18, 18] on button "Toggle Sidebar" at bounding box center [20, 18] width 19 height 19
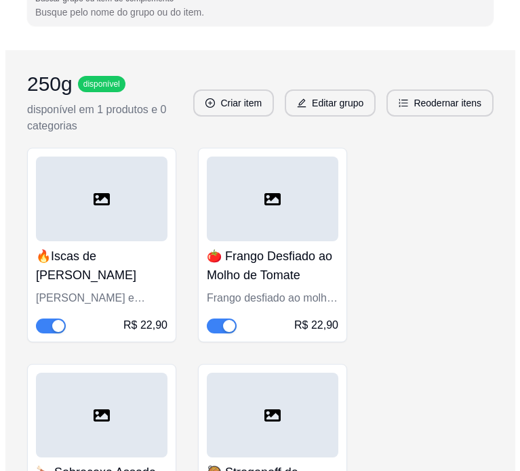
scroll to position [0, 0]
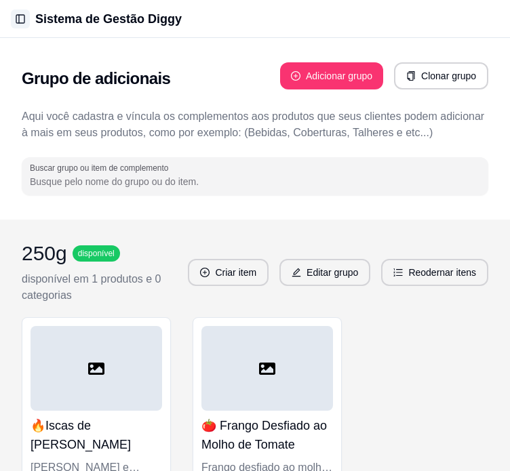
click at [24, 18] on button "Toggle Sidebar" at bounding box center [20, 18] width 19 height 19
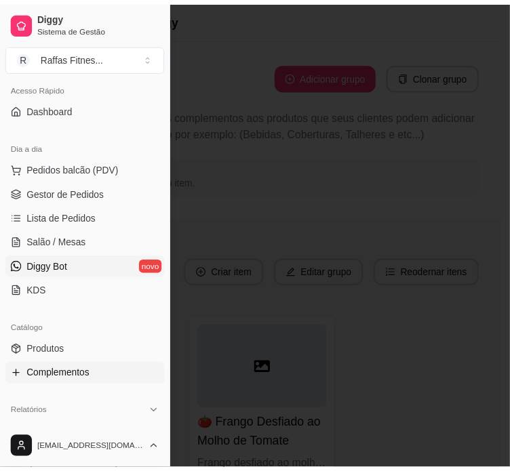
scroll to position [136, 0]
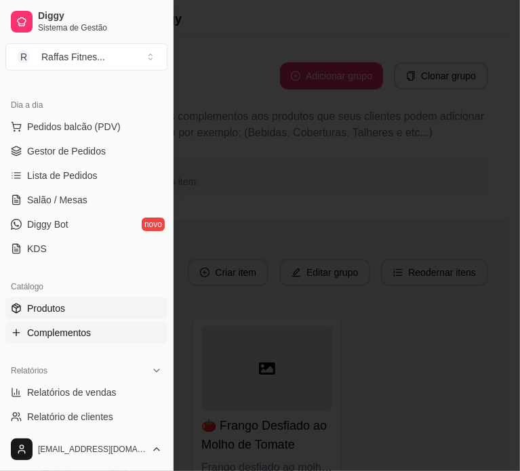
click at [91, 300] on link "Produtos" at bounding box center [86, 309] width 162 height 22
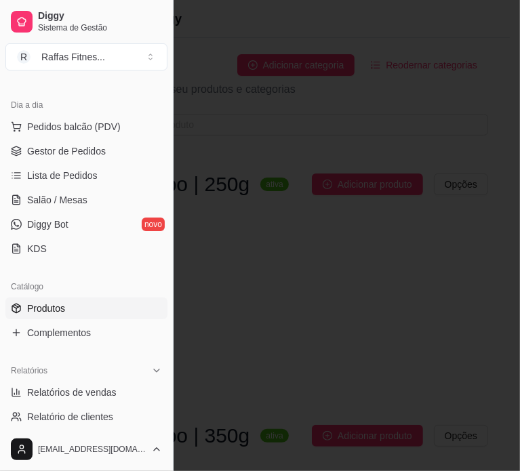
click at [247, 277] on div at bounding box center [260, 235] width 520 height 471
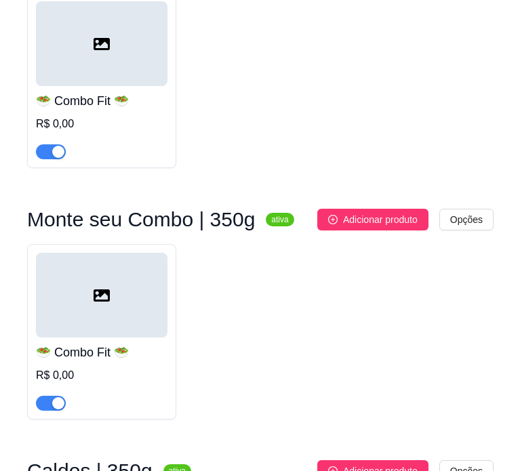
scroll to position [68, 0]
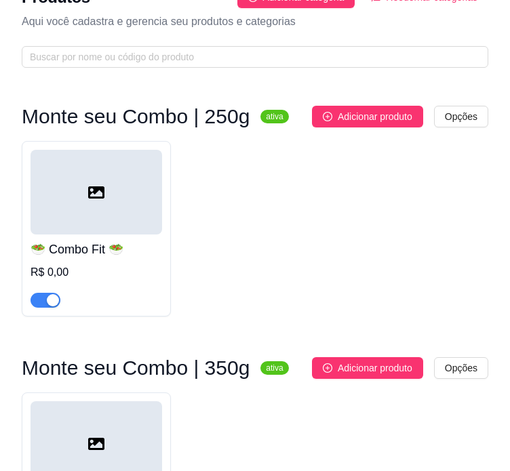
click at [69, 170] on div at bounding box center [97, 192] width 132 height 85
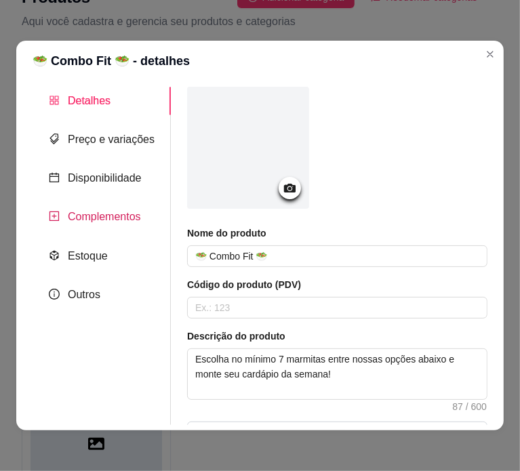
click at [100, 222] on span "Complementos" at bounding box center [104, 217] width 73 height 12
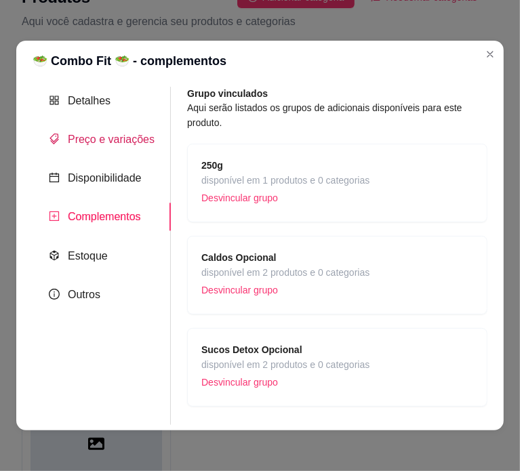
click at [107, 145] on span "Preço e variações" at bounding box center [111, 140] width 87 height 12
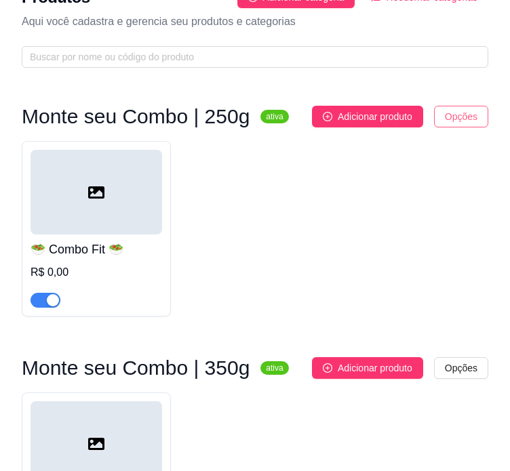
click at [483, 124] on html "Toggle Sidebar Sistema de Gestão Diggy Produtos Adicionar categoria Reodernar c…" at bounding box center [255, 167] width 510 height 471
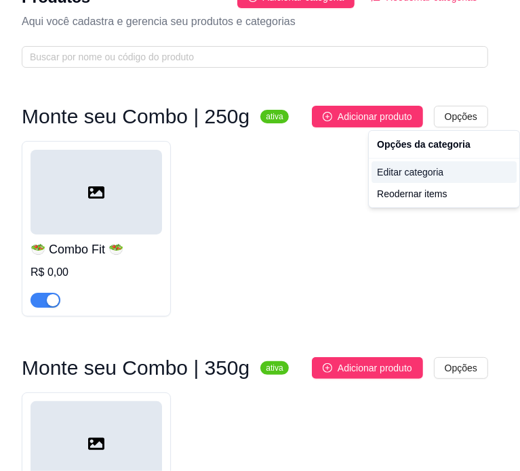
click at [403, 173] on div "Editar categoria" at bounding box center [444, 172] width 145 height 22
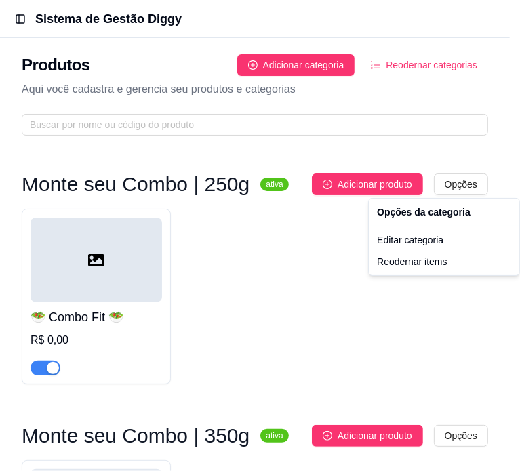
scroll to position [0, 0]
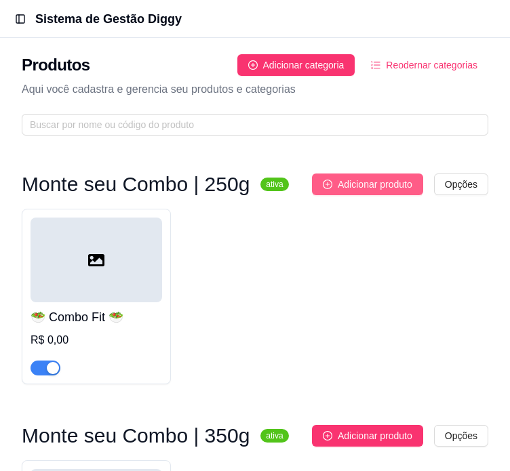
click at [359, 192] on button "Adicionar produto" at bounding box center [367, 185] width 111 height 22
click at [377, 191] on span "Adicionar produto" at bounding box center [375, 184] width 75 height 15
click at [157, 262] on div at bounding box center [97, 260] width 132 height 85
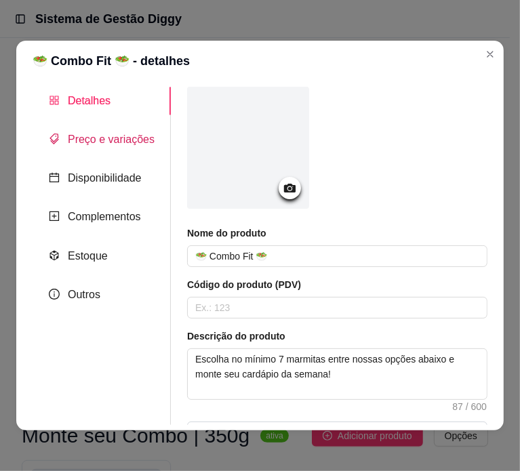
click at [94, 142] on span "Preço e variações" at bounding box center [111, 140] width 87 height 12
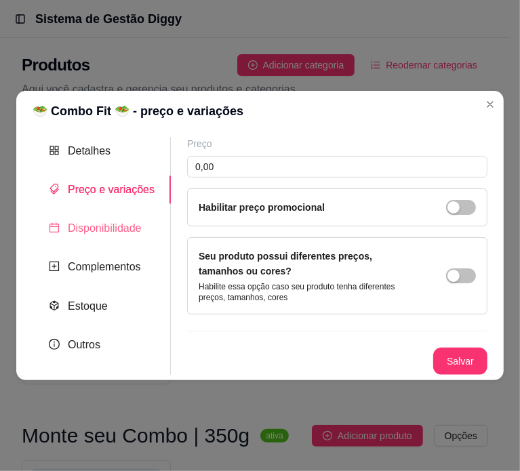
click at [134, 219] on div "Disponibilidade" at bounding box center [102, 228] width 138 height 28
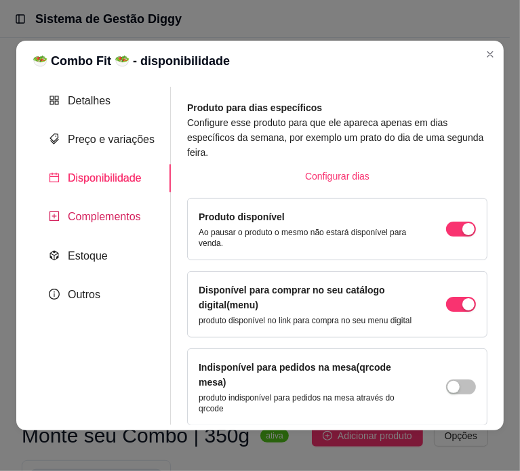
click at [125, 216] on span "Complementos" at bounding box center [104, 217] width 73 height 12
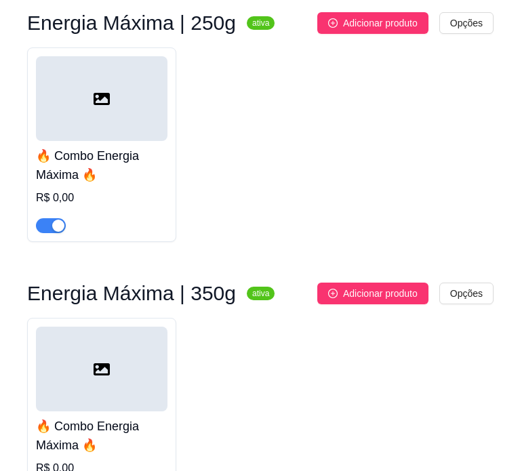
scroll to position [1824, 0]
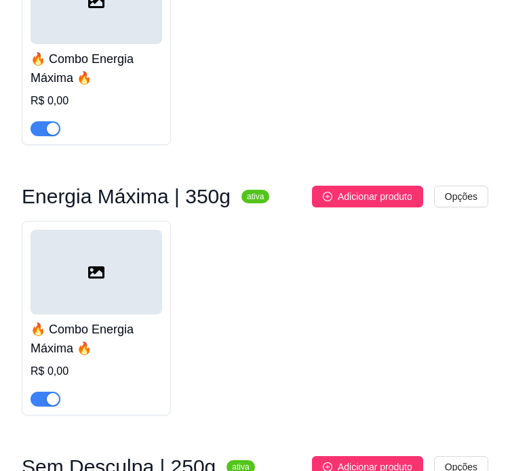
click at [72, 298] on div at bounding box center [97, 272] width 132 height 85
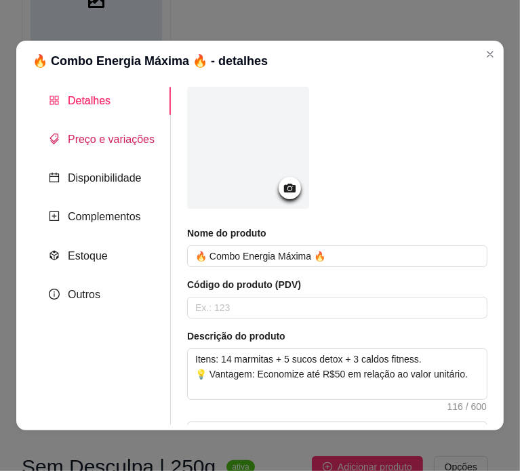
click at [121, 145] on span "Preço e variações" at bounding box center [111, 140] width 87 height 12
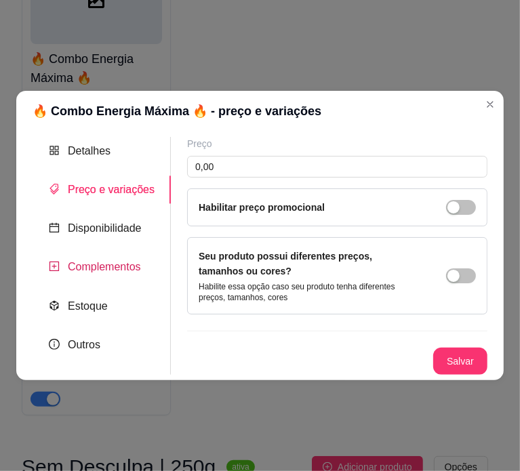
click at [115, 273] on span "Complementos" at bounding box center [104, 267] width 73 height 12
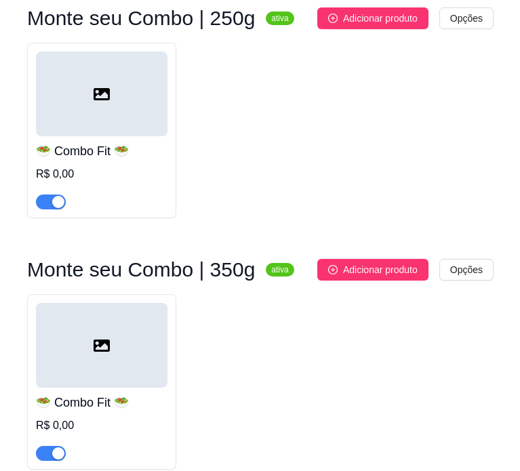
scroll to position [0, 0]
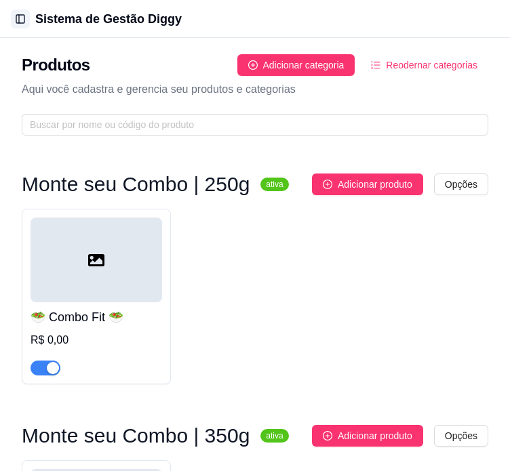
click at [20, 16] on button "Toggle Sidebar" at bounding box center [20, 18] width 19 height 19
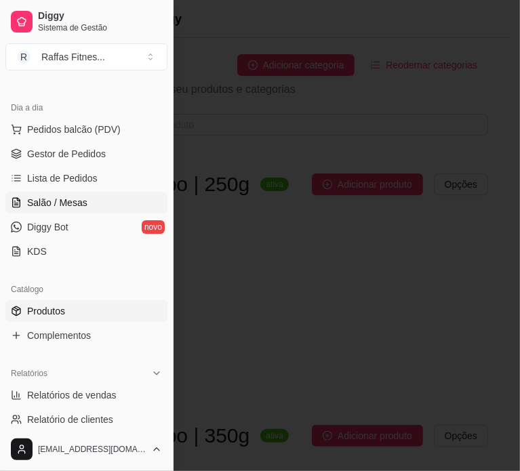
scroll to position [136, 0]
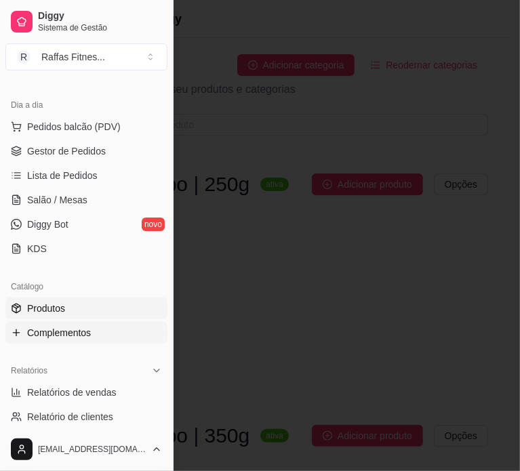
click at [85, 327] on span "Complementos" at bounding box center [59, 333] width 64 height 14
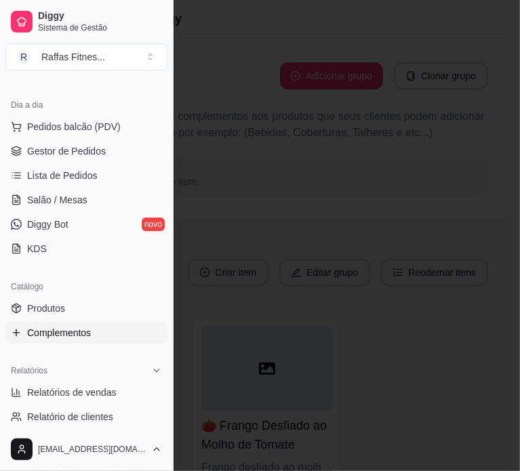
click at [228, 304] on div at bounding box center [260, 235] width 520 height 471
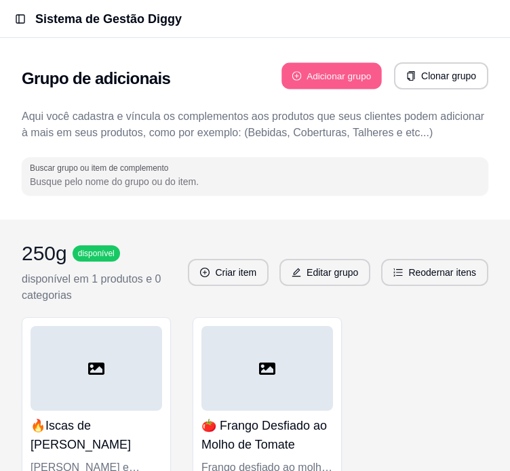
click at [345, 73] on button "Adicionar grupo" at bounding box center [331, 76] width 100 height 26
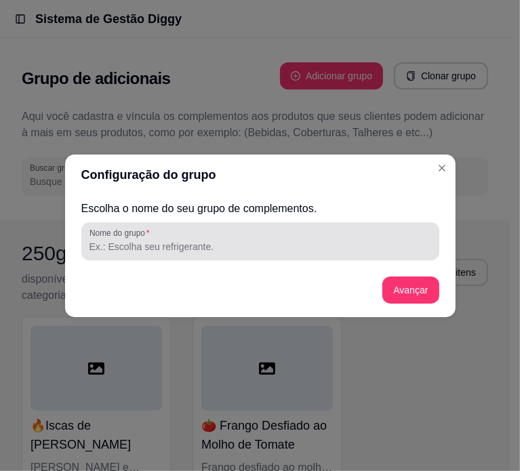
click at [209, 241] on input "Nome do grupo" at bounding box center [260, 247] width 342 height 14
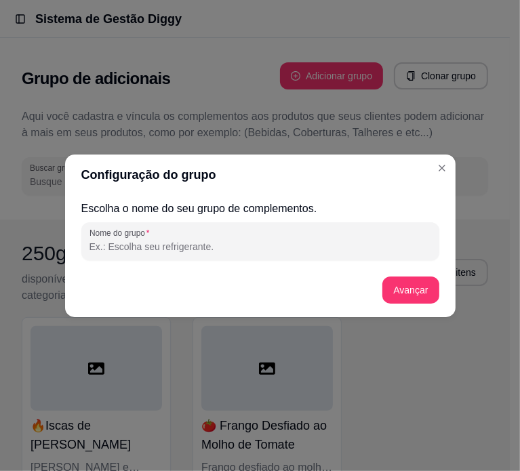
paste input "👑 Combo Vida Fit Premium"
drag, startPoint x: 98, startPoint y: 248, endPoint x: 91, endPoint y: 248, distance: 7.5
click at [91, 248] on input "👑 Combo Vida Fit Premium" at bounding box center [260, 247] width 342 height 14
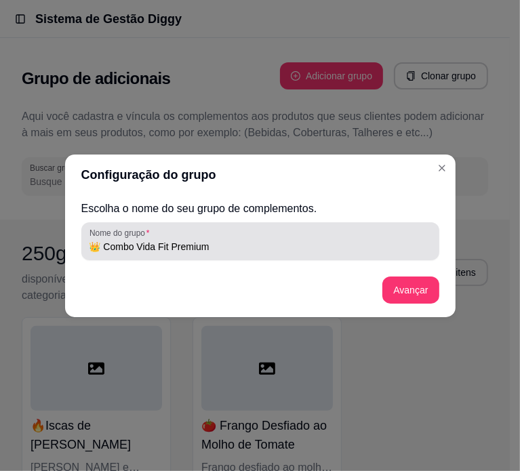
click at [260, 256] on div "Nome do grupo 👑 Combo Vida Fit Premium" at bounding box center [260, 241] width 358 height 38
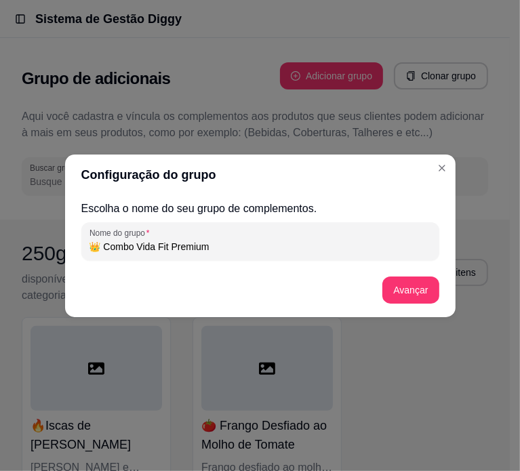
click at [252, 246] on input "👑 Combo Vida Fit Premium" at bounding box center [260, 247] width 342 height 14
paste input "👑"
type input "👑 Combo Vida Fit Premium 👑"
click at [393, 289] on button "Avançar" at bounding box center [410, 290] width 56 height 27
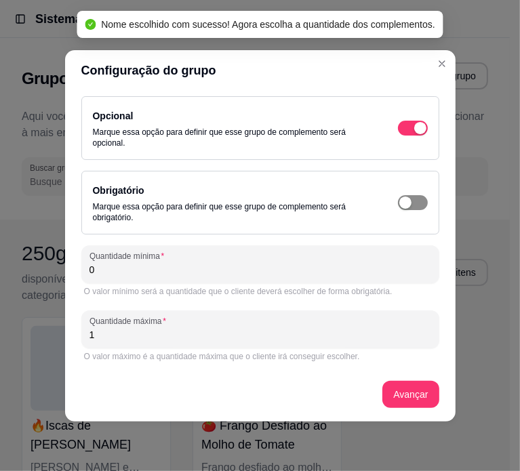
click at [403, 206] on div "button" at bounding box center [405, 203] width 12 height 12
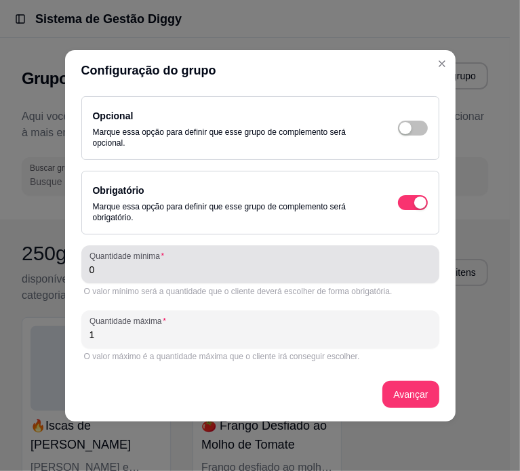
click at [207, 265] on input "0" at bounding box center [260, 270] width 342 height 14
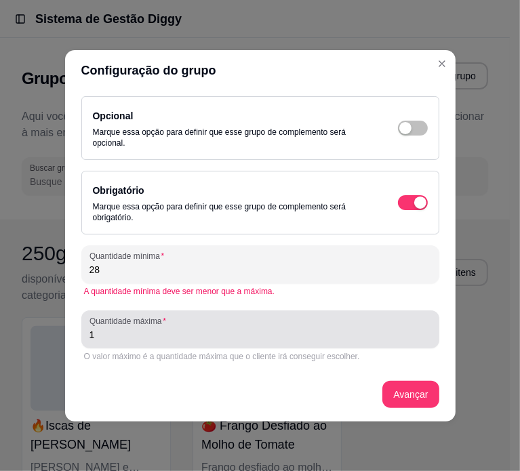
type input "28"
click at [201, 336] on input "1" at bounding box center [260, 335] width 342 height 14
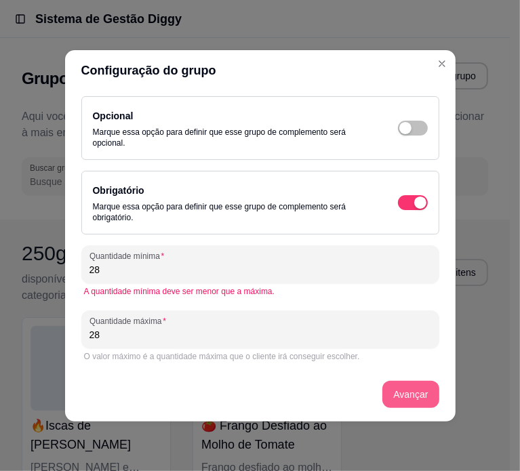
type input "28"
click at [407, 395] on button "Avançar" at bounding box center [410, 394] width 56 height 27
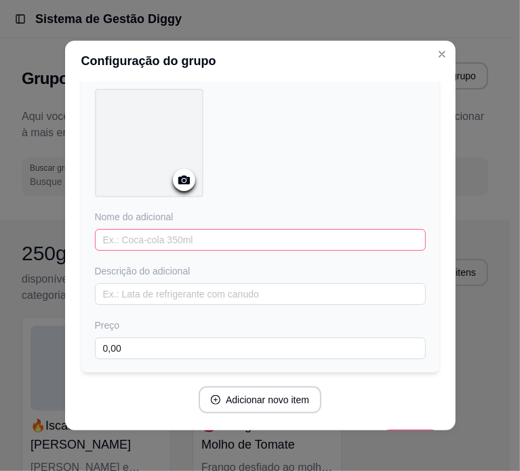
scroll to position [96, 0]
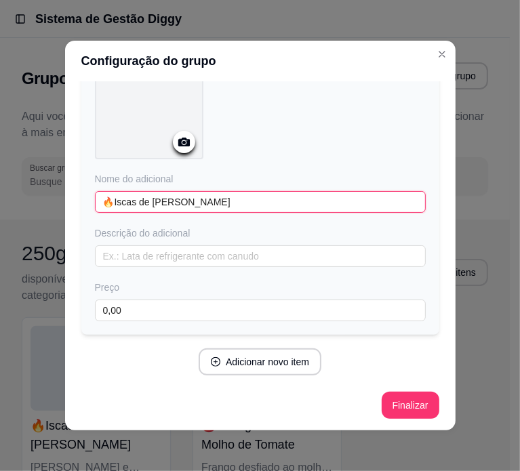
type input "🔥Iscas de Frango Grelhadas"
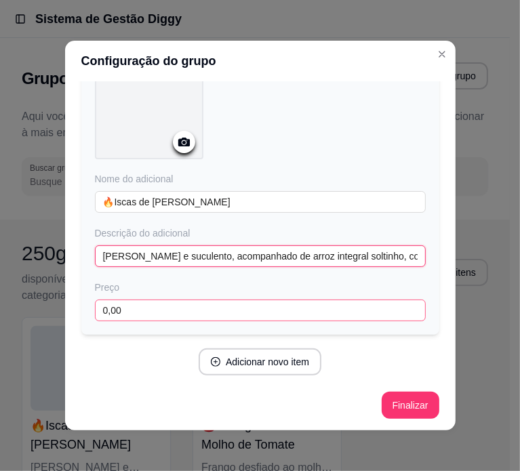
type input "Frango macio e suculento, acompanhado de arroz integral soltinho, couve-flor le…"
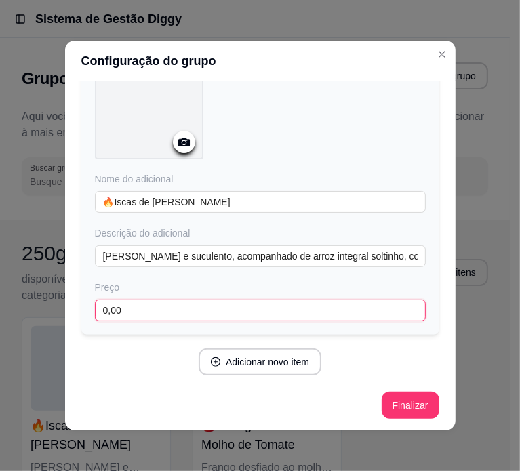
click at [153, 308] on input "0,00" at bounding box center [260, 311] width 331 height 22
click at [153, 308] on input "20,00" at bounding box center [260, 311] width 331 height 22
type input "20,00"
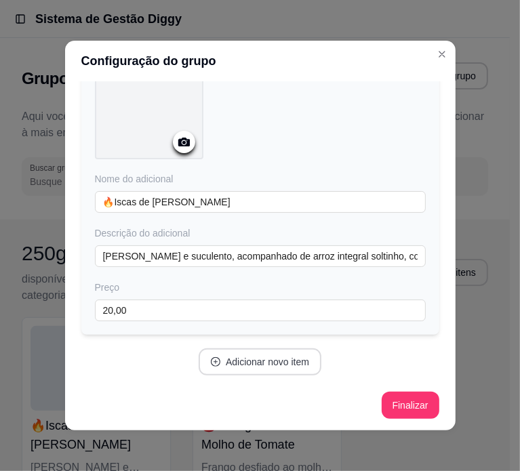
click at [223, 365] on button "Adicionar novo item" at bounding box center [260, 361] width 123 height 27
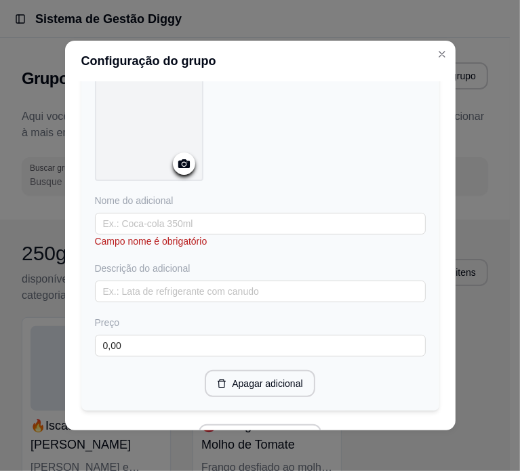
scroll to position [435, 0]
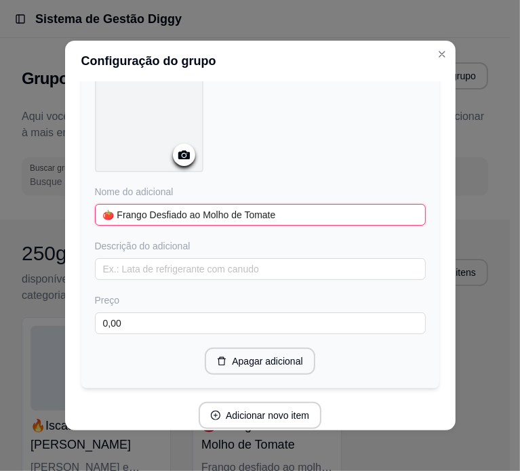
type input "🍅 Frango Desfiado ao Molho de Tomate"
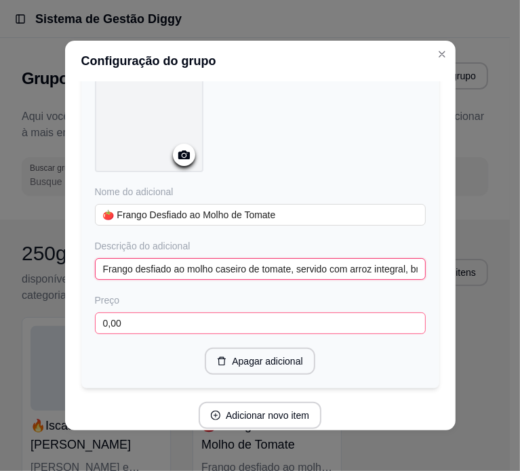
type input "Frango desfiado ao molho caseiro de tomate, servido com arroz integral, brócoli…"
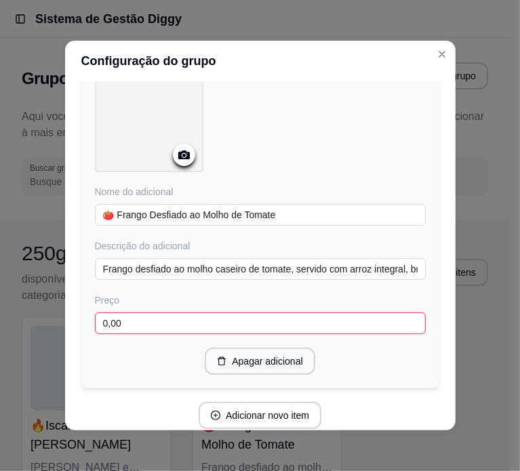
click at [175, 326] on input "0,00" at bounding box center [260, 324] width 331 height 22
paste input "2"
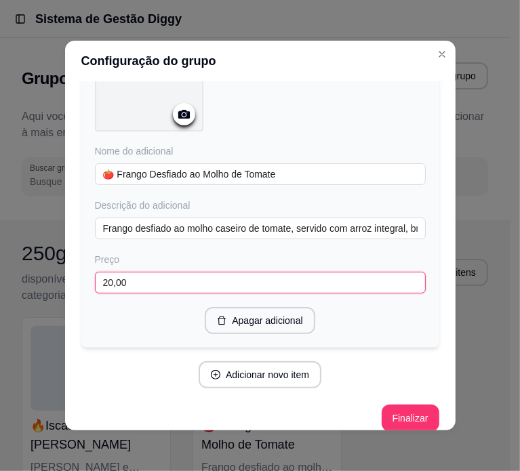
scroll to position [486, 0]
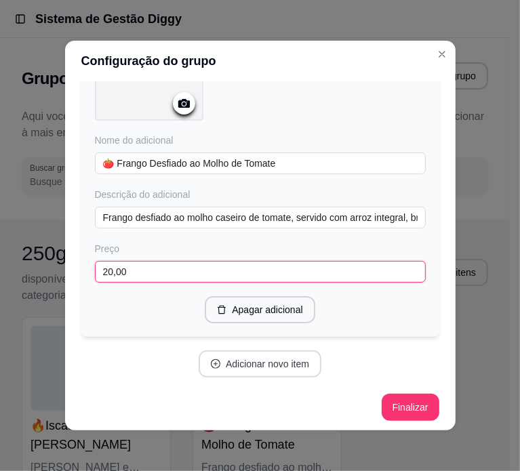
type input "20,00"
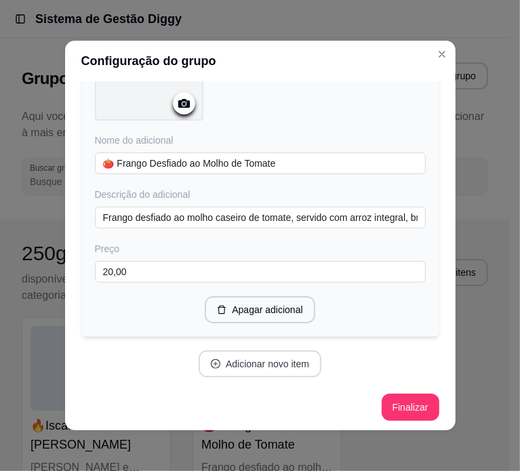
click at [259, 366] on button "Adicionar novo item" at bounding box center [260, 364] width 123 height 27
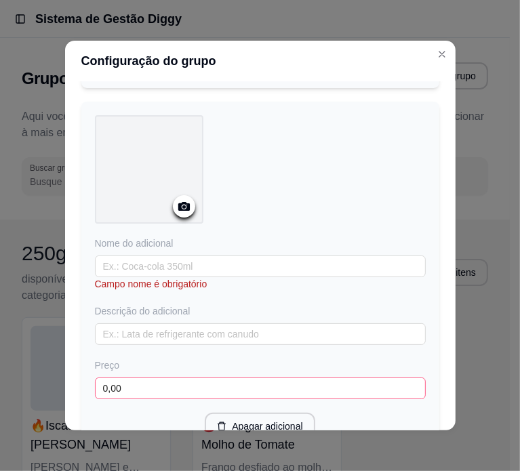
scroll to position [825, 0]
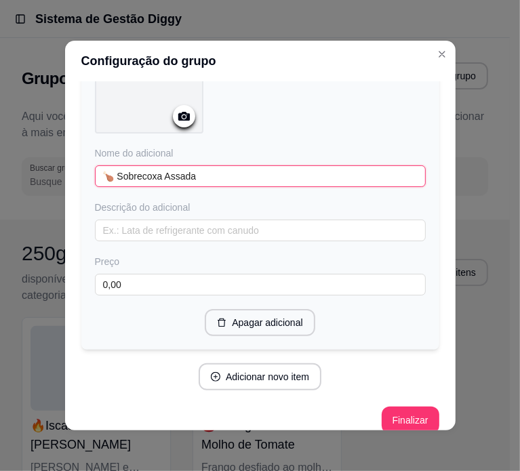
type input "🍗 Sobrecoxa Assada"
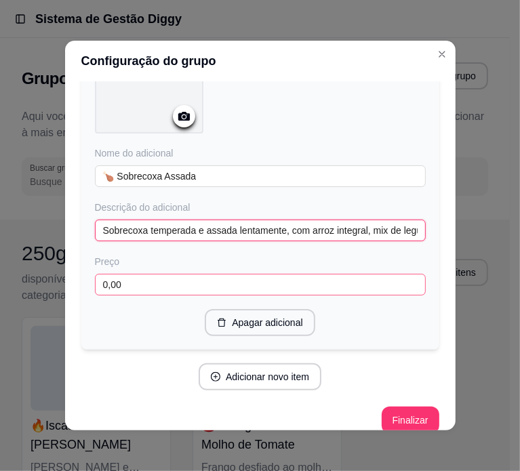
type input "Sobrecoxa temperada e assada lentamente, com arroz integral, mix de legumes col…"
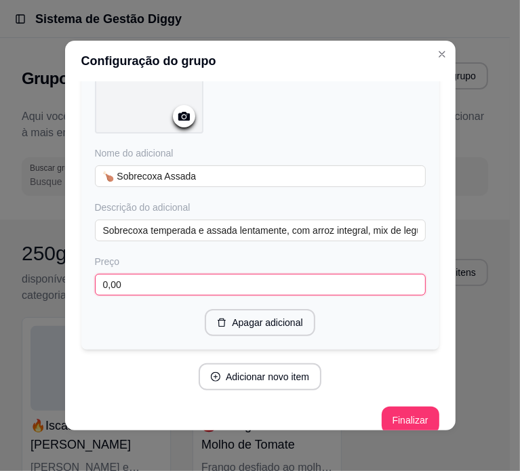
click at [146, 281] on input "0,00" at bounding box center [260, 285] width 331 height 22
paste input "2"
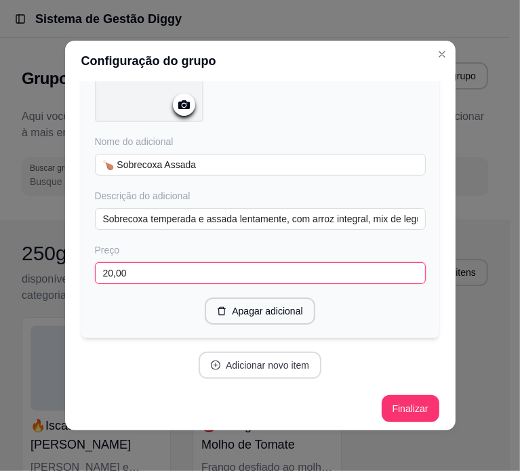
type input "20,00"
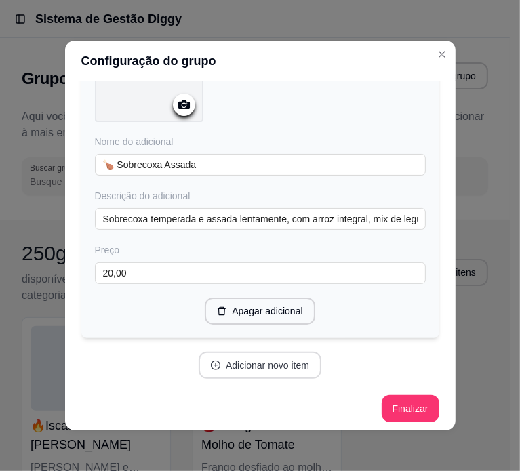
click at [254, 363] on button "Adicionar novo item" at bounding box center [260, 365] width 123 height 27
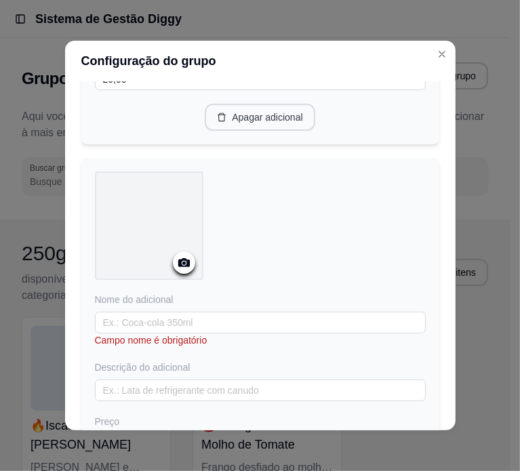
scroll to position [1040, 0]
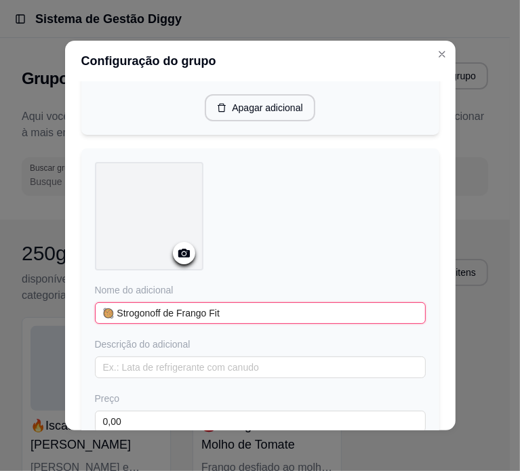
type input "🥘 Strogonoff de Frango Fit"
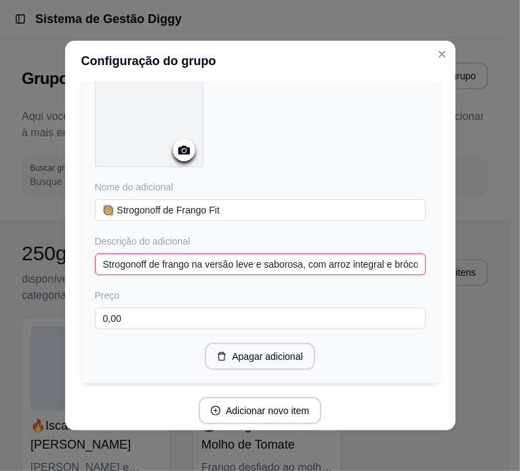
scroll to position [1176, 0]
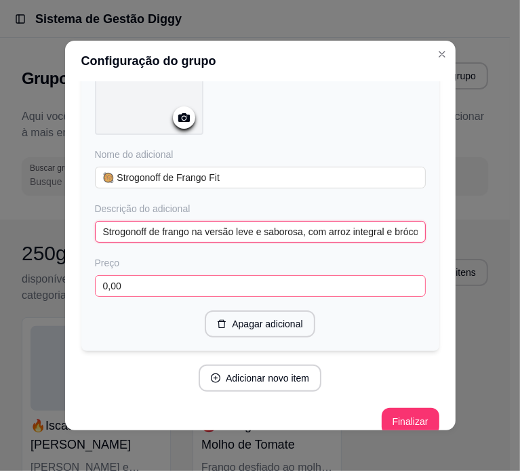
type input "Strogonoff de frango na versão leve e saborosa, com arroz integral e brócolis."
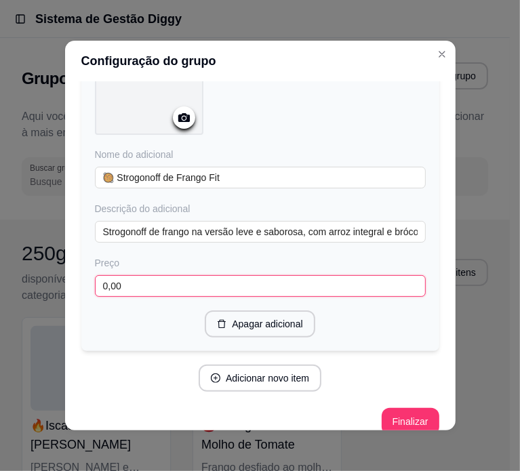
click at [139, 287] on input "0,00" at bounding box center [260, 286] width 331 height 22
paste input "2"
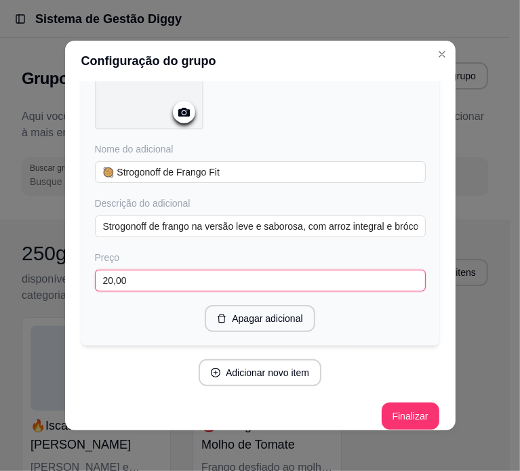
scroll to position [1186, 0]
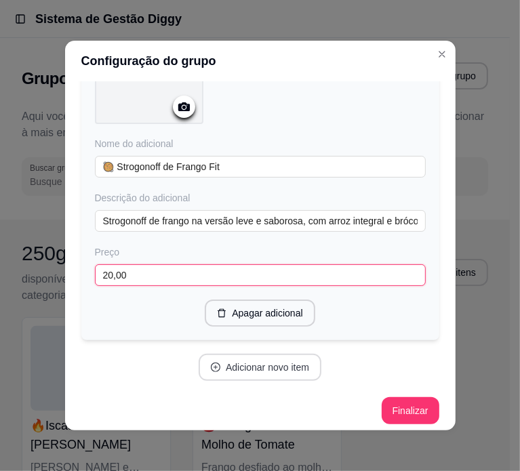
type input "20,00"
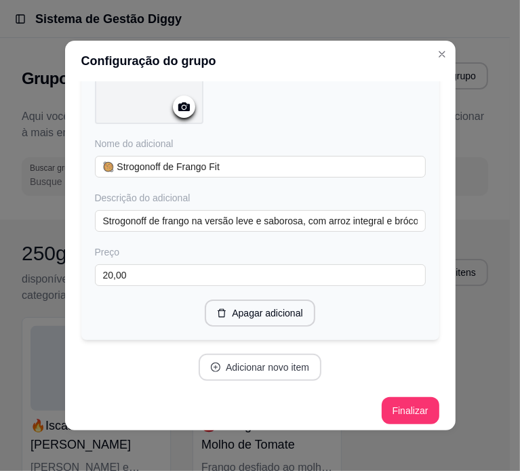
click at [247, 368] on button "Adicionar novo item" at bounding box center [260, 367] width 123 height 27
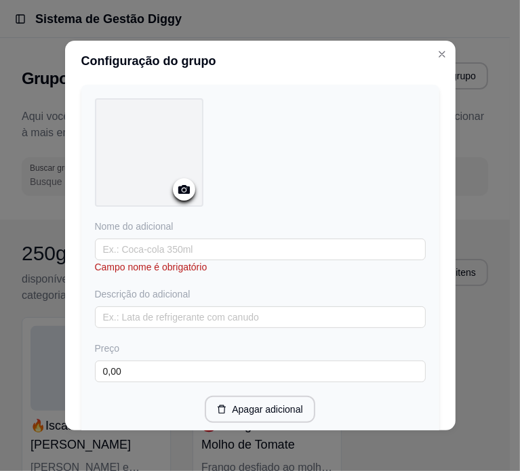
scroll to position [1458, 0]
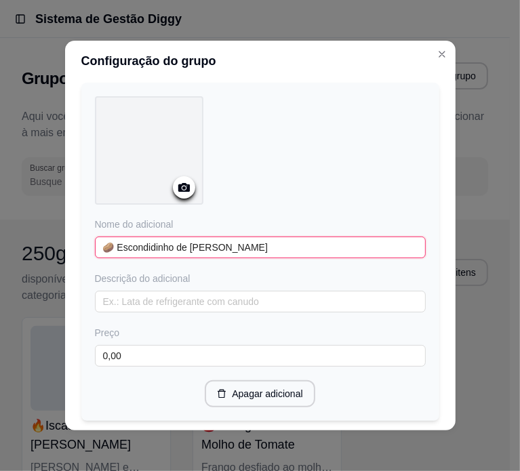
type input "🥔 Escondidinho de Frango"
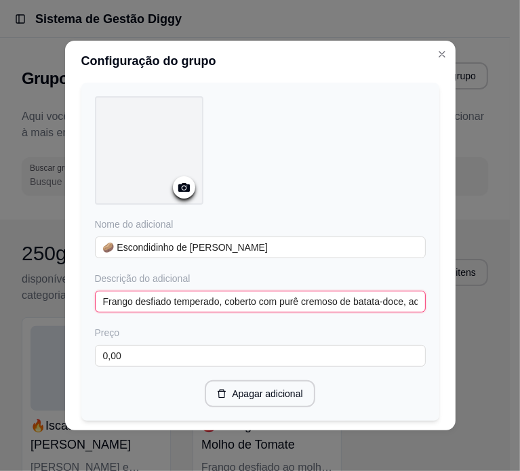
type input "Frango desfiado temperado, coberto com purê cremoso de batata-doce, acompanhado…"
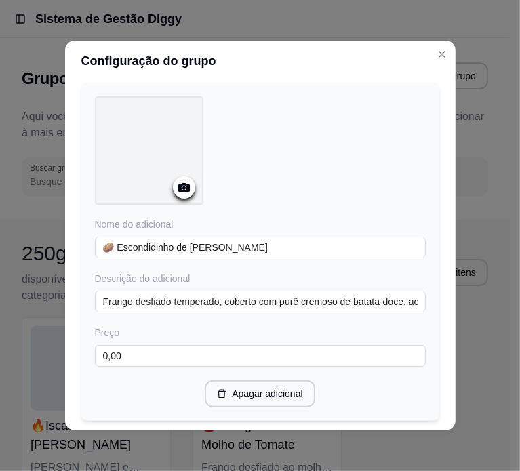
click at [205, 327] on div "Preço" at bounding box center [260, 333] width 331 height 14
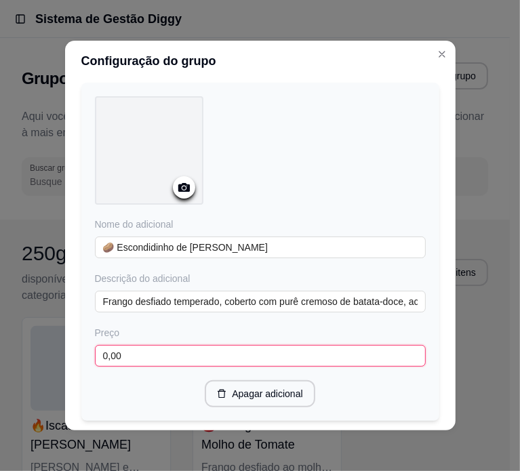
click at [205, 345] on input "0,00" at bounding box center [260, 356] width 331 height 22
paste input "2"
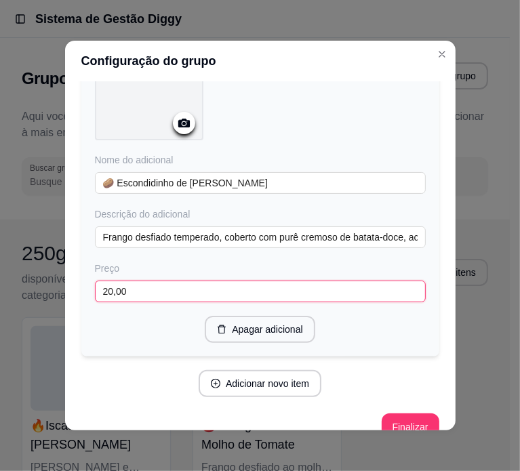
scroll to position [1537, 0]
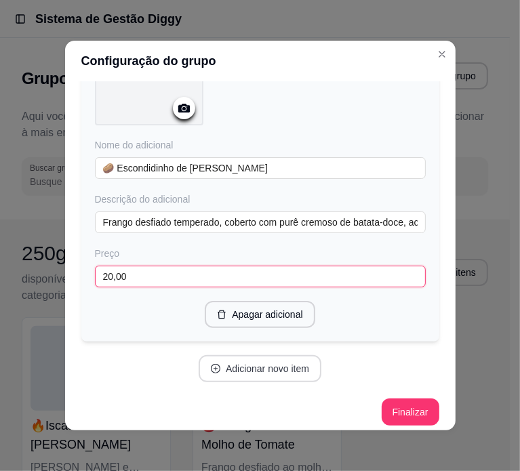
type input "20,00"
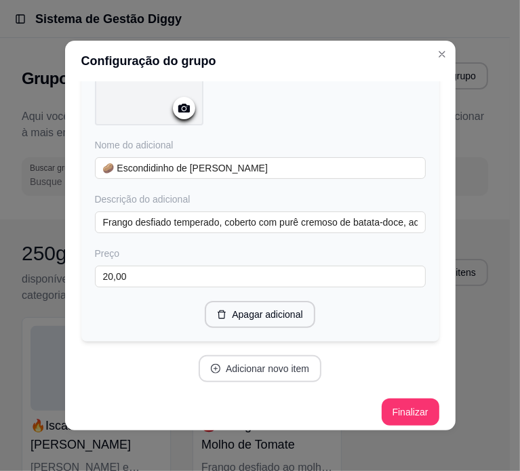
click at [234, 357] on button "Adicionar novo item" at bounding box center [260, 368] width 123 height 27
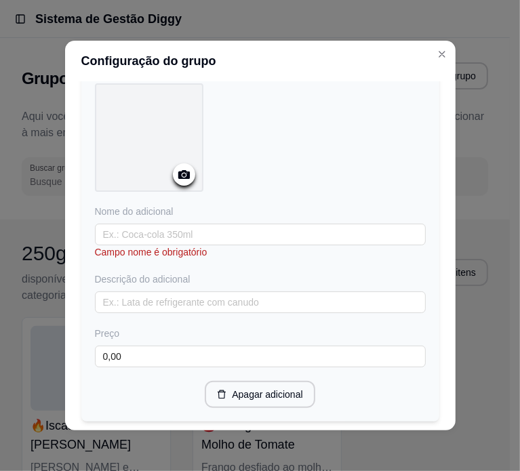
scroll to position [1876, 0]
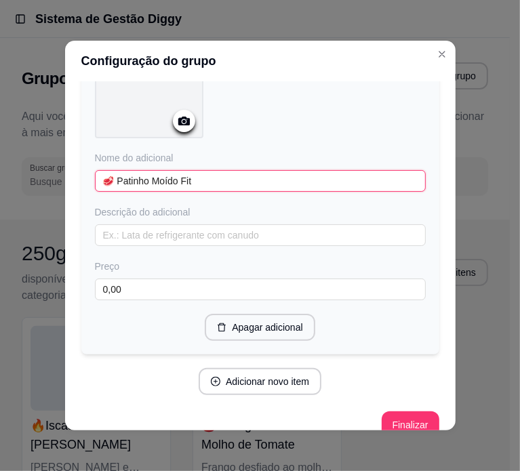
type input "🥩 Patinho Moído Fit"
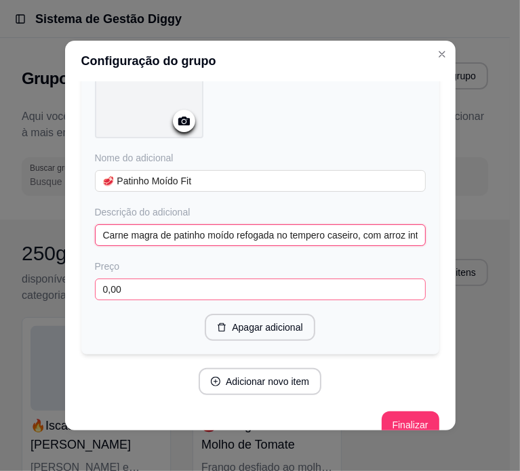
type input "Carne magra de patinho moído refogada no tempero caseiro, com arroz integral, c…"
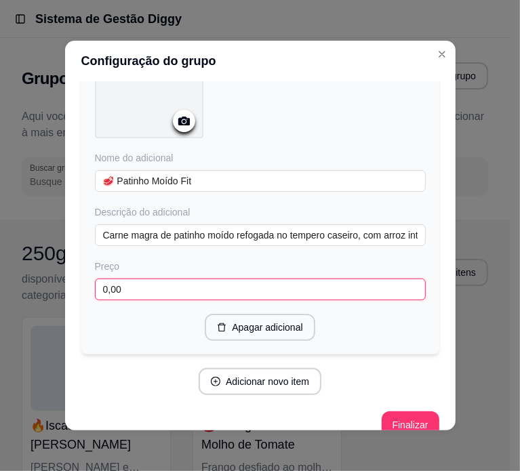
click at [195, 279] on input "0,00" at bounding box center [260, 290] width 331 height 22
paste input "2"
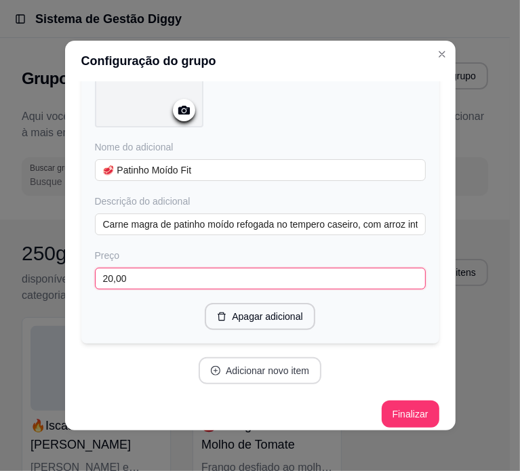
type input "20,00"
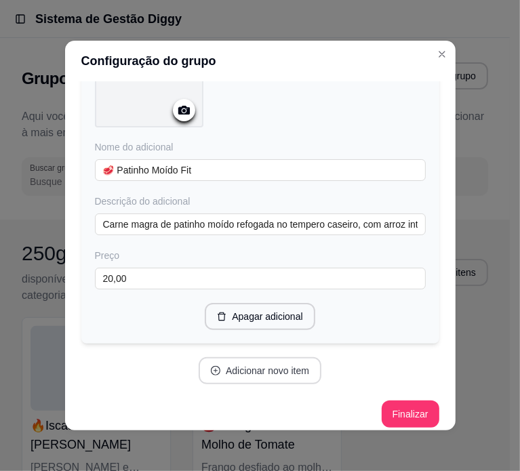
click at [246, 357] on button "Adicionar novo item" at bounding box center [260, 370] width 123 height 27
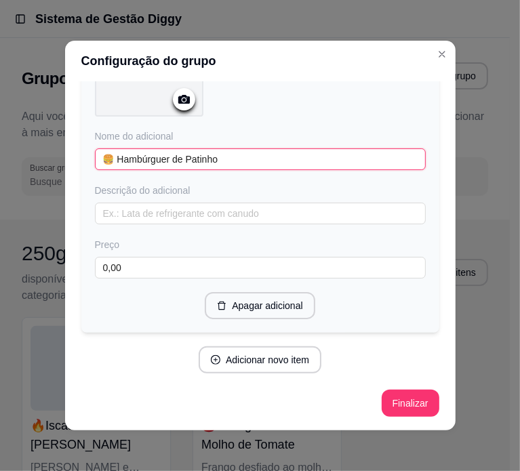
scroll to position [2237, 0]
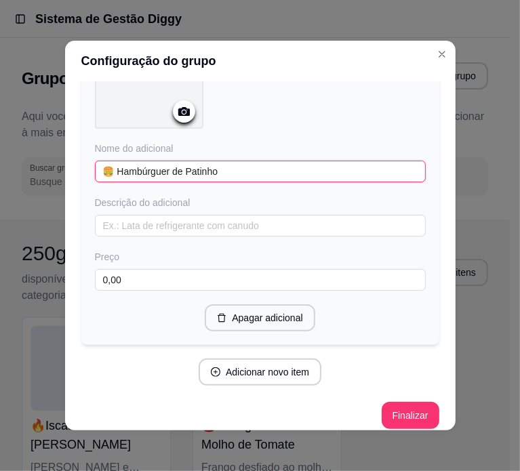
type input "🍔 Hambúrguer de Patinho"
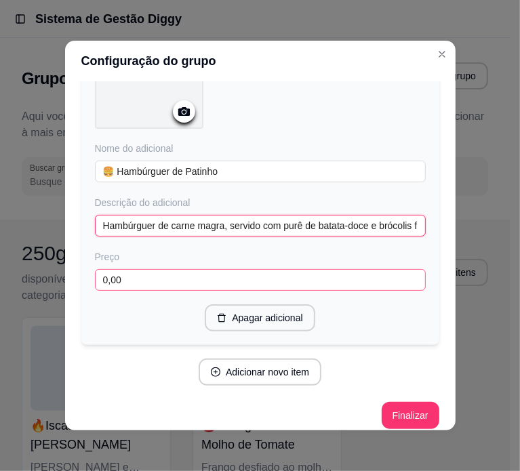
type input "Hambúrguer de carne magra, servido com purê de batata-doce e brócolis frescos."
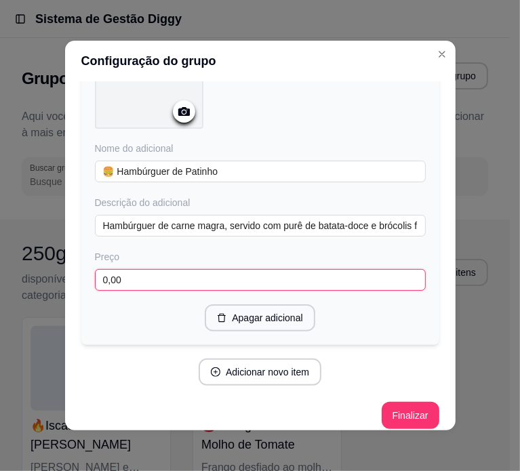
click at [171, 269] on input "0,00" at bounding box center [260, 280] width 331 height 22
paste input "2"
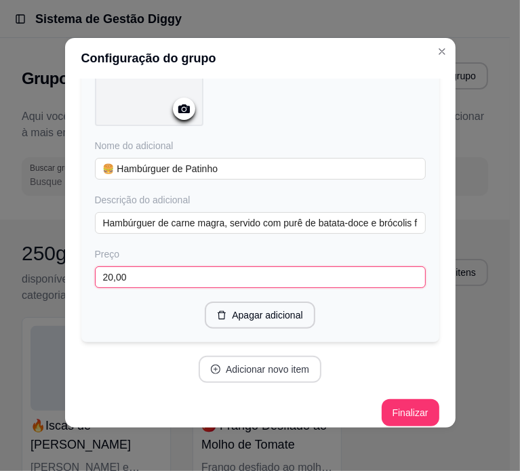
type input "20,00"
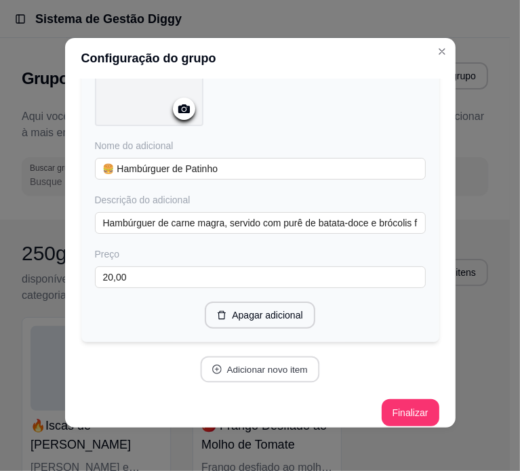
click at [250, 364] on button "Adicionar novo item" at bounding box center [260, 370] width 119 height 26
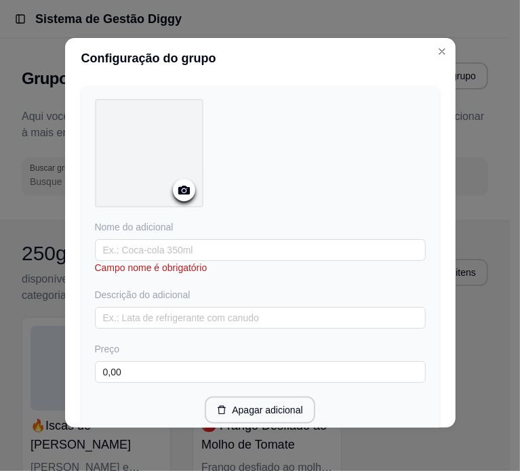
scroll to position [2508, 0]
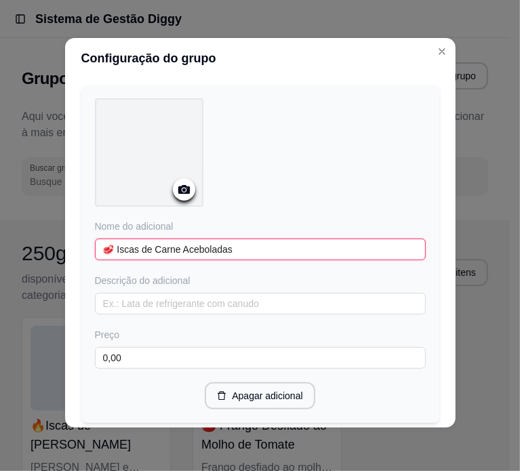
type input "🥩 Iscas de Carne Aceboladas"
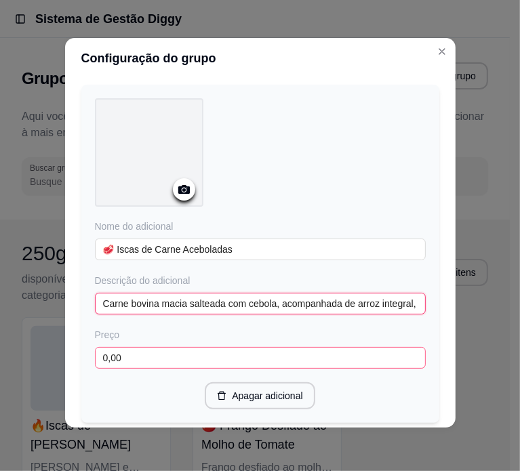
type input "Carne bovina macia salteada com cebola, acompanhada de arroz integral, batata-d…"
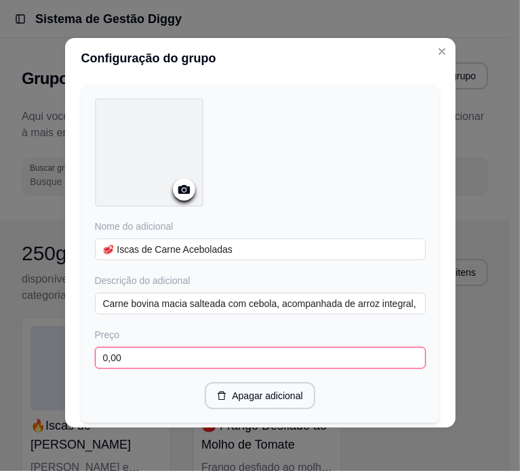
click at [152, 351] on input "0,00" at bounding box center [260, 358] width 331 height 22
paste input "2"
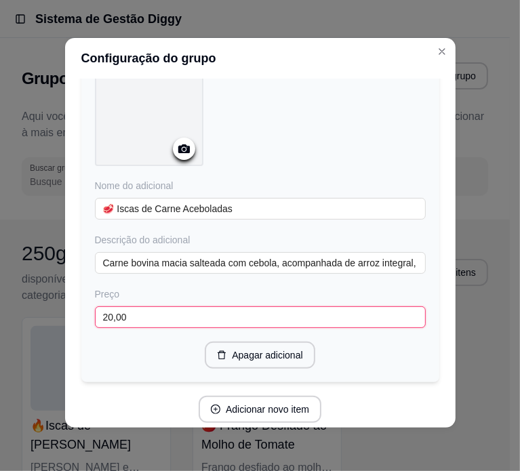
scroll to position [2587, 0]
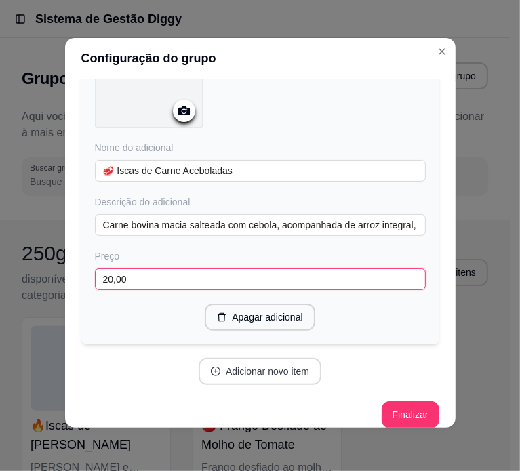
type input "20,00"
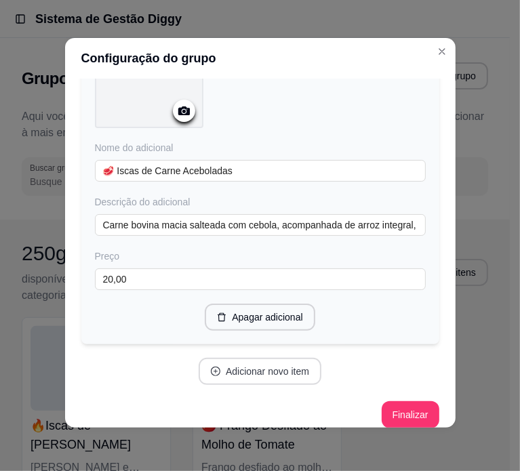
click at [290, 358] on button "Adicionar novo item" at bounding box center [260, 371] width 123 height 27
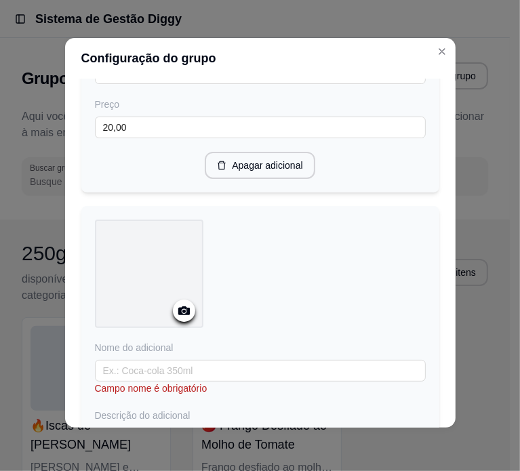
scroll to position [2790, 0]
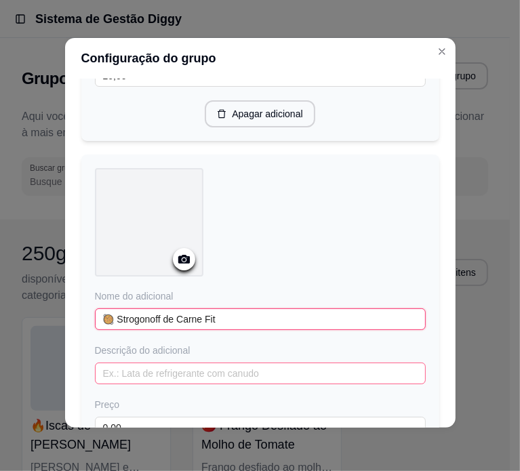
type input "🥘 Strogonoff de Carne Fit"
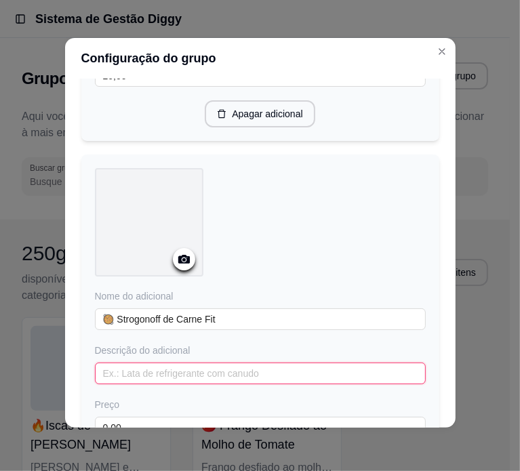
click at [145, 363] on input "text" at bounding box center [260, 374] width 331 height 22
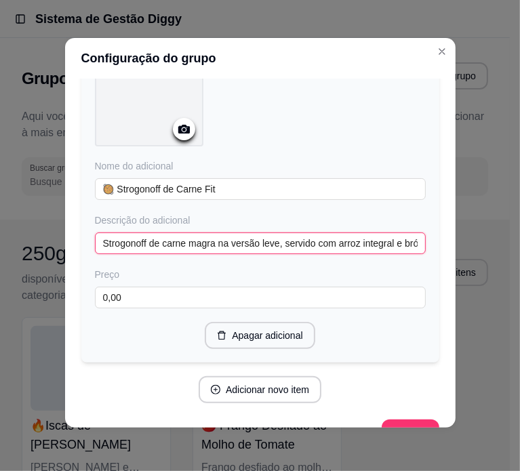
scroll to position [2937, 0]
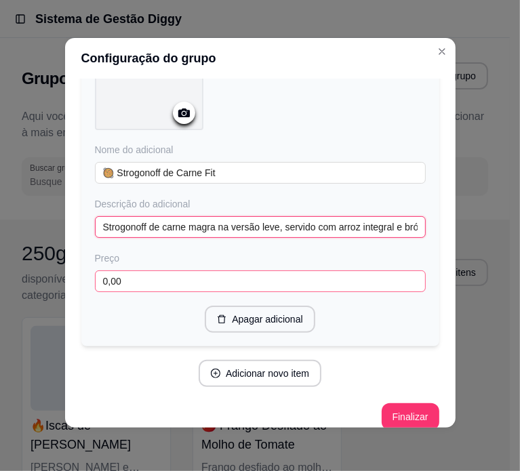
type input "Strogonoff de carne magra na versão leve, servido com arroz integral e brócolis."
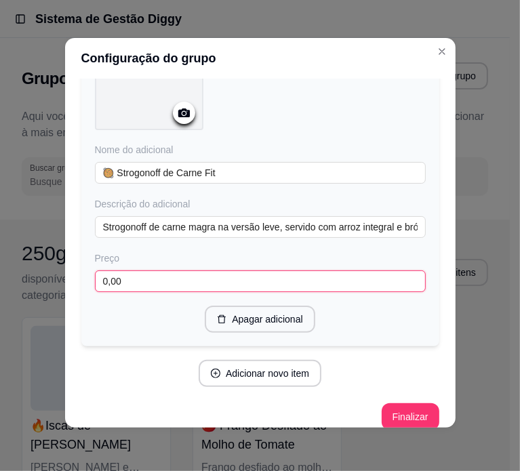
click at [180, 271] on input "0,00" at bounding box center [260, 282] width 331 height 22
paste input "2"
type input "20,00"
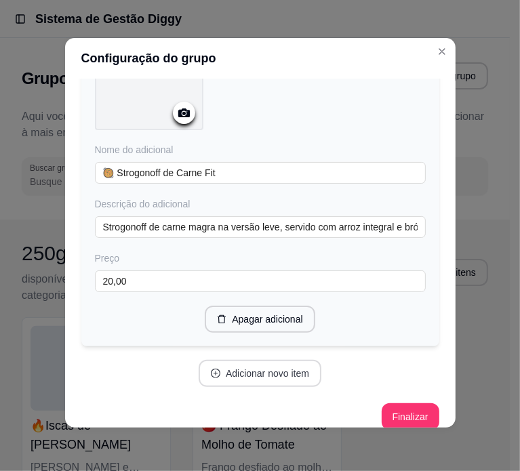
click at [252, 364] on button "Adicionar novo item" at bounding box center [260, 373] width 123 height 27
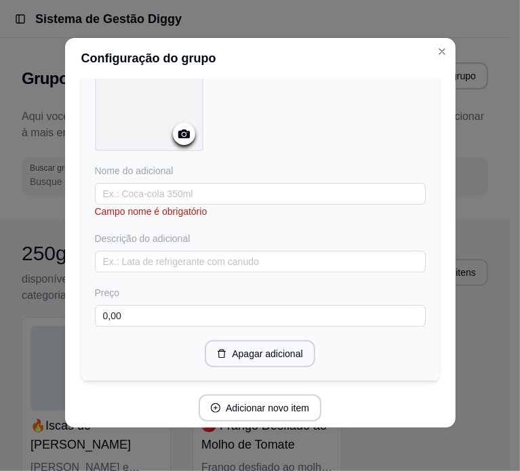
scroll to position [3276, 0]
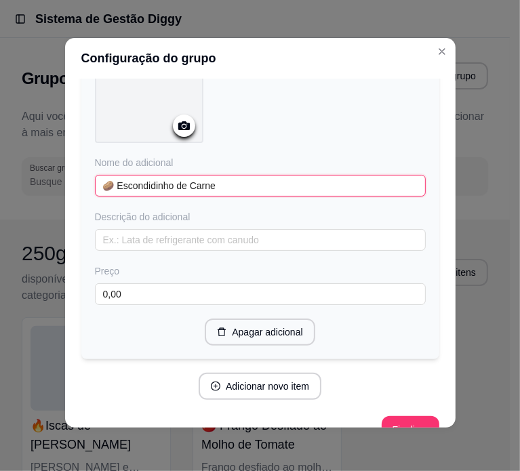
type input "🥔 Escondidinho de Carne"
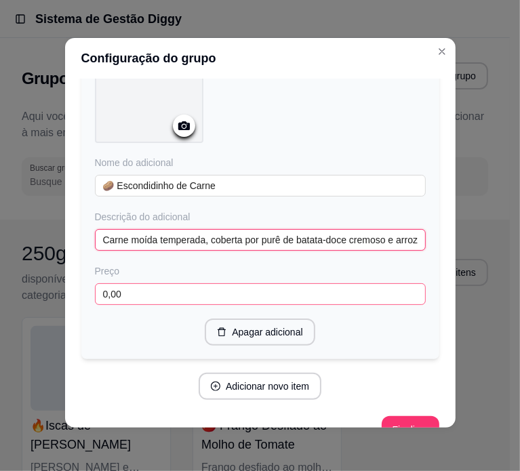
type input "Carne moída temperada, coberta por purê de batata-doce cremoso e arroz integral…"
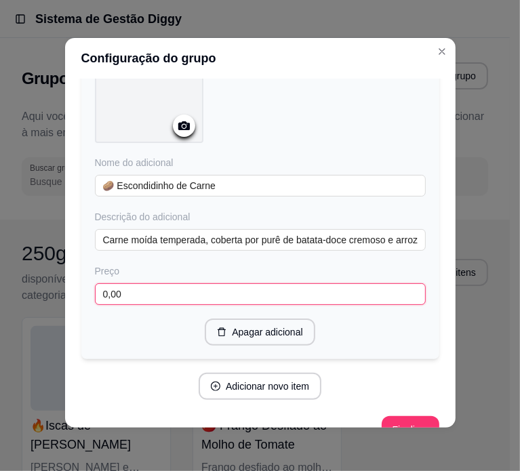
click at [177, 283] on input "0,00" at bounding box center [260, 294] width 331 height 22
paste input "2"
type input "20,00"
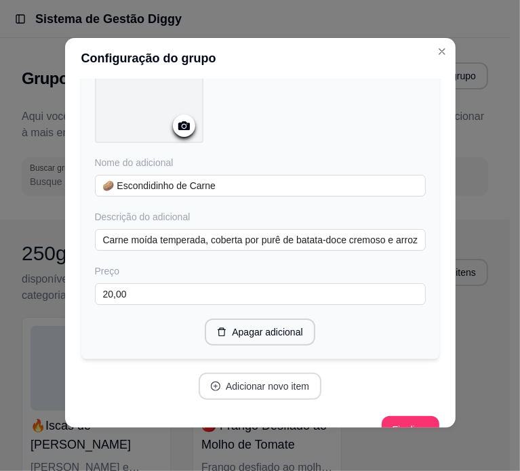
click at [291, 374] on button "Adicionar novo item" at bounding box center [260, 386] width 123 height 27
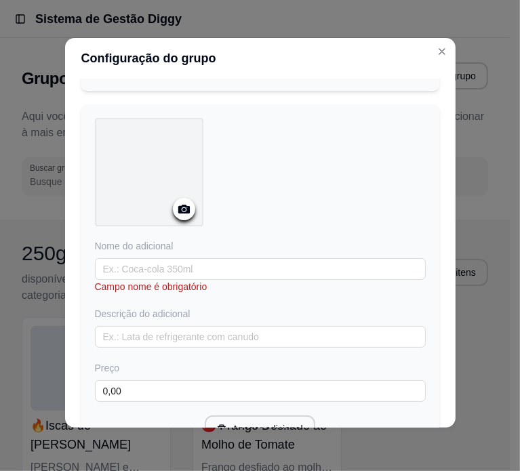
scroll to position [3547, 0]
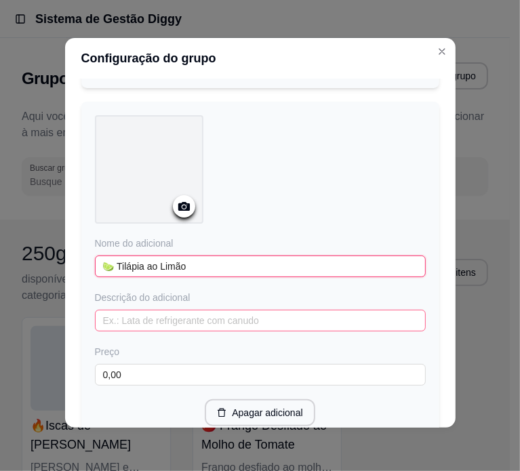
type input "🍋‍🟩 Tilápia ao Limão"
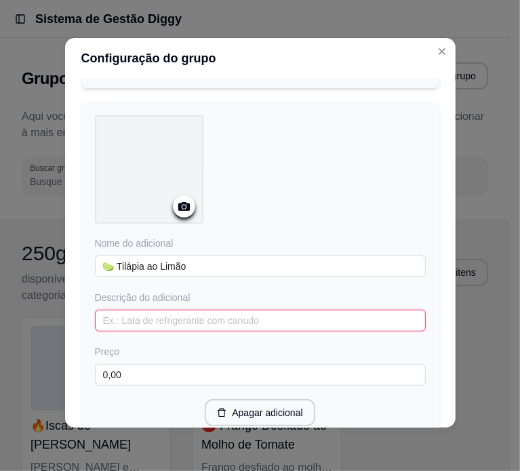
click at [136, 310] on input "text" at bounding box center [260, 321] width 331 height 22
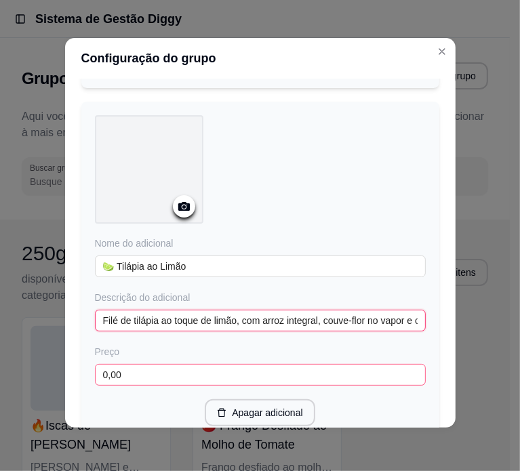
type input "Filé de tilápia ao toque de limão, com arroz integral, couve-flor no vapor e ce…"
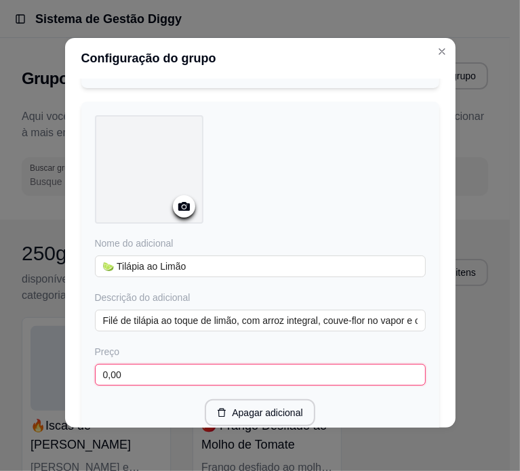
click at [147, 364] on input "0,00" at bounding box center [260, 375] width 331 height 22
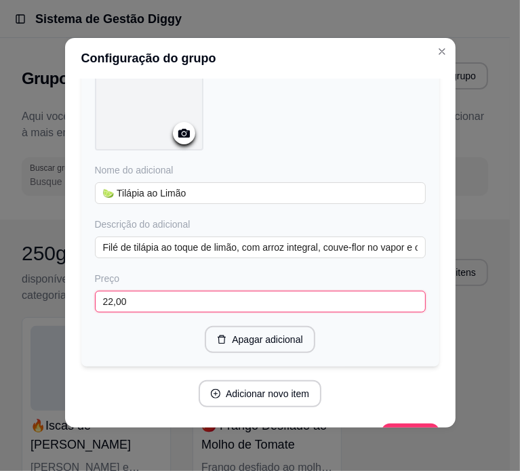
scroll to position [3637, 0]
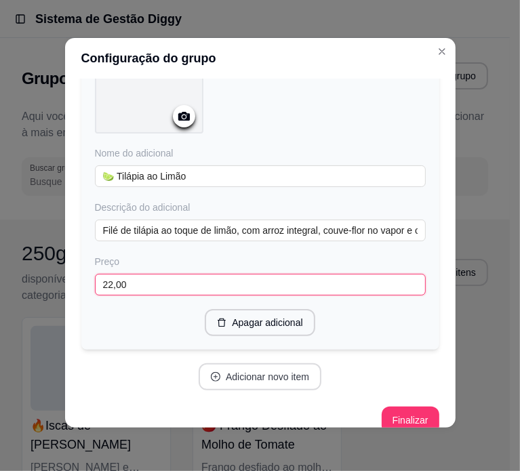
type input "22,00"
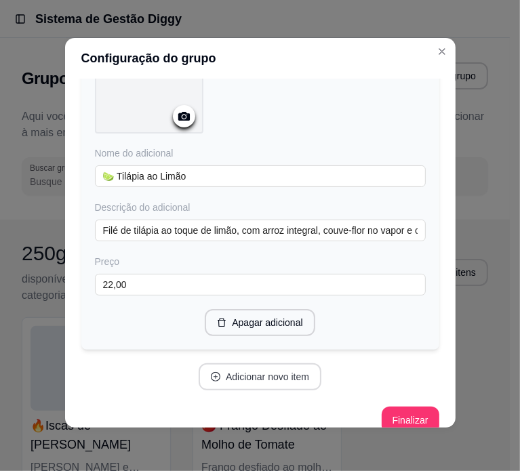
click at [240, 363] on button "Adicionar novo item" at bounding box center [260, 376] width 123 height 27
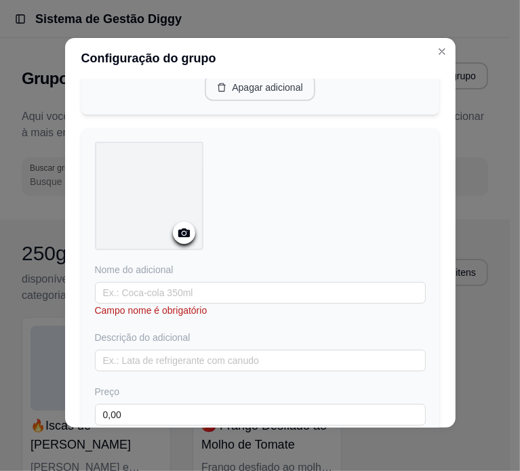
scroll to position [3908, 0]
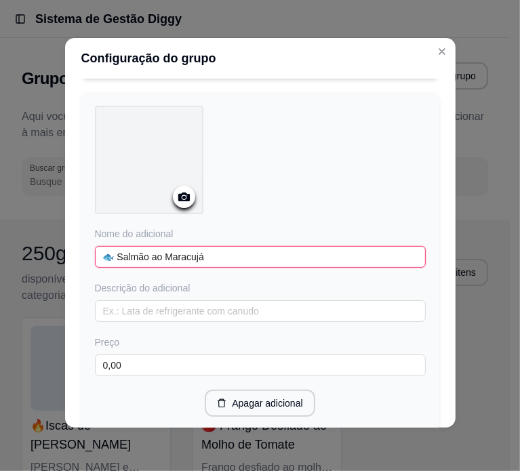
type input "🐟 Salmão ao Maracujá"
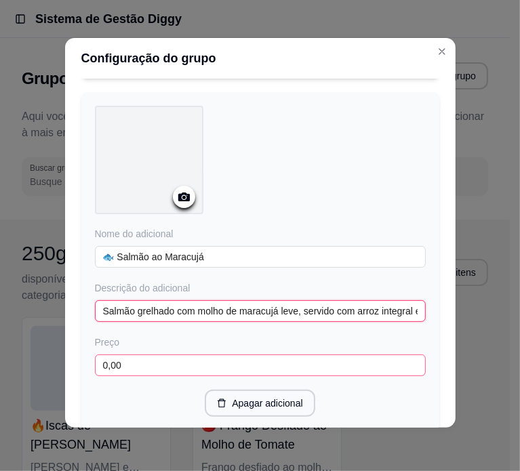
type input "Salmão grelhado com molho de maracujá leve, servido com arroz integral e brócol…"
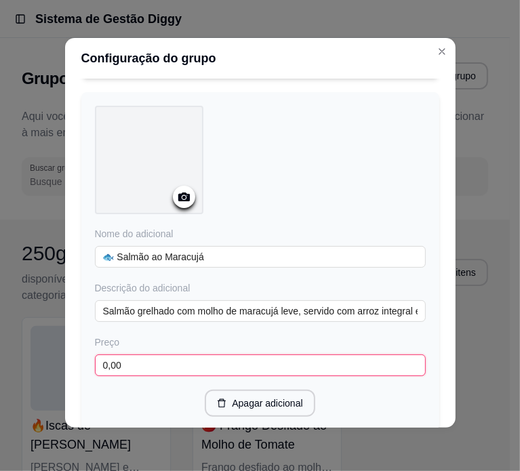
click at [205, 355] on input "0,00" at bounding box center [260, 366] width 331 height 22
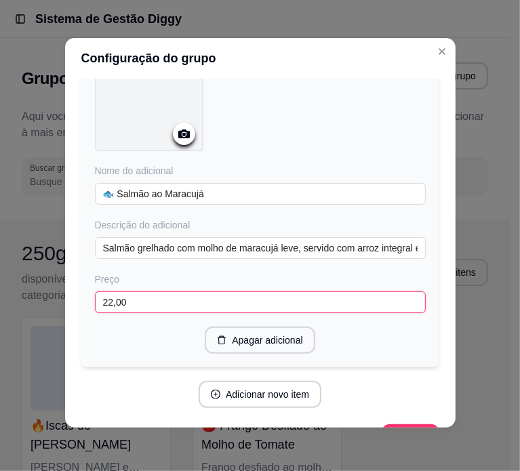
scroll to position [3987, 0]
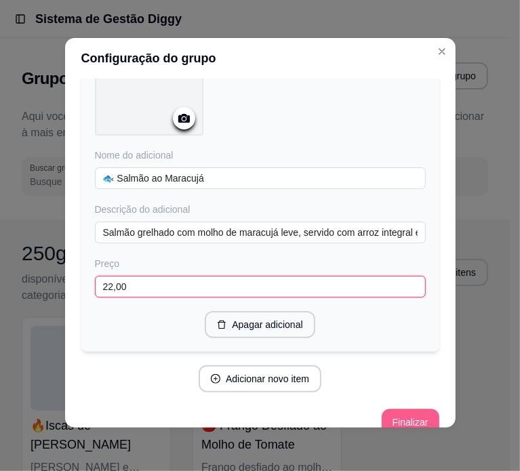
type input "22,00"
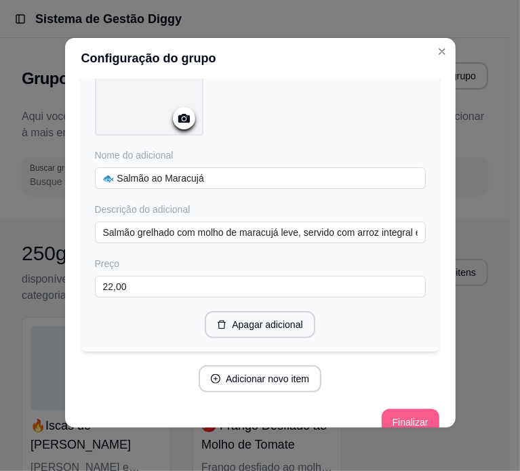
click at [382, 409] on button "Finalizar" at bounding box center [411, 422] width 58 height 27
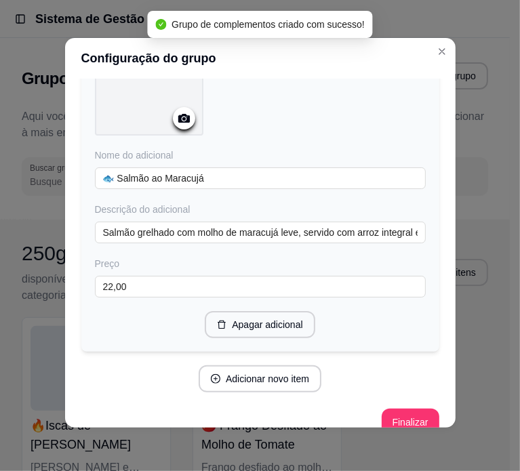
click at [499, 391] on div "Configuração do grupo Adicione os itens que irão compor este grupo, depois você…" at bounding box center [260, 235] width 520 height 471
click at [485, 392] on div "Configuração do grupo Adicione os itens que irão compor este grupo, depois você…" at bounding box center [260, 235] width 520 height 471
click at [475, 382] on div "Configuração do grupo Adicione os itens que irão compor este grupo, depois você…" at bounding box center [260, 235] width 520 height 471
click at [437, 48] on icon "Close" at bounding box center [442, 51] width 11 height 11
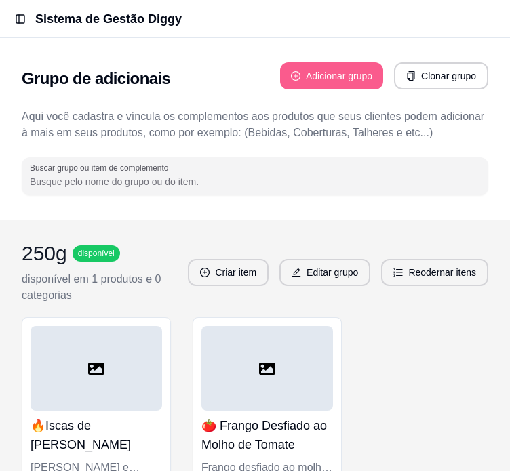
click at [311, 78] on button "Adicionar grupo" at bounding box center [331, 75] width 103 height 27
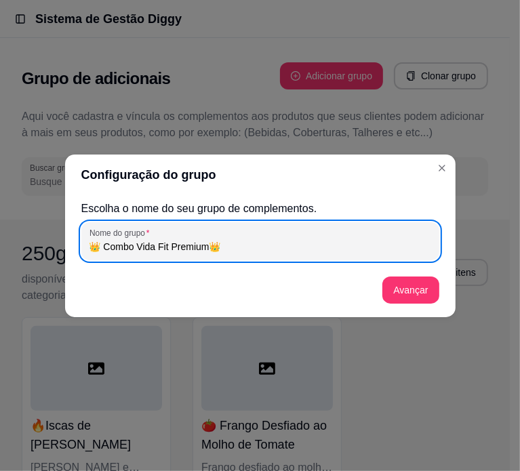
click at [258, 248] on input "👑 Combo Vida Fit Premium👑" at bounding box center [260, 247] width 342 height 14
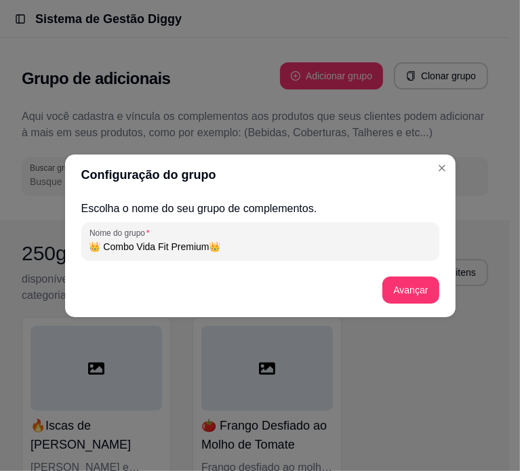
click at [213, 249] on input "👑 Combo Vida Fit Premium👑" at bounding box center [260, 247] width 342 height 14
type input "👑 Combo Vida Fit Premium 👑"
click at [426, 297] on button "Avançar" at bounding box center [410, 290] width 56 height 27
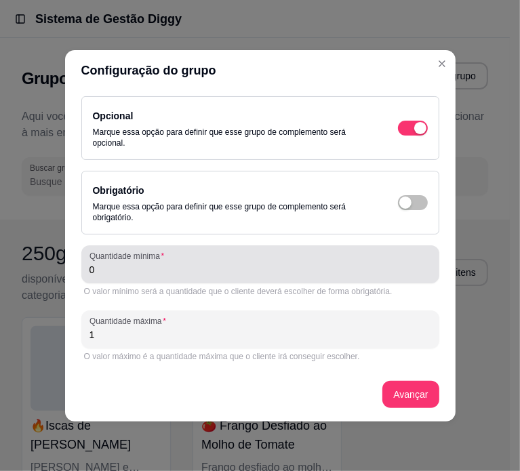
click at [218, 276] on div "0" at bounding box center [260, 264] width 342 height 27
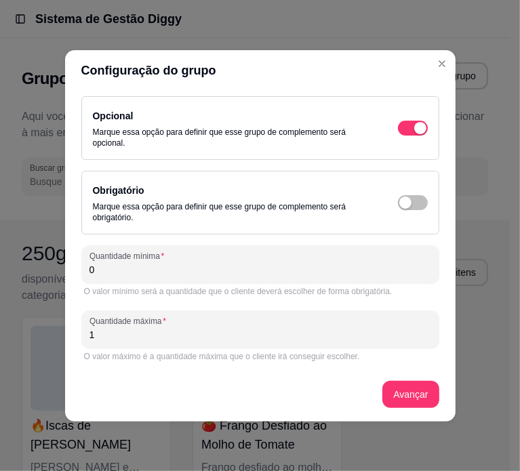
drag, startPoint x: 117, startPoint y: 272, endPoint x: 81, endPoint y: 264, distance: 36.8
click at [81, 264] on div "Quantidade mínima 0" at bounding box center [260, 264] width 358 height 38
type input "28"
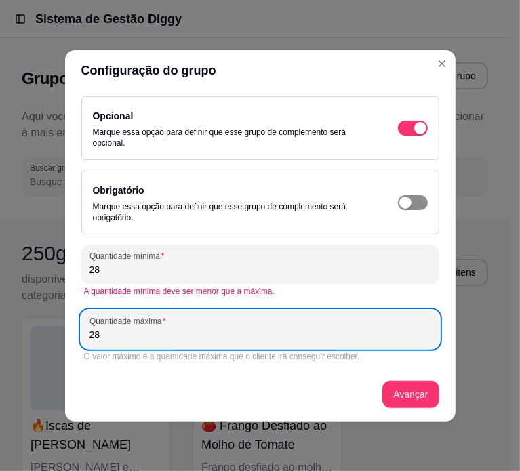
type input "28"
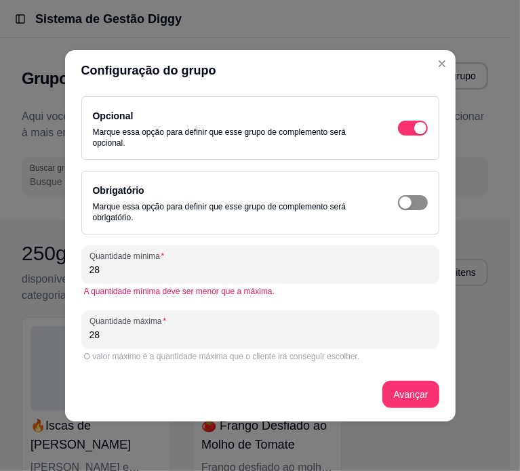
click at [418, 204] on span "button" at bounding box center [413, 202] width 30 height 15
click at [395, 403] on button "Avançar" at bounding box center [410, 394] width 56 height 27
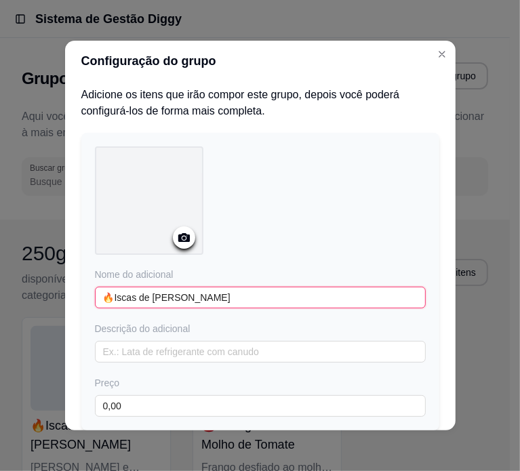
type input "🔥Iscas de Frango Grelhadas"
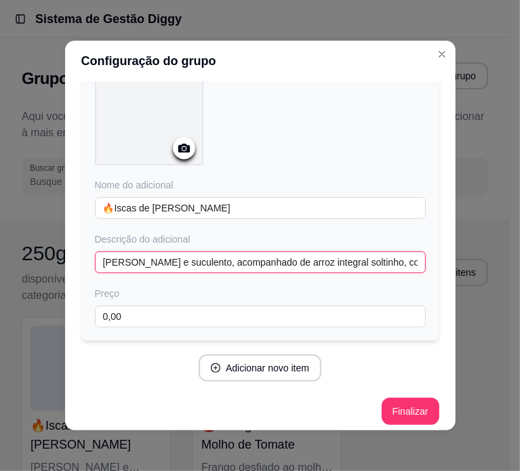
scroll to position [96, 0]
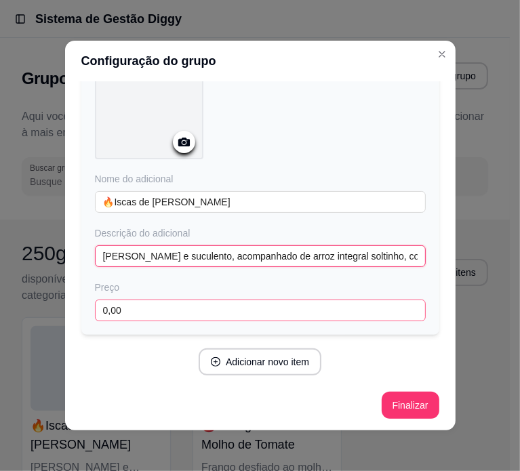
type input "Frango macio e suculento, acompanhado de arroz integral soltinho, couve-flor le…"
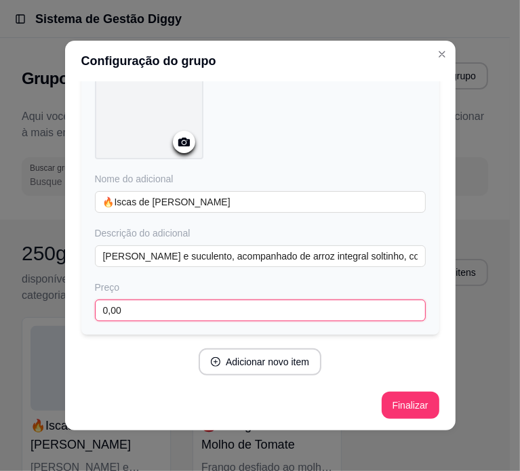
click at [127, 317] on input "0,00" at bounding box center [260, 311] width 331 height 22
click at [130, 311] on input "21,00" at bounding box center [260, 311] width 331 height 22
click at [138, 304] on input "21,00" at bounding box center [260, 311] width 331 height 22
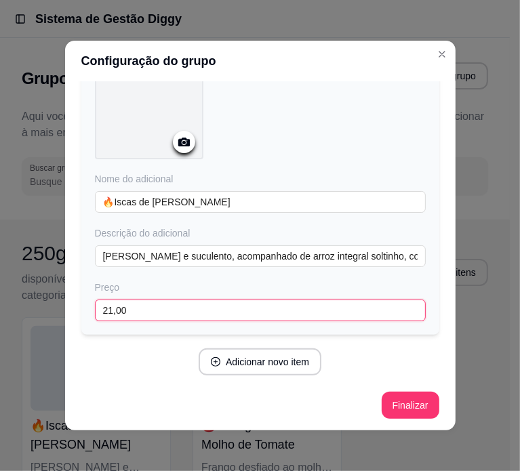
type input "21,00"
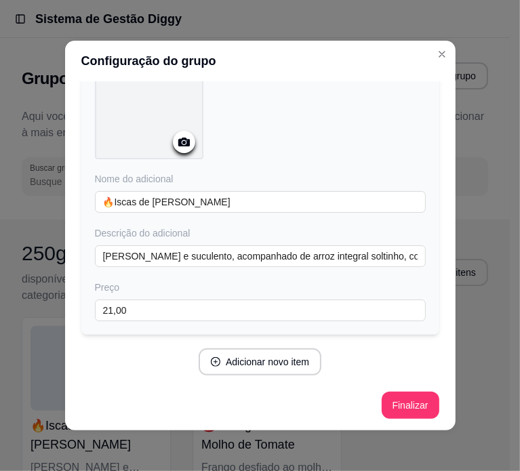
click at [206, 328] on div "Nome do adicional 🔥Iscas de Frango Grelhadas Descrição do adicional Frango maci…" at bounding box center [260, 186] width 358 height 298
click at [226, 351] on button "Adicionar novo item" at bounding box center [260, 361] width 123 height 27
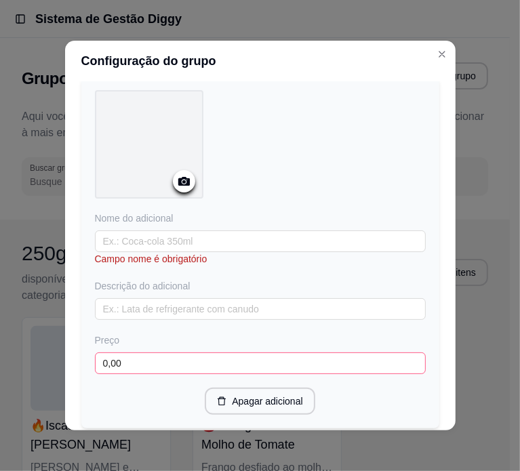
scroll to position [435, 0]
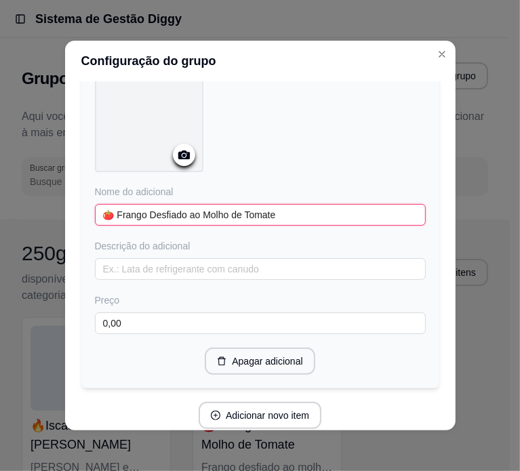
type input "🍅 Frango Desfiado ao Molho de Tomate"
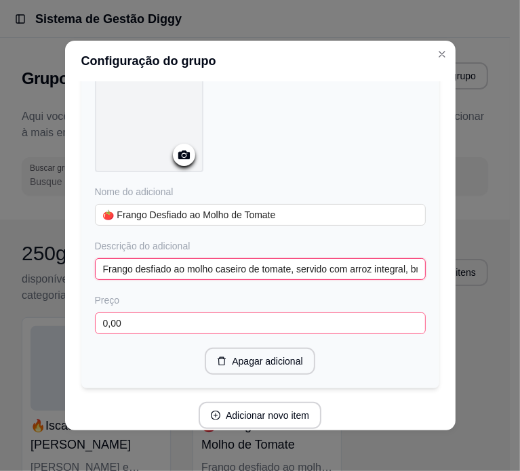
type input "Frango desfiado ao molho caseiro de tomate, servido com arroz integral, brócoli…"
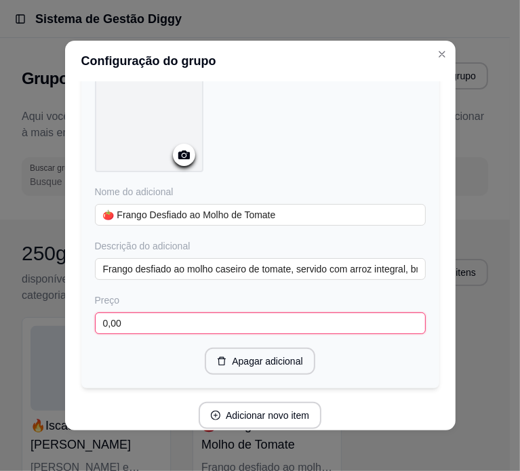
click at [174, 313] on input "0,00" at bounding box center [260, 324] width 331 height 22
paste input "21"
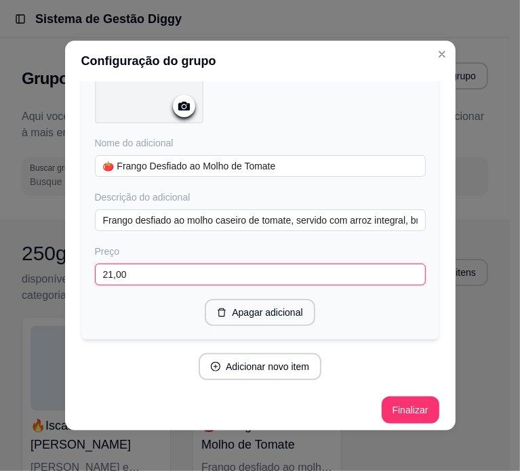
scroll to position [486, 0]
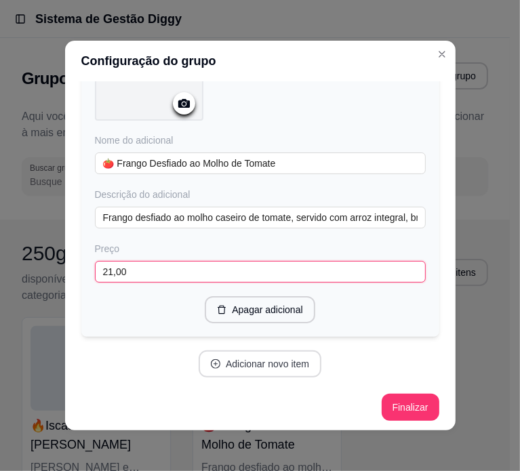
type input "21,00"
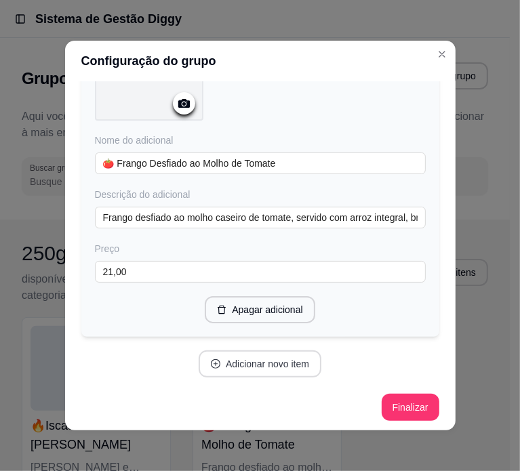
click at [209, 357] on button "Adicionar novo item" at bounding box center [260, 364] width 123 height 27
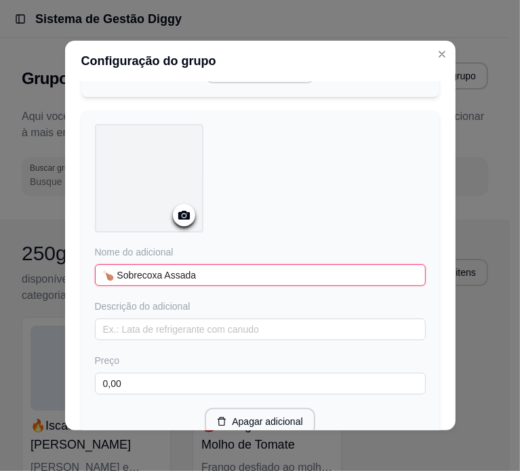
scroll to position [837, 0]
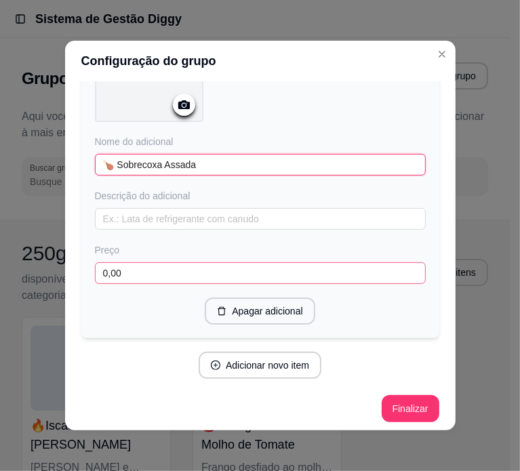
type input "🍗 Sobrecoxa Assada"
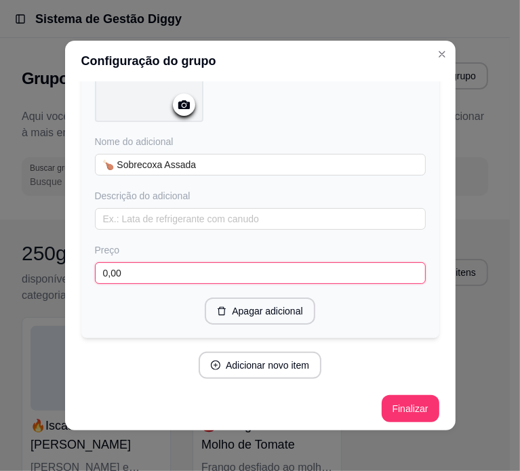
click at [146, 265] on input "0,00" at bounding box center [260, 273] width 331 height 22
paste input "21"
type input "21,00"
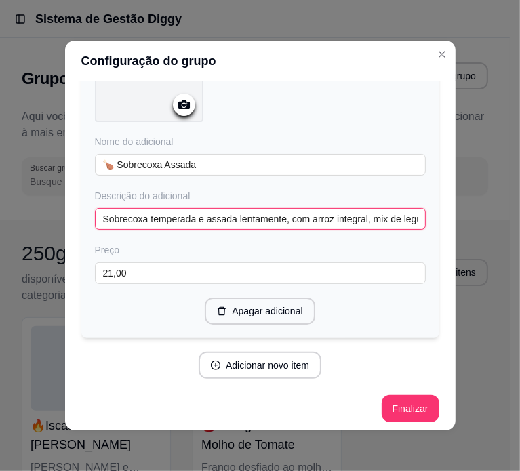
scroll to position [3, 0]
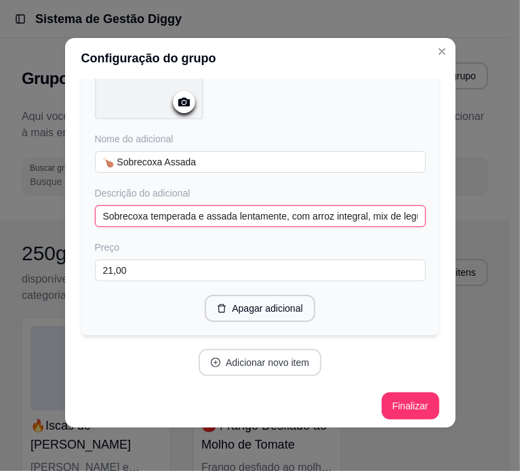
type input "Sobrecoxa temperada e assada lentamente, com arroz integral, mix de legumes col…"
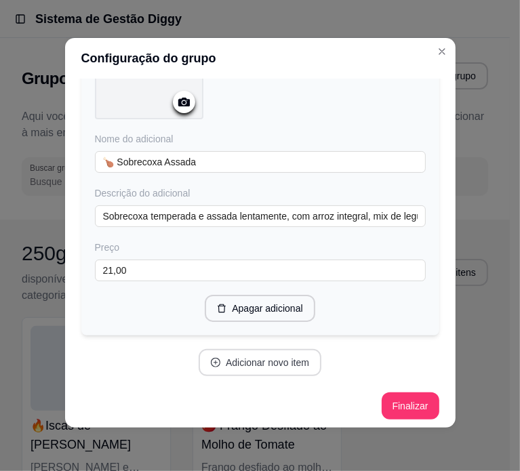
click at [270, 349] on button "Adicionar novo item" at bounding box center [260, 362] width 123 height 27
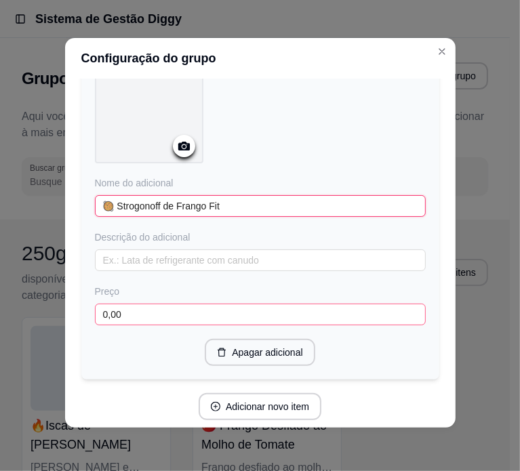
scroll to position [1176, 0]
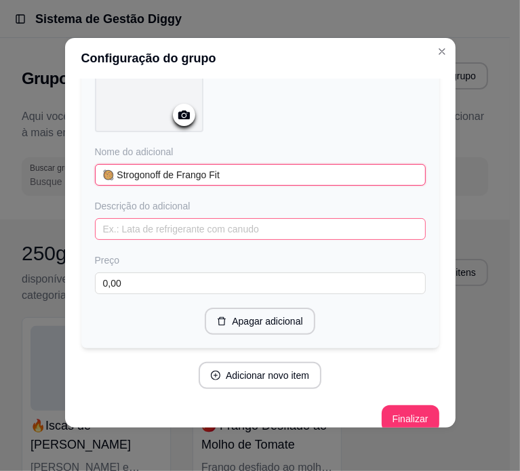
type input "🥘 Strogonoff de Frango Fit"
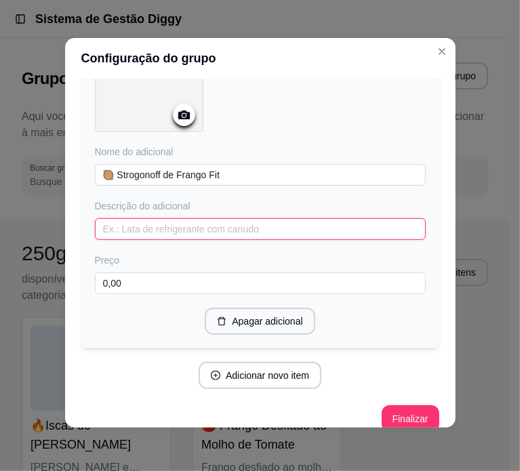
click at [202, 228] on input "text" at bounding box center [260, 229] width 331 height 22
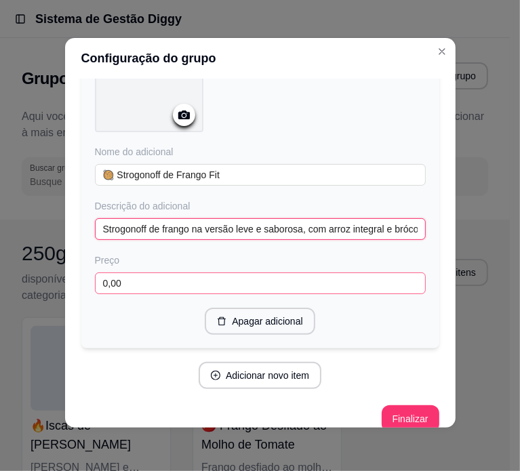
type input "Strogonoff de frango na versão leve e saborosa, com arroz integral e brócolis."
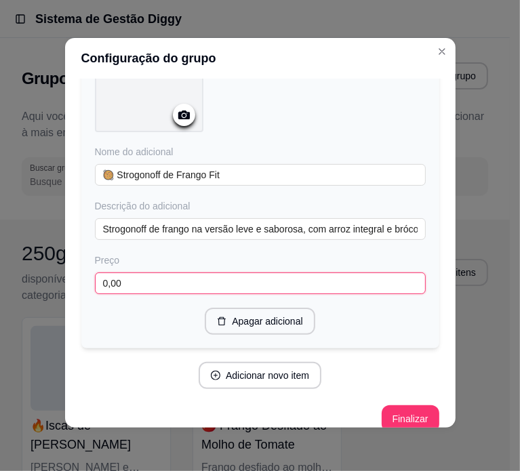
click at [153, 273] on input "0,00" at bounding box center [260, 284] width 331 height 22
paste input "21"
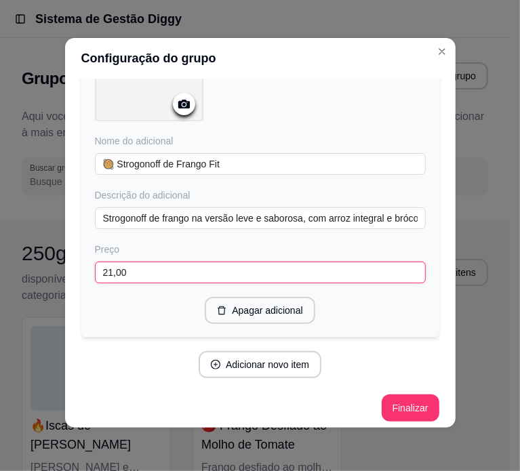
type input "21,00"
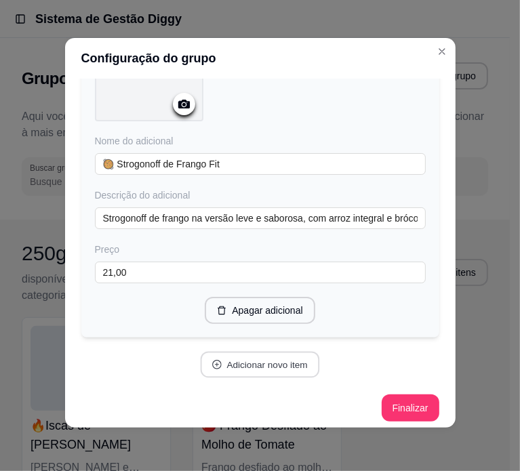
click at [243, 357] on button "Adicionar novo item" at bounding box center [260, 365] width 119 height 26
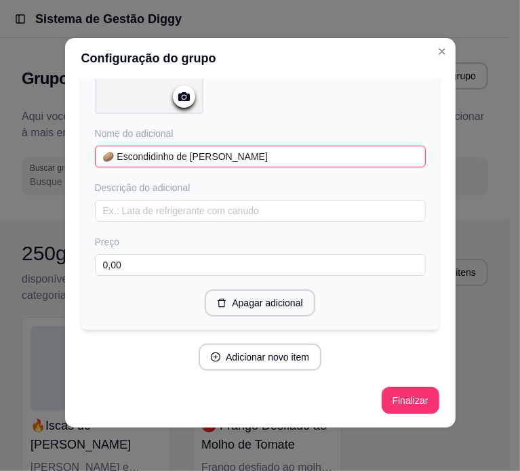
scroll to position [1537, 0]
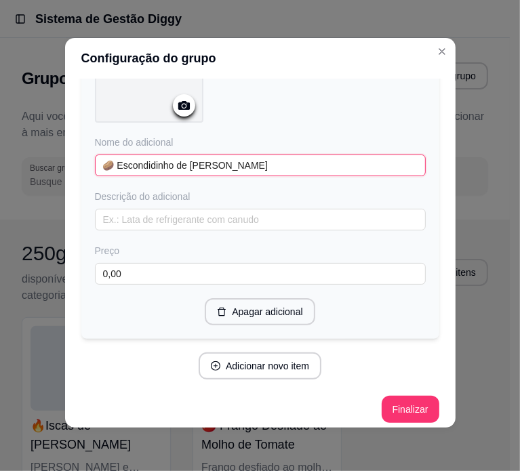
type input "🥔 Escondidinho de Frango"
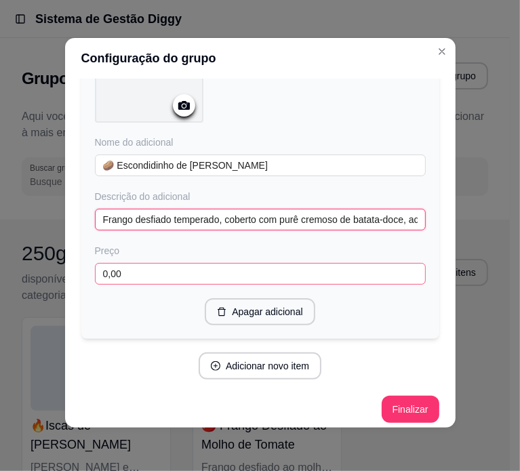
type input "Frango desfiado temperado, coberto com purê cremoso de batata-doce, acompanhado…"
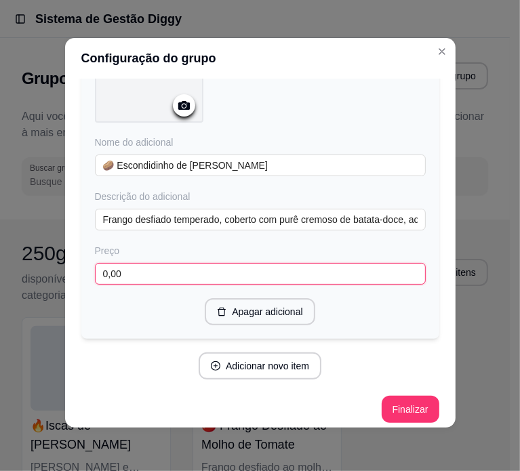
click at [193, 263] on input "0,00" at bounding box center [260, 274] width 331 height 22
paste input "21"
type input "21,00"
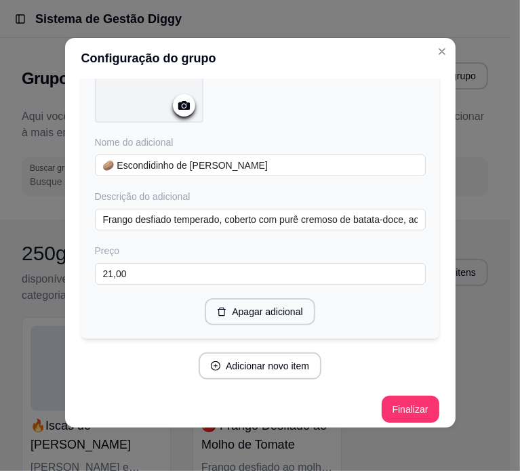
click at [250, 365] on button "Adicionar novo item" at bounding box center [260, 366] width 123 height 27
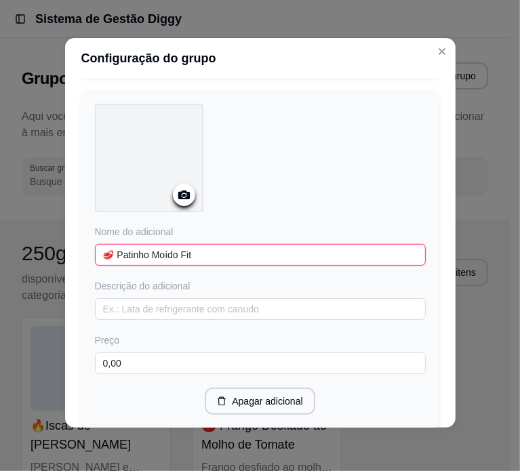
scroll to position [1876, 0]
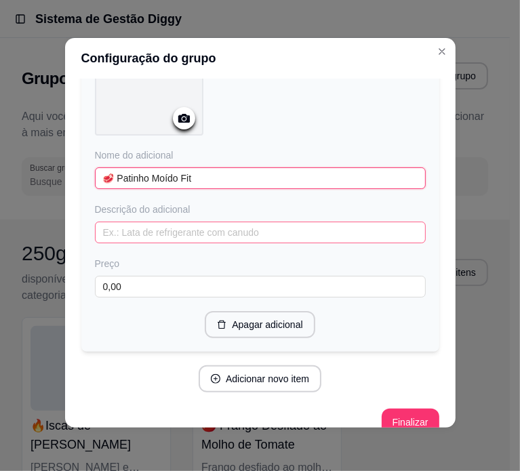
type input "🥩 Patinho Moído Fit"
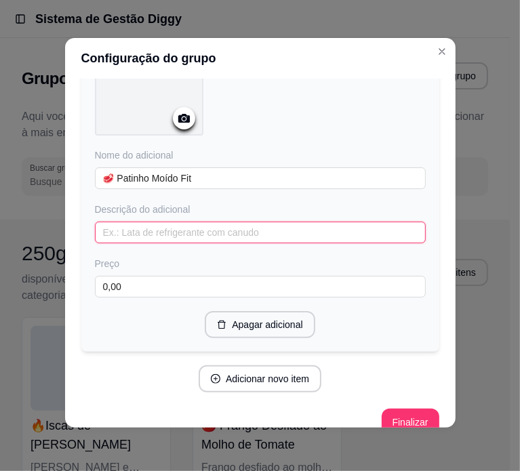
click at [138, 222] on input "text" at bounding box center [260, 233] width 331 height 22
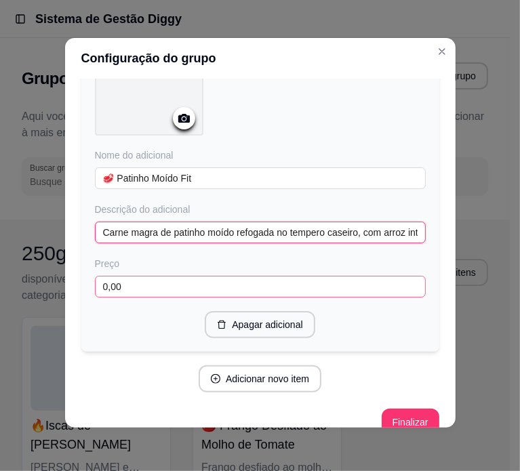
type input "Carne magra de patinho moído refogada no tempero caseiro, com arroz integral, c…"
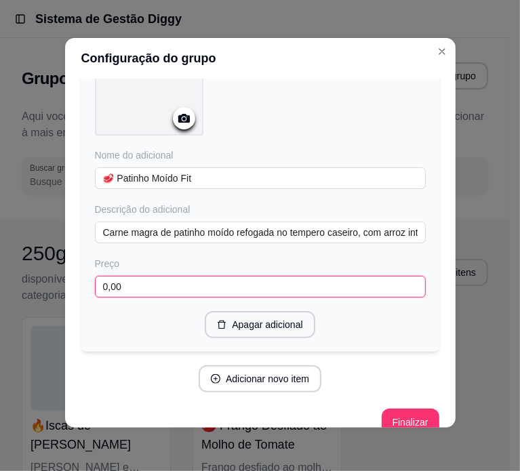
click at [112, 276] on input "0,00" at bounding box center [260, 287] width 331 height 22
click at [163, 276] on input "0,00" at bounding box center [260, 287] width 331 height 22
paste input "21"
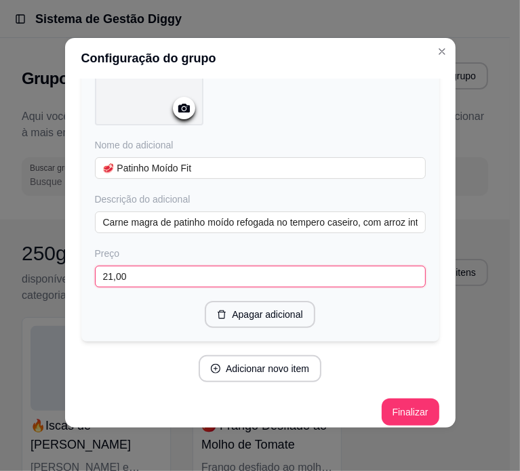
scroll to position [1887, 0]
type input "21,00"
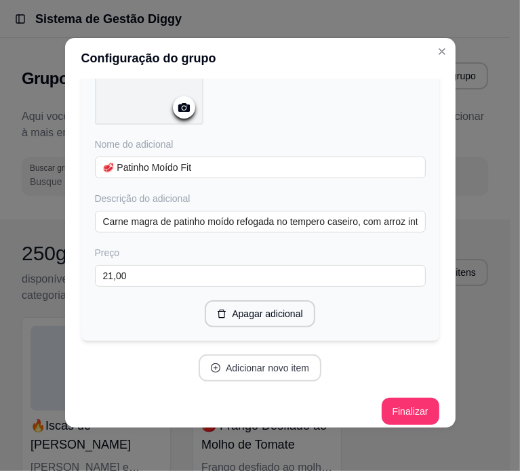
click at [273, 364] on button "Adicionar novo item" at bounding box center [260, 368] width 123 height 27
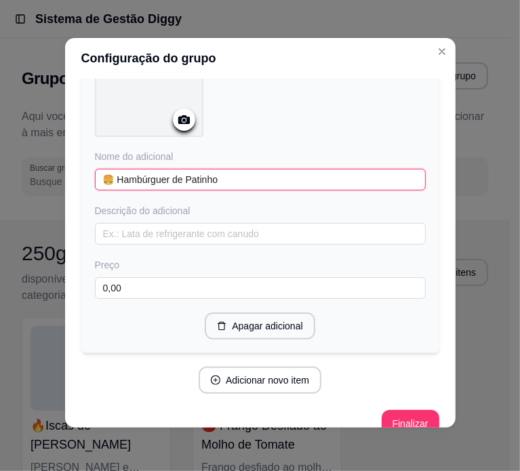
scroll to position [2237, 0]
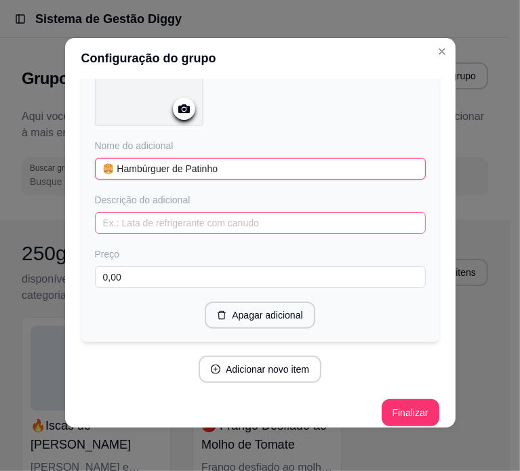
type input "🍔 Hambúrguer de Patinho"
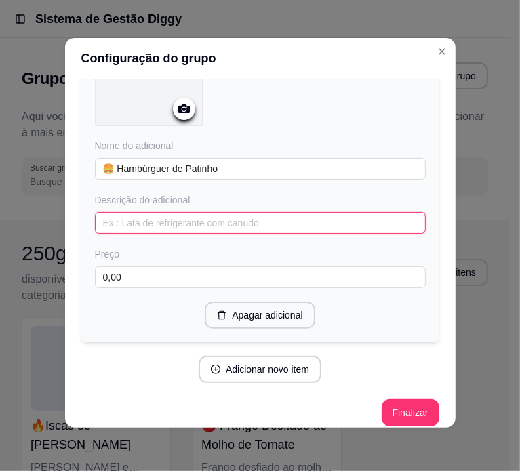
click at [136, 212] on input "text" at bounding box center [260, 223] width 331 height 22
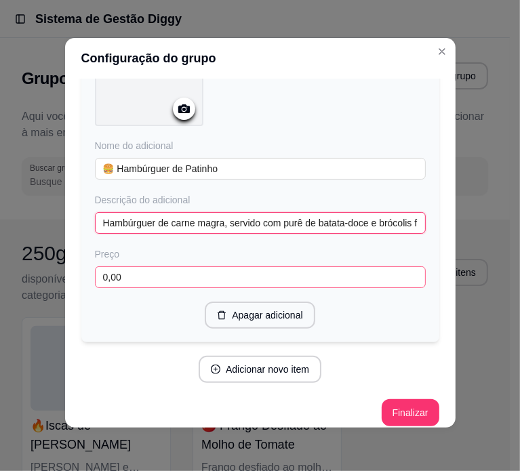
type input "Hambúrguer de carne magra, servido com purê de batata-doce e brócolis frescos."
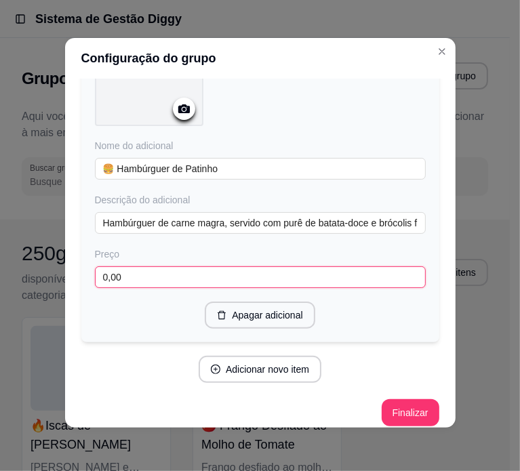
click at [149, 275] on input "0,00" at bounding box center [260, 277] width 331 height 22
paste input "21"
type input "21,00"
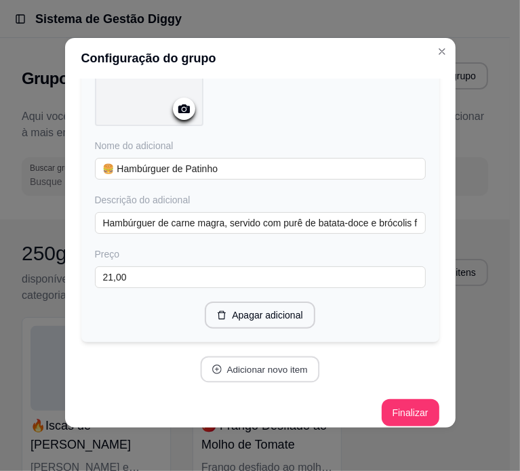
click at [265, 368] on button "Adicionar novo item" at bounding box center [260, 370] width 119 height 26
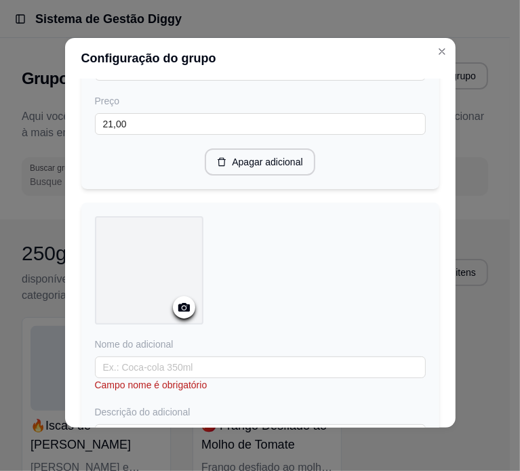
scroll to position [2508, 0]
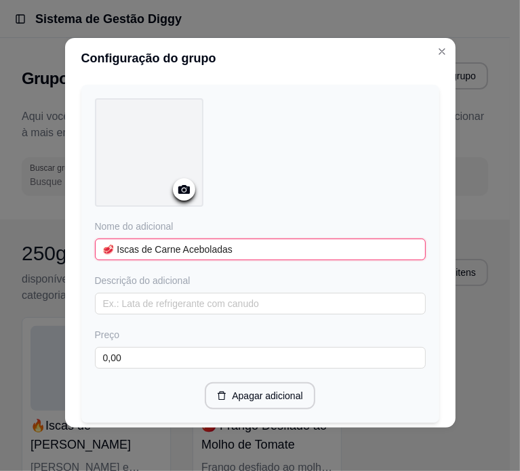
type input "🥩 Iscas de Carne Aceboladas"
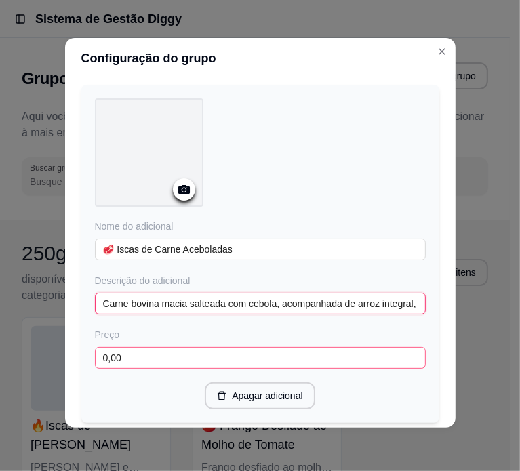
type input "Carne bovina macia salteada com cebola, acompanhada de arroz integral, batata-d…"
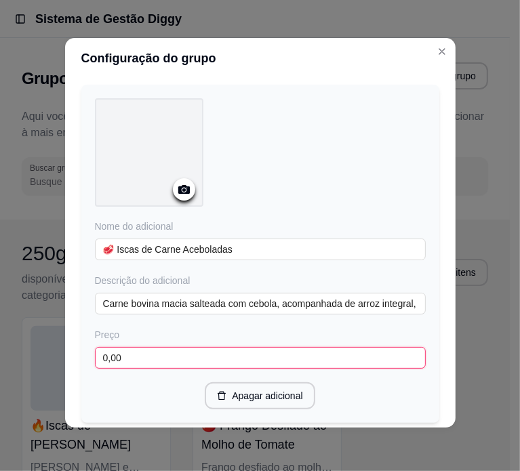
click at [175, 347] on input "0,00" at bounding box center [260, 358] width 331 height 22
paste input "21"
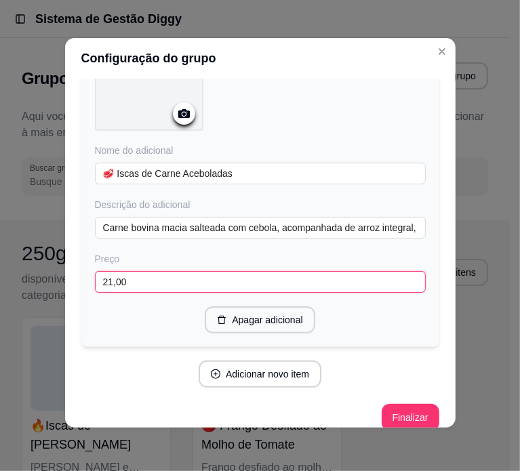
scroll to position [2587, 0]
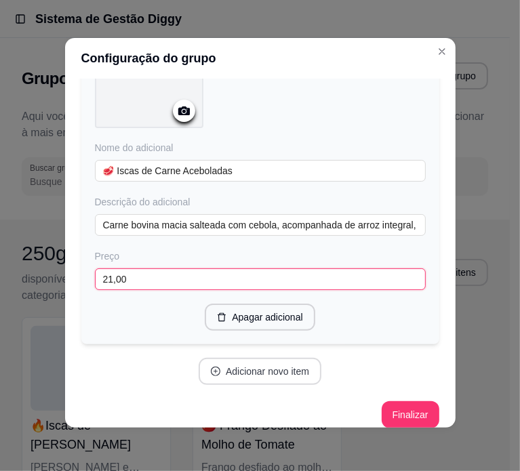
type input "21,00"
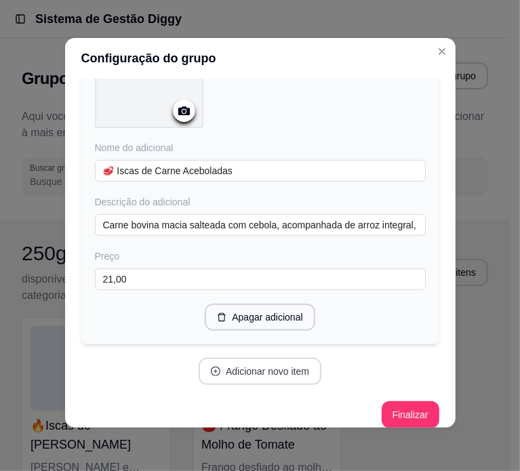
click at [239, 358] on button "Adicionar novo item" at bounding box center [260, 371] width 123 height 27
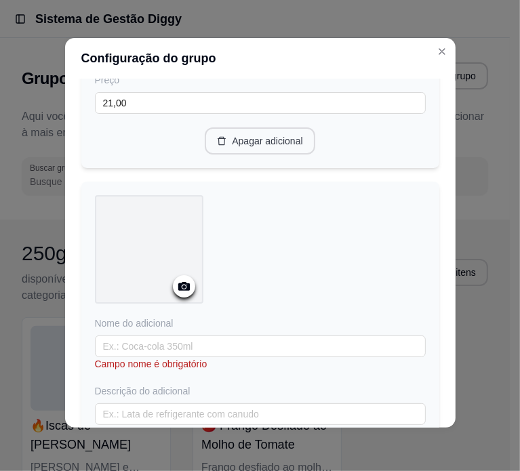
scroll to position [2858, 0]
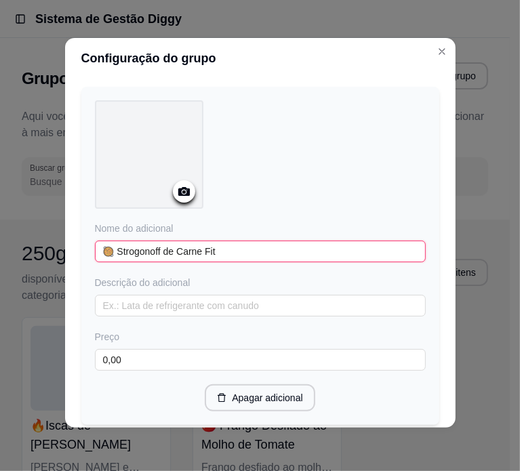
type input "🥘 Strogonoff de Carne Fit"
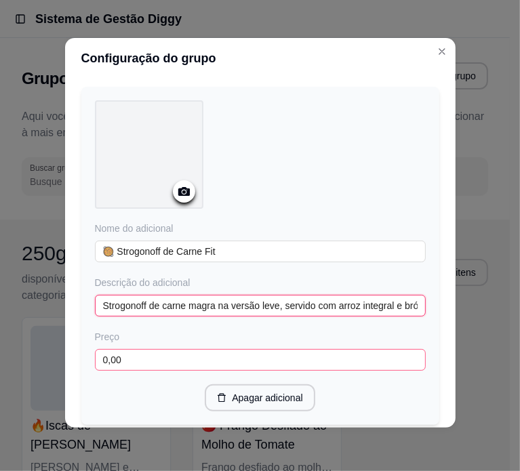
type input "Strogonoff de carne magra na versão leve, servido com arroz integral e brócolis."
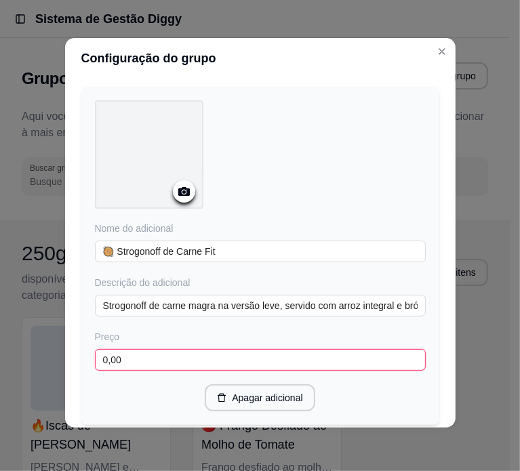
click at [151, 349] on input "0,00" at bounding box center [260, 360] width 331 height 22
paste input "21"
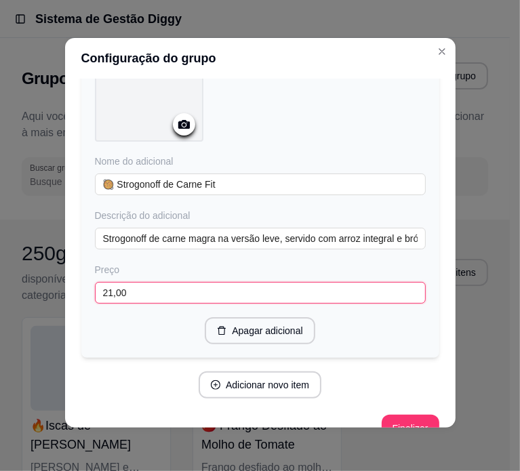
scroll to position [2937, 0]
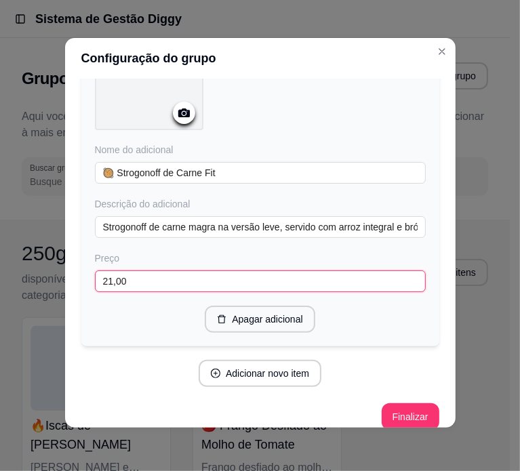
type input "21,00"
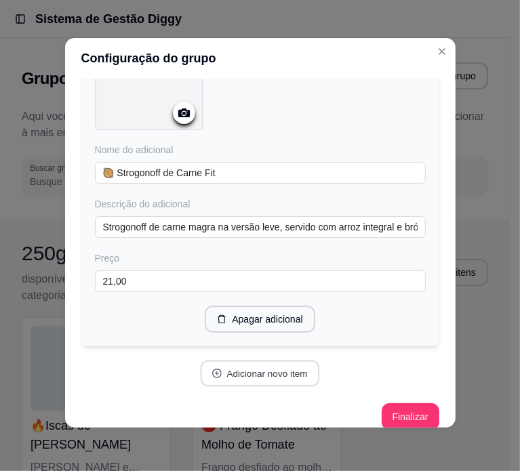
click at [223, 361] on button "Adicionar novo item" at bounding box center [260, 374] width 119 height 26
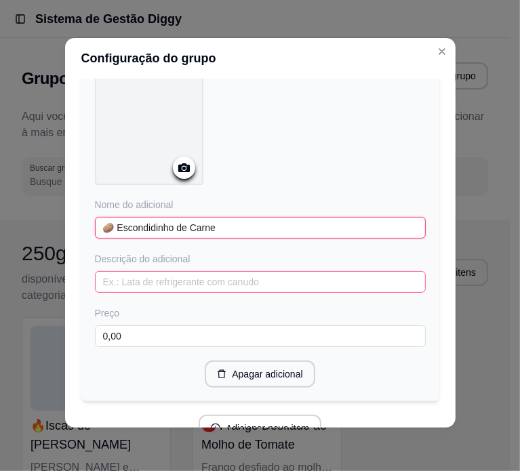
scroll to position [3287, 0]
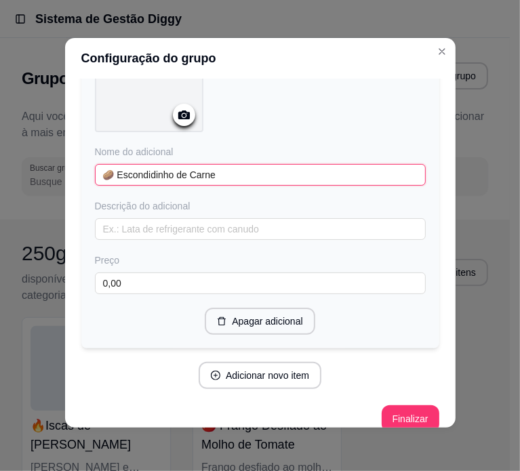
type input "🥔 Escondidinho de Carne"
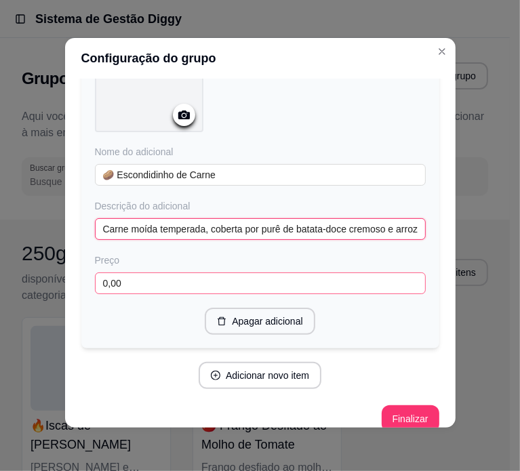
type input "Carne moída temperada, coberta por purê de batata-doce cremoso e arroz integral…"
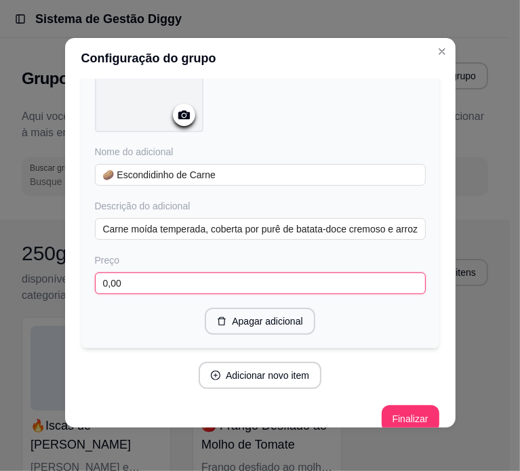
click at [157, 273] on input "0,00" at bounding box center [260, 284] width 331 height 22
paste input "21"
type input "21,00"
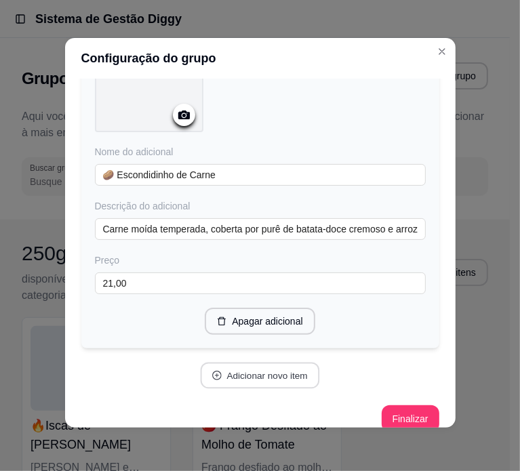
click at [231, 363] on button "Adicionar novo item" at bounding box center [260, 376] width 119 height 26
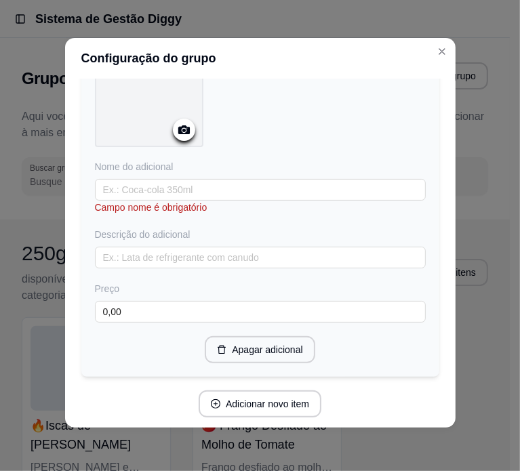
scroll to position [3626, 0]
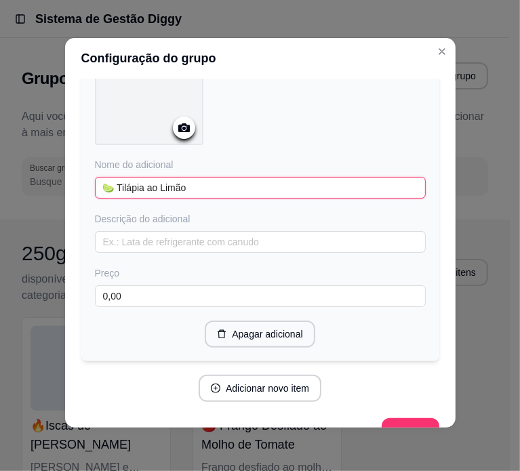
type input "🍋‍🟩 Tilápia ao Limão"
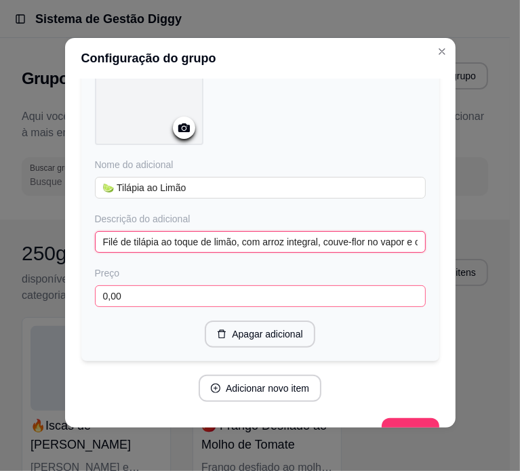
type input "Filé de tilápia ao toque de limão, com arroz integral, couve-flor no vapor e ce…"
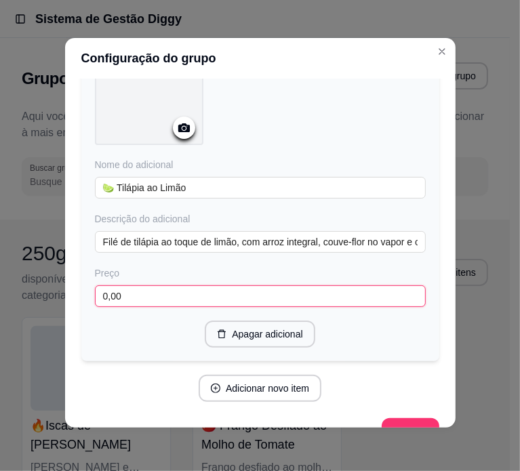
click at [186, 285] on input "0,00" at bounding box center [260, 296] width 331 height 22
type input "23,00"
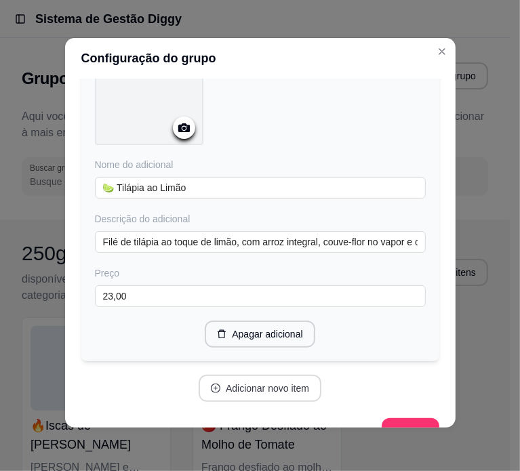
click at [248, 375] on button "Adicionar novo item" at bounding box center [260, 388] width 123 height 27
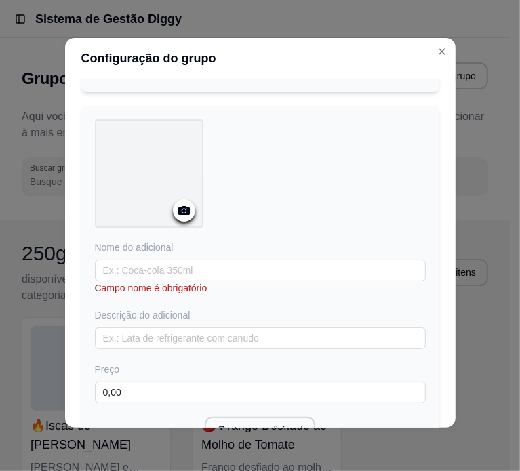
scroll to position [3897, 0]
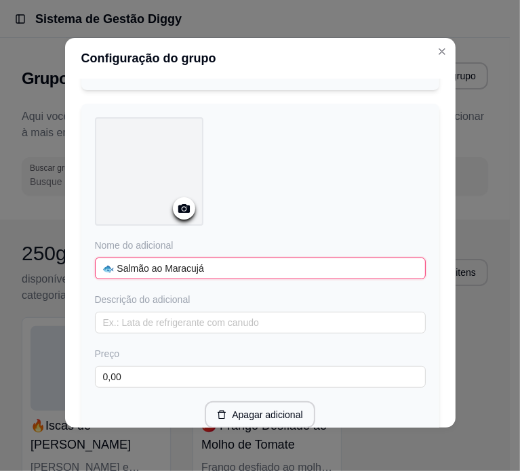
type input "🐟 Salmão ao Maracujá"
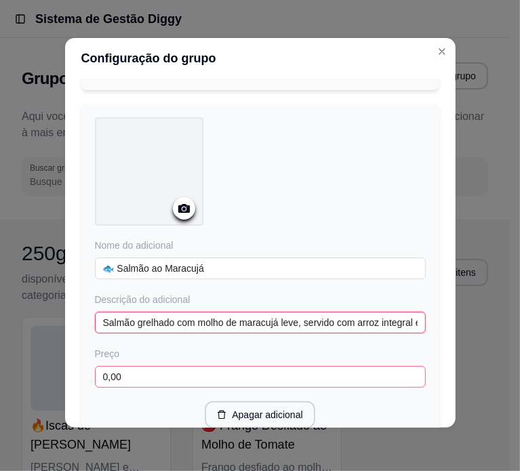
type input "Salmão grelhado com molho de maracujá leve, servido com arroz integral e brócol…"
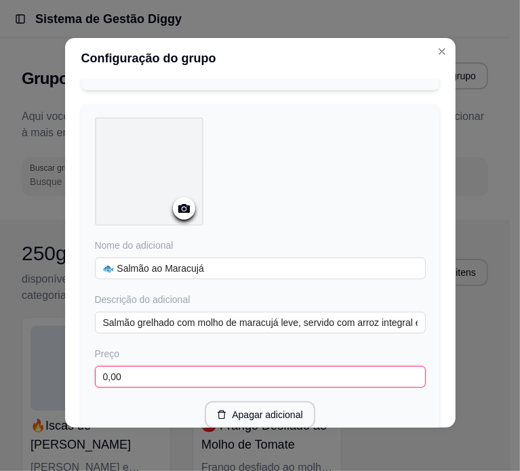
click at [146, 366] on input "0,00" at bounding box center [260, 377] width 331 height 22
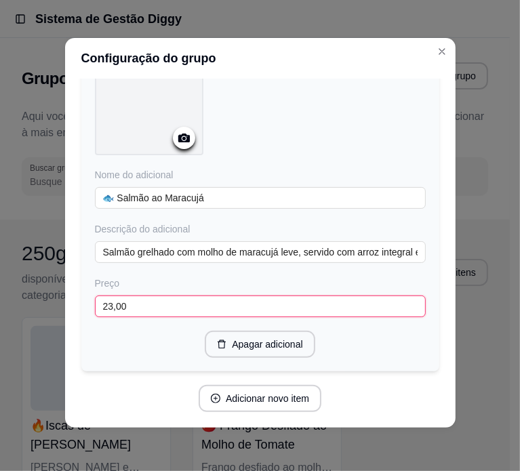
scroll to position [3987, 0]
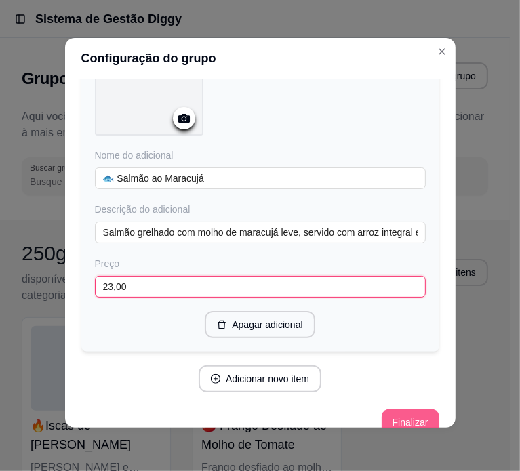
type input "23,00"
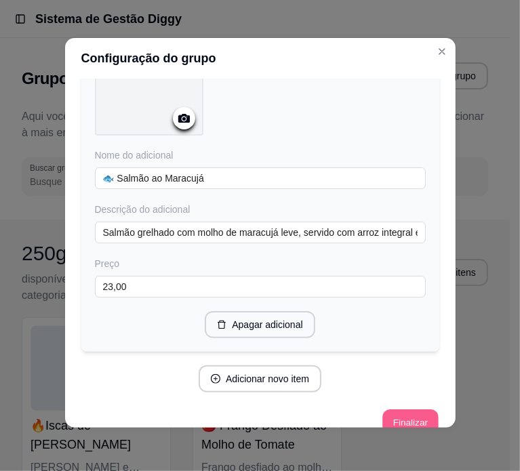
click at [394, 409] on button "Finalizar" at bounding box center [410, 422] width 56 height 26
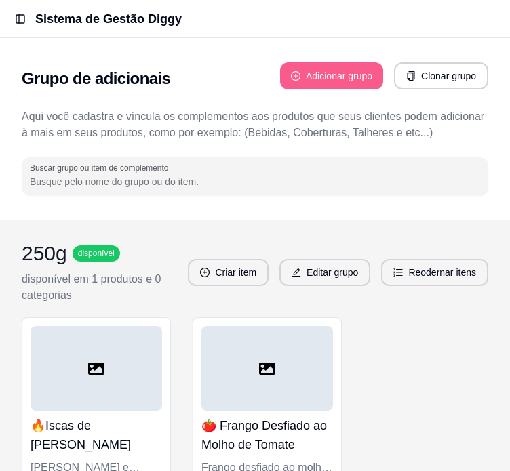
click at [317, 78] on button "Adicionar grupo" at bounding box center [331, 75] width 103 height 27
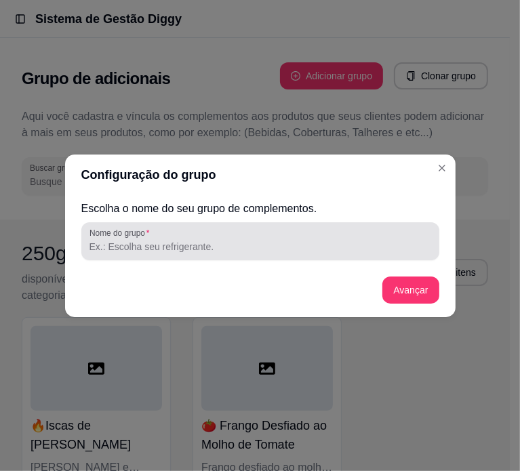
click at [130, 251] on input "Nome do grupo" at bounding box center [260, 247] width 342 height 14
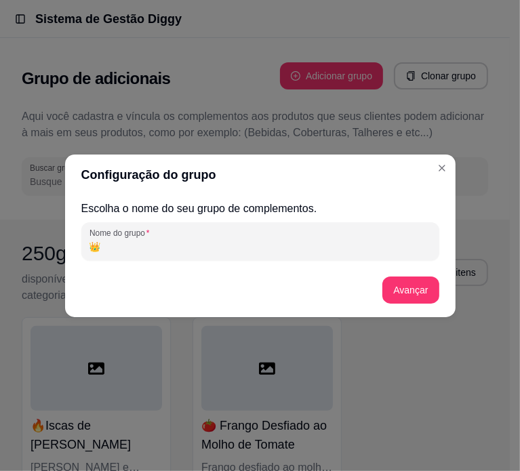
click at [130, 241] on input "👑" at bounding box center [260, 247] width 342 height 14
click at [249, 248] on input "👑Sucos Detox" at bounding box center [260, 247] width 342 height 14
type input "👑Sucos Detox"
click at [426, 289] on button "Avançar" at bounding box center [411, 290] width 55 height 26
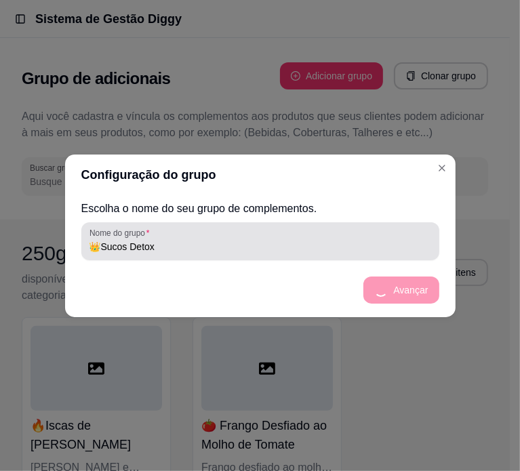
click at [98, 247] on input "👑Sucos Detox" at bounding box center [260, 247] width 342 height 14
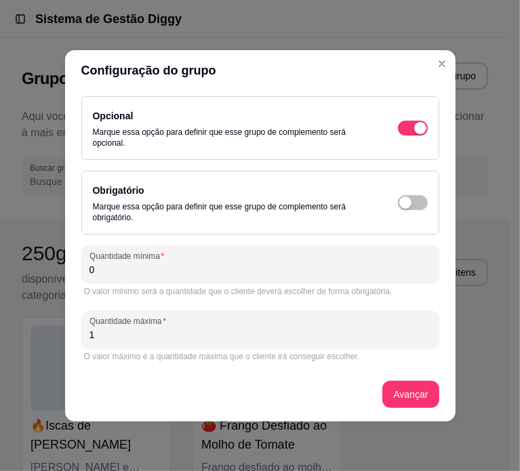
click at [386, 200] on div "Obrigatório Marque essa opção para definir que esse grupo de complemento será o…" at bounding box center [260, 202] width 335 height 41
click at [399, 199] on div "button" at bounding box center [405, 203] width 12 height 12
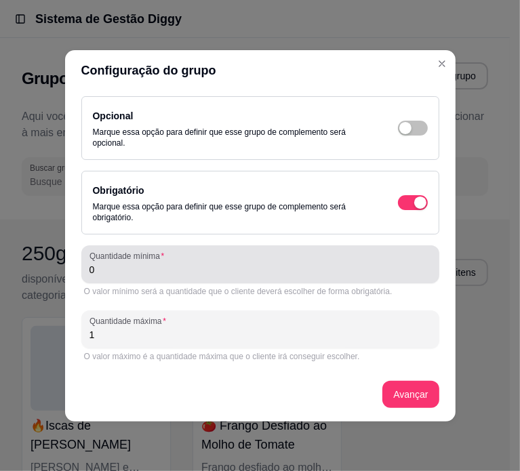
click at [327, 262] on div "0" at bounding box center [260, 264] width 342 height 27
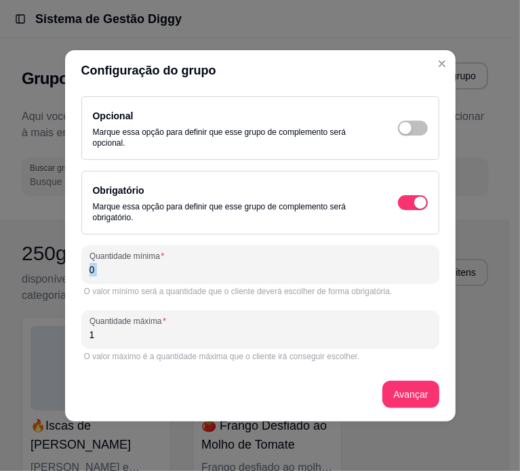
click at [327, 262] on div "0" at bounding box center [260, 264] width 342 height 27
type input "8"
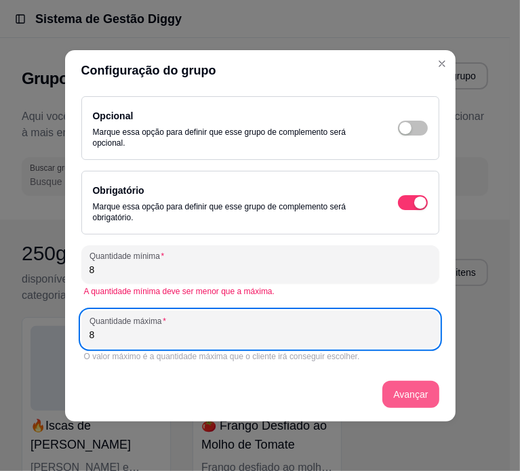
type input "8"
click at [390, 395] on button "Avançar" at bounding box center [410, 394] width 56 height 27
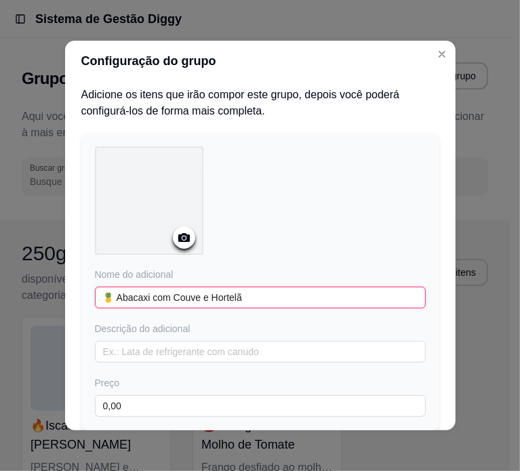
type input "🍍 Abacaxi com Couve e Hortelã"
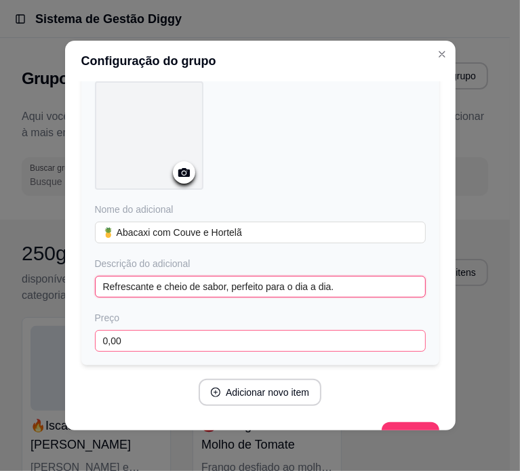
scroll to position [68, 0]
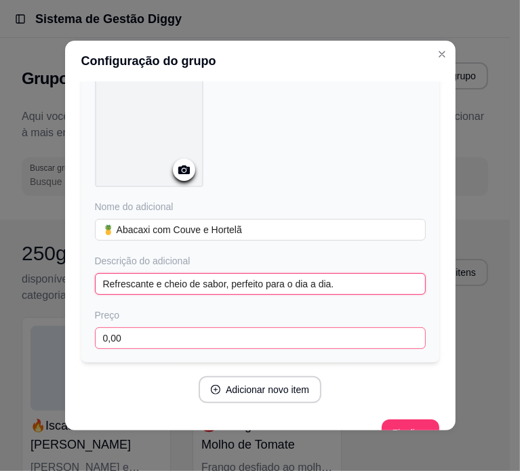
type input "Refrescante e cheio de sabor, perfeito para o dia a dia."
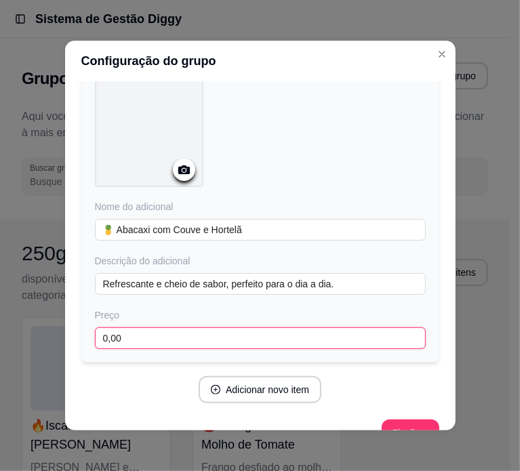
click at [191, 340] on input "0,00" at bounding box center [260, 338] width 331 height 22
click at [194, 344] on input "10,00" at bounding box center [260, 338] width 331 height 22
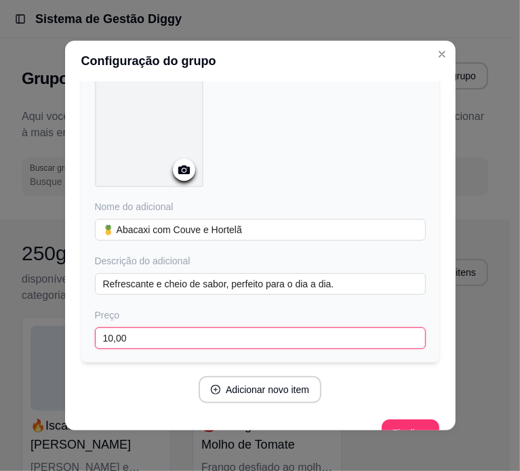
click at [241, 338] on input "10,00" at bounding box center [260, 338] width 331 height 22
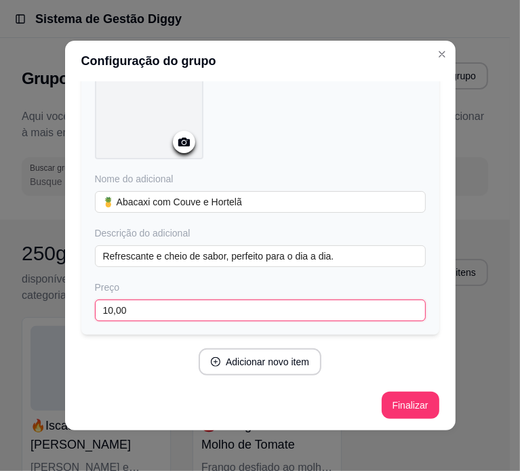
scroll to position [3, 0]
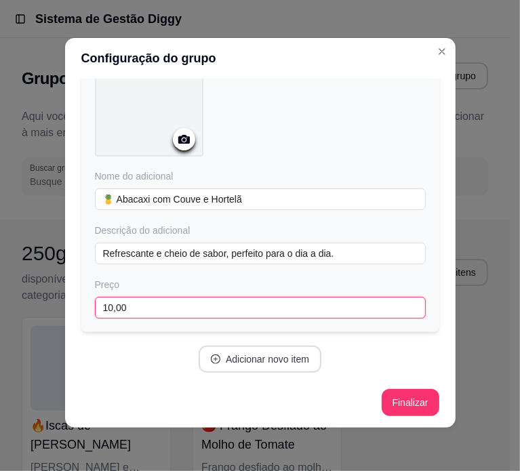
type input "10,00"
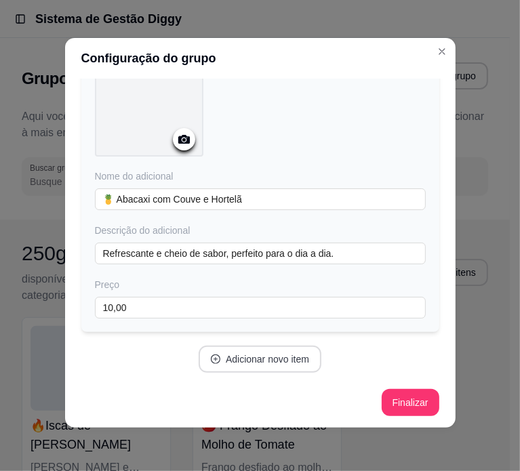
click at [286, 360] on button "Adicionar novo item" at bounding box center [260, 359] width 123 height 27
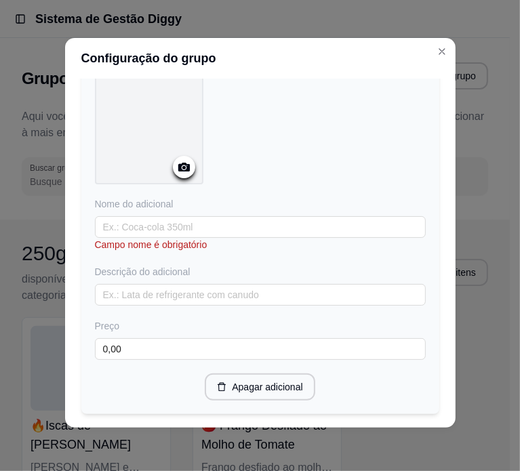
scroll to position [435, 0]
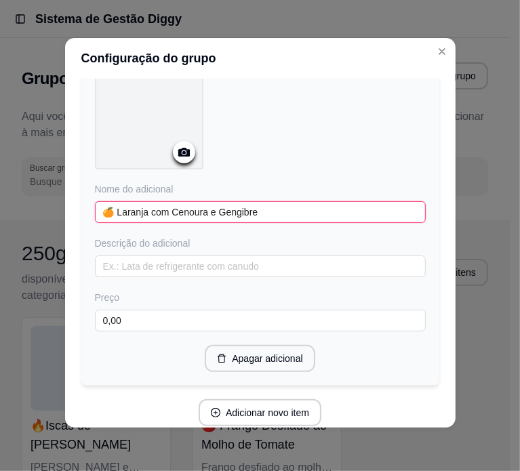
type input "🍊 Laranja com Cenoura e Gengibre"
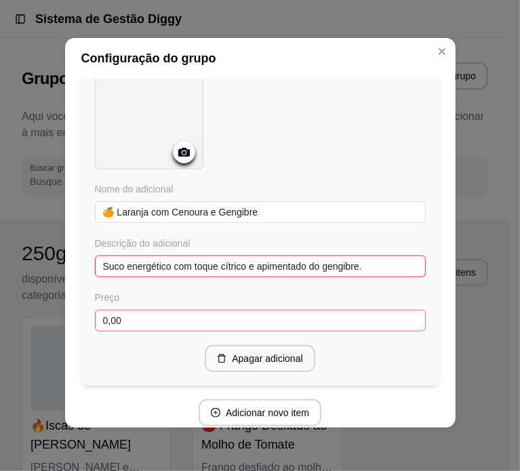
type input "Suco energético com toque cítrico e apimentado do gengibre."
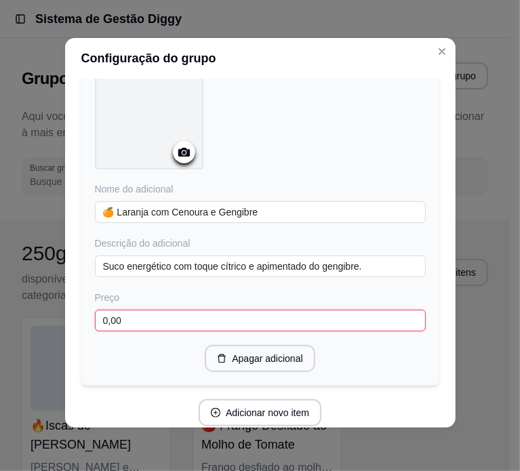
click at [138, 316] on input "0,00" at bounding box center [260, 321] width 331 height 22
paste input "1"
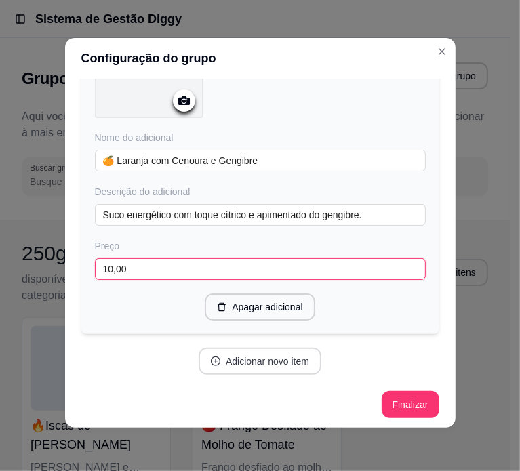
type input "10,00"
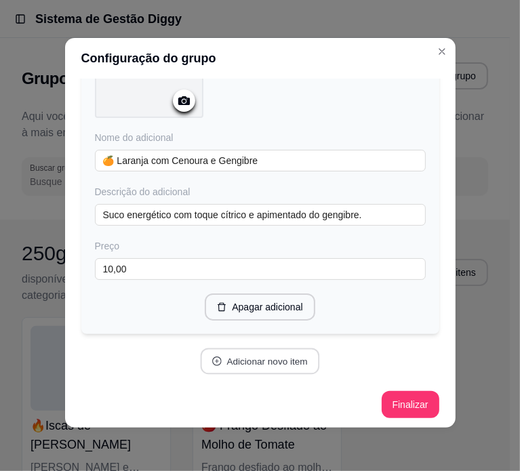
click at [245, 368] on button "Adicionar novo item" at bounding box center [260, 361] width 119 height 26
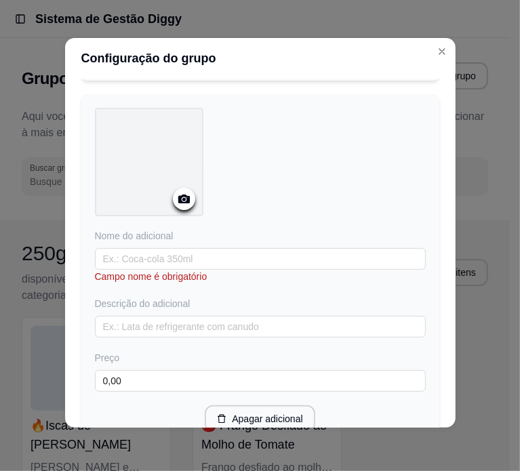
scroll to position [757, 0]
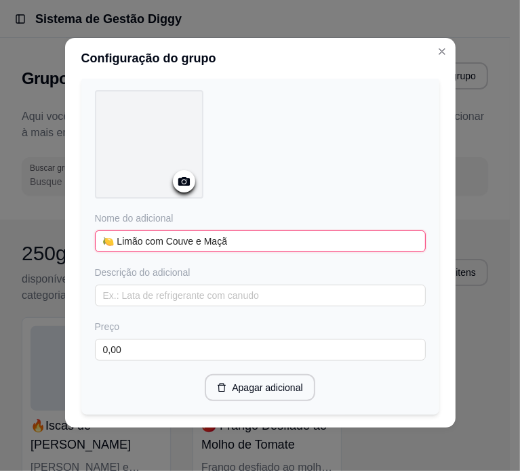
type input "🍋 Limão com Couve e Maçã"
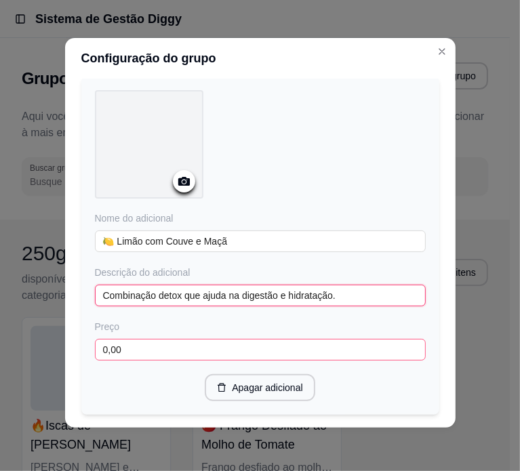
type input "Combinação detox que ajuda na digestão e hidratação."
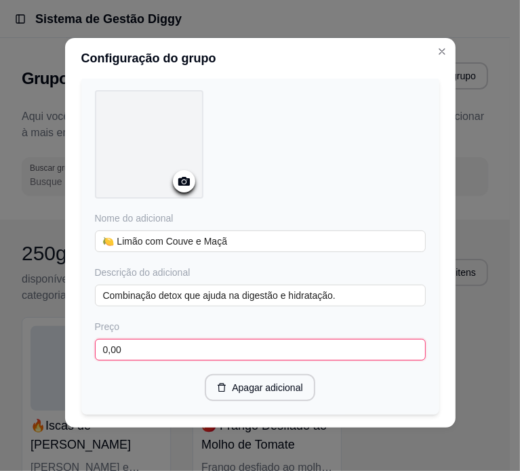
click at [167, 339] on input "0,00" at bounding box center [260, 350] width 331 height 22
paste input "1"
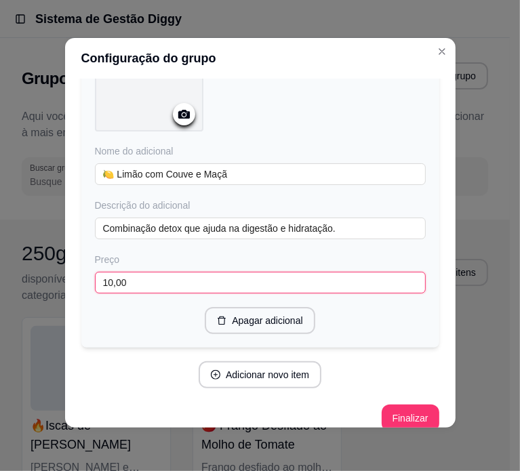
scroll to position [837, 0]
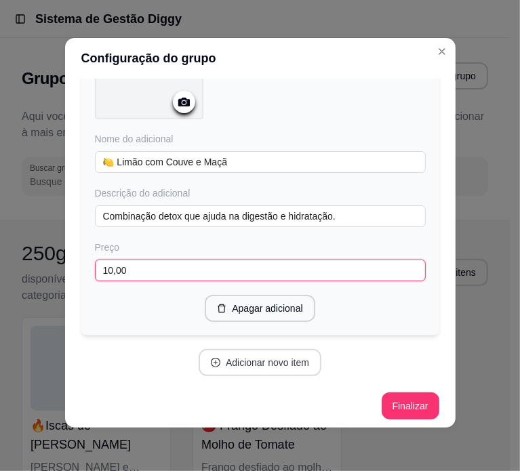
type input "10,00"
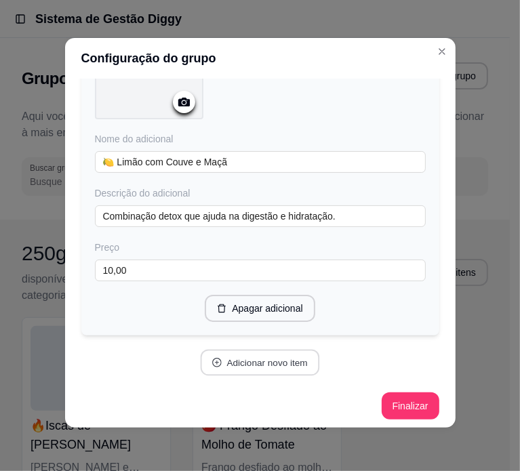
click at [278, 355] on button "Adicionar novo item" at bounding box center [260, 363] width 119 height 26
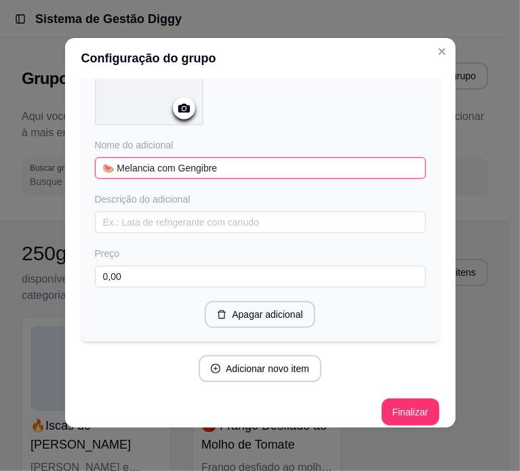
scroll to position [1186, 0]
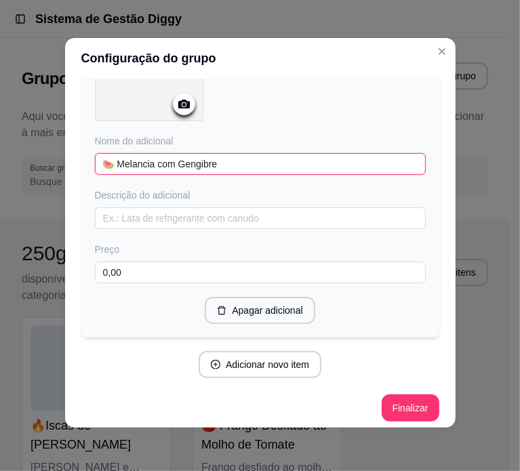
type input "🍉 Melancia com Gengibre"
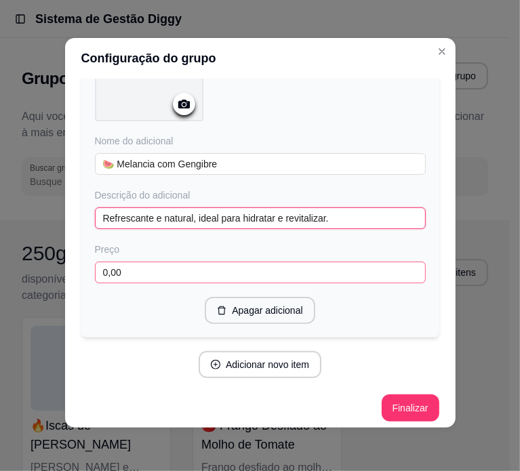
type input "Refrescante e natural, ideal para hidratar e revitalizar."
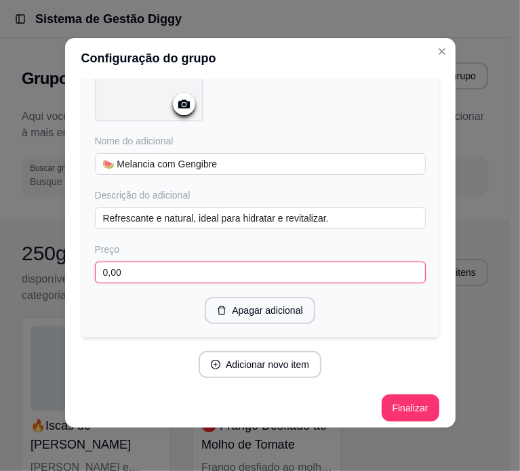
click at [191, 267] on input "0,00" at bounding box center [260, 273] width 331 height 22
paste input "1"
type input "10,00"
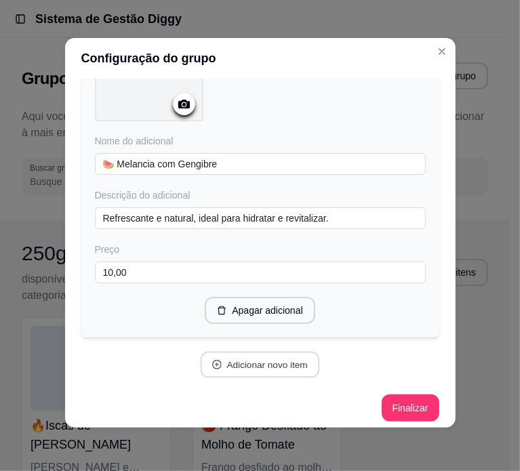
click at [262, 363] on button "Adicionar novo item" at bounding box center [260, 365] width 119 height 26
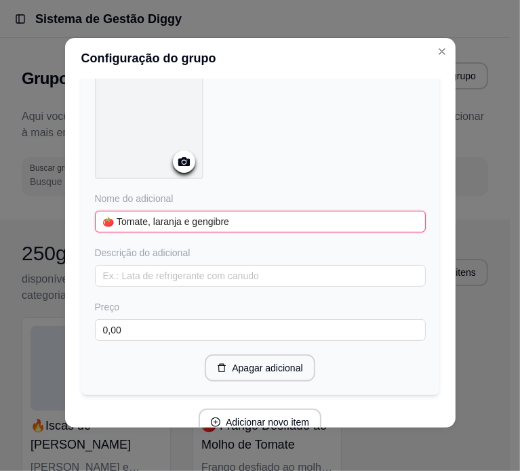
scroll to position [1525, 0]
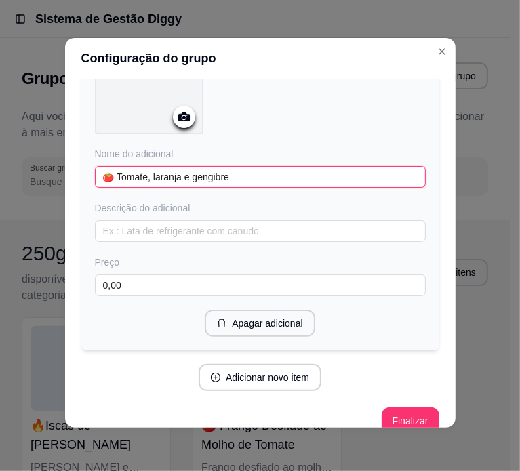
type input "🍅 Tomate, laranja e gengibre"
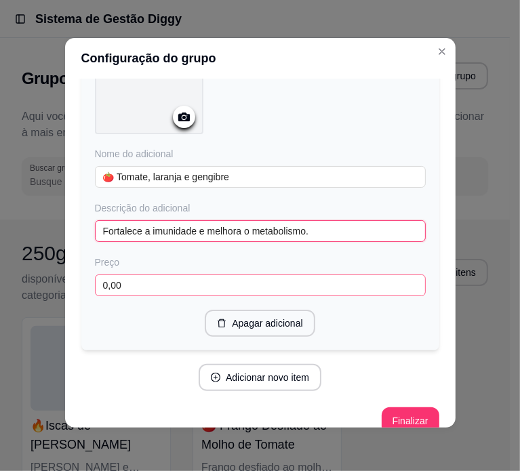
type input "Fortalece a imunidade e melhora o metabolismo."
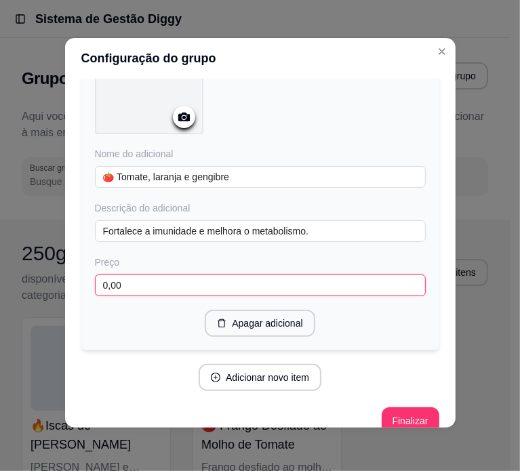
click at [144, 275] on input "0,00" at bounding box center [260, 286] width 331 height 22
paste input "1"
type input "10,00"
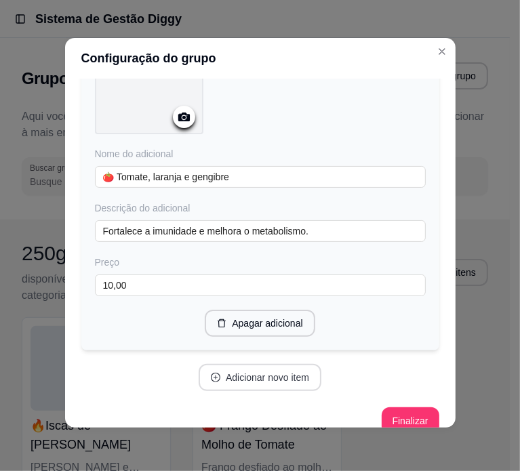
click at [262, 368] on button "Adicionar novo item" at bounding box center [260, 377] width 123 height 27
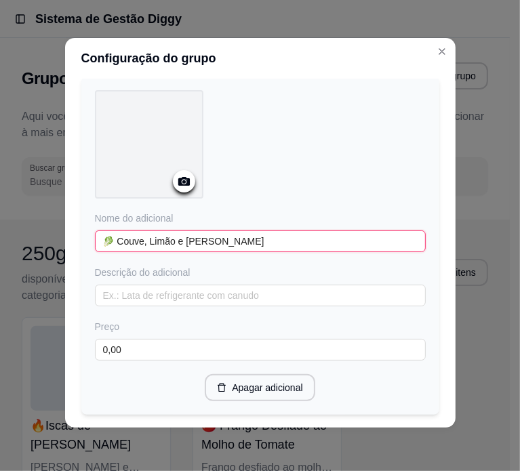
scroll to position [1864, 0]
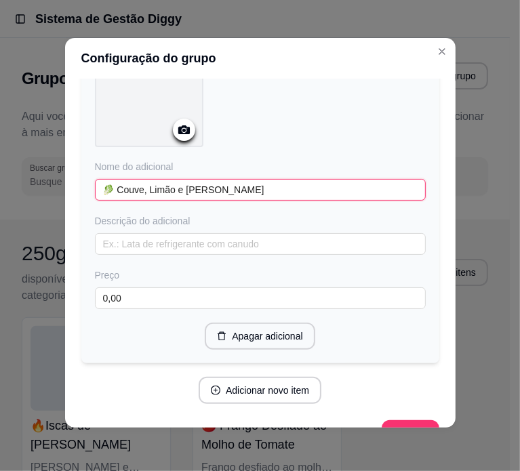
type input "🥬 Couve, Limão e Pepino"
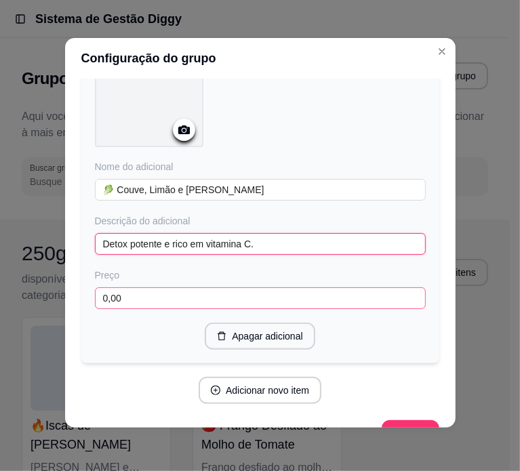
type input "Detox potente e rico em vitamina C."
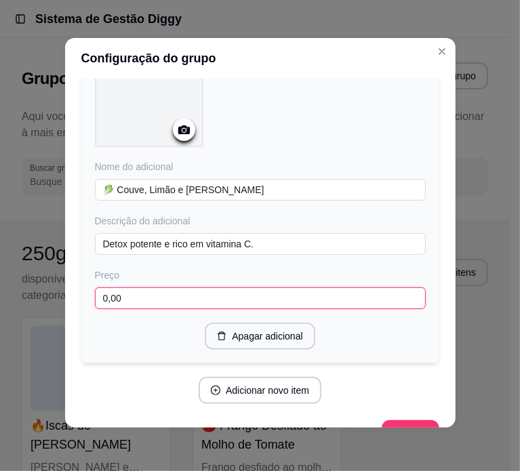
click at [163, 287] on input "0,00" at bounding box center [260, 298] width 331 height 22
paste input "1"
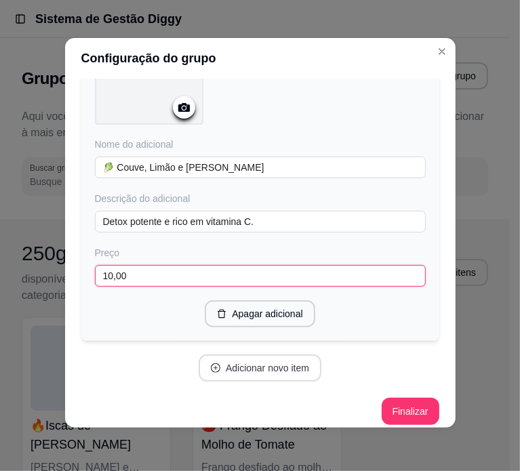
type input "10,00"
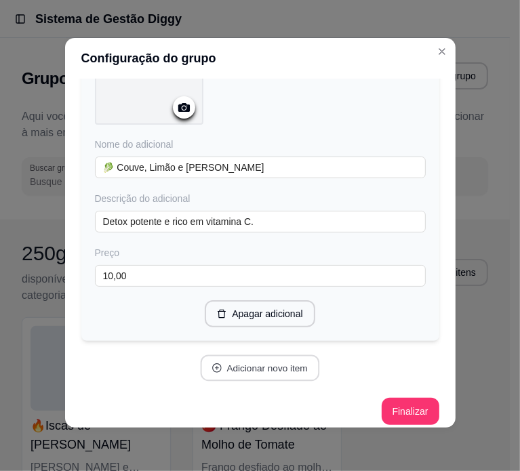
click at [267, 363] on button "Adicionar novo item" at bounding box center [260, 368] width 119 height 26
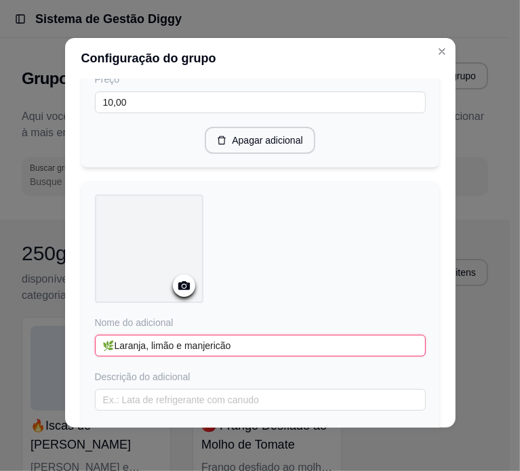
scroll to position [2158, 0]
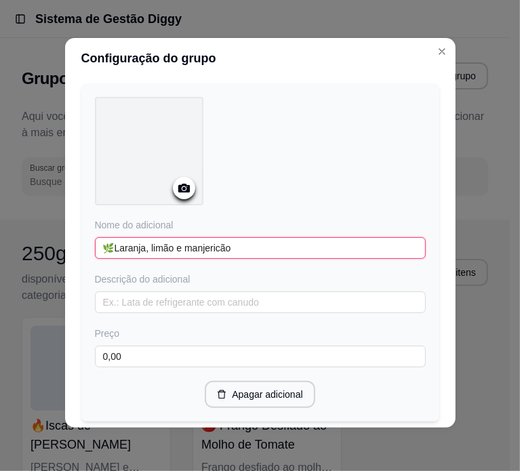
type input "🌿Laranja, limão e manjericão"
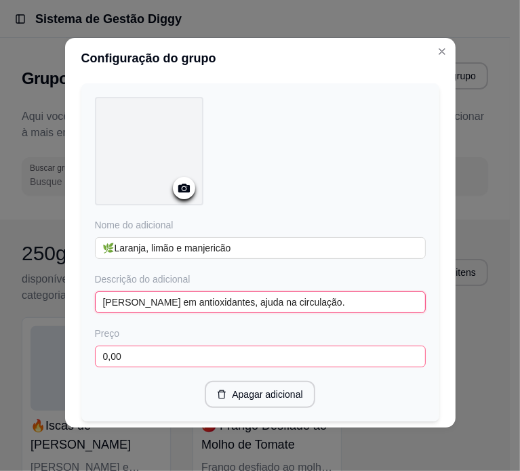
type input "Rico em antioxidantes, ajuda na circulação."
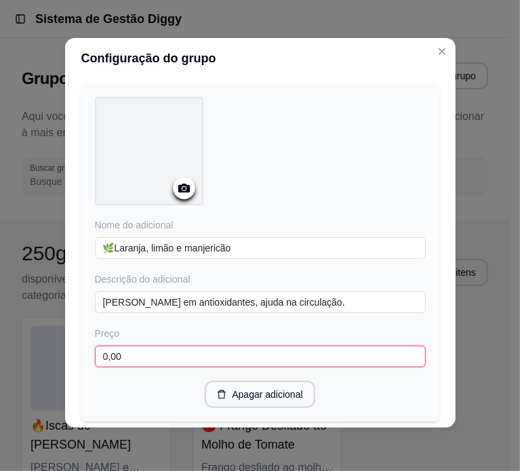
click at [160, 346] on input "0,00" at bounding box center [260, 357] width 331 height 22
paste input "1"
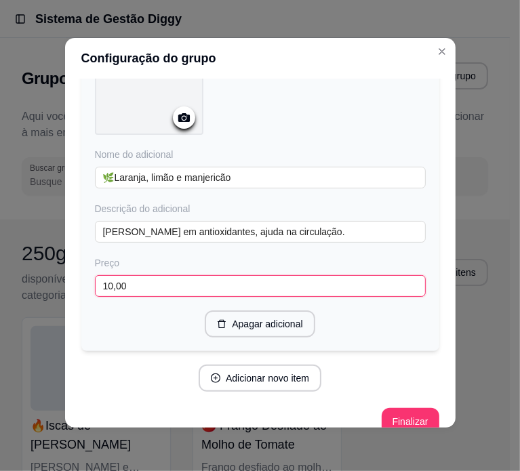
scroll to position [2237, 0]
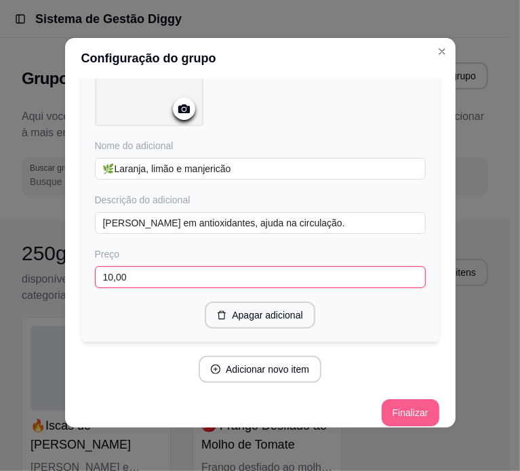
type input "10,00"
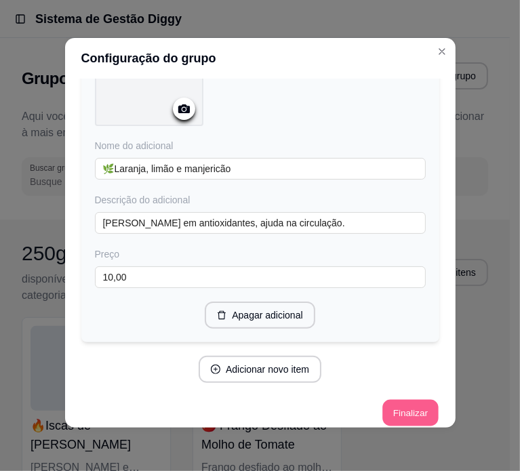
click at [388, 406] on button "Finalizar" at bounding box center [410, 413] width 56 height 26
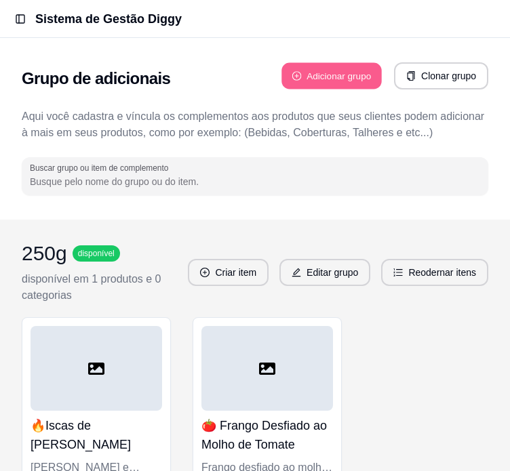
click at [305, 81] on button "Adicionar grupo" at bounding box center [331, 76] width 100 height 26
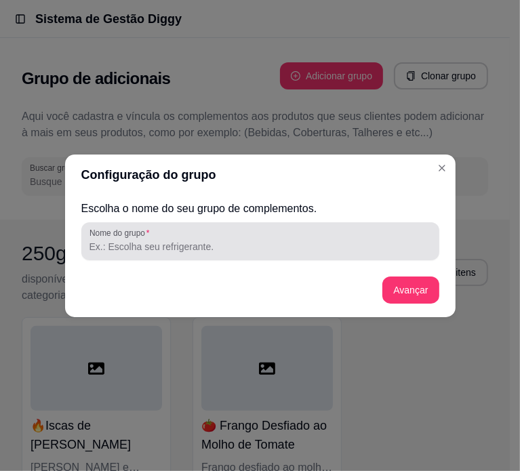
click at [218, 258] on div "Nome do grupo" at bounding box center [260, 241] width 358 height 38
click at [95, 243] on input "Caldos" at bounding box center [260, 247] width 342 height 14
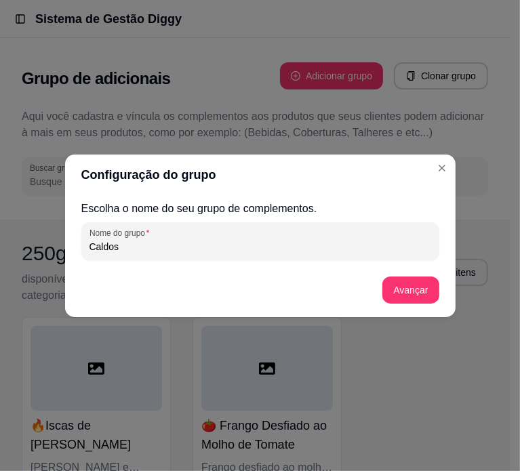
click at [93, 249] on input "Caldos" at bounding box center [260, 247] width 342 height 14
click at [92, 246] on input "Caldos" at bounding box center [260, 247] width 342 height 14
click at [99, 243] on input "👑Caldos" at bounding box center [260, 247] width 342 height 14
type input "👑 Caldos"
click at [408, 301] on button "Avançar" at bounding box center [411, 290] width 55 height 26
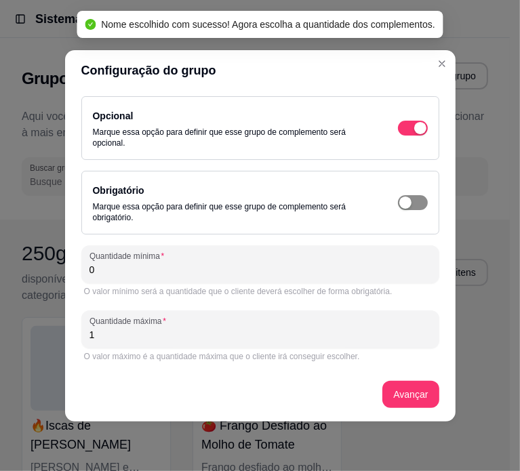
click at [399, 201] on div "button" at bounding box center [405, 203] width 12 height 12
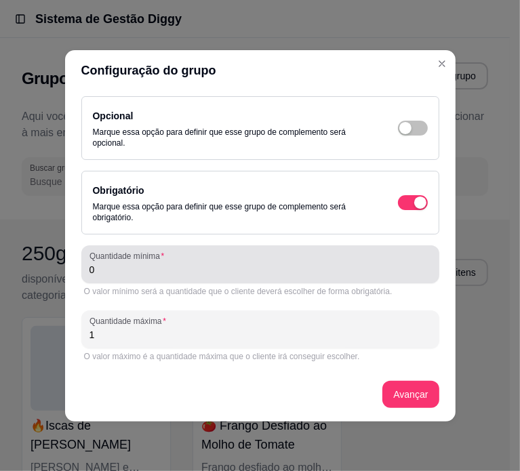
click at [140, 281] on div "Quantidade mínima 0" at bounding box center [260, 264] width 358 height 38
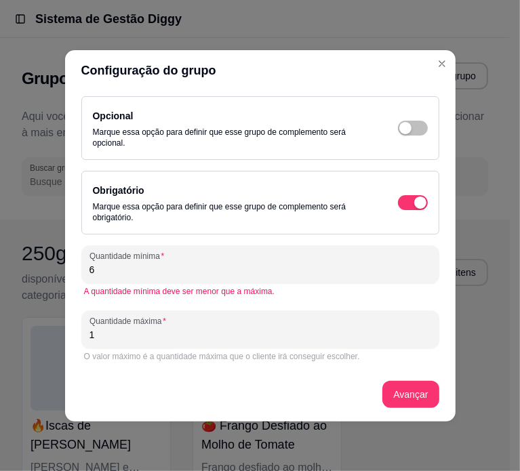
type input "6"
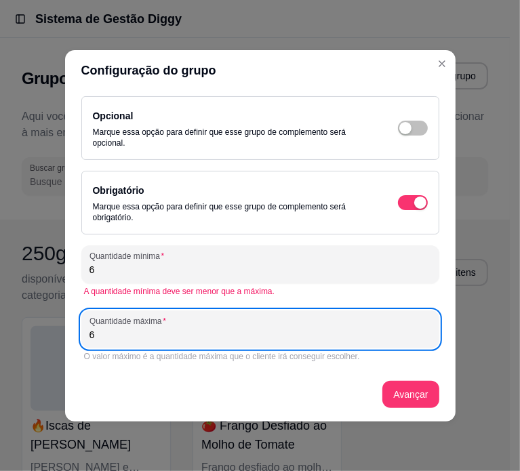
type input "6"
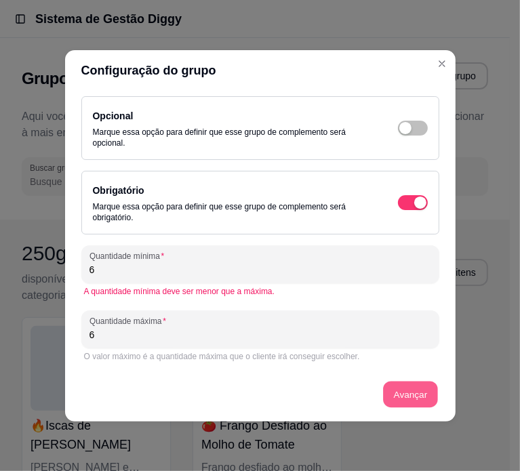
click at [403, 397] on button "Avançar" at bounding box center [411, 394] width 55 height 26
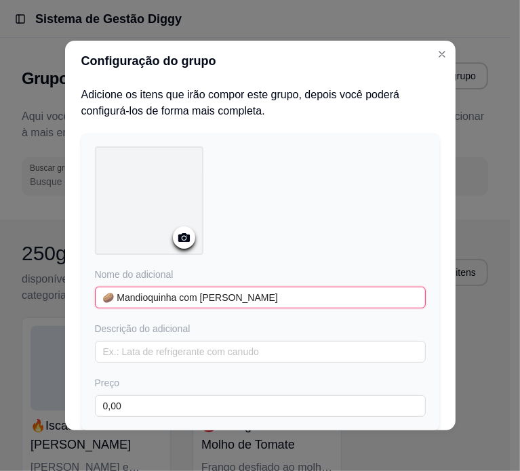
type input "🥔 Mandioquinha com Frango"
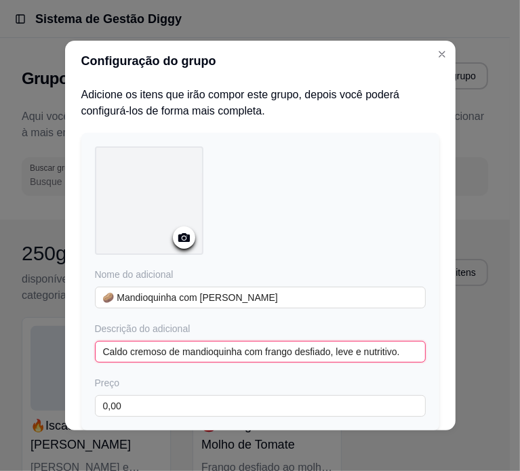
type input "Caldo cremoso de mandioquinha com frango desfiado, leve e nutritivo."
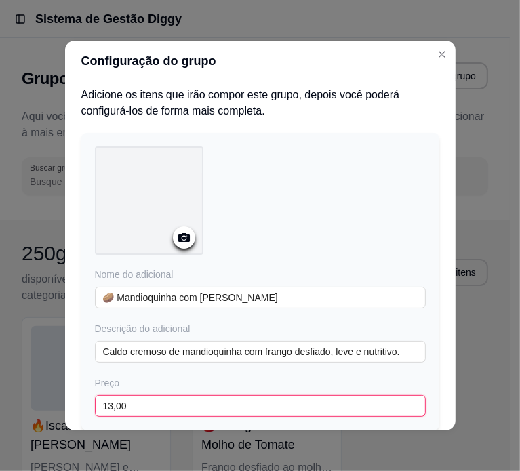
scroll to position [96, 0]
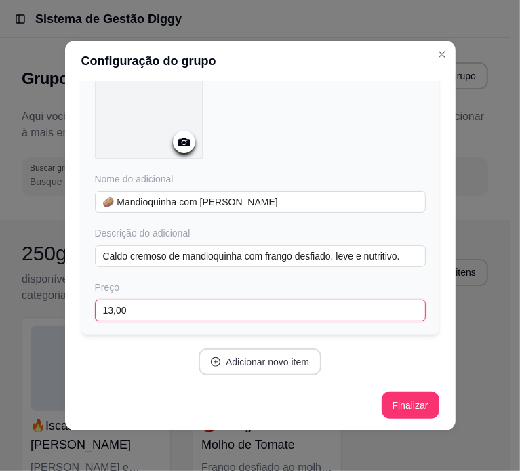
type input "13,00"
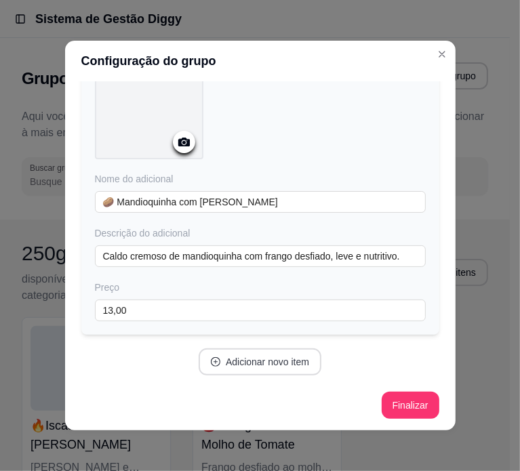
click at [217, 356] on button "Adicionar novo item" at bounding box center [260, 361] width 123 height 27
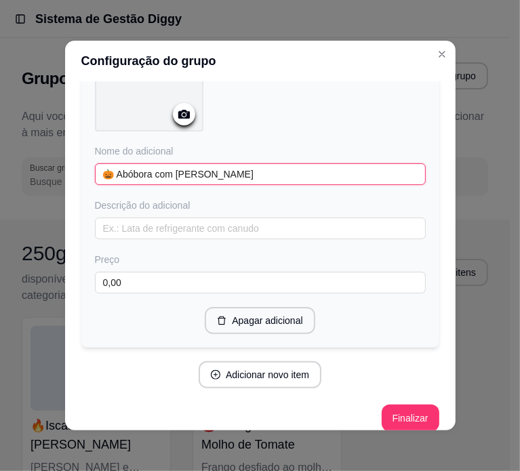
scroll to position [486, 0]
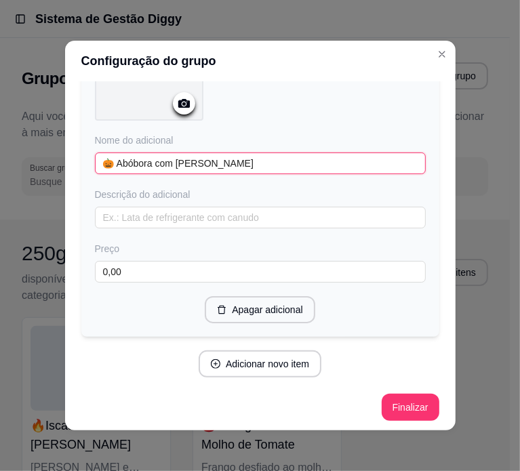
type input "🎃 Abóbora com Carne Moída"
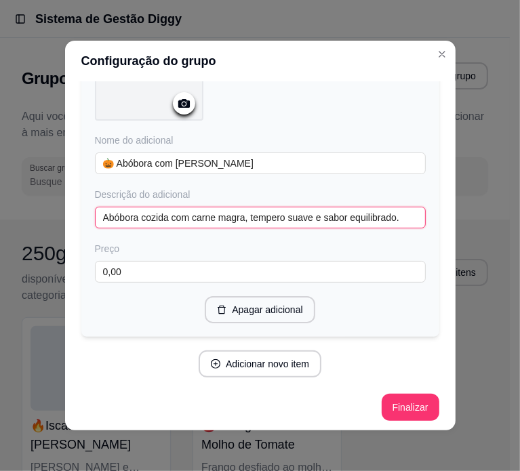
type input "Abóbora cozida com carne magra, tempero suave e sabor equilibrado."
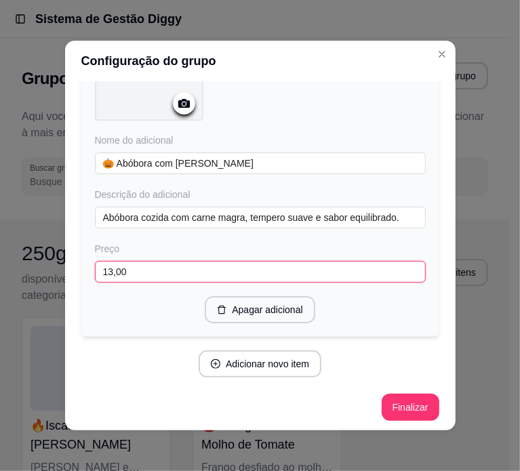
scroll to position [3, 0]
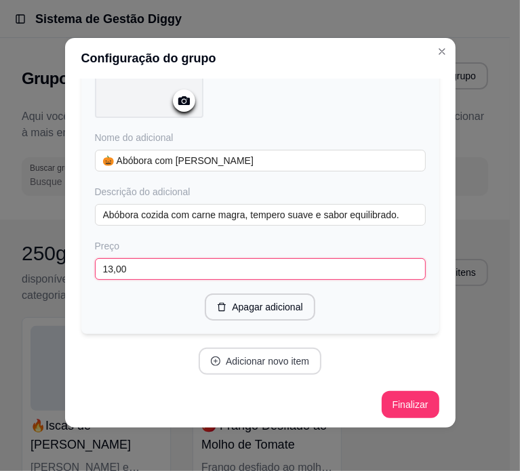
type input "13,00"
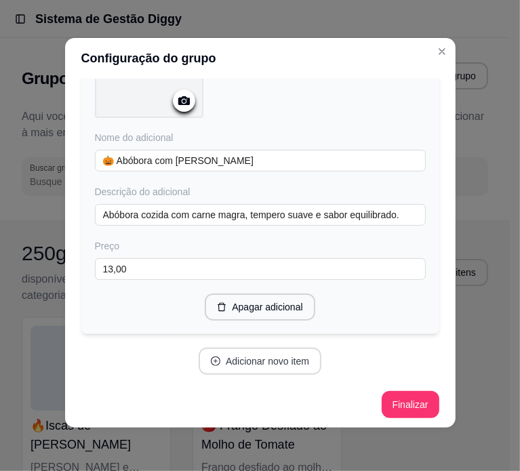
click at [260, 363] on button "Adicionar novo item" at bounding box center [260, 361] width 123 height 27
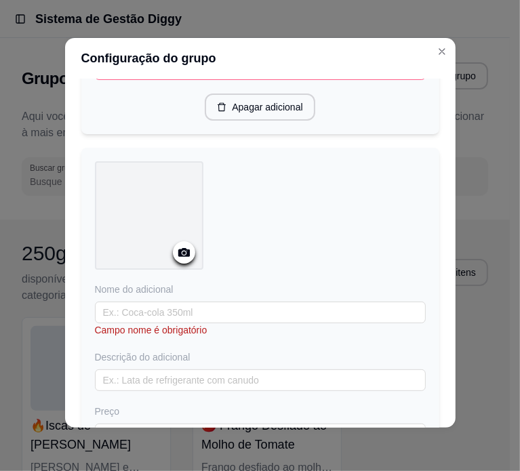
scroll to position [689, 0]
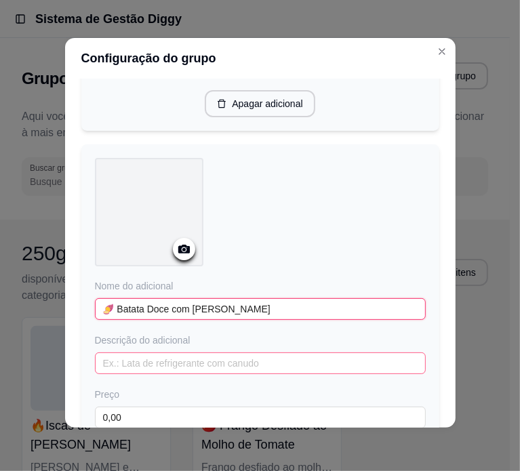
type input "🍠 Batata Doce com Frango"
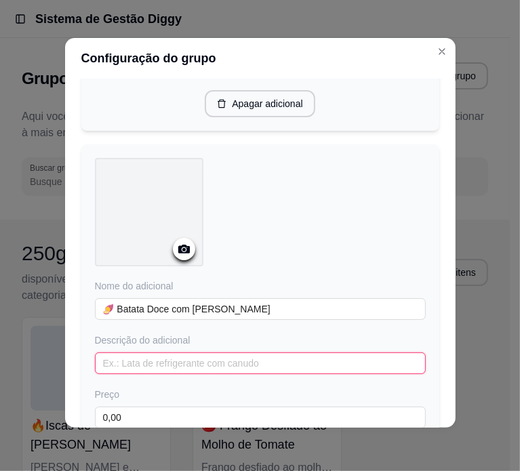
click at [130, 353] on input "text" at bounding box center [260, 364] width 331 height 22
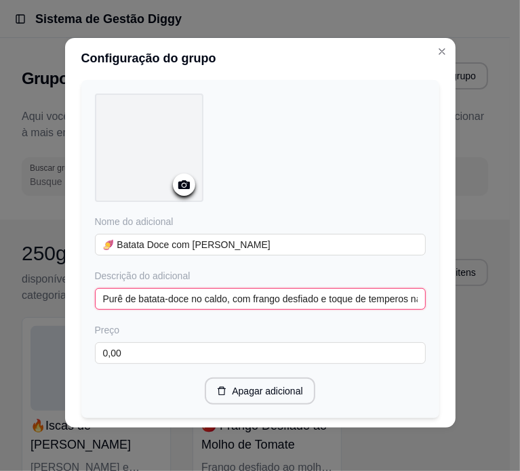
scroll to position [757, 0]
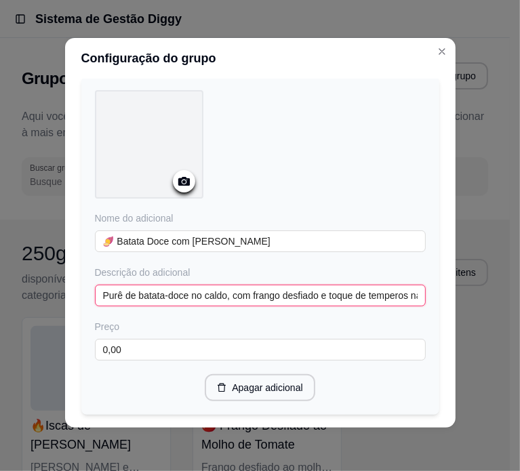
type input "Purê de batata-doce no caldo, com frango desfiado e toque de temperos naturais."
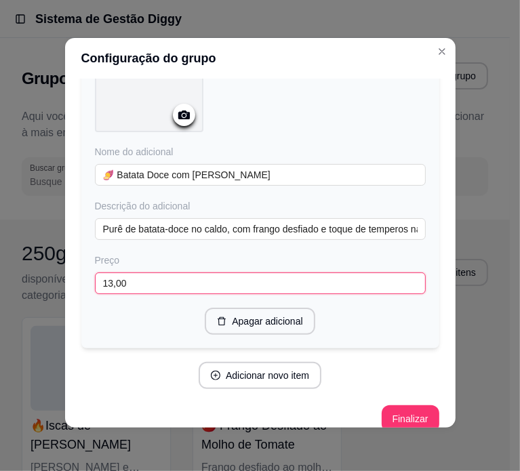
scroll to position [837, 0]
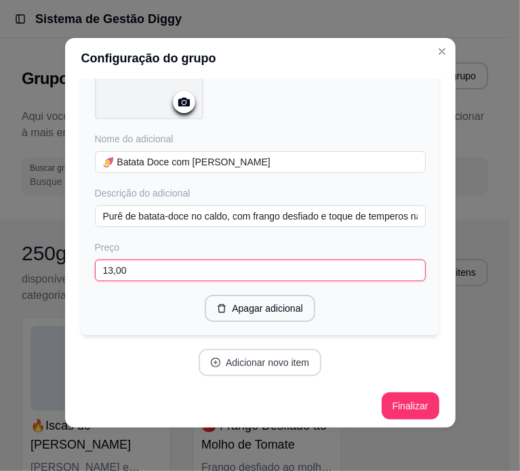
type input "13,00"
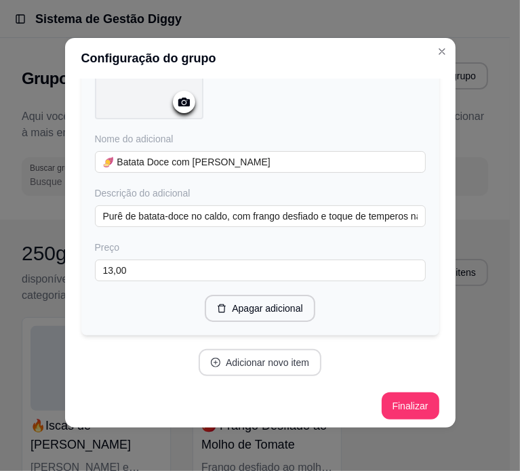
click at [240, 357] on button "Adicionar novo item" at bounding box center [260, 362] width 123 height 27
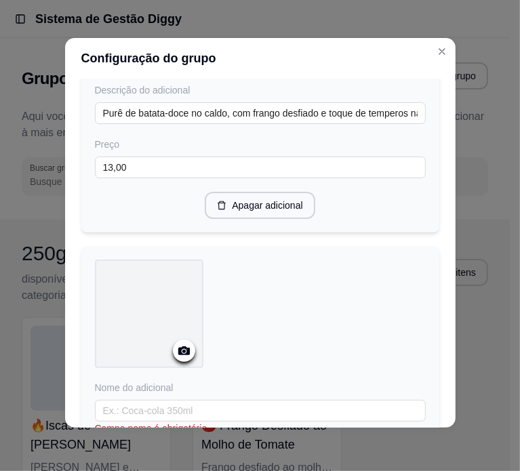
scroll to position [1040, 0]
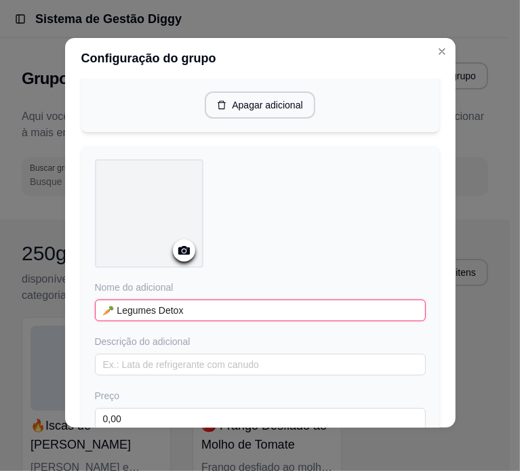
type input "🥕 Legumes Detox"
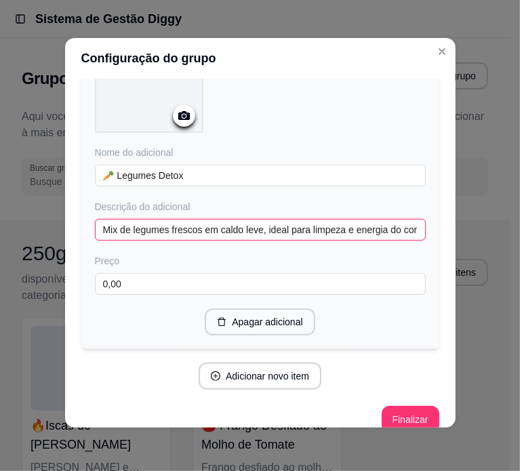
scroll to position [1186, 0]
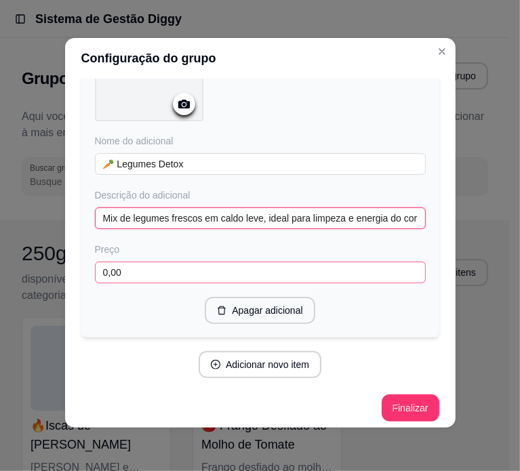
type input "Mix de legumes frescos em caldo leve, ideal para limpeza e energia do corpo."
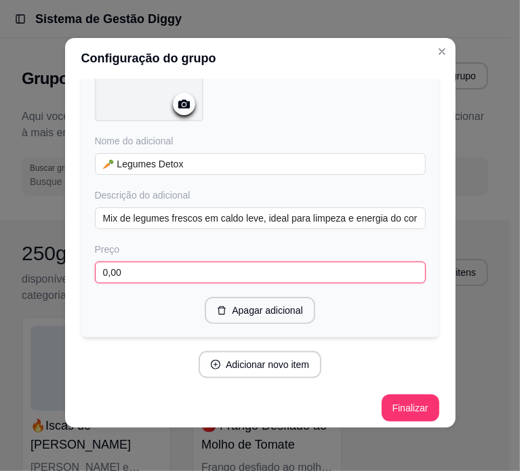
click at [169, 268] on input "0,00" at bounding box center [260, 273] width 331 height 22
type input "13,00"
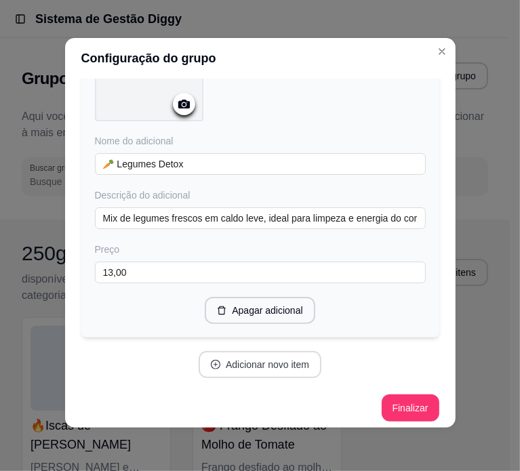
click at [247, 354] on button "Adicionar novo item" at bounding box center [260, 364] width 123 height 27
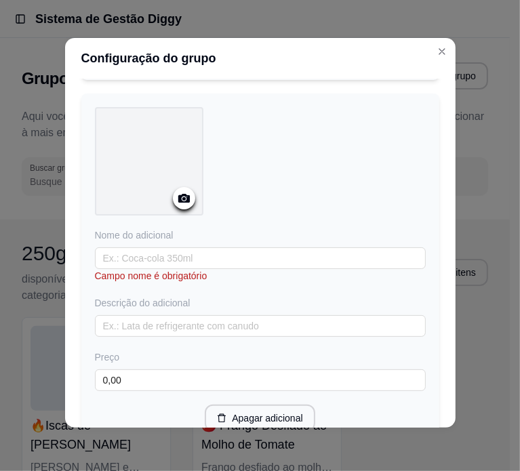
scroll to position [1458, 0]
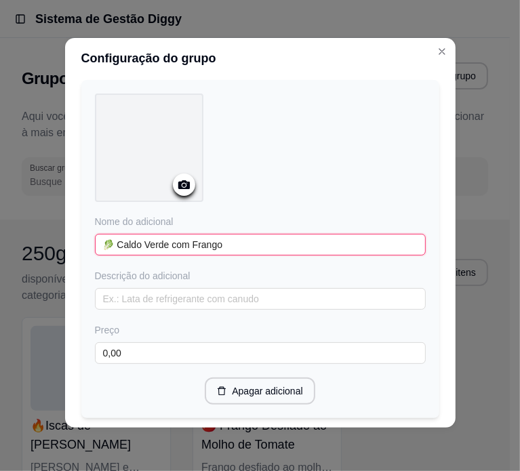
type input "🥬 Caldo Verde com Frango"
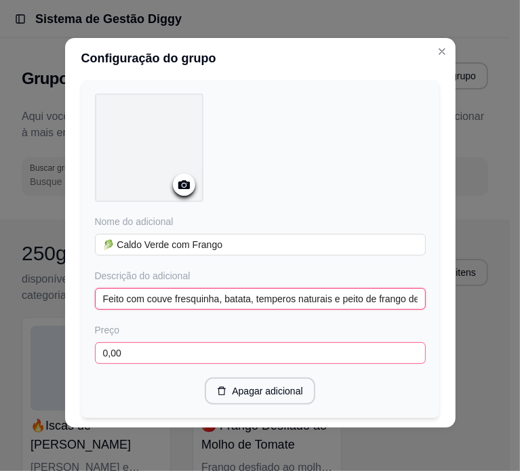
type input "Feito com couve fresquinha, batata, temperos naturais e peito de frango desfiad…"
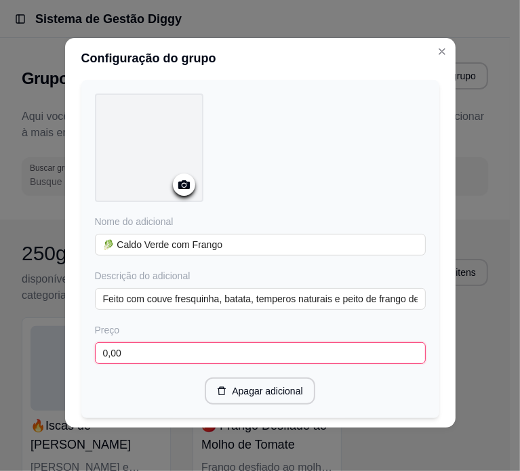
click at [191, 342] on input "0,00" at bounding box center [260, 353] width 331 height 22
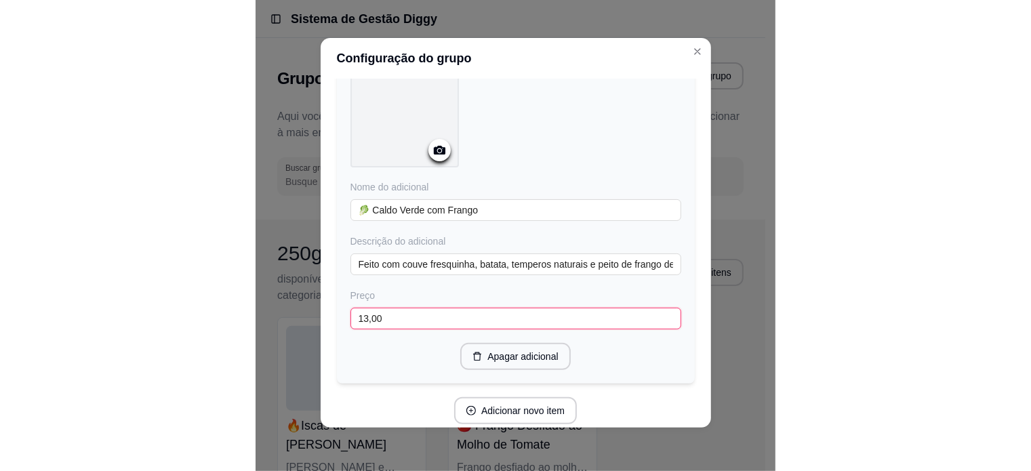
scroll to position [1537, 0]
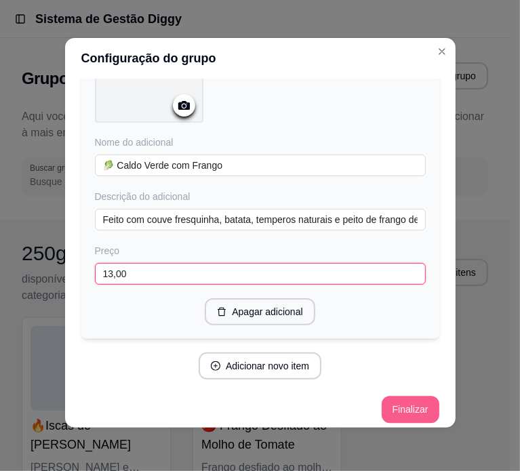
type input "13,00"
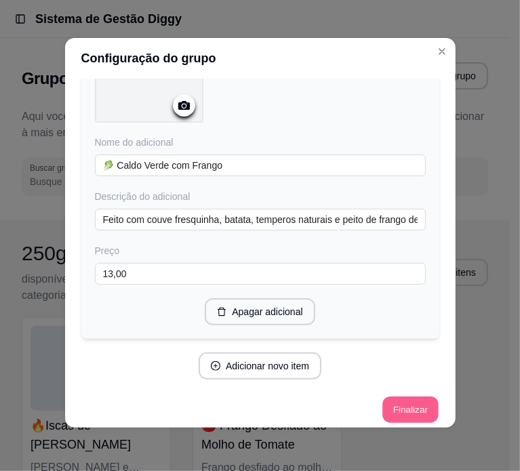
click at [388, 402] on button "Finalizar" at bounding box center [410, 410] width 56 height 26
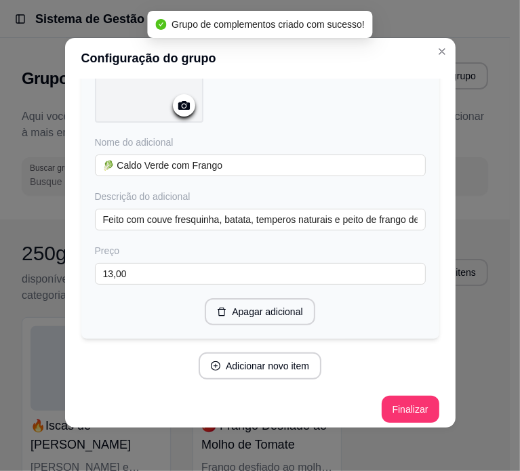
click at [466, 378] on div "Configuração do grupo Adicione os itens que irão compor este grupo, depois você…" at bounding box center [260, 235] width 520 height 471
click at [487, 372] on div "Configuração do grupo Adicione os itens que irão compor este grupo, depois você…" at bounding box center [260, 235] width 520 height 471
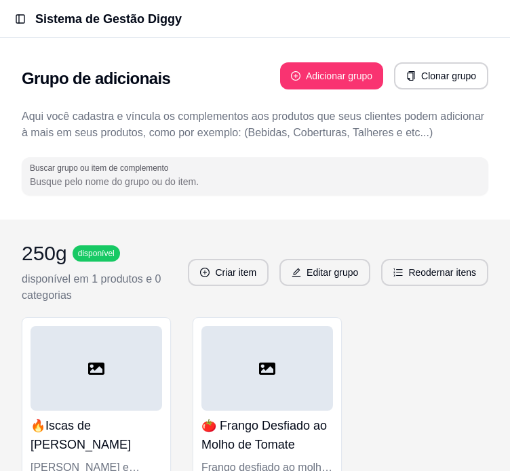
click at [434, 45] on div "Grupo de adicionais Adicionar grupo Clonar grupo Aqui você cadastra e víncula o…" at bounding box center [255, 129] width 510 height 182
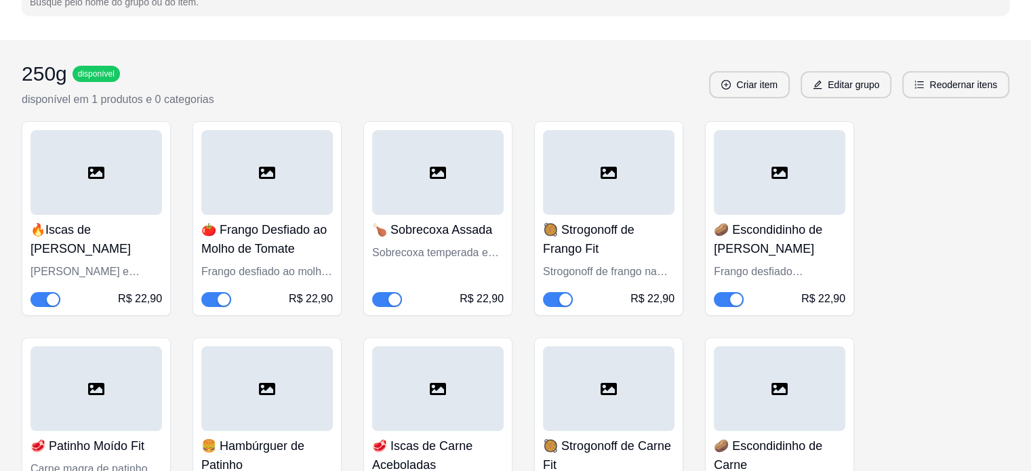
scroll to position [0, 0]
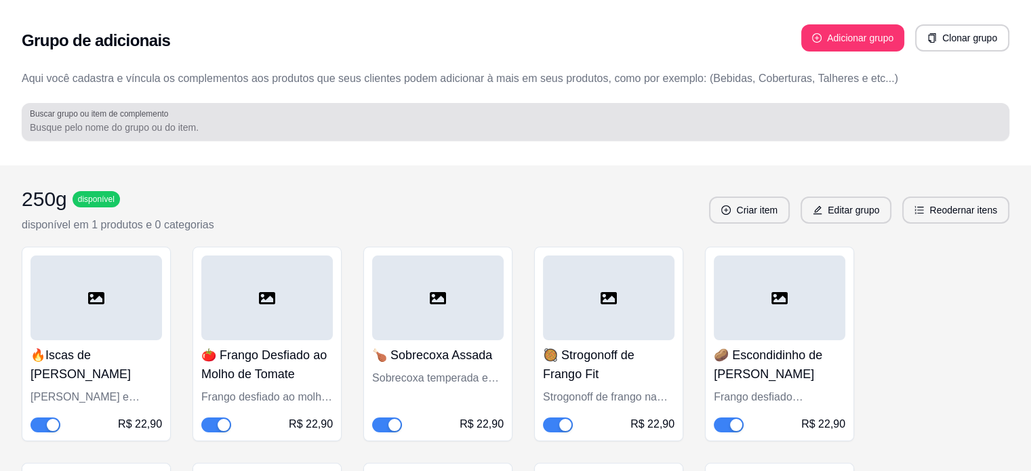
click at [507, 127] on input "Buscar grupo ou item de complemento" at bounding box center [516, 128] width 972 height 14
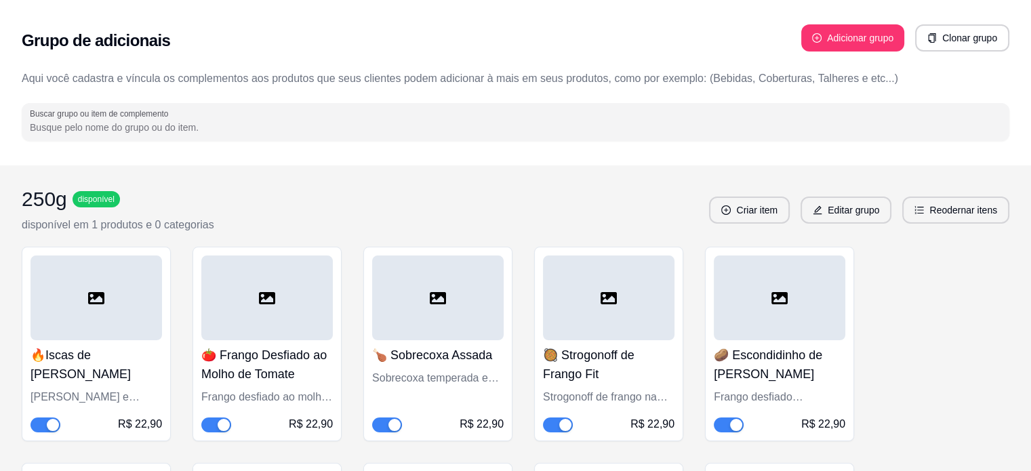
click at [62, 45] on h2 "Grupo de adicionais" at bounding box center [96, 41] width 148 height 22
click at [26, 18] on div "Grupo de adicionais Adicionar grupo Clonar grupo" at bounding box center [516, 40] width 988 height 49
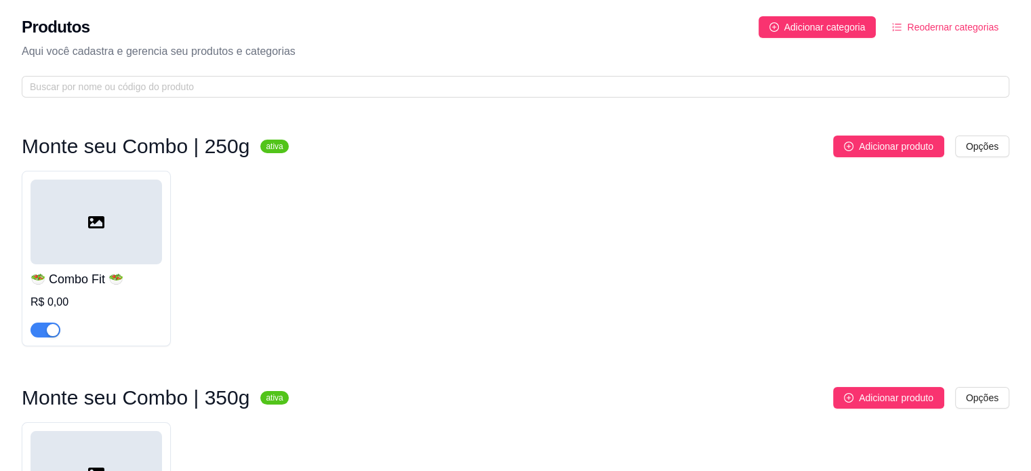
drag, startPoint x: 0, startPoint y: 65, endPoint x: 71, endPoint y: 61, distance: 71.3
click at [71, 61] on div "Produtos Adicionar categoria Reodernar categorias Aqui você cadastra e gerencia…" at bounding box center [515, 53] width 1031 height 106
drag, startPoint x: 19, startPoint y: 89, endPoint x: 153, endPoint y: 89, distance: 133.6
click at [153, 89] on div "Produtos Adicionar categoria Reodernar categorias Aqui você cadastra e gerencia…" at bounding box center [515, 53] width 1031 height 106
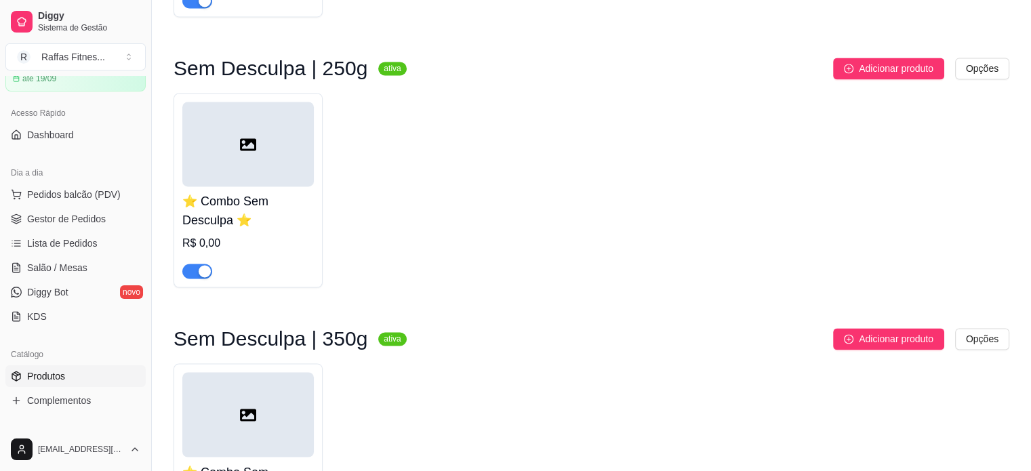
scroll to position [2162, 0]
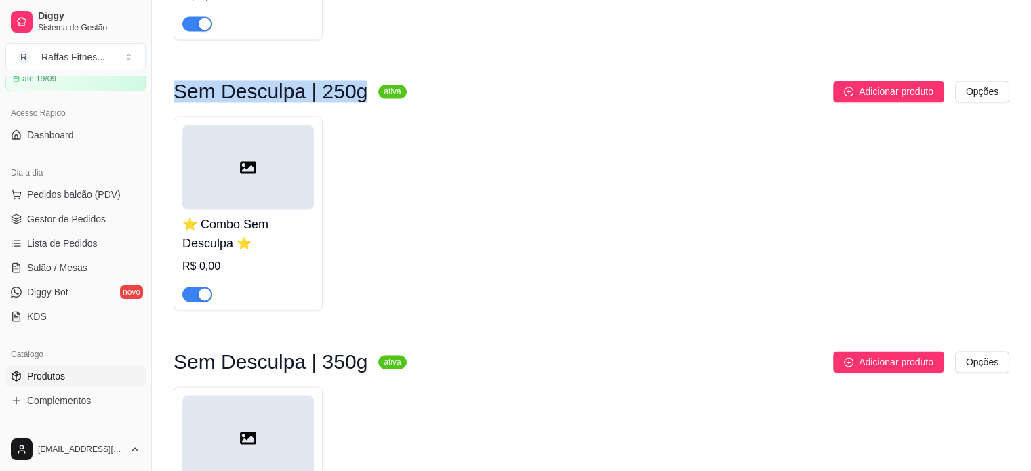
drag, startPoint x: 176, startPoint y: 119, endPoint x: 349, endPoint y: 108, distance: 173.2
click at [349, 100] on h3 "Sem Desculpa | 250g" at bounding box center [271, 91] width 194 height 16
copy h3 "Sem Desculpa | 250g"
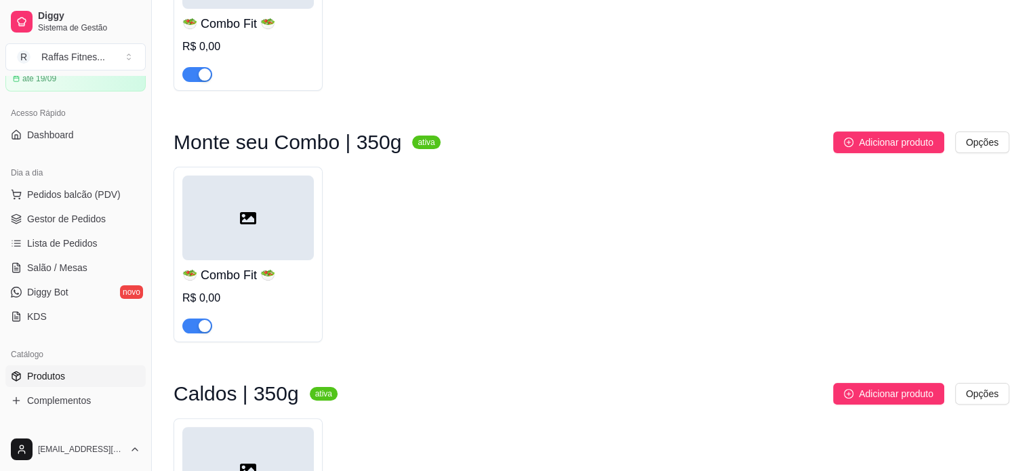
scroll to position [0, 0]
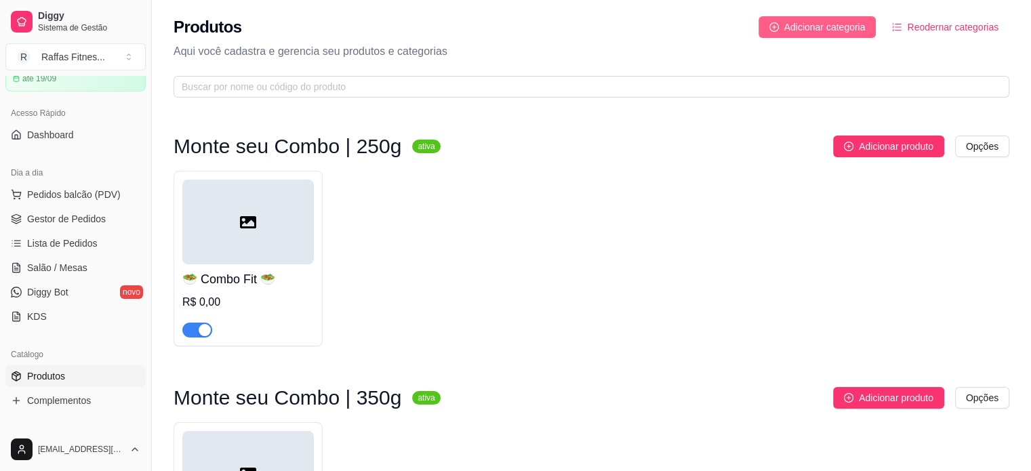
click at [850, 24] on span "Adicionar categoria" at bounding box center [824, 27] width 81 height 15
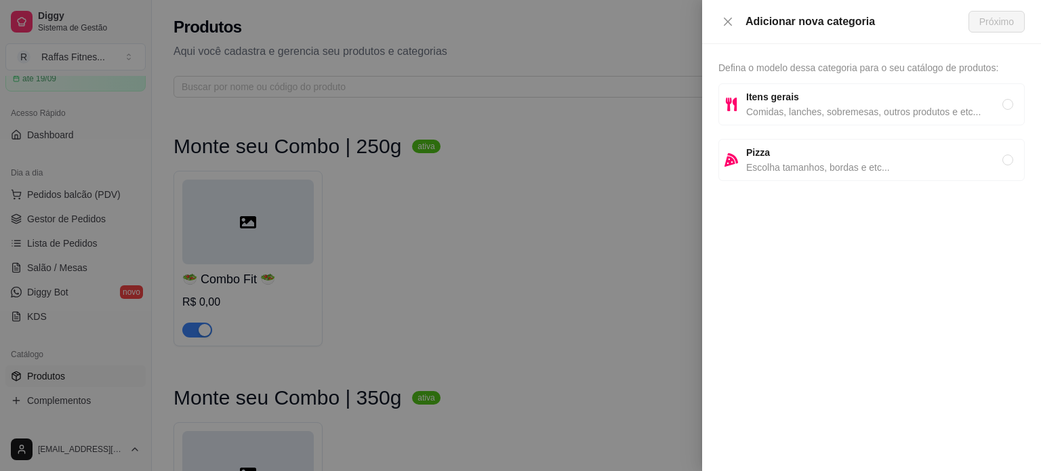
click at [816, 111] on span "Comidas, lanches, sobremesas, outros produtos e etc..." at bounding box center [874, 111] width 256 height 15
radio input "true"
click at [987, 21] on span "Próximo" at bounding box center [997, 21] width 35 height 15
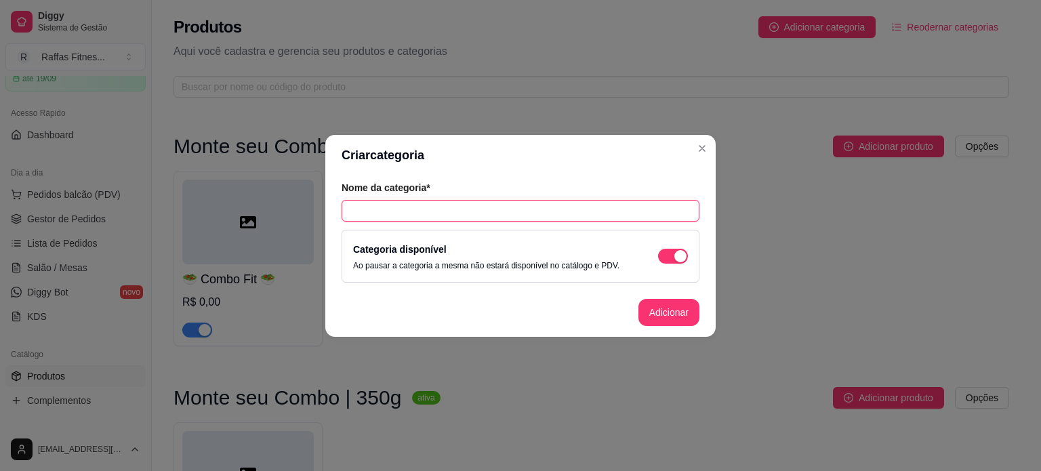
click at [427, 214] on input "text" at bounding box center [521, 211] width 358 height 22
paste input "Sem Desculpa | 250g"
click at [626, 215] on input "Sem Desculpa | 250g" at bounding box center [521, 211] width 358 height 22
drag, startPoint x: 407, startPoint y: 215, endPoint x: 338, endPoint y: 216, distance: 69.2
click at [338, 216] on div "Nome da categoria* Sem Desculpa | 250g Categoria disponível Ao pausar a categor…" at bounding box center [520, 232] width 390 height 113
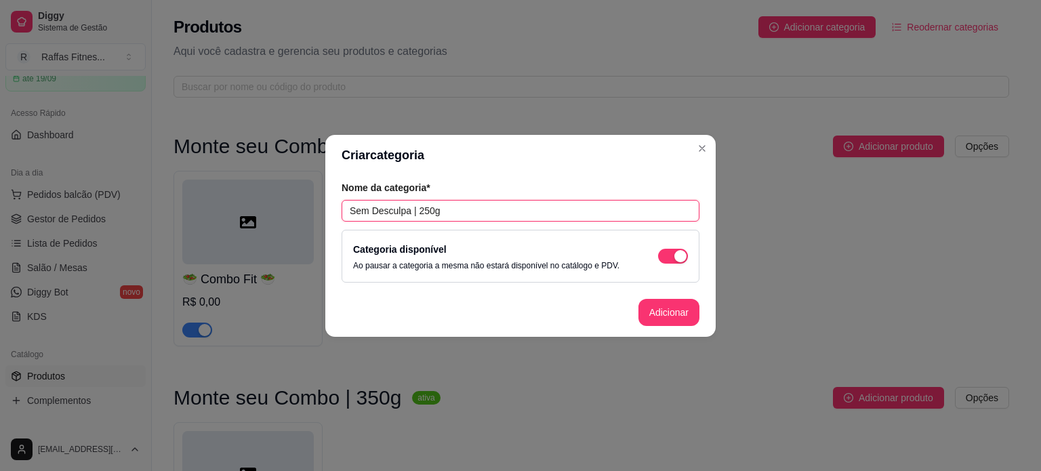
paste input "Vida Fit Premium"
type input "Vida Fit Premium | 250g"
click at [668, 313] on button "Adicionar" at bounding box center [669, 312] width 61 height 27
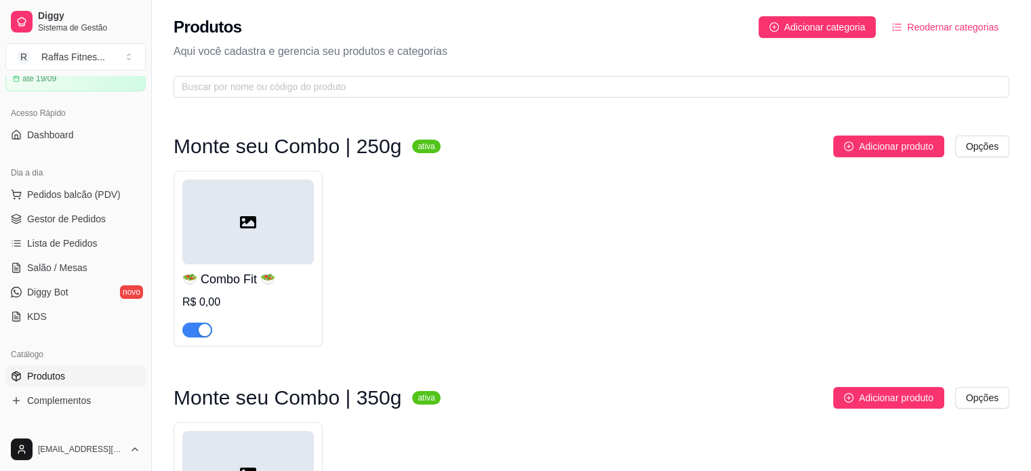
drag, startPoint x: 698, startPoint y: 211, endPoint x: 658, endPoint y: 231, distance: 45.2
click at [698, 211] on div "🥗 Combo Fit 🥗 R$ 0,00" at bounding box center [592, 259] width 836 height 176
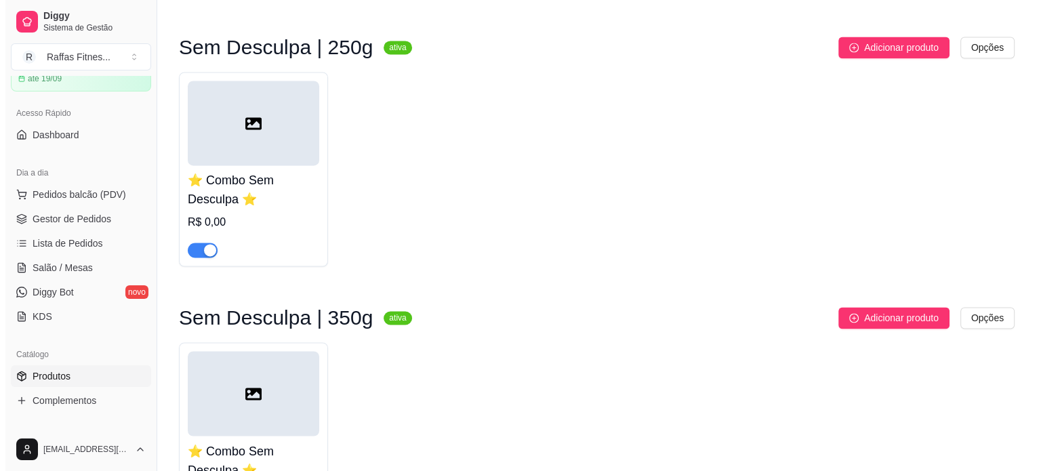
scroll to position [2458, 0]
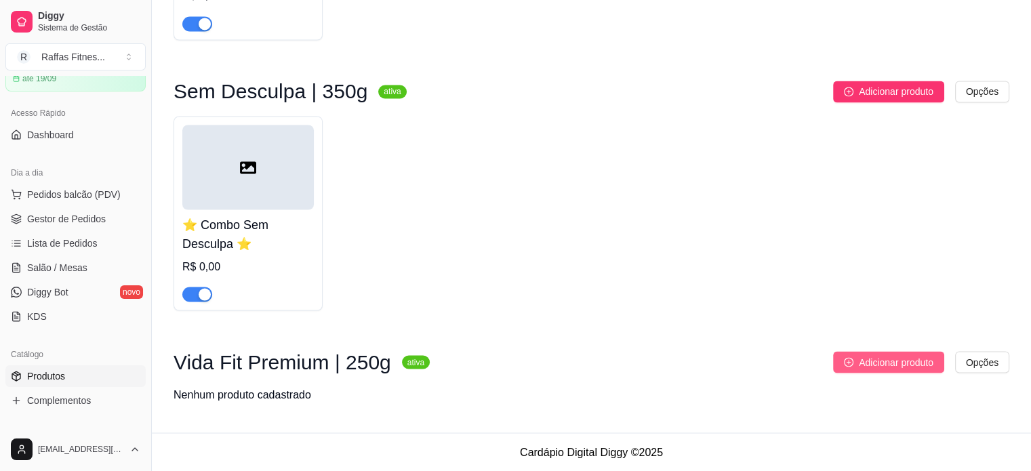
click at [857, 365] on button "Adicionar produto" at bounding box center [888, 362] width 111 height 22
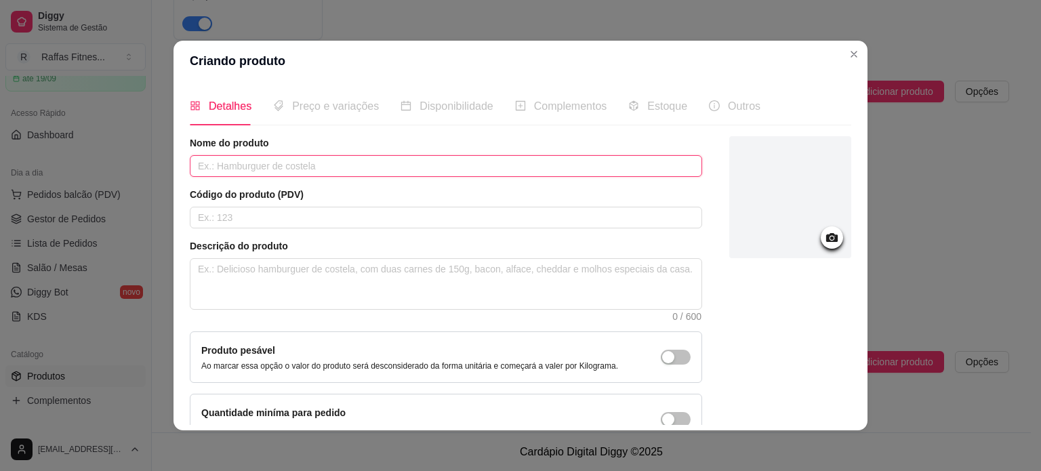
click at [329, 161] on input "text" at bounding box center [446, 166] width 513 height 22
paste input "👑 Combo Vida Fit Premium"
click at [201, 171] on input "👑 Combo Vida Fit Premium" at bounding box center [446, 166] width 513 height 22
click at [195, 167] on input "👑 Combo Vida Fit Premium" at bounding box center [446, 166] width 513 height 22
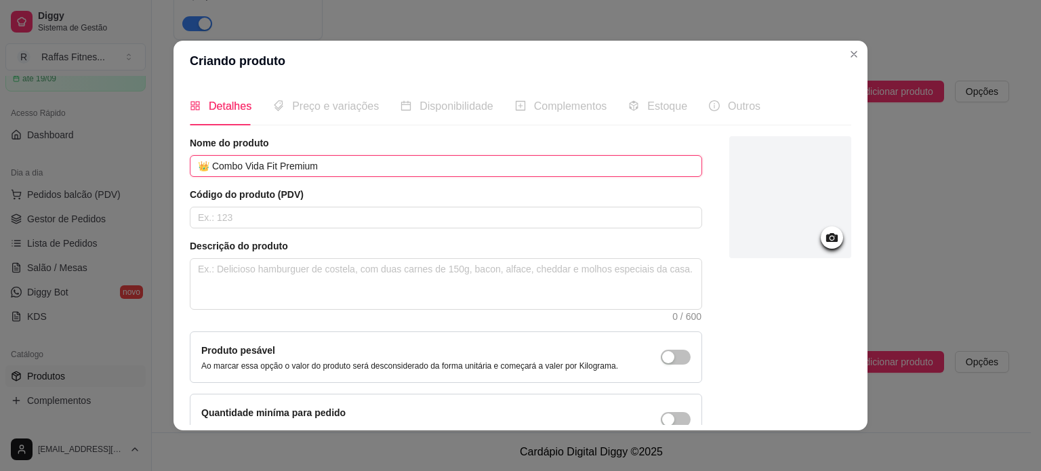
click at [195, 167] on input "👑 Combo Vida Fit Premium" at bounding box center [446, 166] width 513 height 22
click at [201, 168] on input "👑 Combo Vida Fit Premium" at bounding box center [446, 166] width 513 height 22
click at [201, 167] on input "👑 Combo Vida Fit Premium" at bounding box center [446, 166] width 513 height 22
click at [200, 167] on input "👑 Combo Vida Fit Premium" at bounding box center [446, 166] width 513 height 22
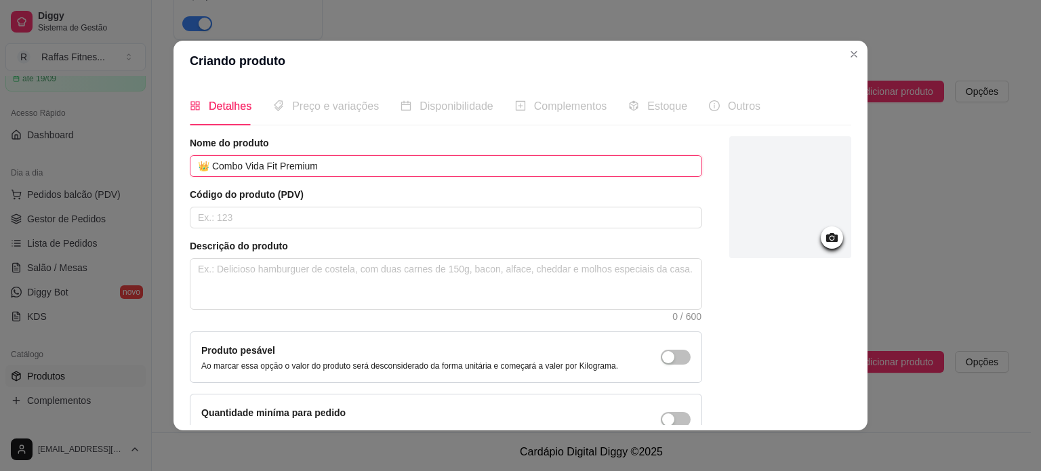
click at [199, 167] on input "👑 Combo Vida Fit Premium" at bounding box center [446, 166] width 513 height 22
drag, startPoint x: 203, startPoint y: 167, endPoint x: 195, endPoint y: 167, distance: 8.2
click at [195, 167] on input "👑 Combo Vida Fit Premium" at bounding box center [446, 166] width 513 height 22
click at [313, 171] on input "👑 Combo Vida Fit Premium" at bounding box center [446, 166] width 513 height 22
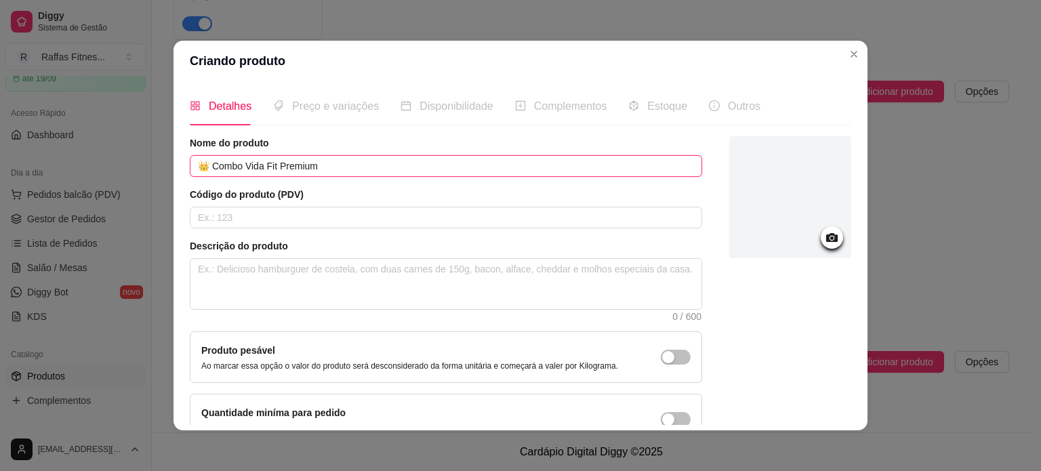
paste input "👑"
type input "👑 Combo Vida Fit Premium 👑"
click at [340, 220] on input "text" at bounding box center [446, 218] width 513 height 22
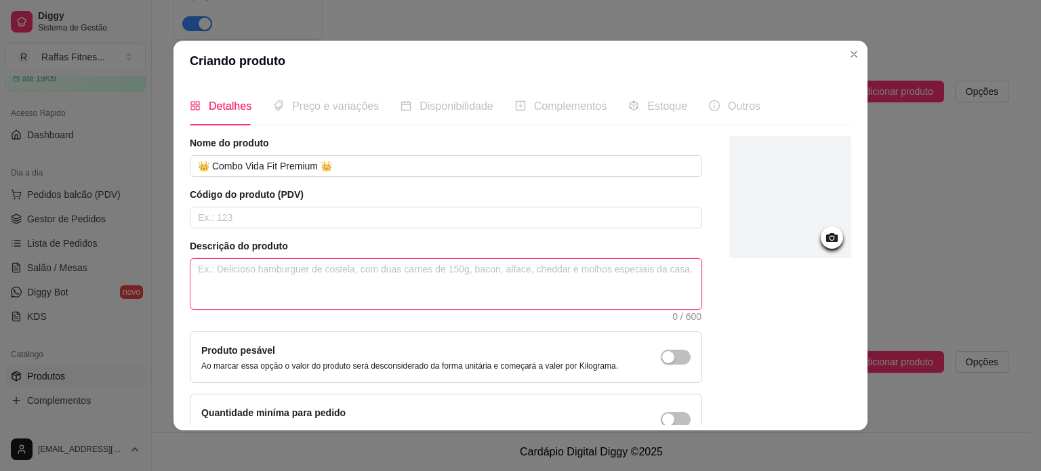
click at [304, 290] on textarea at bounding box center [446, 284] width 511 height 50
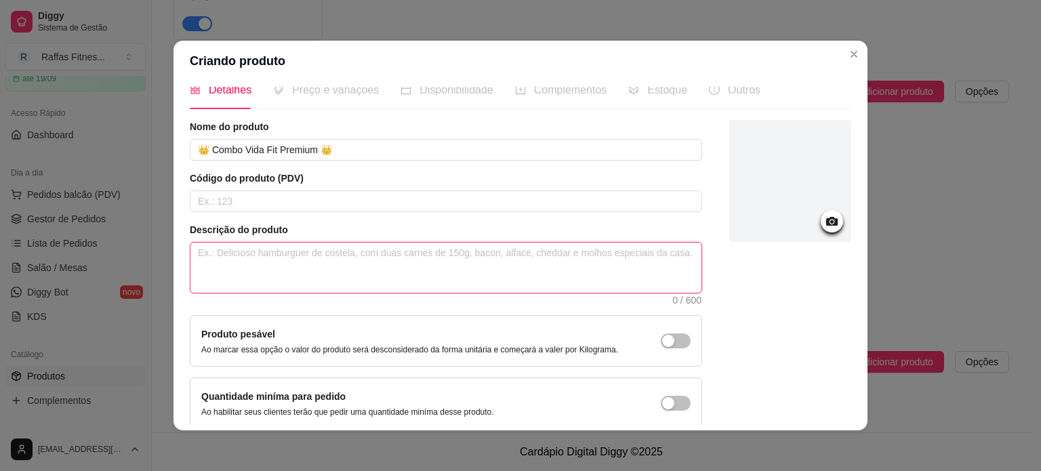
scroll to position [0, 0]
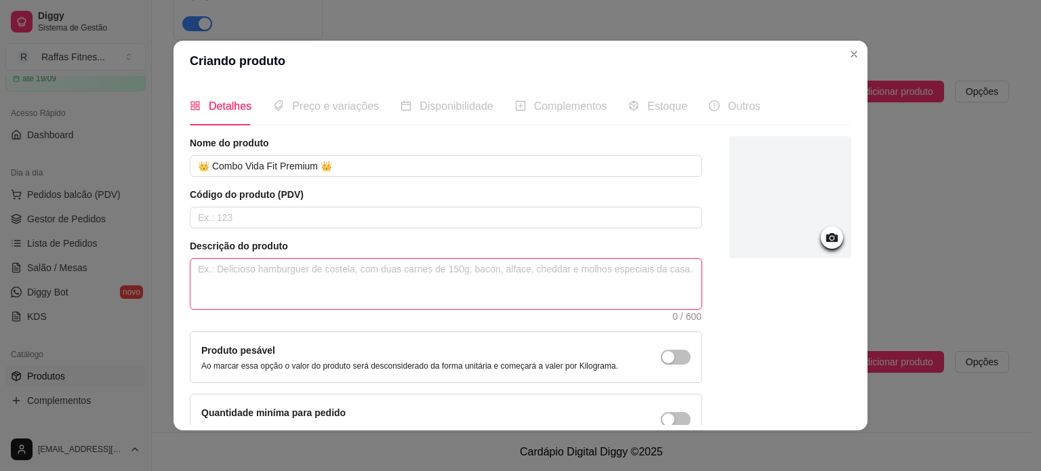
type textarea "Itens: 28 marmitas + 8 sucos detox + 6 caldos fitness"
click at [606, 275] on textarea "Itens: 28 marmitas + 8 sucos detox + 6 caldos fitness" at bounding box center [446, 284] width 511 height 50
type textarea "Itens: 28 marmitas + 8 sucos detox + 6 caldos fitness."
type textarea "Itens: 28 marmitas + 8 sucos detox + 6 caldos fitness. 💡 Vantagem: Ideal para c…"
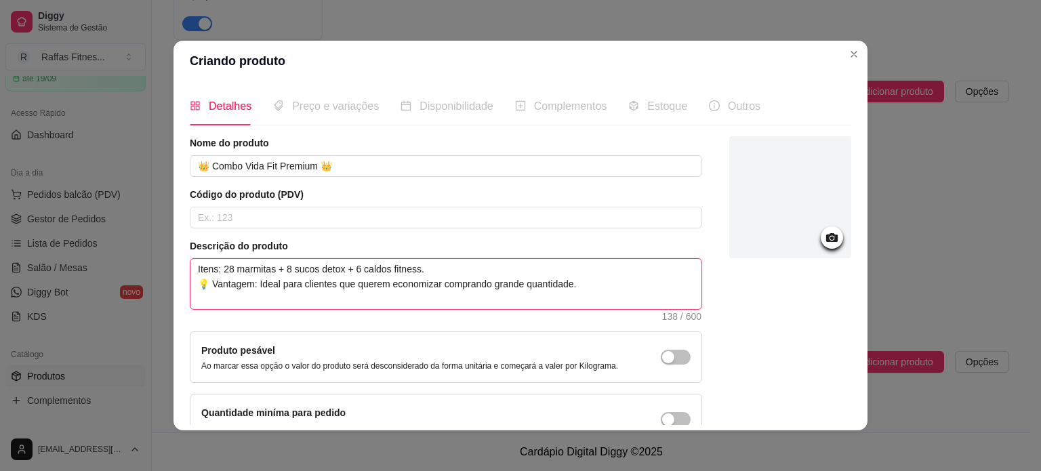
click at [304, 290] on textarea "Itens: 28 marmitas + 8 sucos detox + 6 caldos fitness. 💡 Vantagem: Ideal para c…" at bounding box center [446, 284] width 511 height 50
drag, startPoint x: 302, startPoint y: 284, endPoint x: 331, endPoint y: 281, distance: 29.3
click at [331, 281] on textarea "Itens: 28 marmitas + 8 sucos detox + 6 caldos fitness. 💡 Vantagem: Ideal para c…" at bounding box center [446, 284] width 511 height 50
click at [317, 284] on textarea "Itens: 28 marmitas + 8 sucos detox + 6 caldos fitness. 💡 Vantagem: Ideal para c…" at bounding box center [446, 284] width 511 height 50
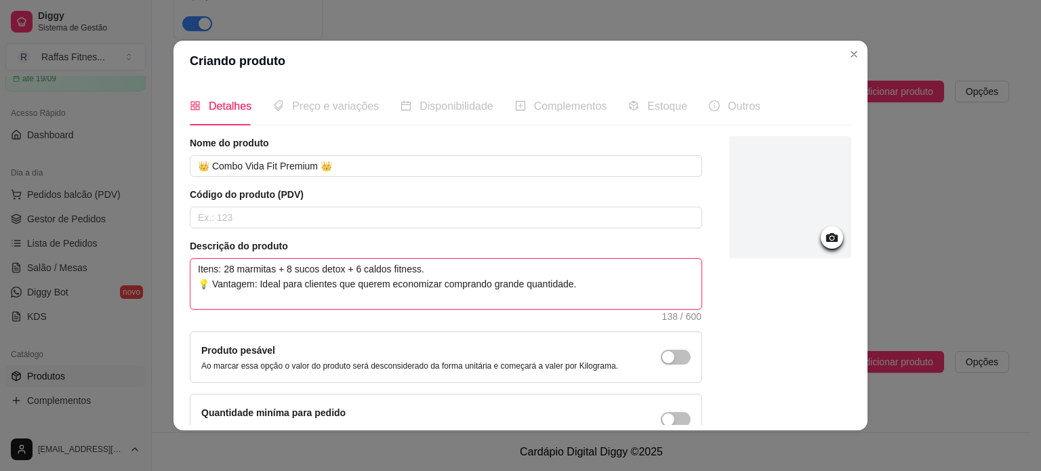
type textarea "Itens: 28 marmitas + 8 sucos detox + 6 caldos fitness. 💡 Vantagem: Ideal para v…"
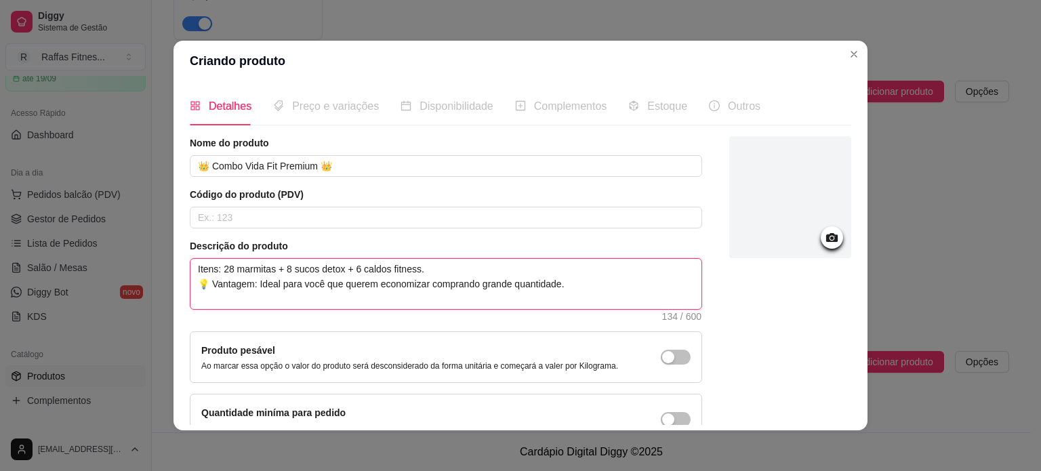
click at [370, 283] on textarea "Itens: 28 marmitas + 8 sucos detox + 6 caldos fitness. 💡 Vantagem: Ideal para v…" at bounding box center [446, 284] width 511 height 50
type textarea "Itens: 28 marmitas + 8 sucos detox + 6 caldos fitness. 💡 Vantagem: Ideal para v…"
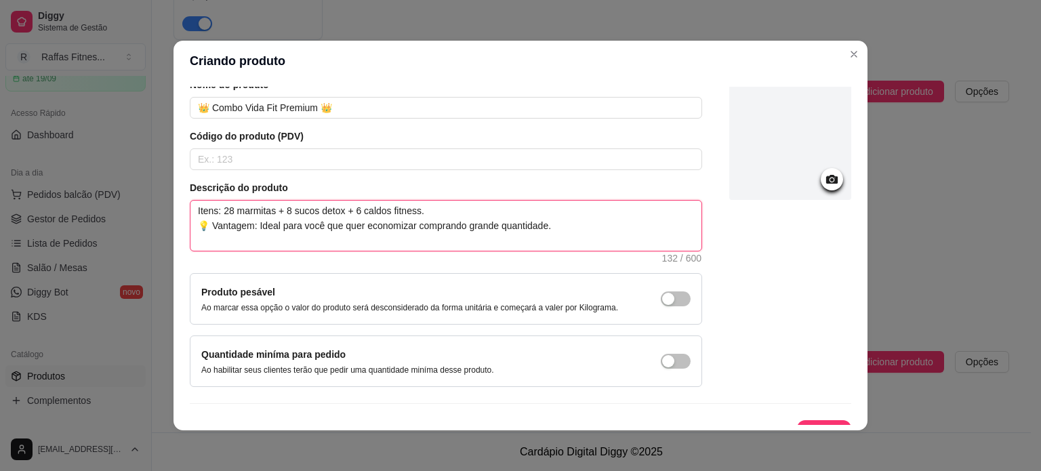
scroll to position [79, 0]
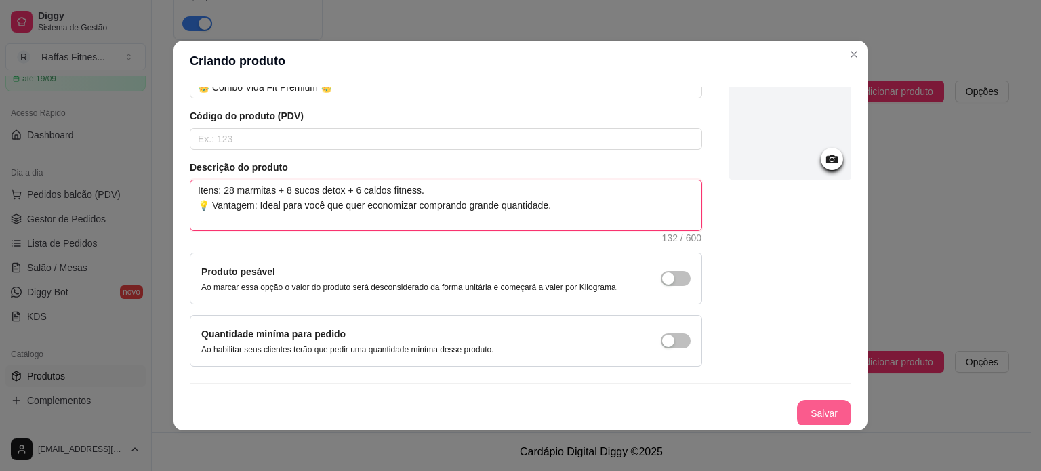
type textarea "Itens: 28 marmitas + 8 sucos detox + 6 caldos fitness. 💡 Vantagem: Ideal para v…"
click at [797, 411] on button "Salvar" at bounding box center [824, 413] width 54 height 27
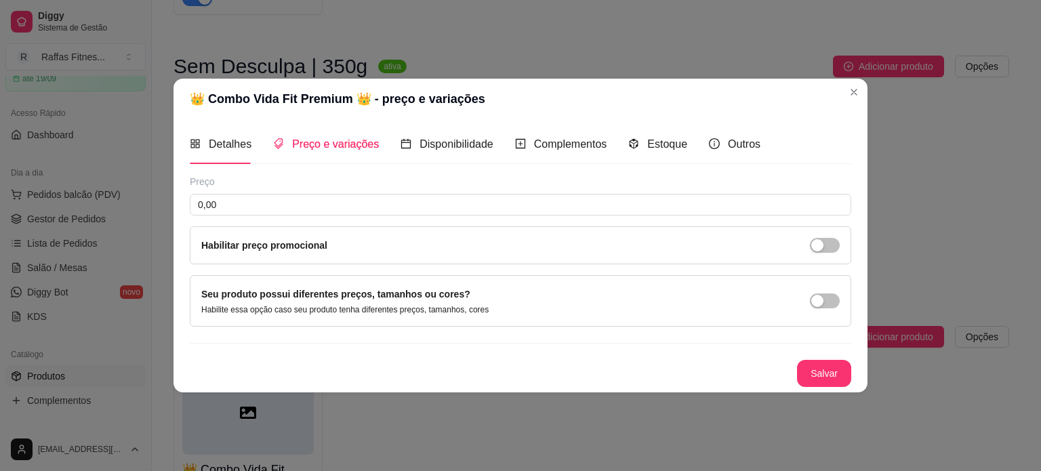
scroll to position [0, 0]
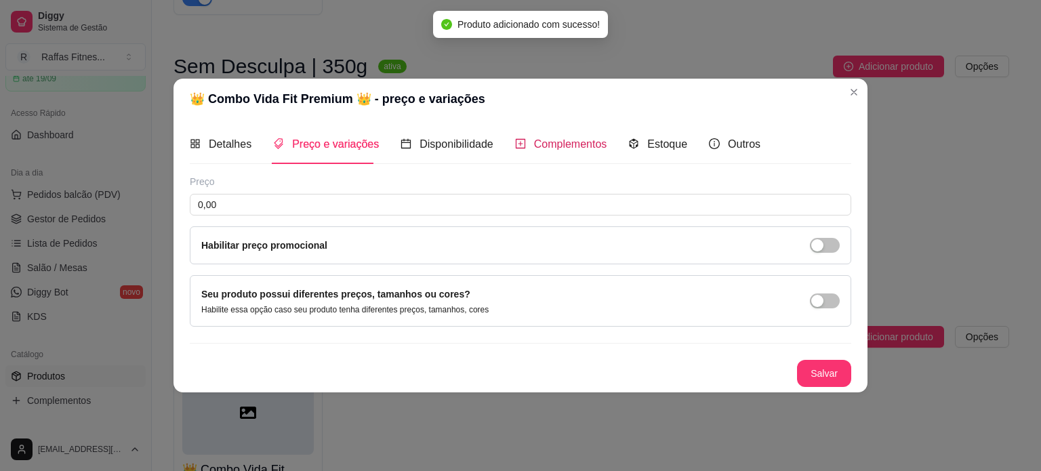
click at [550, 146] on span "Complementos" at bounding box center [570, 144] width 73 height 12
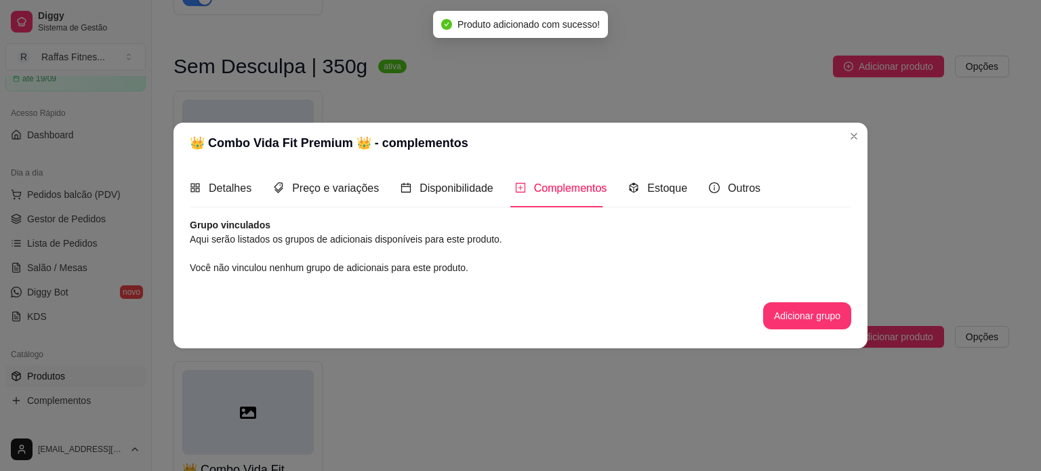
click at [792, 327] on button "Adicionar grupo" at bounding box center [807, 315] width 88 height 27
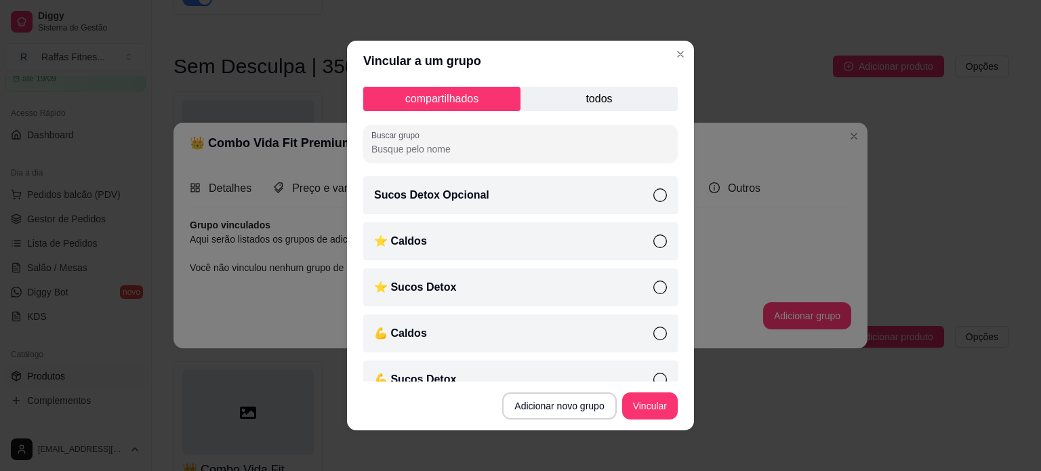
click at [578, 101] on p "todos" at bounding box center [599, 99] width 157 height 24
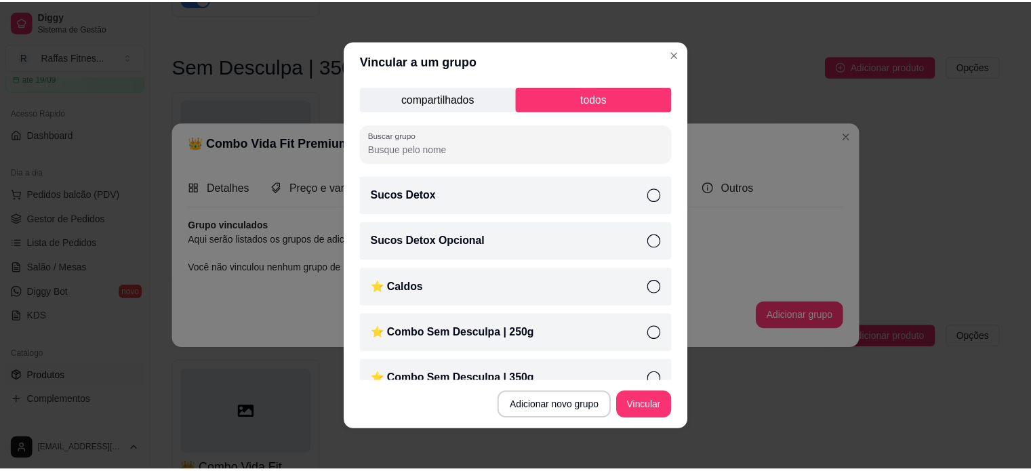
scroll to position [68, 0]
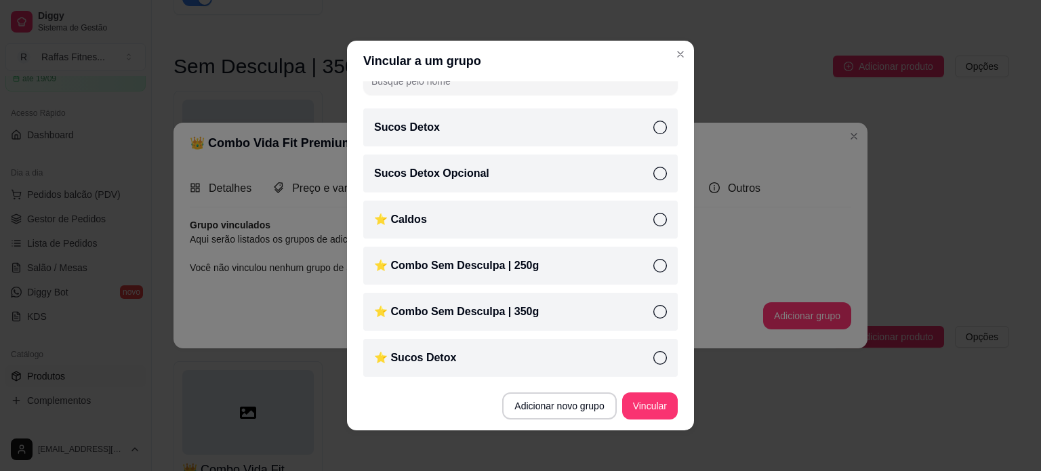
click at [654, 261] on icon at bounding box center [661, 266] width 14 height 14
click at [654, 359] on icon at bounding box center [661, 358] width 14 height 14
click at [645, 202] on div "⭐ Caldos" at bounding box center [520, 220] width 315 height 38
click at [649, 414] on button "Vincular" at bounding box center [650, 406] width 54 height 26
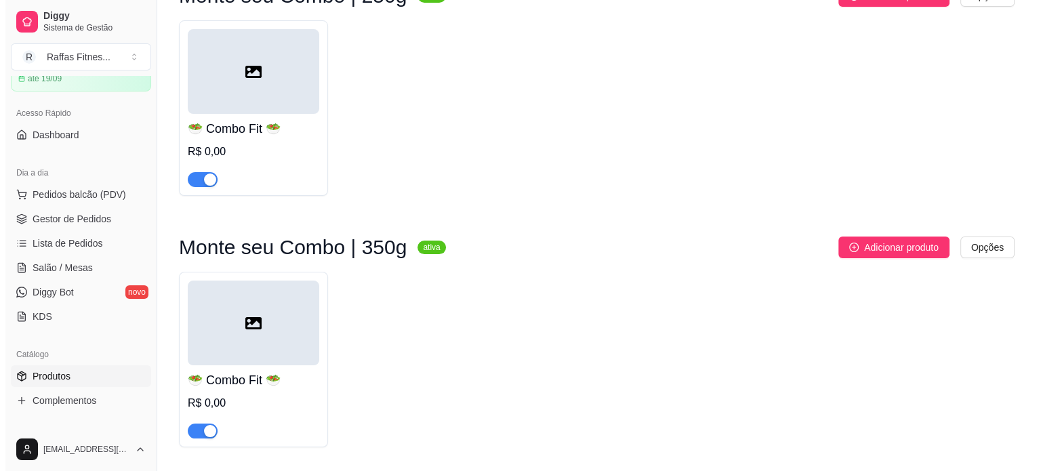
scroll to position [0, 0]
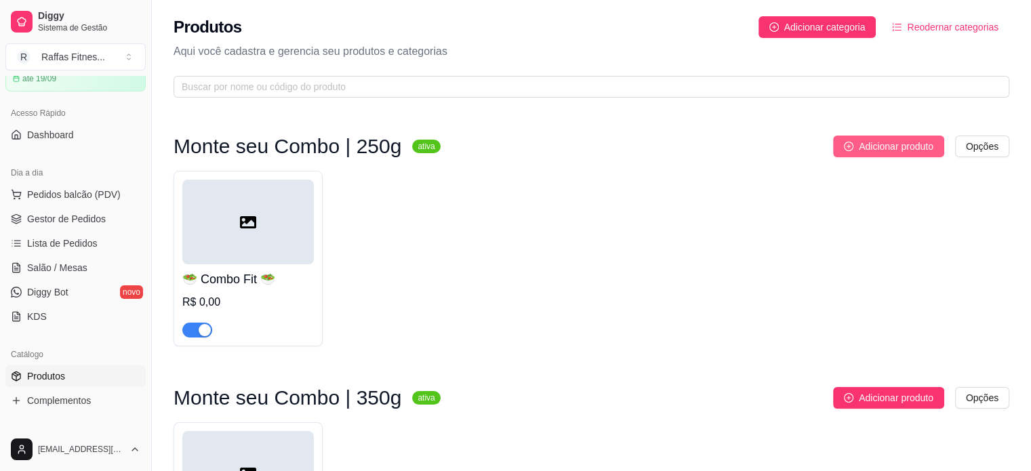
click at [857, 154] on button "Adicionar produto" at bounding box center [888, 147] width 111 height 22
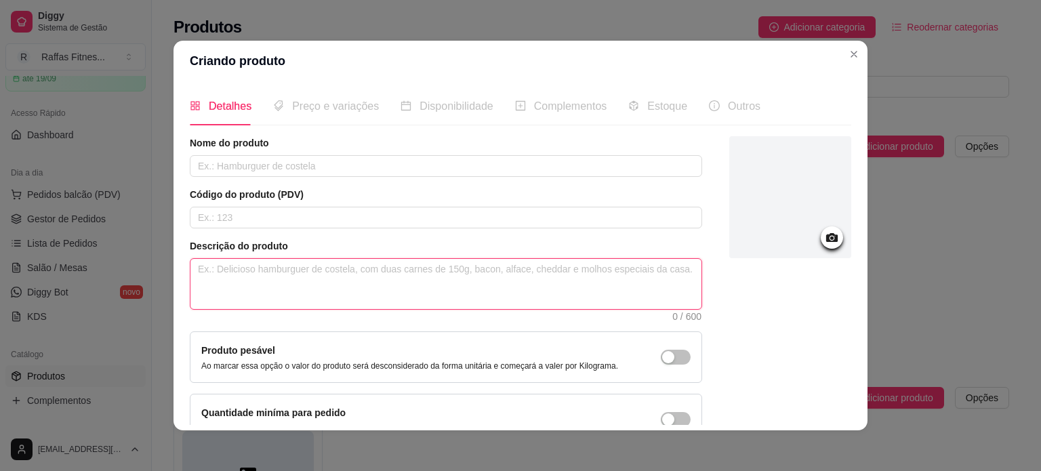
click at [506, 276] on textarea at bounding box center [446, 284] width 511 height 50
paste textarea "👑"
type textarea "👑"
click at [360, 285] on textarea "👑" at bounding box center [446, 284] width 511 height 50
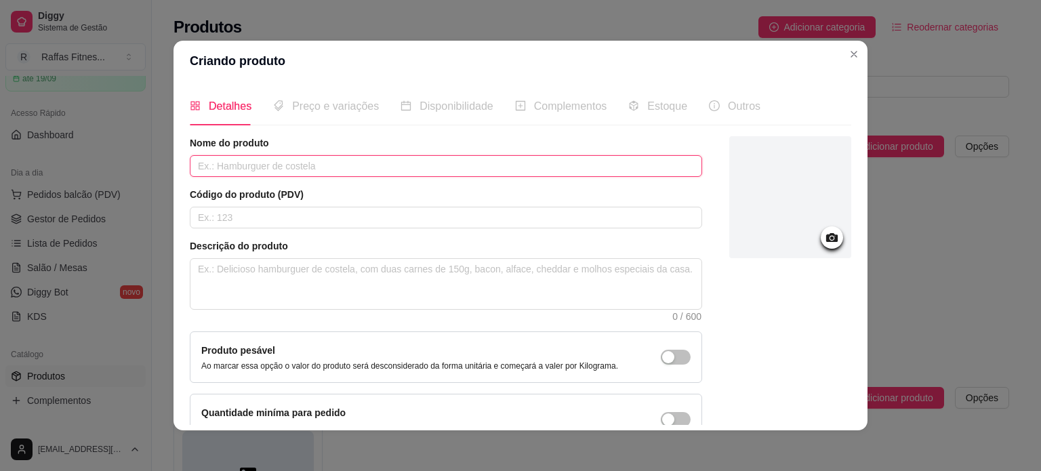
click at [378, 168] on input "text" at bounding box center [446, 166] width 513 height 22
paste input "👑"
drag, startPoint x: 193, startPoint y: 172, endPoint x: 202, endPoint y: 174, distance: 9.7
click at [193, 172] on input "👑" at bounding box center [446, 166] width 513 height 22
drag, startPoint x: 546, startPoint y: 172, endPoint x: 471, endPoint y: 191, distance: 77.6
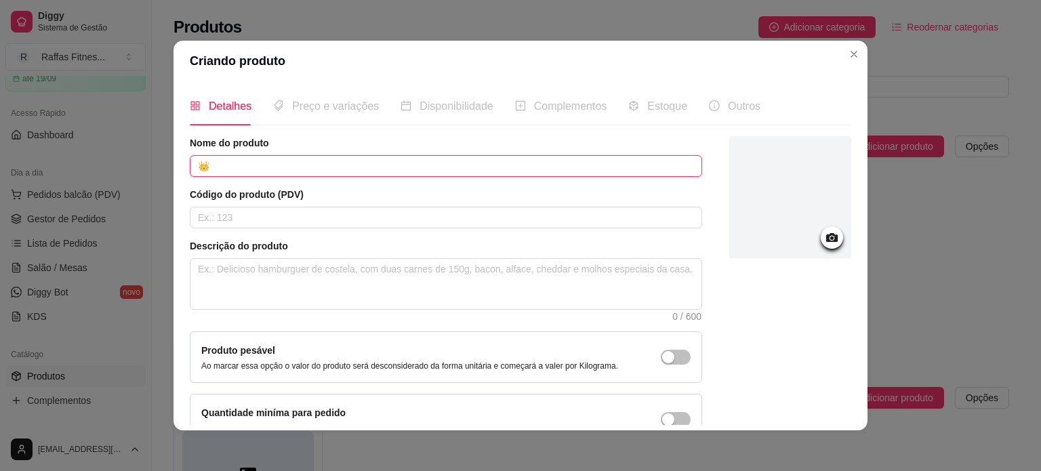
click at [546, 172] on input "👑" at bounding box center [446, 166] width 513 height 22
click at [190, 168] on input "👑" at bounding box center [446, 166] width 513 height 22
paste input "Combo Vida Fit Premium👑"
type input "👑 Combo Vida Fit Premium 👑"
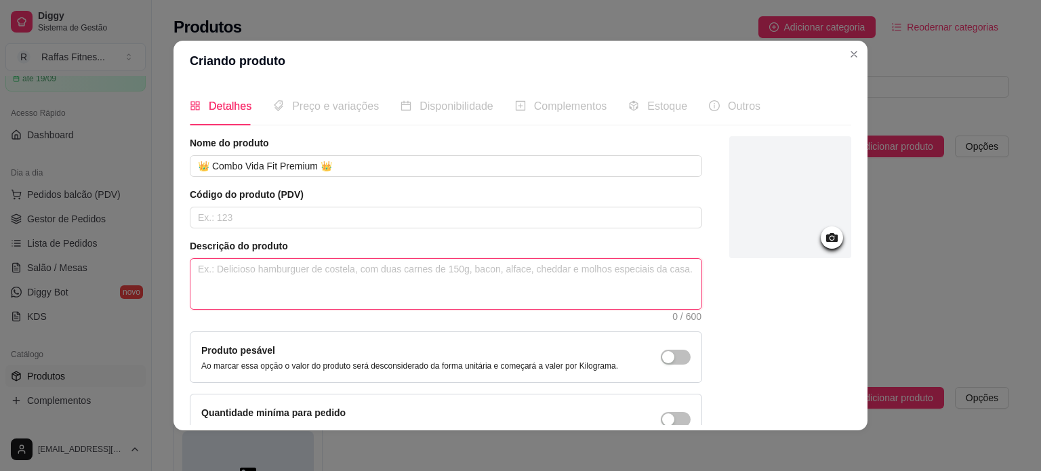
click at [227, 282] on textarea at bounding box center [446, 284] width 511 height 50
paste textarea "Itens: 28 marmitas + 8 sucos detox + 6 caldos fitness"
type textarea "Itens: 28 marmitas + 8 sucos detox + 6 caldos fitness"
type textarea "Itens: 28 marmitas + 8 sucos detox + 6 caldos fitness."
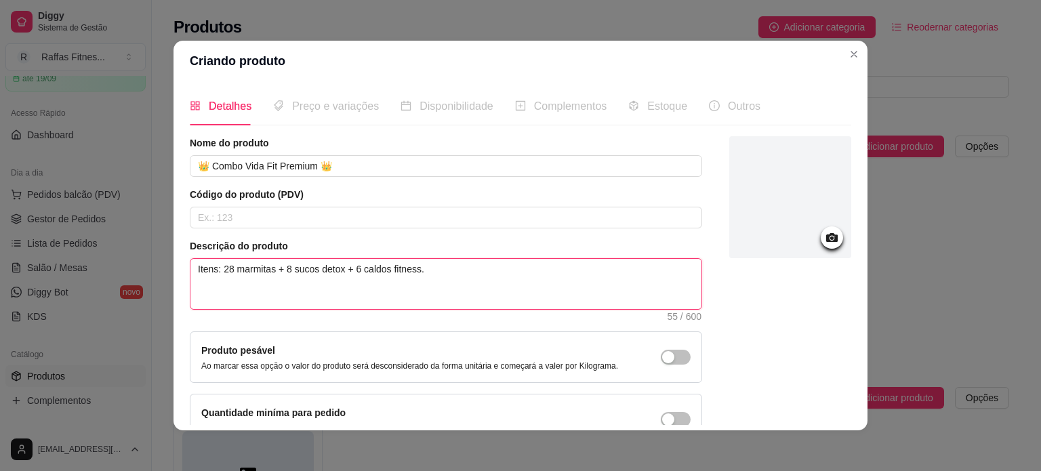
click at [637, 286] on textarea "Itens: 28 marmitas + 8 sucos detox + 6 caldos fitness." at bounding box center [446, 284] width 511 height 50
paste textarea "💡 Vantagem: Ideal para clientes que querem economizar comprando grande quantida…"
type textarea "Itens: 28 marmitas + 8 sucos detox + 6 caldos fitness. 💡 Vantagem: Ideal para c…"
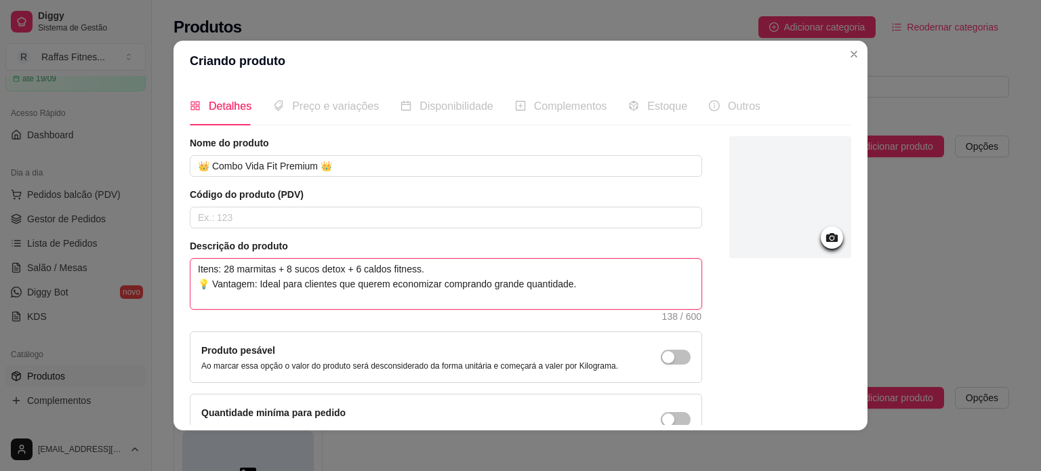
drag, startPoint x: 298, startPoint y: 285, endPoint x: 382, endPoint y: 285, distance: 83.4
click at [382, 285] on textarea "Itens: 28 marmitas + 8 sucos detox + 6 caldos fitness. 💡 Vantagem: Ideal para c…" at bounding box center [446, 284] width 511 height 50
type textarea "Itens: 28 marmitas + 8 sucos detox + 6 caldos fitness. 💡 Vantagem: Ideal para v…"
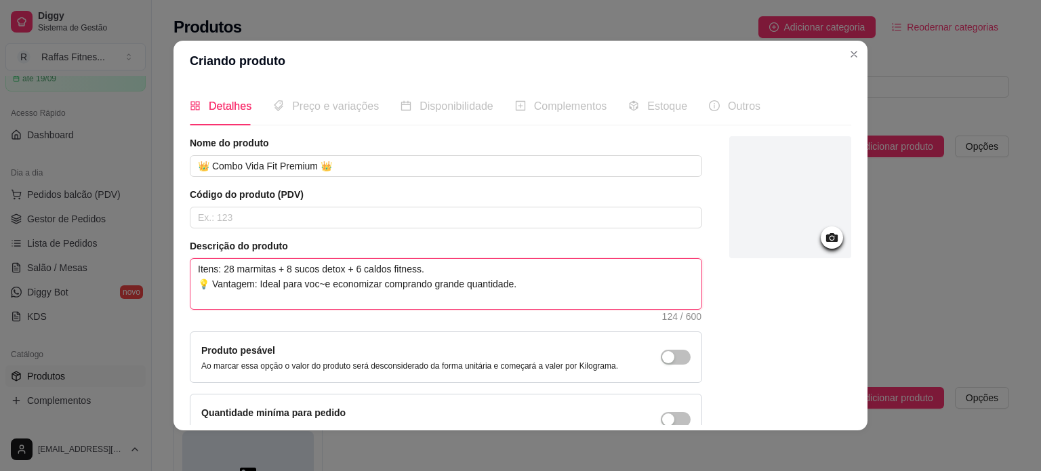
type textarea "Itens: 28 marmitas + 8 sucos detox + 6 caldos fitness. 💡 Vantagem: Ideal para v…"
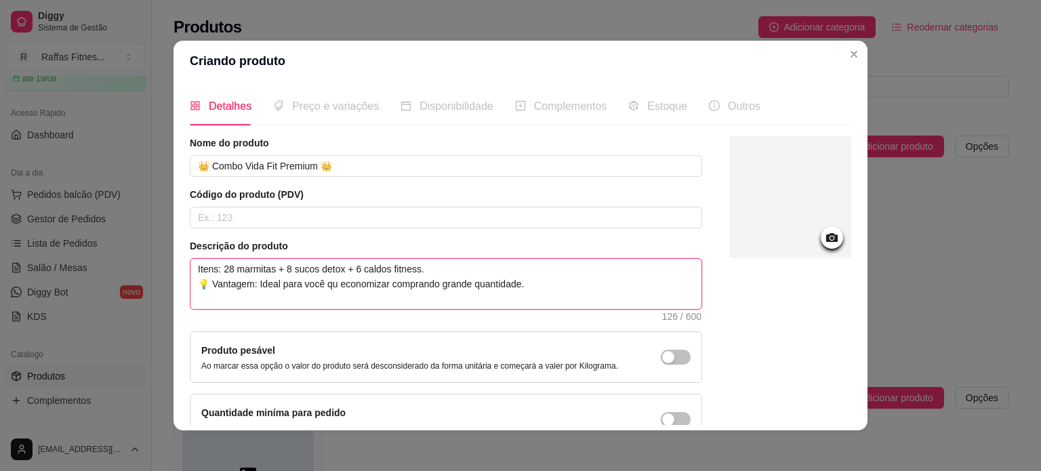
type textarea "Itens: 28 marmitas + 8 sucos detox + 6 caldos fitness. 💡 Vantagem: Ideal para v…"
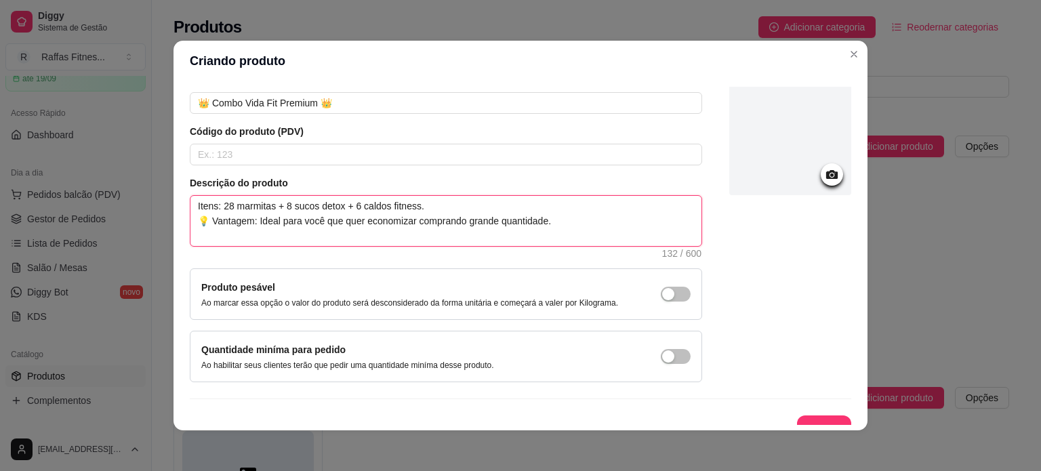
scroll to position [79, 0]
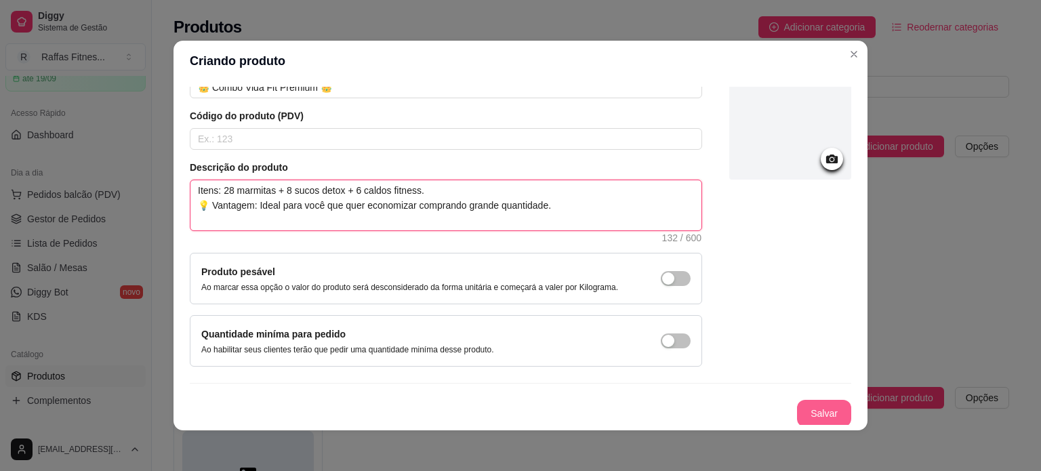
type textarea "Itens: 28 marmitas + 8 sucos detox + 6 caldos fitness. 💡 Vantagem: Ideal para v…"
click at [798, 412] on button "Salvar" at bounding box center [824, 414] width 53 height 26
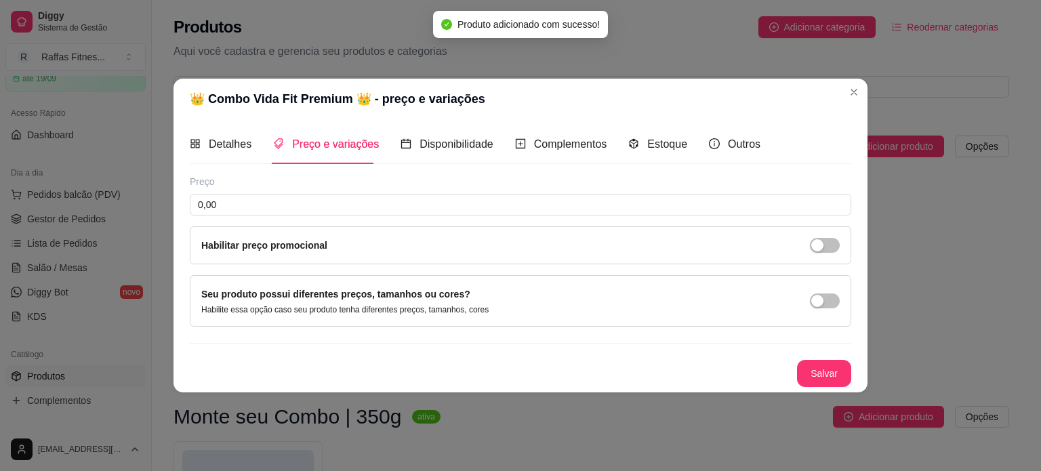
scroll to position [0, 0]
click at [539, 146] on span "Complementos" at bounding box center [570, 144] width 73 height 12
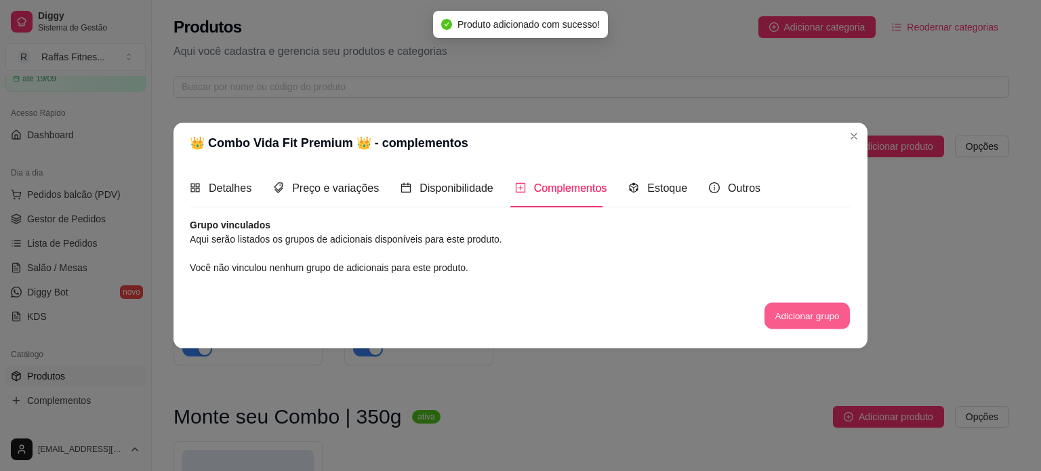
click at [805, 314] on button "Adicionar grupo" at bounding box center [807, 316] width 85 height 26
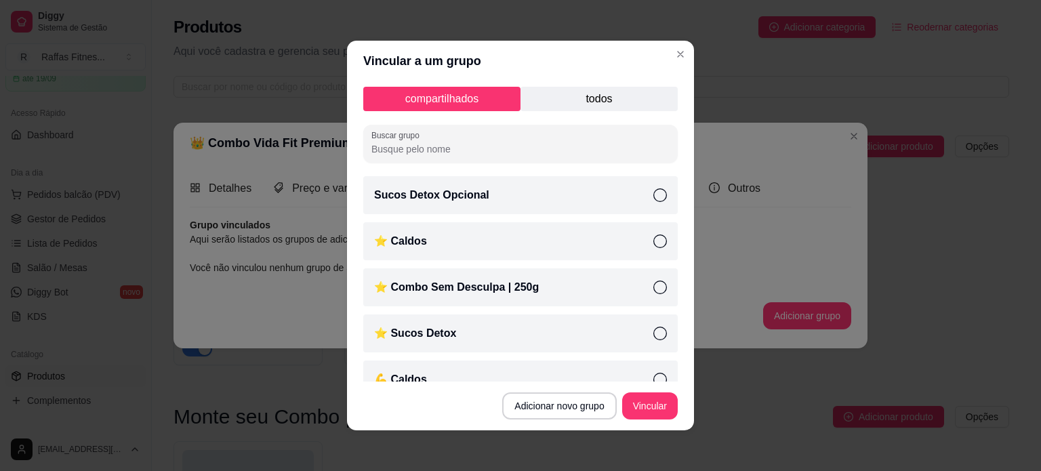
click at [575, 102] on p "todos" at bounding box center [599, 99] width 157 height 24
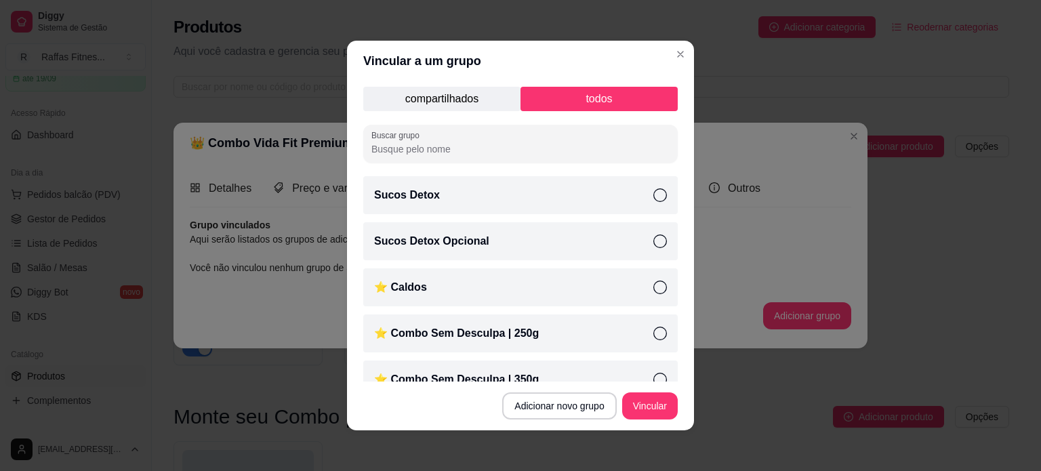
click at [580, 368] on div "⭐ Combo Sem Desculpa | 350g" at bounding box center [520, 380] width 315 height 38
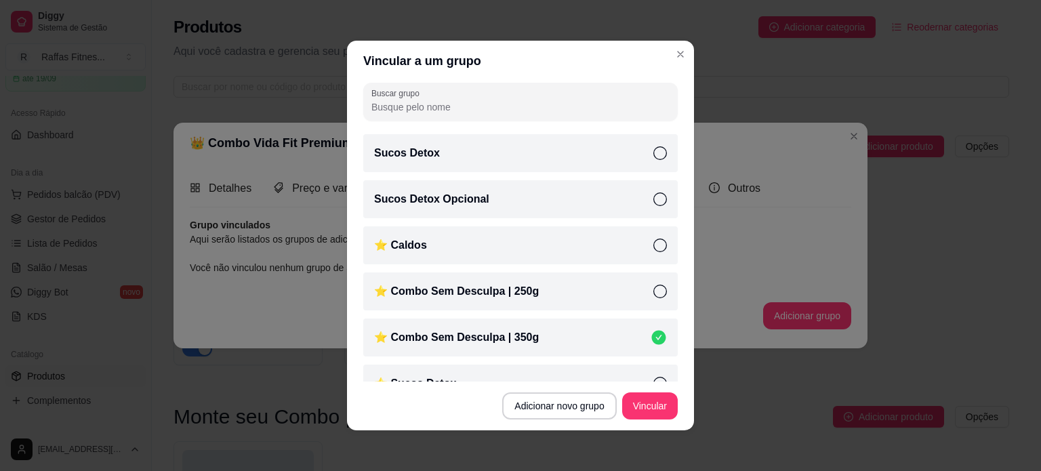
scroll to position [68, 0]
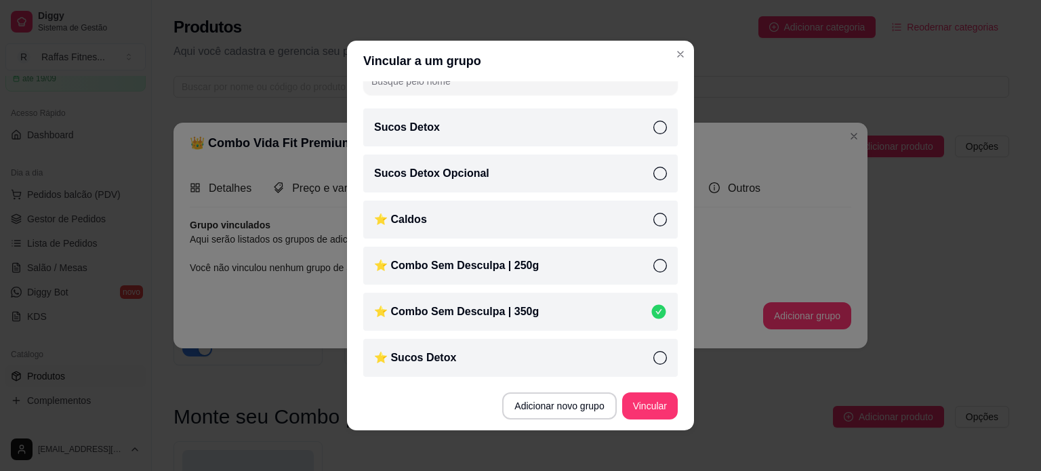
click at [586, 367] on div "⭐ Sucos Detox" at bounding box center [520, 358] width 315 height 38
click at [617, 212] on div "⭐ Caldos" at bounding box center [520, 220] width 315 height 38
click at [631, 409] on button "Vincular" at bounding box center [650, 406] width 56 height 27
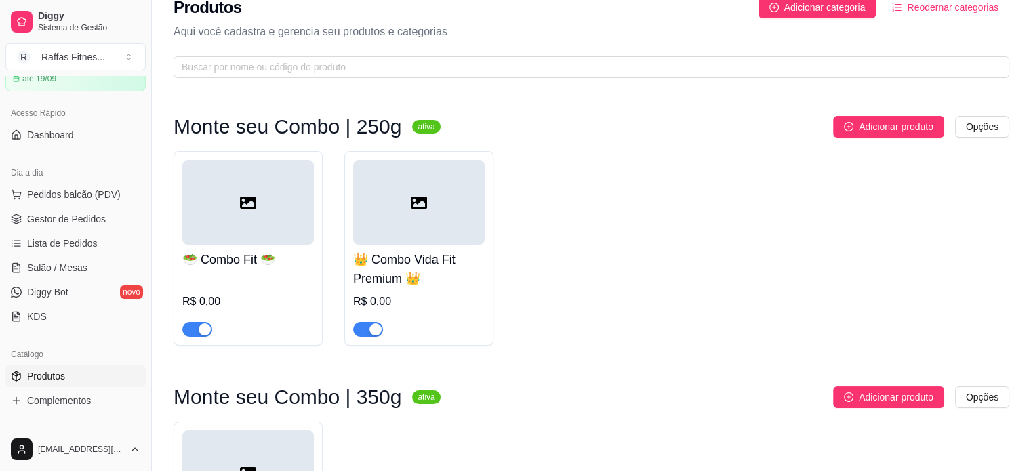
scroll to position [0, 0]
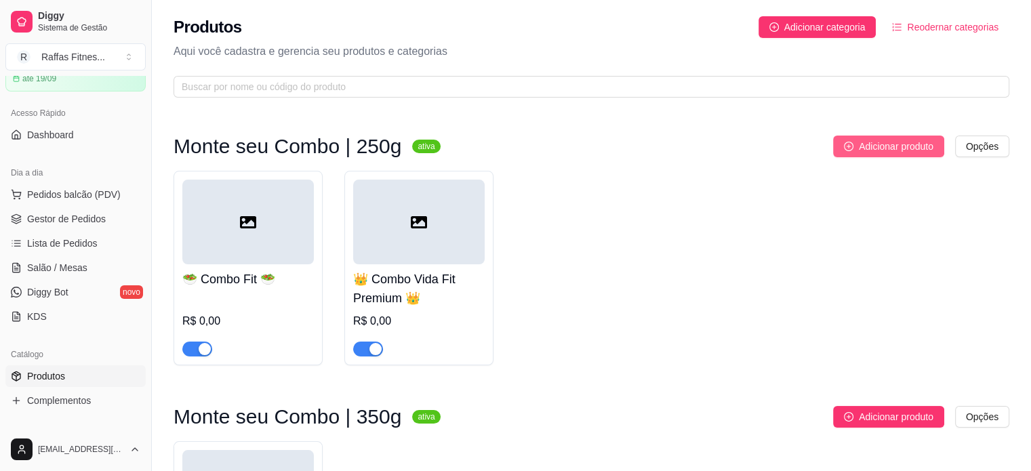
click at [889, 142] on span "Adicionar produto" at bounding box center [896, 146] width 75 height 15
click at [397, 247] on div at bounding box center [419, 222] width 132 height 85
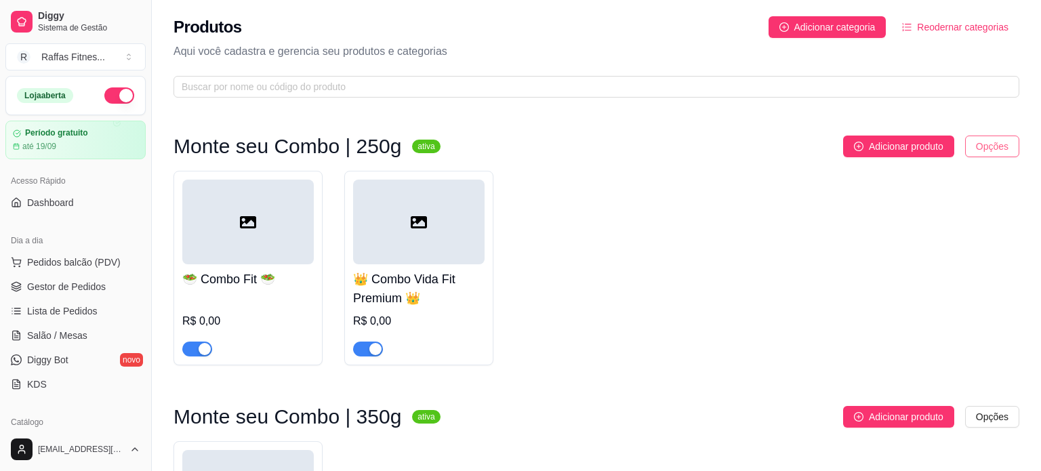
click at [990, 147] on html "Diggy Sistema de Gestão R Raffas Fitnes ... Loja aberta Período gratuito até 19…" at bounding box center [520, 235] width 1041 height 471
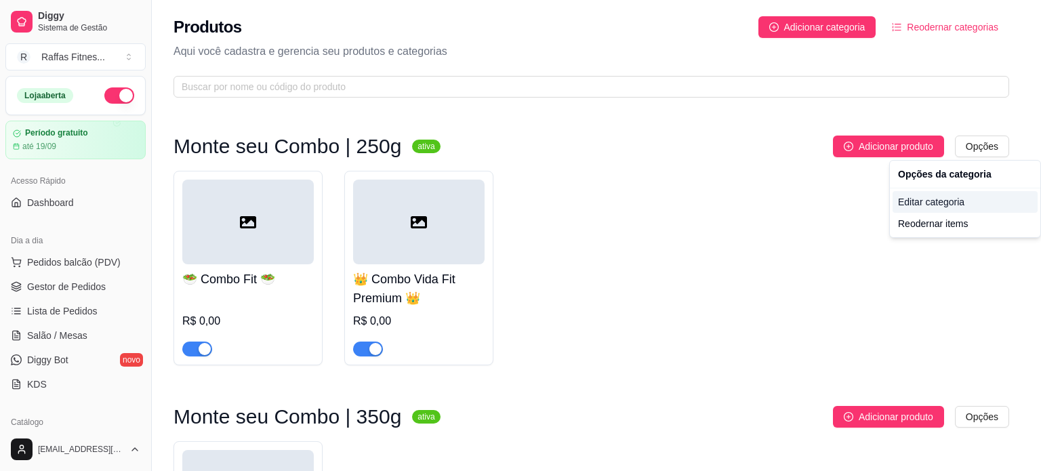
click at [947, 206] on div "Editar categoria" at bounding box center [965, 202] width 145 height 22
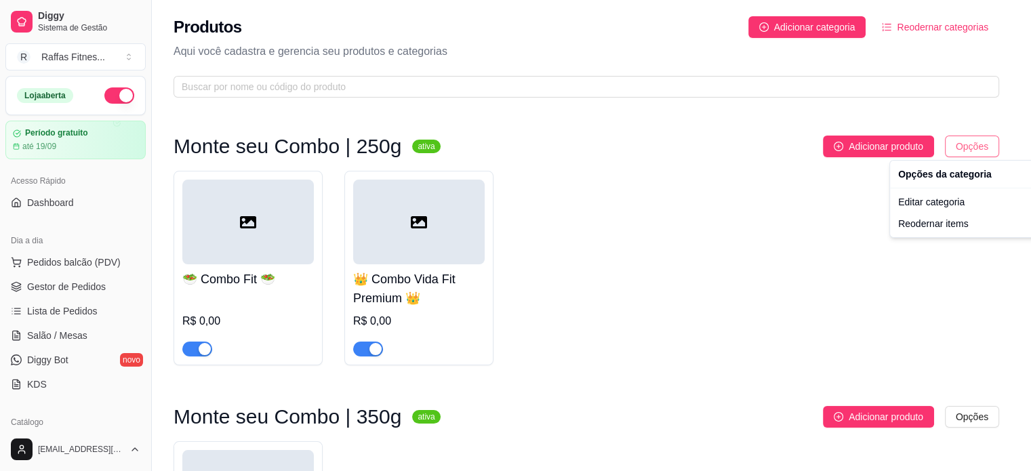
click at [980, 142] on html "Diggy Sistema de Gestão R Raffas Fitnes ... Loja aberta Período gratuito até 19…" at bounding box center [515, 235] width 1031 height 471
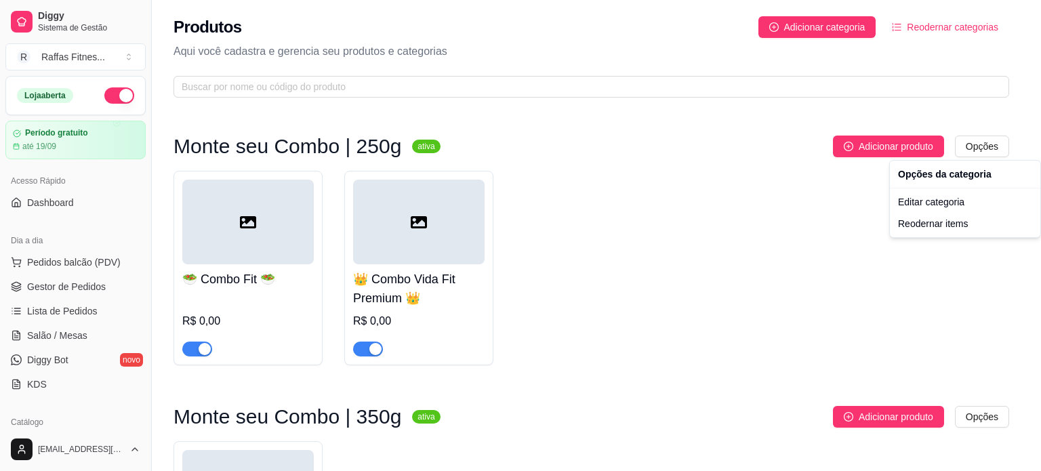
click at [621, 230] on html "Diggy Sistema de Gestão R Raffas Fitnes ... Loja aberta Período gratuito até 19…" at bounding box center [520, 235] width 1041 height 471
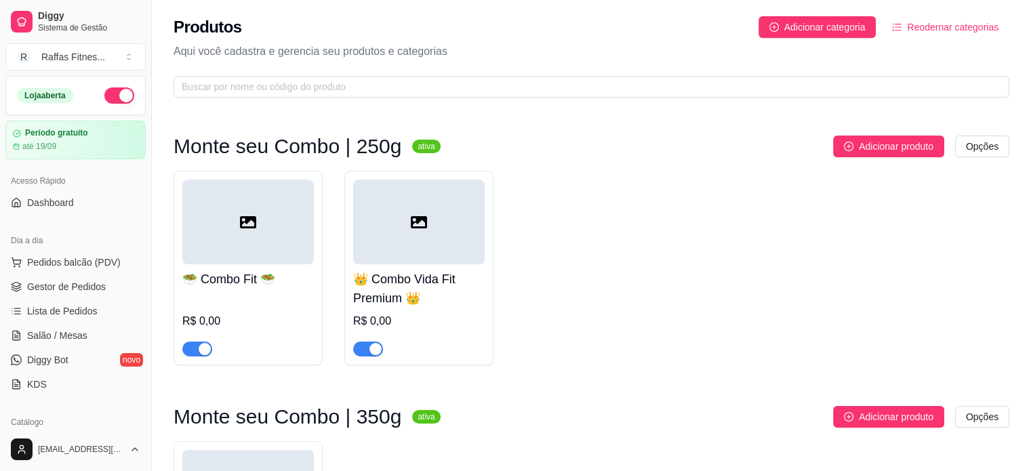
click at [426, 220] on icon at bounding box center [419, 222] width 16 height 12
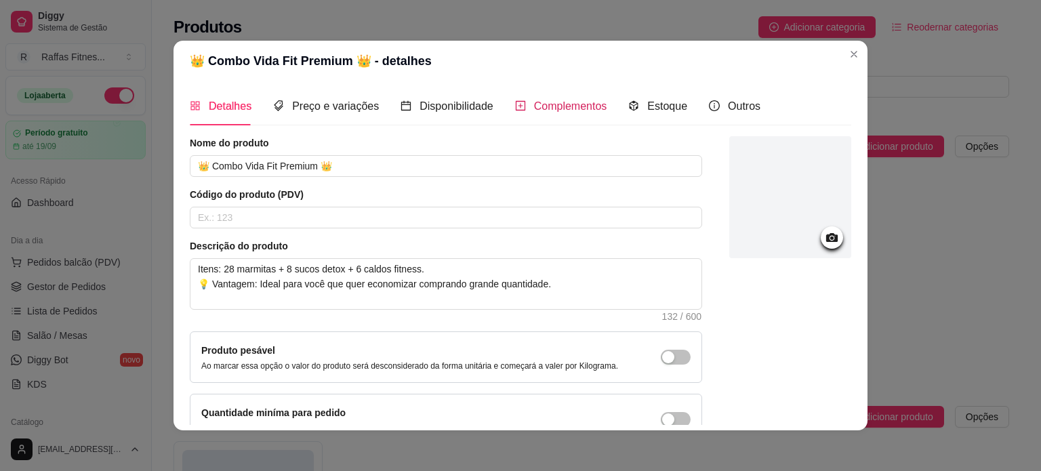
click at [569, 103] on span "Complementos" at bounding box center [570, 106] width 73 height 12
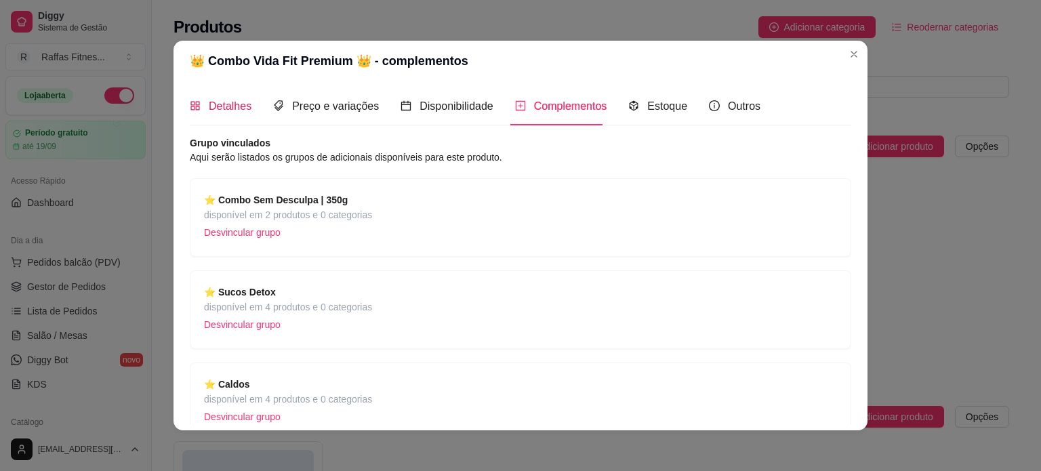
click at [221, 106] on span "Detalhes" at bounding box center [230, 106] width 43 height 12
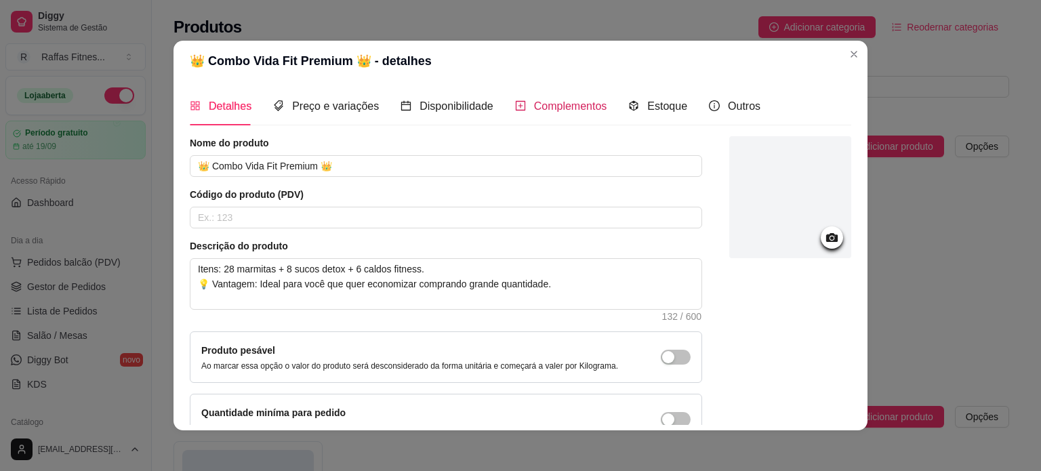
click at [559, 104] on span "Complementos" at bounding box center [570, 106] width 73 height 12
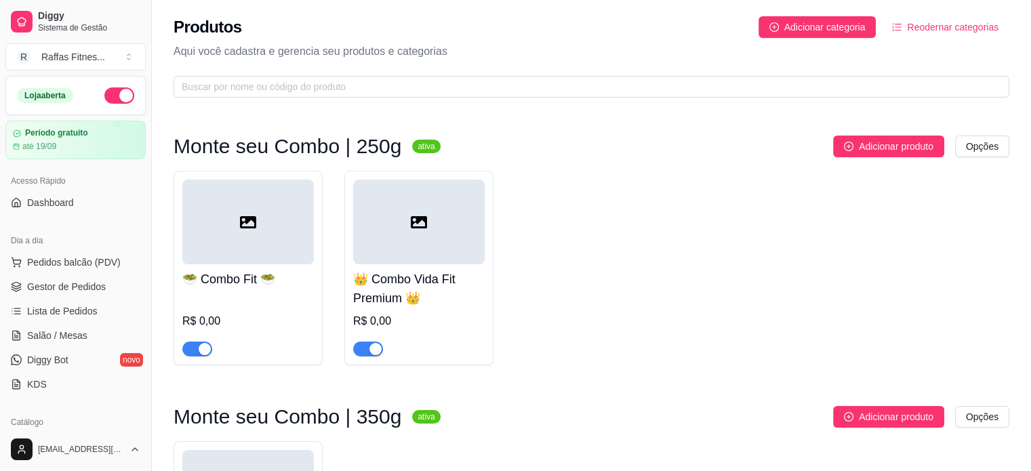
click at [229, 207] on div at bounding box center [248, 222] width 132 height 85
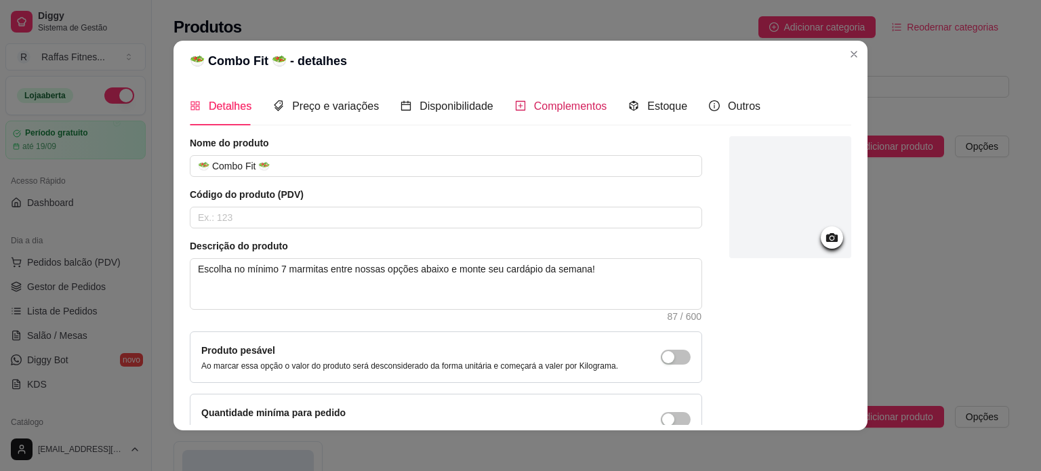
click at [516, 109] on icon "plus-square" at bounding box center [520, 105] width 11 height 11
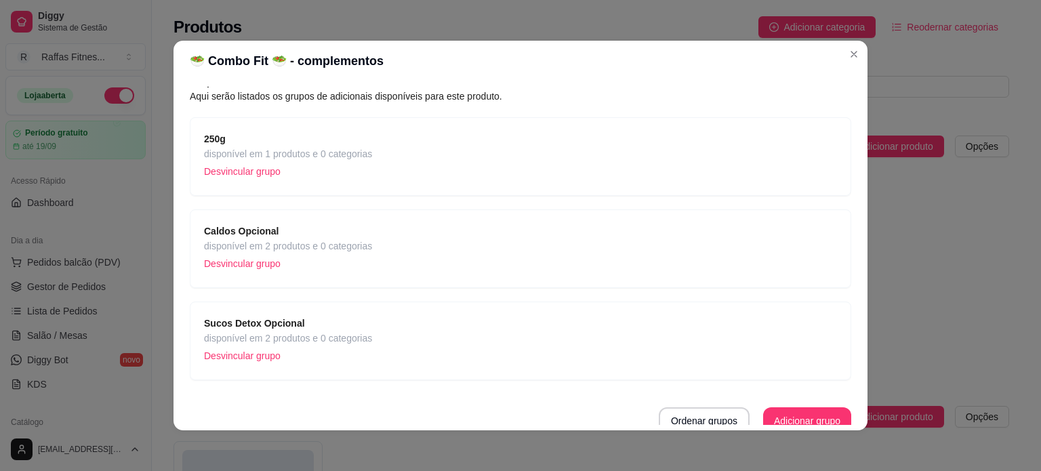
scroll to position [69, 0]
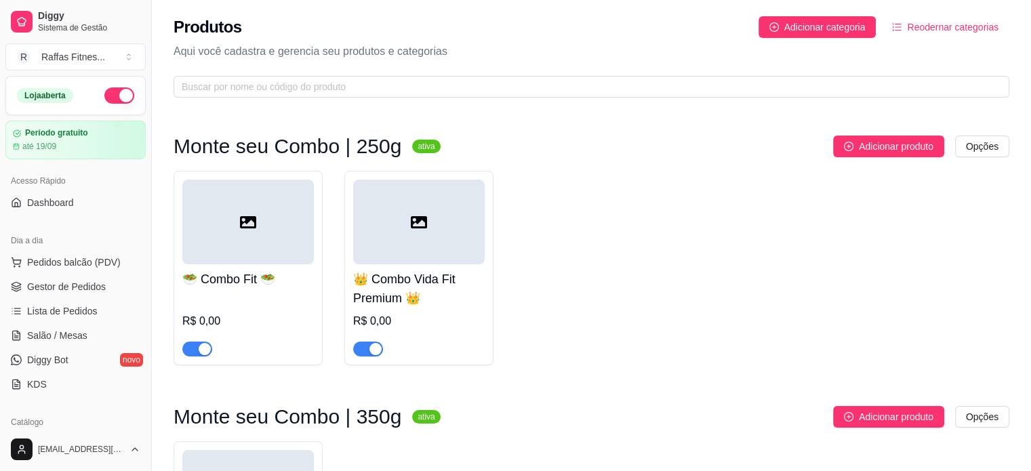
click at [400, 225] on div at bounding box center [419, 222] width 132 height 85
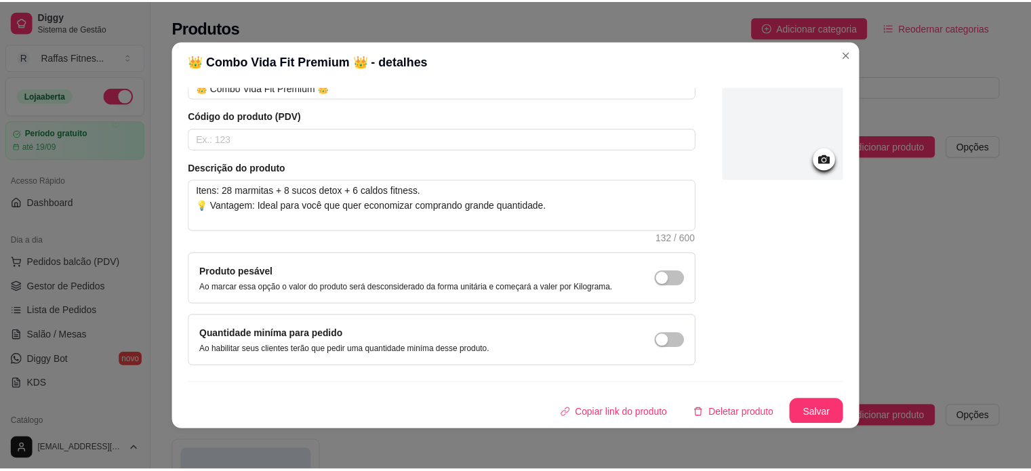
scroll to position [3, 0]
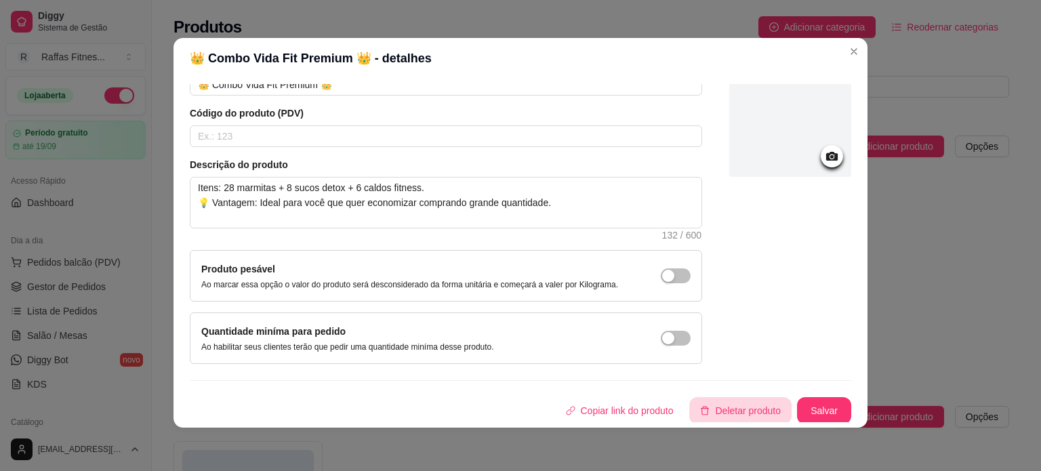
click at [738, 417] on button "Deletar produto" at bounding box center [740, 410] width 102 height 27
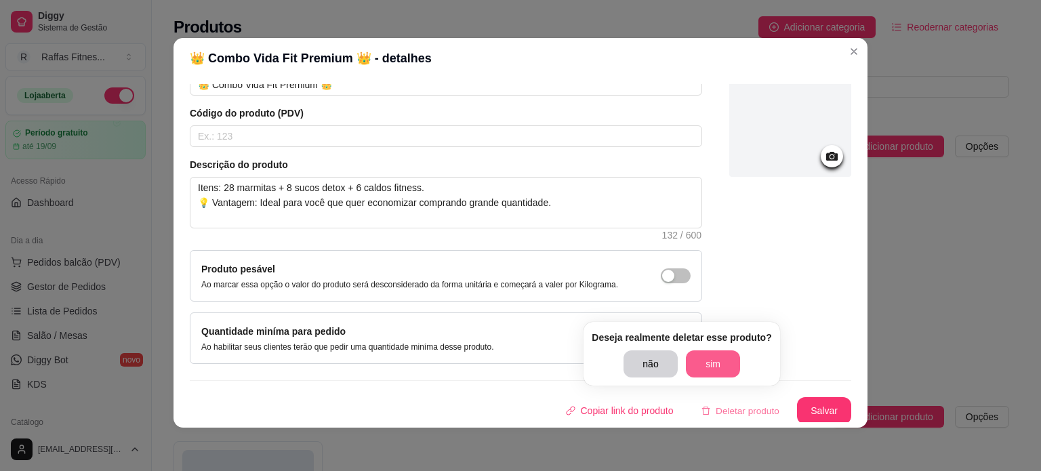
click at [714, 357] on button "sim" at bounding box center [713, 364] width 54 height 27
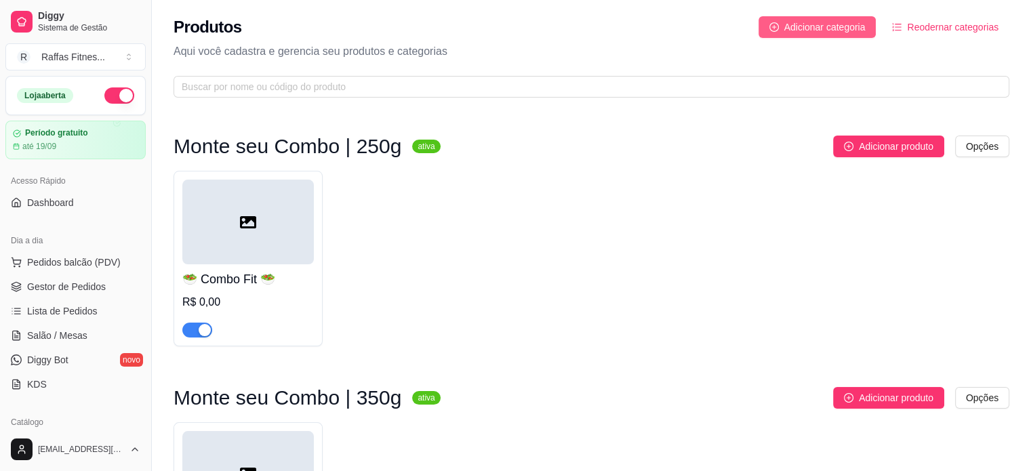
click at [808, 27] on span "Adicionar categoria" at bounding box center [824, 27] width 81 height 15
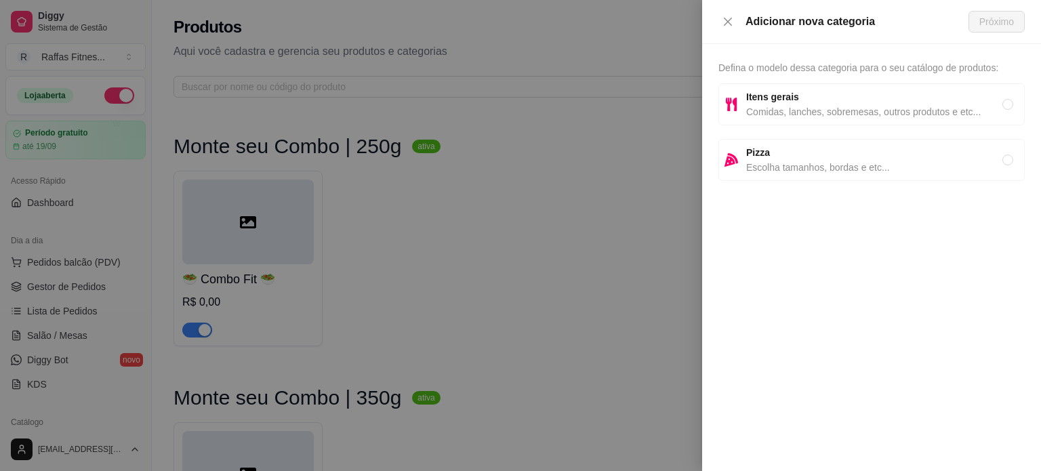
click at [806, 121] on div "Itens gerais Comidas, lanches, sobremesas, outros produtos e etc..." at bounding box center [872, 104] width 306 height 42
radio input "true"
click at [1014, 21] on span "Próximo" at bounding box center [997, 21] width 35 height 15
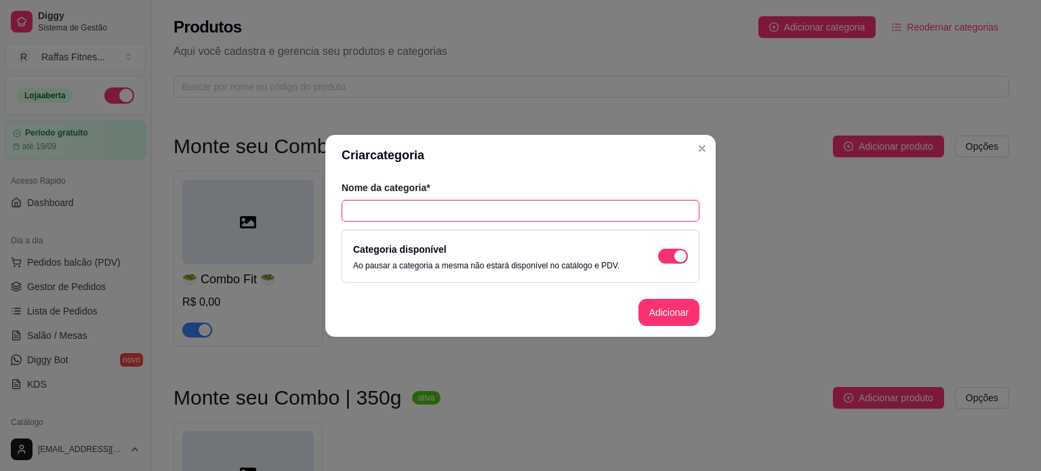
click at [506, 215] on input "text" at bounding box center [521, 211] width 358 height 22
click at [549, 205] on input "text" at bounding box center [521, 211] width 358 height 22
paste input "👑 Combo Vida Fit Premium"
click at [554, 211] on input "👑 Combo Vida Fit Premium" at bounding box center [521, 211] width 358 height 22
paste input "👑"
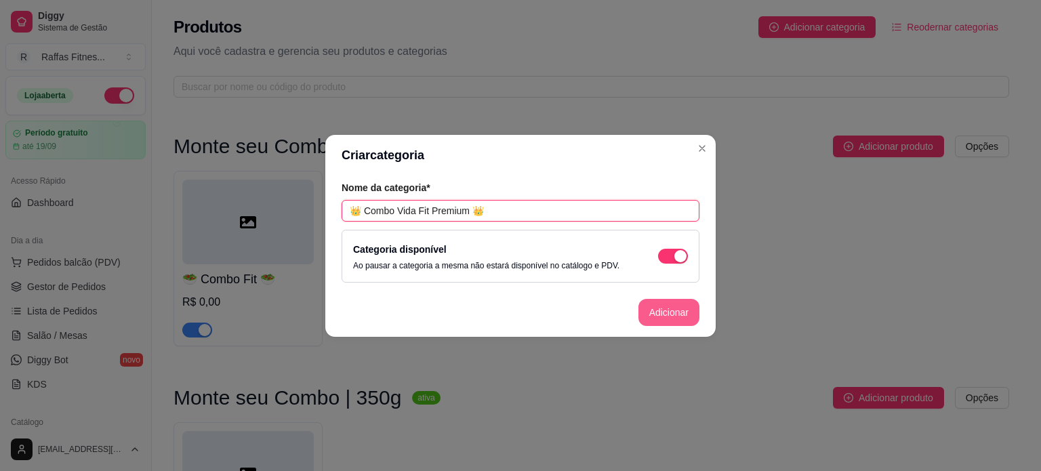
type input "👑 Combo Vida Fit Premium 👑"
click at [673, 310] on button "Adicionar" at bounding box center [669, 312] width 61 height 27
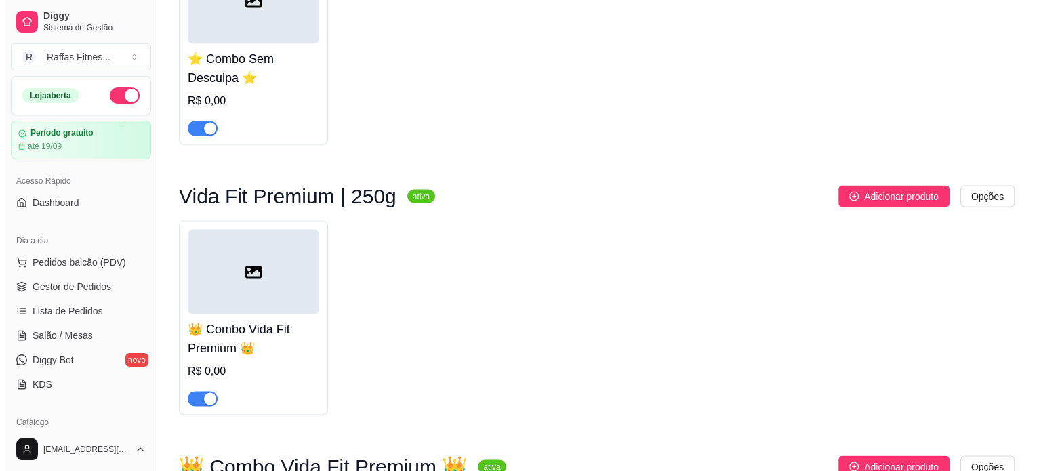
scroll to position [2729, 0]
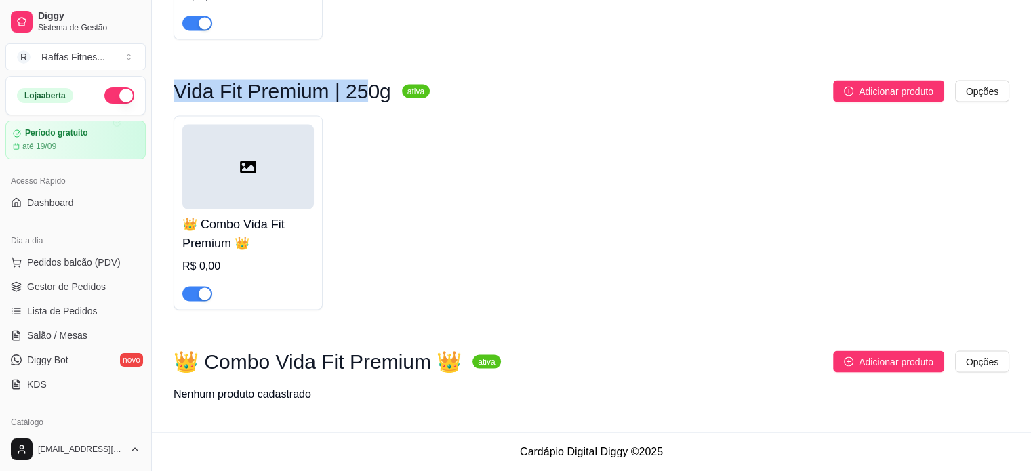
drag, startPoint x: 176, startPoint y: 86, endPoint x: 380, endPoint y: 92, distance: 203.5
click at [378, 92] on div "Vida Fit Premium | 250g ativa" at bounding box center [302, 91] width 256 height 16
drag, startPoint x: 374, startPoint y: 92, endPoint x: 173, endPoint y: 96, distance: 201.4
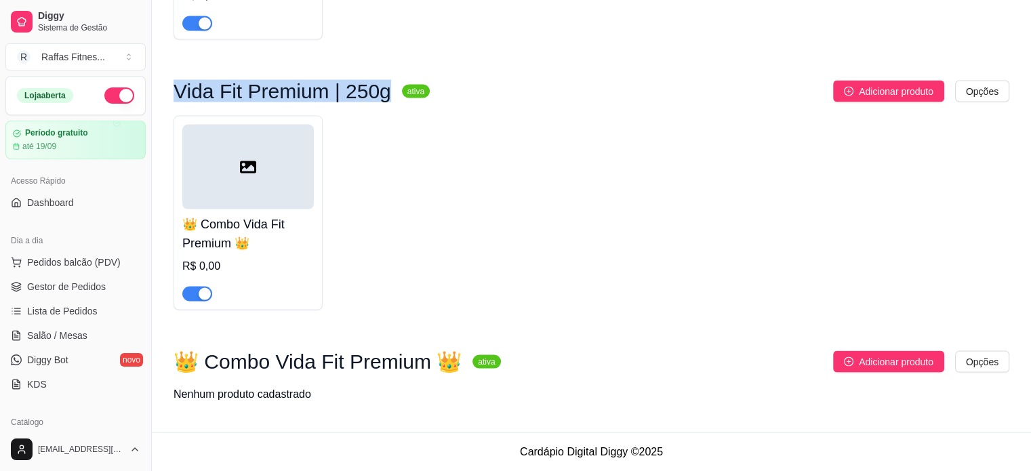
copy h3 "Vida Fit Premium | 250g"
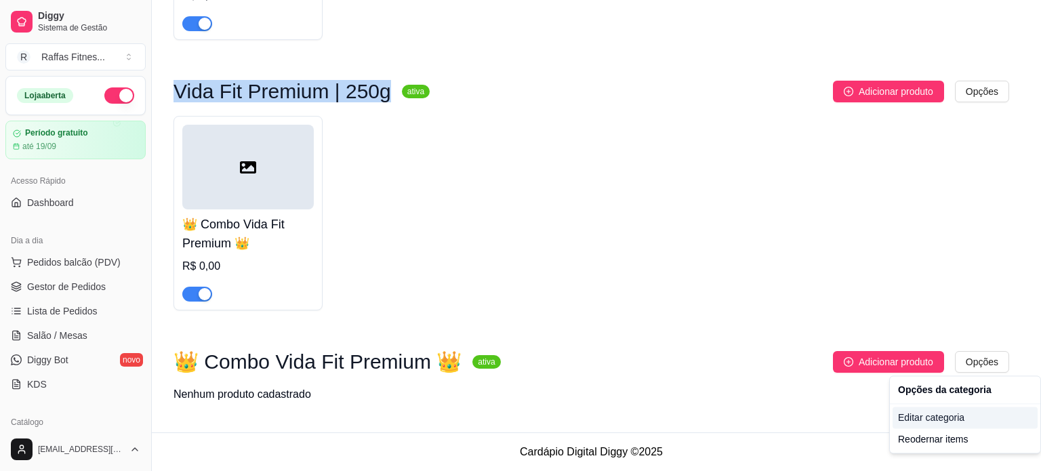
click at [923, 424] on div "Editar categoria" at bounding box center [965, 418] width 145 height 22
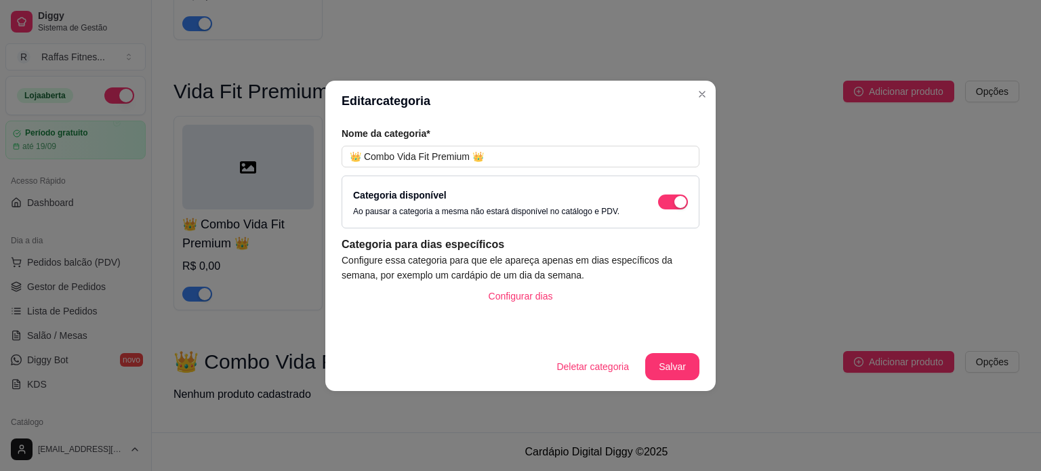
click at [503, 145] on div "Nome da categoria* 👑 Combo Vida Fit Premium 👑" at bounding box center [521, 147] width 358 height 41
click at [504, 154] on input "👑 Combo Vida Fit Premium 👑" at bounding box center [521, 157] width 358 height 22
paste input "Vida Fit Premium | 250g"
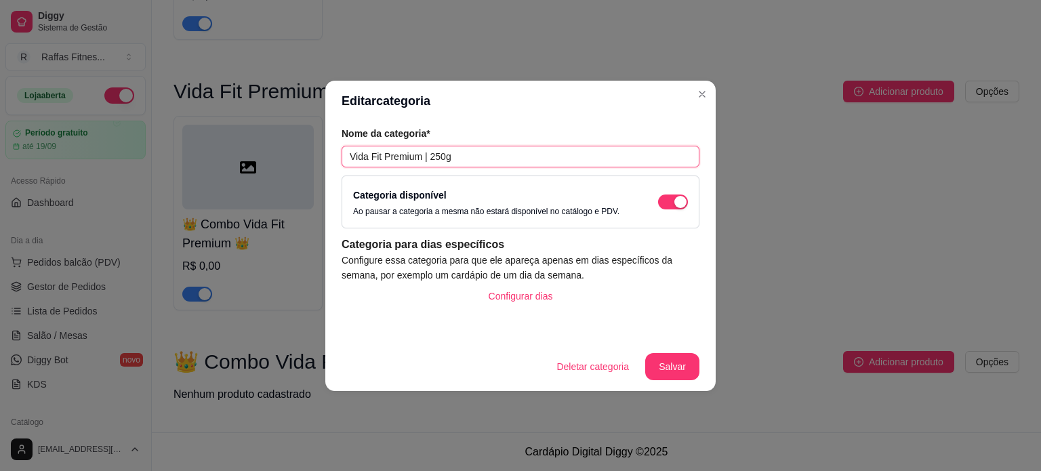
click at [434, 157] on input "Vida Fit Premium | 250g" at bounding box center [521, 157] width 358 height 22
type input "Vida Fit Premium | 350g"
click at [662, 358] on button "Salvar" at bounding box center [672, 366] width 53 height 26
click at [673, 355] on button "Salvar" at bounding box center [672, 366] width 53 height 26
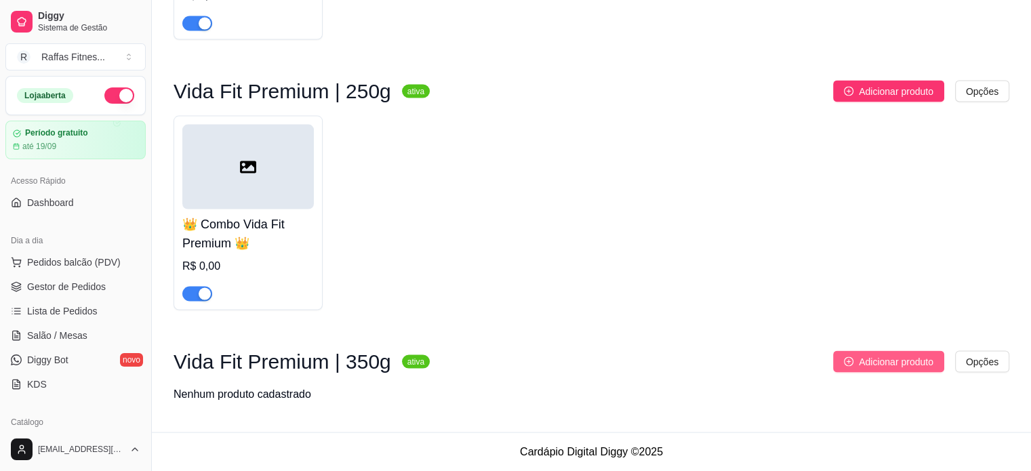
click at [897, 363] on span "Adicionar produto" at bounding box center [896, 362] width 75 height 15
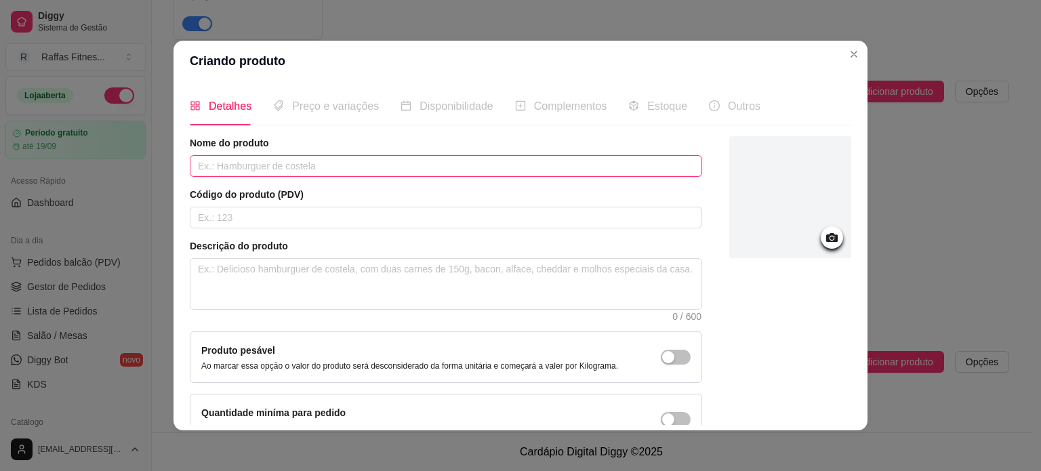
click at [284, 163] on input "text" at bounding box center [446, 166] width 513 height 22
paste input "Vida Fit Premium | 250g"
type input "Vida Fit Premium | 250g"
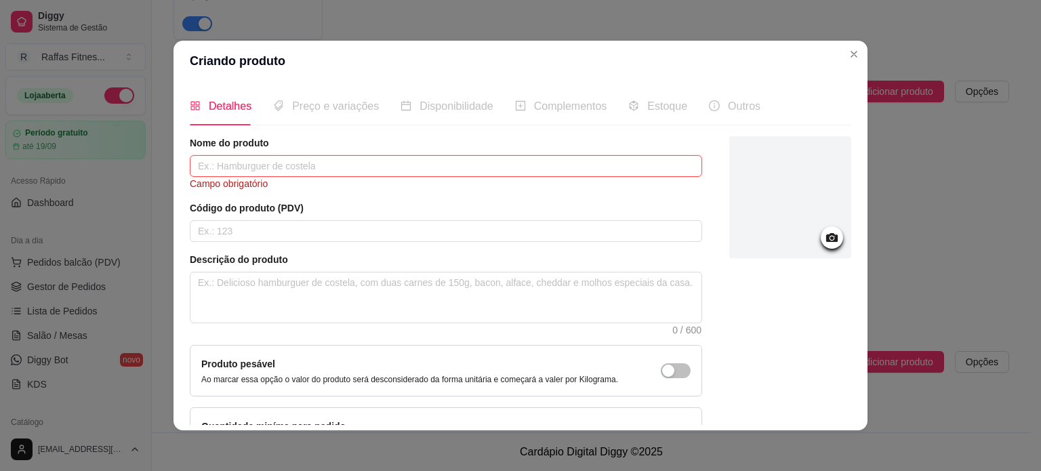
paste input "👑 Combo Vida Fit Premium"
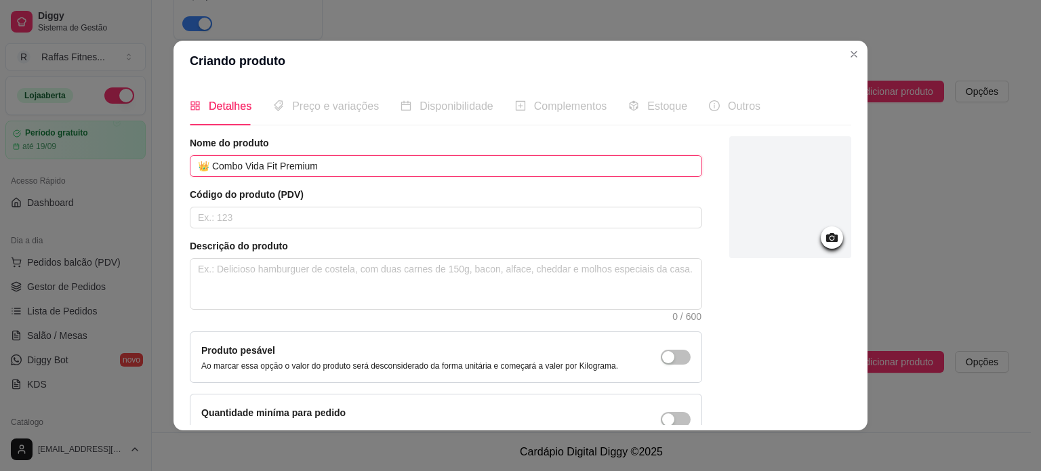
drag, startPoint x: 203, startPoint y: 166, endPoint x: 189, endPoint y: 166, distance: 14.2
click at [190, 166] on input "👑 Combo Vida Fit Premium" at bounding box center [446, 166] width 513 height 22
click at [340, 163] on input "👑 Combo Vida Fit Premium" at bounding box center [446, 166] width 513 height 22
paste input "👑"
type input "👑 Combo Vida Fit Premium 👑"
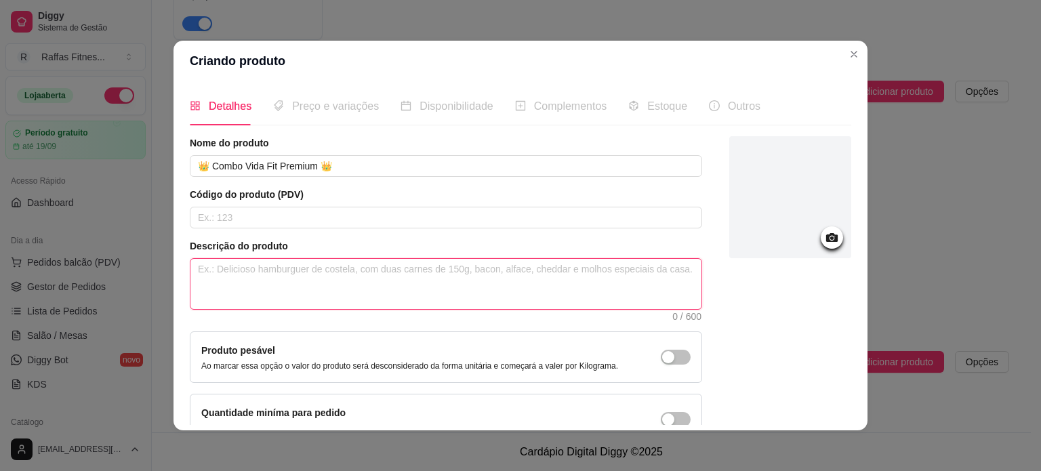
click at [264, 275] on textarea at bounding box center [446, 284] width 511 height 50
paste textarea "Itens: 28 marmitas + 8 sucos detox + 6 caldos fitness. 💡 Vantagem: Ideal para v…"
type textarea "Itens: 28 marmitas + 8 sucos detox + 6 caldos fitness. 💡 Vantagem: Ideal para v…"
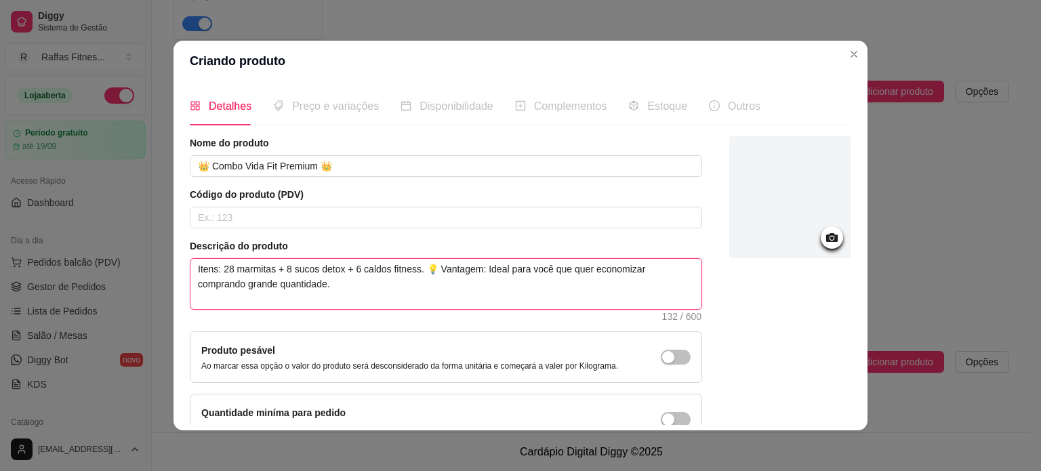
click at [424, 269] on textarea "Itens: 28 marmitas + 8 sucos detox + 6 caldos fitness. 💡 Vantagem: Ideal para v…" at bounding box center [446, 284] width 511 height 50
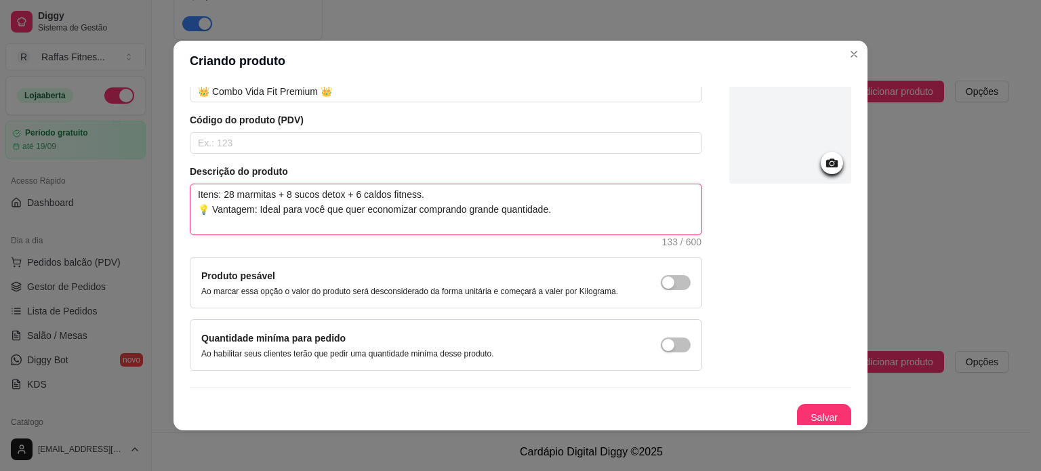
scroll to position [79, 0]
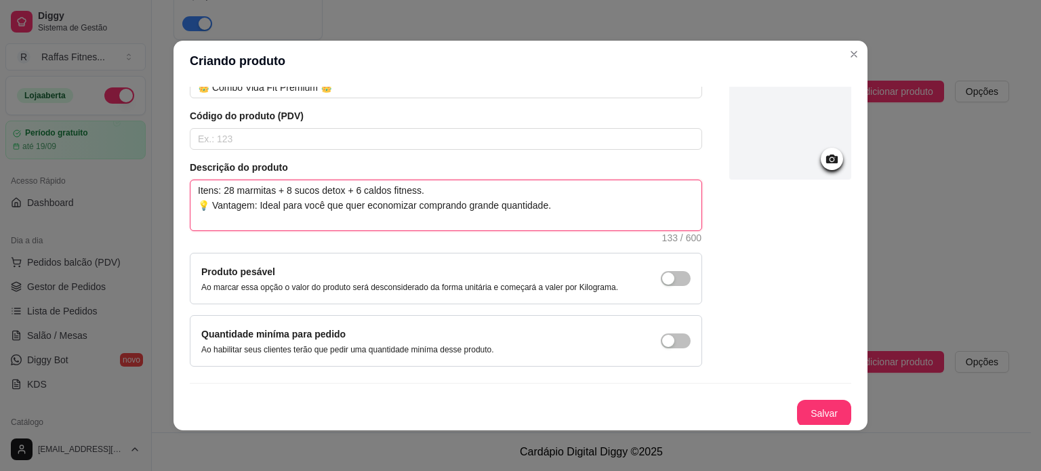
click at [193, 205] on textarea "Itens: 28 marmitas + 8 sucos detox + 6 caldos fitness. 💡 Vantagem: Ideal para v…" at bounding box center [446, 205] width 511 height 50
drag, startPoint x: 193, startPoint y: 205, endPoint x: 184, endPoint y: 205, distance: 8.8
click at [191, 205] on textarea "Itens: 28 marmitas + 8 sucos detox + 6 caldos fitness. 💡 Vantagem: Ideal para v…" at bounding box center [446, 205] width 511 height 50
type textarea "Itens: 28 marmitas + 8 sucos detox + 6 caldos fitness. 💡 Vantagem: Ideal para v…"
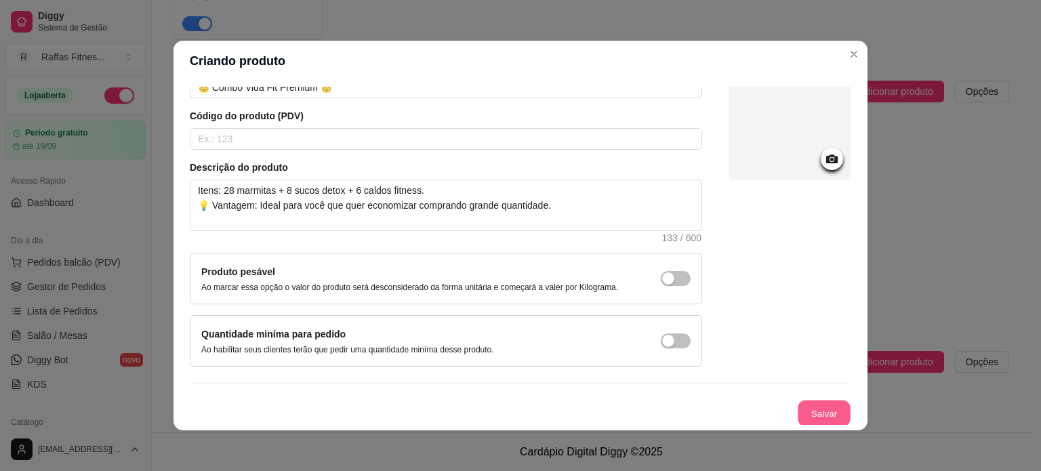
click at [798, 412] on button "Salvar" at bounding box center [824, 414] width 53 height 26
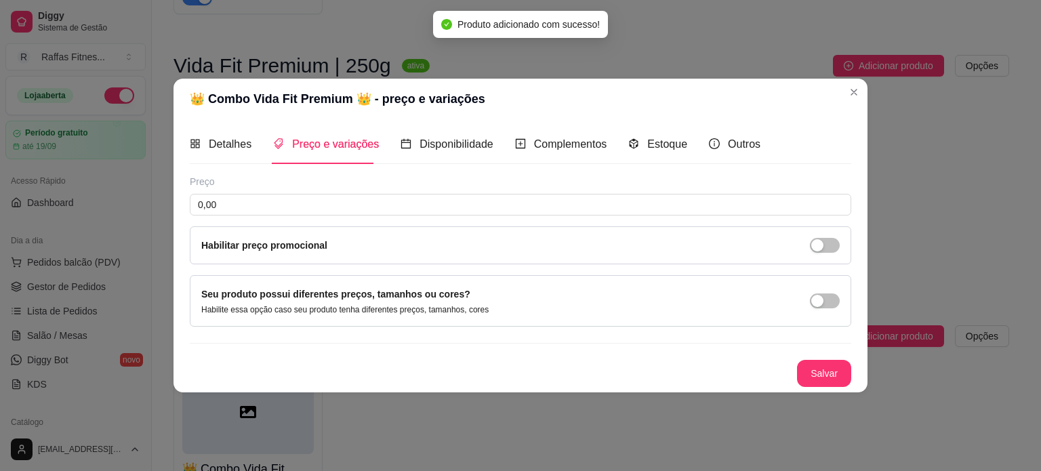
scroll to position [0, 0]
click at [553, 149] on span "Complementos" at bounding box center [570, 144] width 73 height 12
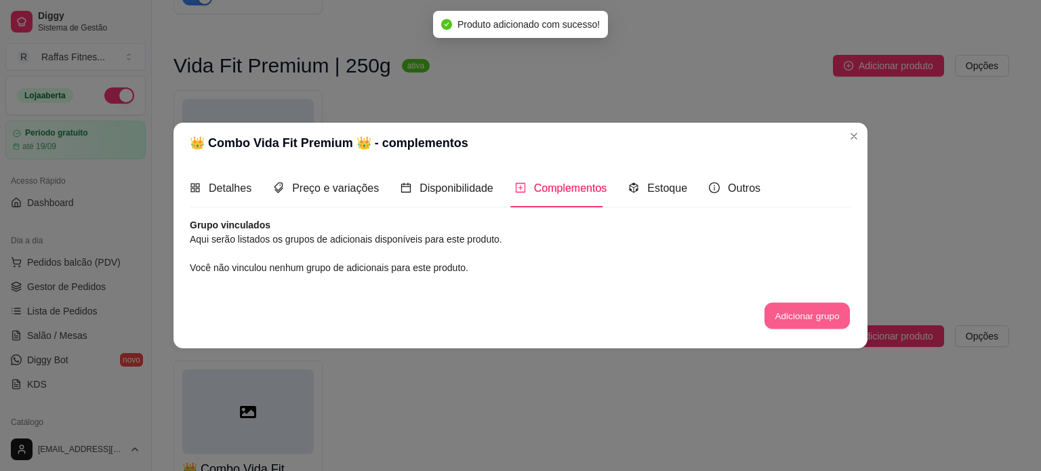
click at [790, 315] on button "Adicionar grupo" at bounding box center [807, 316] width 85 height 26
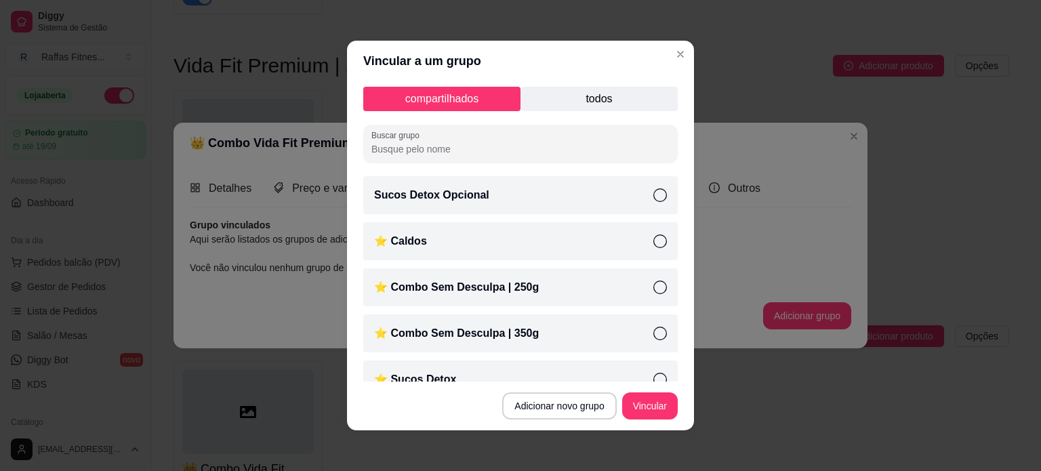
click at [588, 89] on p "todos" at bounding box center [599, 99] width 157 height 24
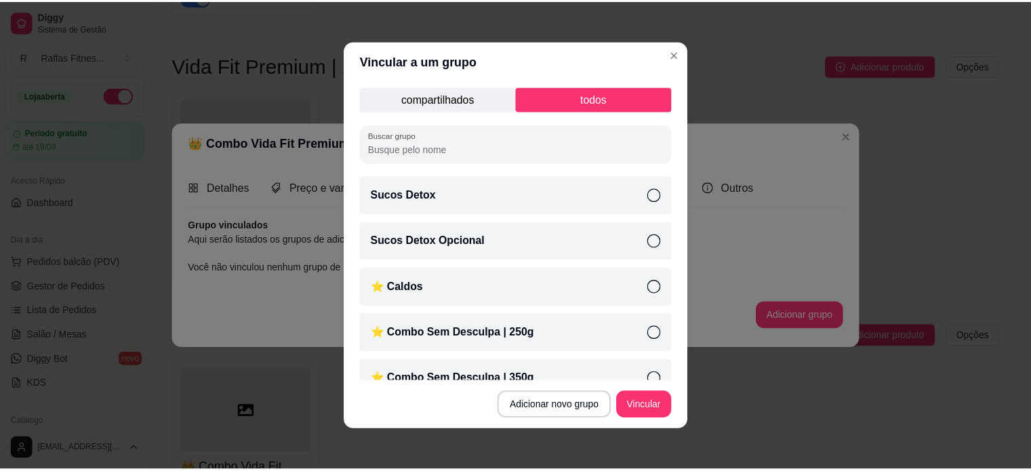
scroll to position [68, 0]
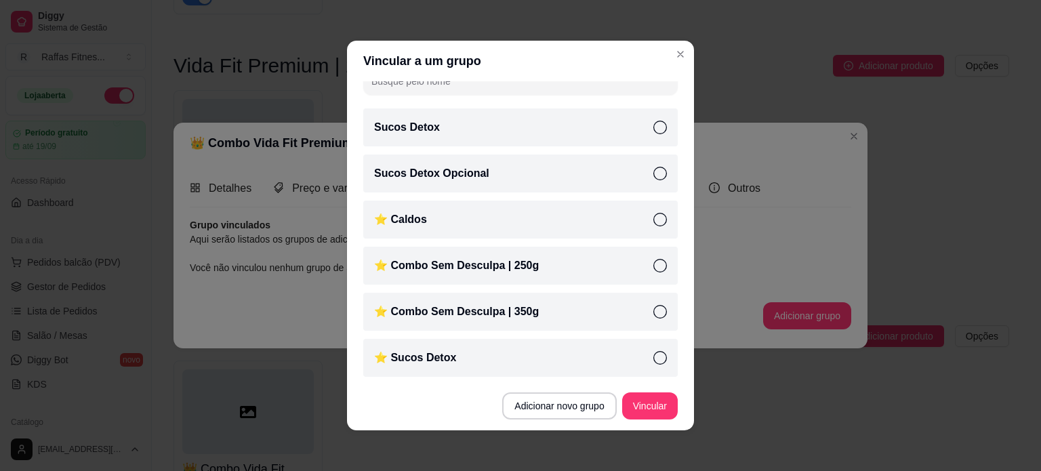
click at [609, 321] on div "⭐ Combo Sem Desculpa | 350g" at bounding box center [520, 312] width 315 height 38
click at [595, 357] on div "⭐ Sucos Detox" at bounding box center [520, 358] width 315 height 38
click at [579, 226] on div "⭐ Caldos" at bounding box center [520, 220] width 315 height 38
click at [637, 398] on button "Vincular" at bounding box center [650, 406] width 56 height 27
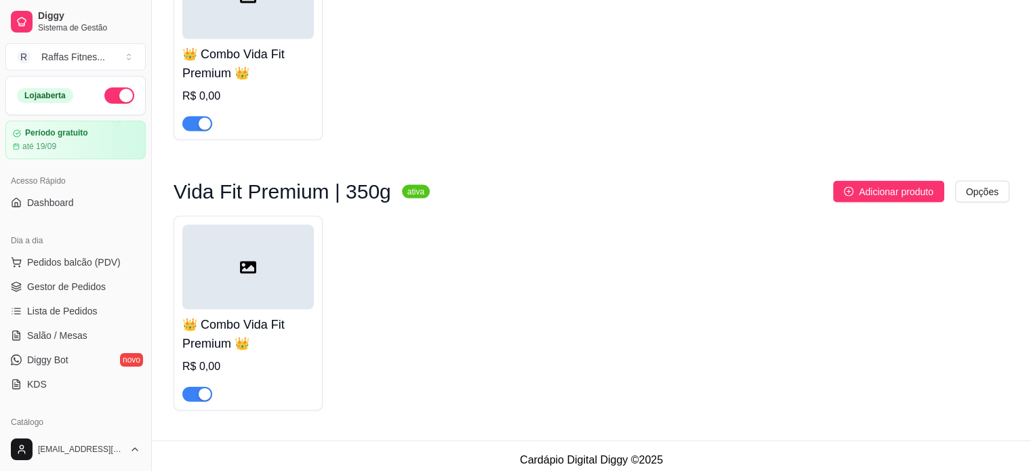
scroll to position [2840, 0]
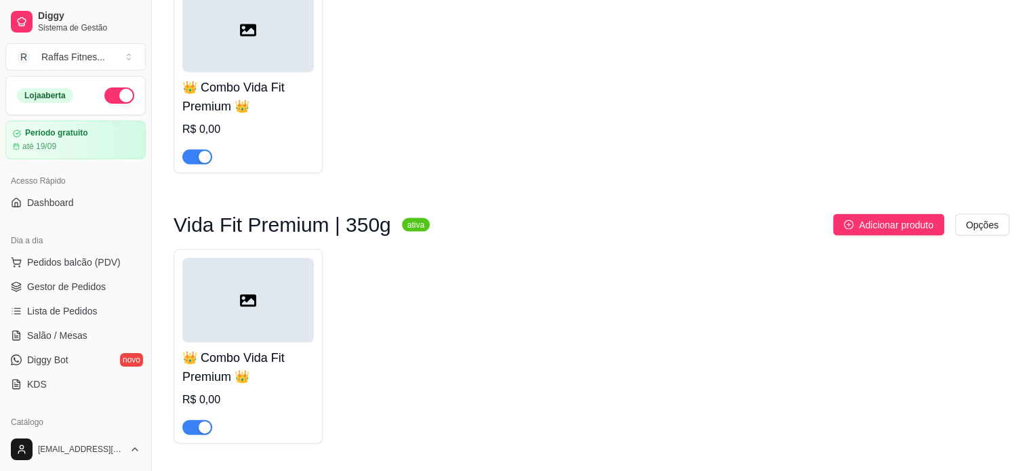
drag, startPoint x: 424, startPoint y: 9, endPoint x: 710, endPoint y: 393, distance: 479.0
click at [710, 393] on div "👑 Combo Vida Fit Premium 👑 R$ 0,00" at bounding box center [592, 346] width 836 height 195
